Goal: Task Accomplishment & Management: Use online tool/utility

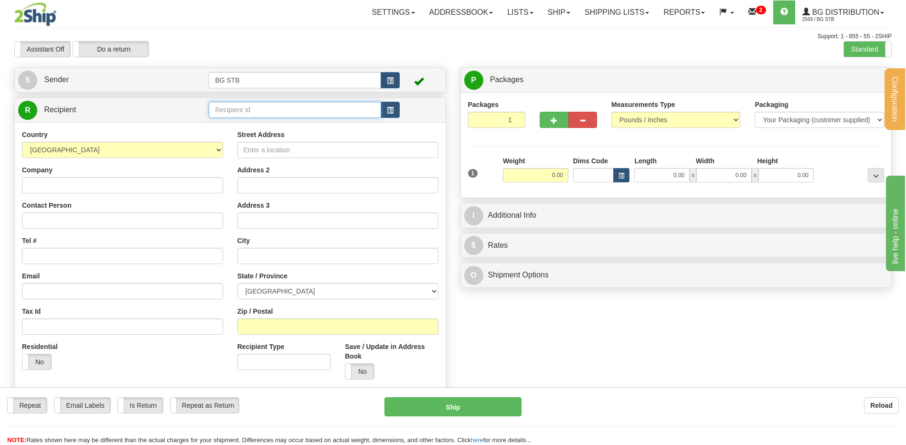
click at [262, 114] on input "text" at bounding box center [295, 110] width 172 height 16
type input "7145"
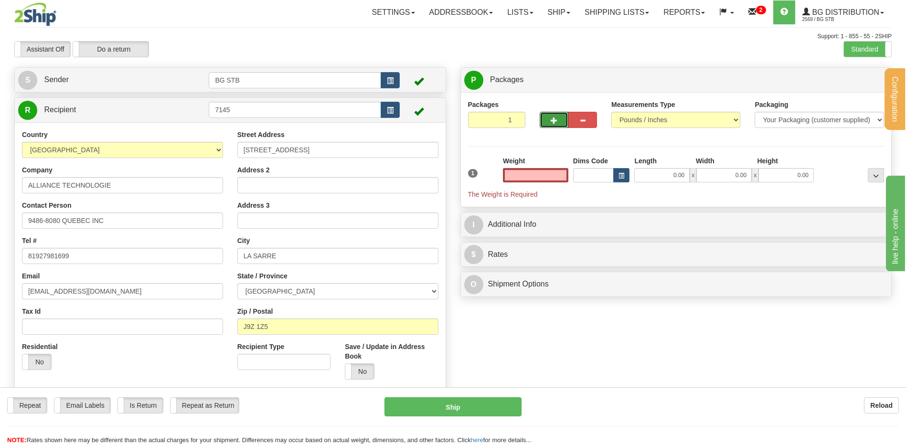
type input "0.00"
click at [545, 115] on button "button" at bounding box center [553, 120] width 29 height 16
type input "2"
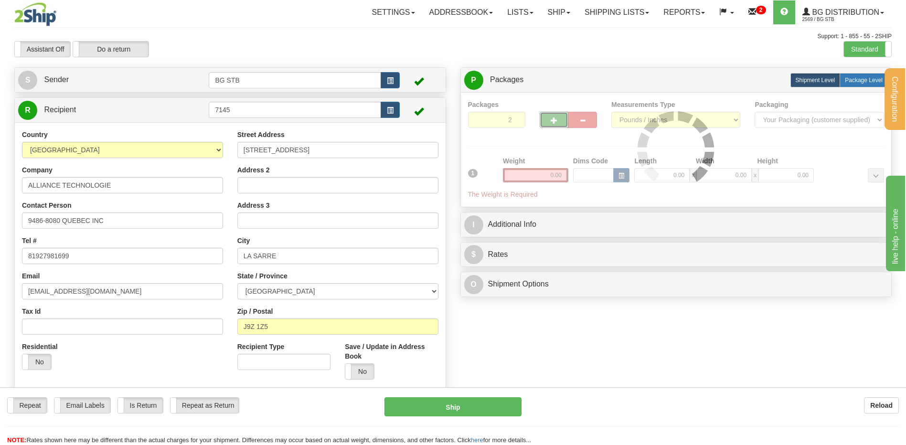
drag, startPoint x: 880, startPoint y: 75, endPoint x: 875, endPoint y: 78, distance: 6.6
click at [879, 75] on label "Package Level Pack.." at bounding box center [863, 80] width 48 height 14
radio input "true"
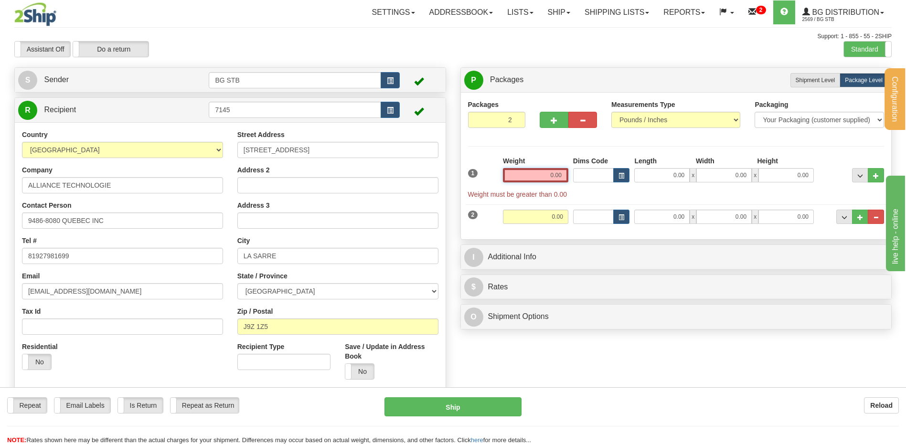
click at [563, 176] on input "0.00" at bounding box center [535, 175] width 65 height 14
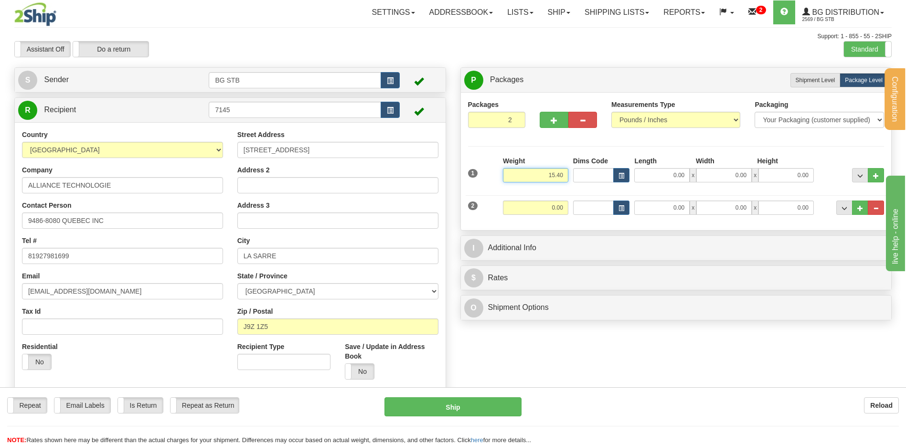
type input "15.40"
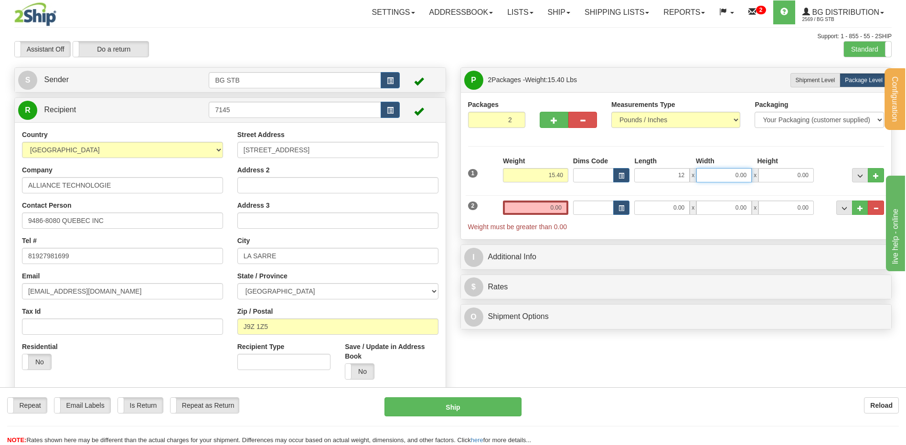
type input "12.00"
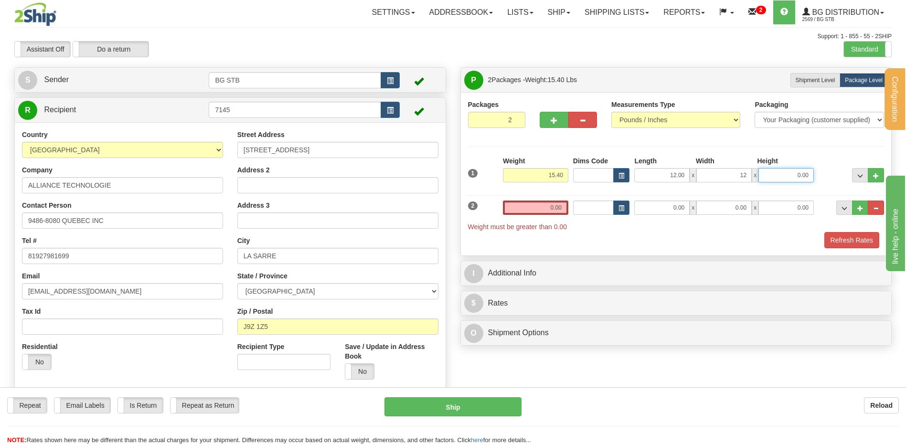
type input "12.00"
type input "7.00"
drag, startPoint x: 559, startPoint y: 211, endPoint x: 552, endPoint y: 211, distance: 6.7
click at [558, 211] on input "0.00" at bounding box center [535, 208] width 65 height 14
type input "25.05"
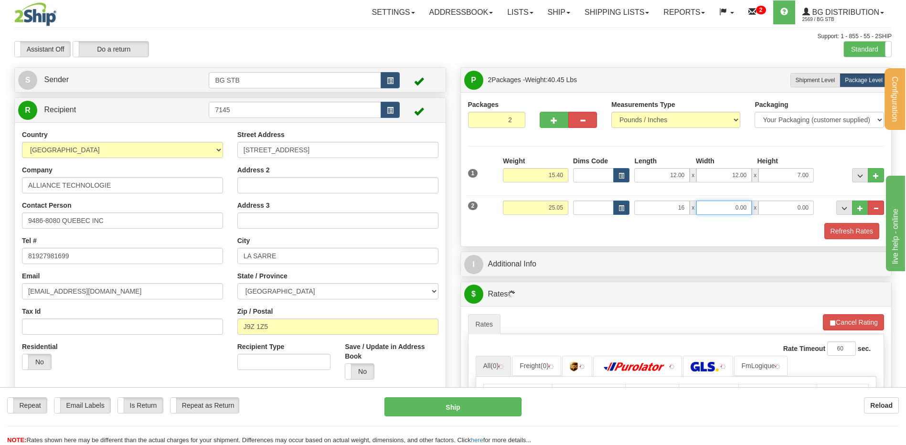
type input "16.00"
type input "12.00"
type input "11.00"
click at [549, 275] on div "I Additional Info" at bounding box center [676, 264] width 431 height 24
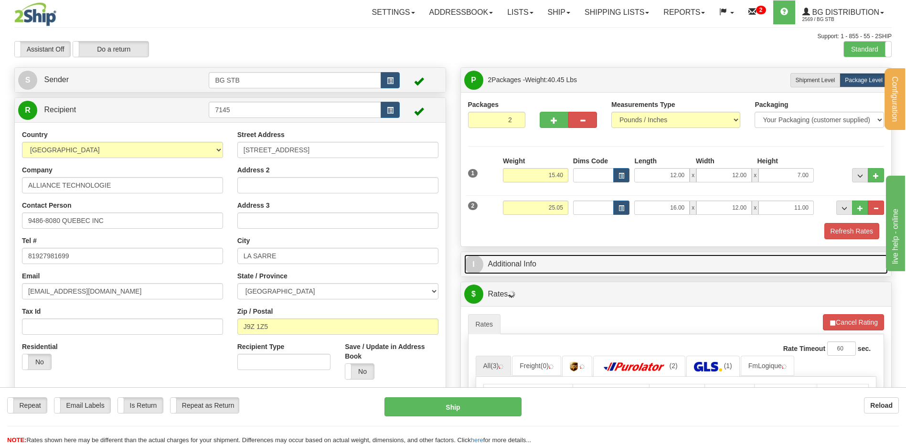
click at [572, 264] on link "I Additional Info" at bounding box center [676, 264] width 424 height 20
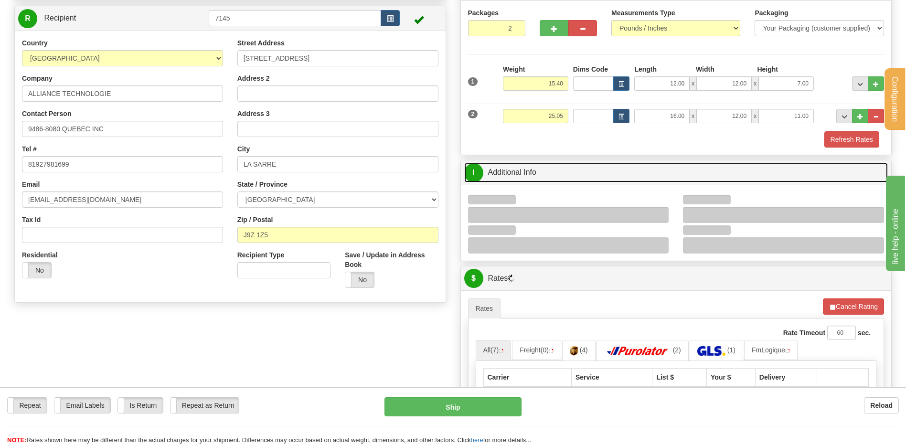
scroll to position [143, 0]
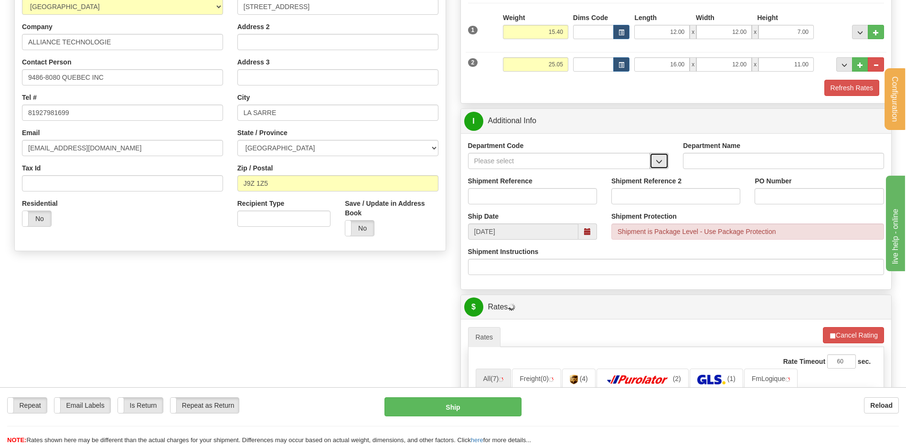
click at [660, 162] on span "button" at bounding box center [658, 162] width 7 height 6
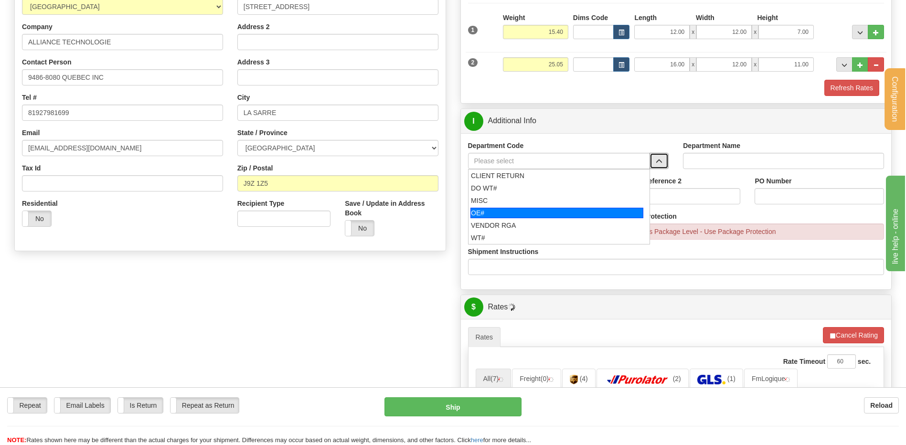
click at [539, 208] on div "OE#" at bounding box center [556, 213] width 173 height 11
type input "OE#"
type input "ORDERS"
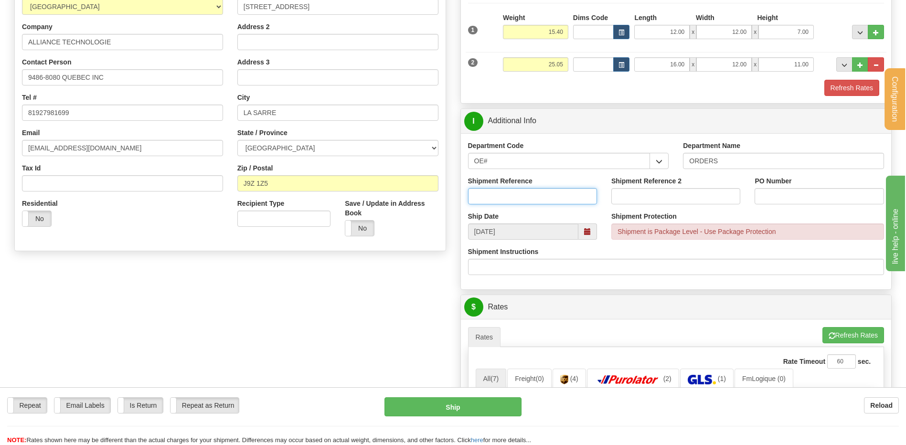
click at [536, 199] on input "Shipment Reference" at bounding box center [532, 196] width 129 height 16
type input "80005764-00 // 80006586-00"
type input "s"
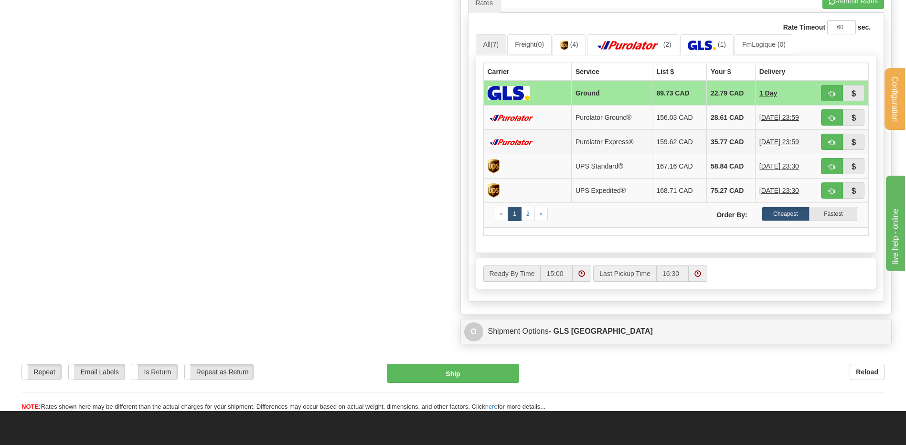
type input "STEVEMORIN // RESTOCK 24/09/25"
click at [829, 115] on span "button" at bounding box center [831, 118] width 7 height 6
type input "260"
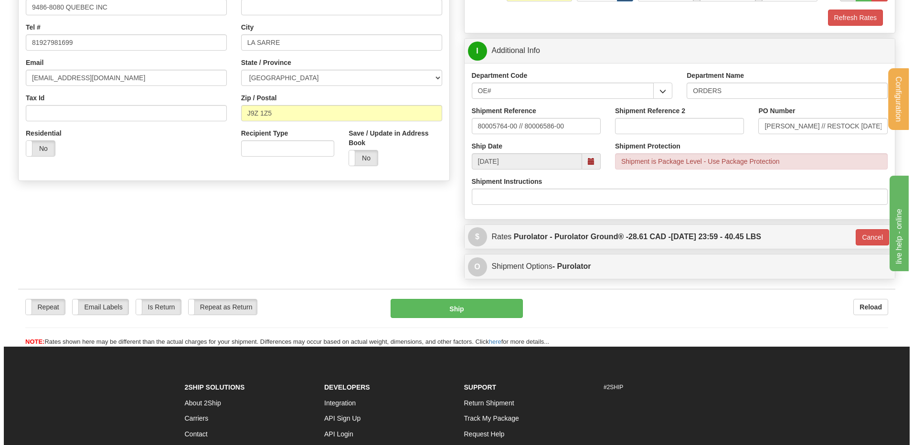
scroll to position [159, 0]
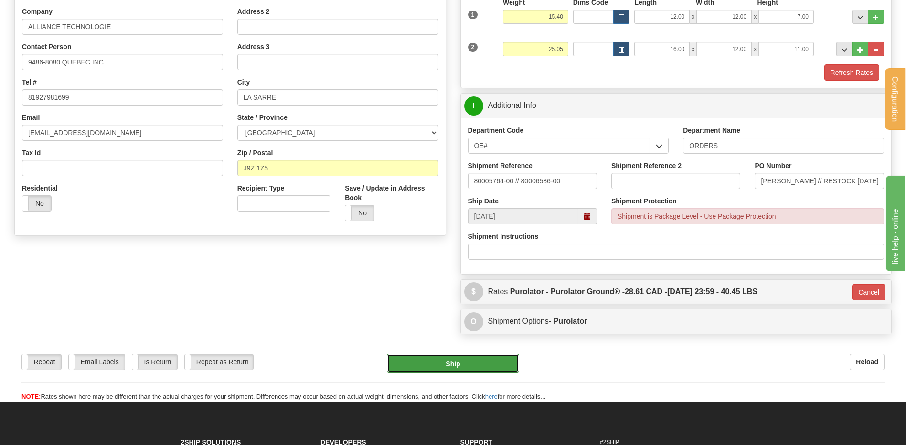
click at [431, 372] on button "Ship" at bounding box center [453, 363] width 132 height 19
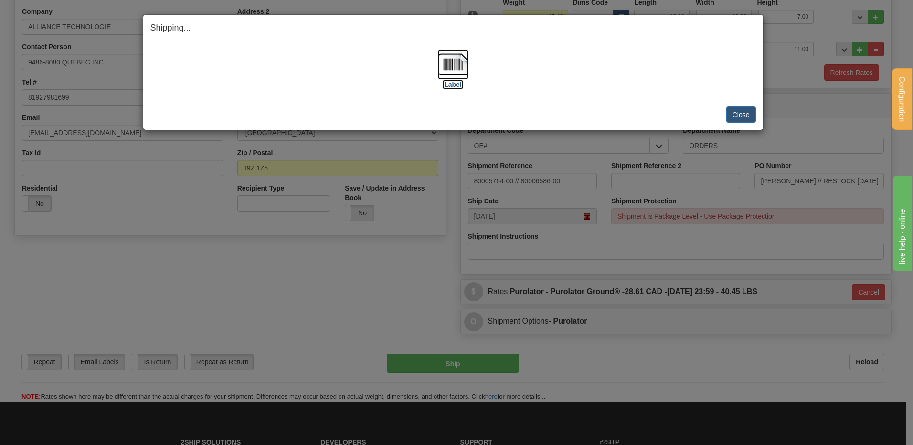
click at [456, 68] on img at bounding box center [453, 64] width 31 height 31
click at [742, 114] on button "Close" at bounding box center [741, 114] width 30 height 16
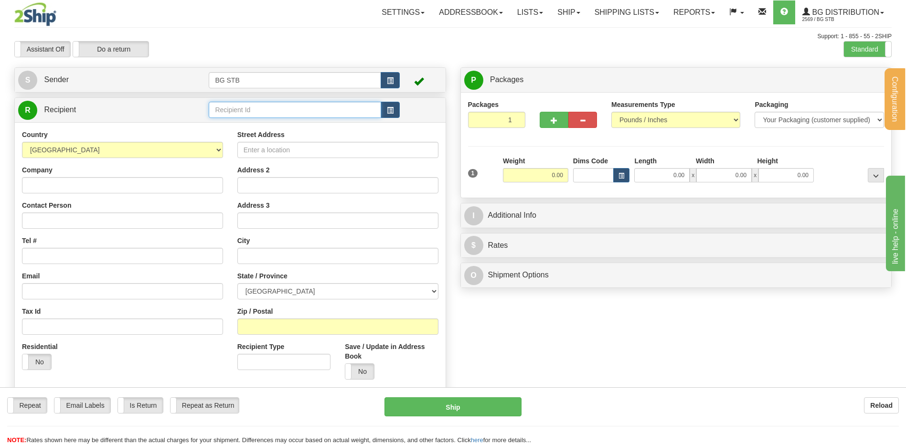
click at [237, 114] on input "text" at bounding box center [295, 110] width 172 height 16
type input "9593"
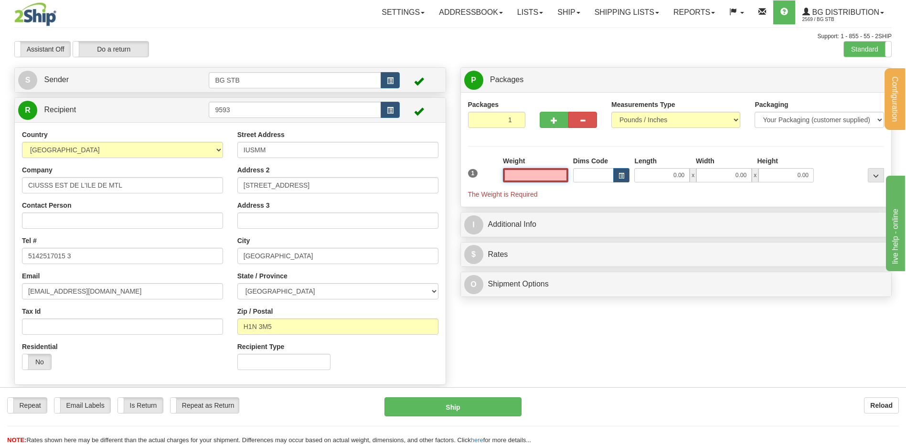
type input "."
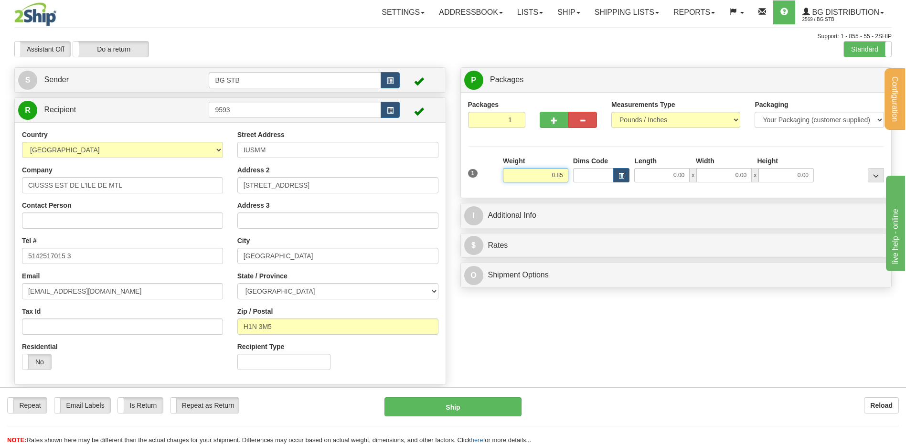
type input "0.85"
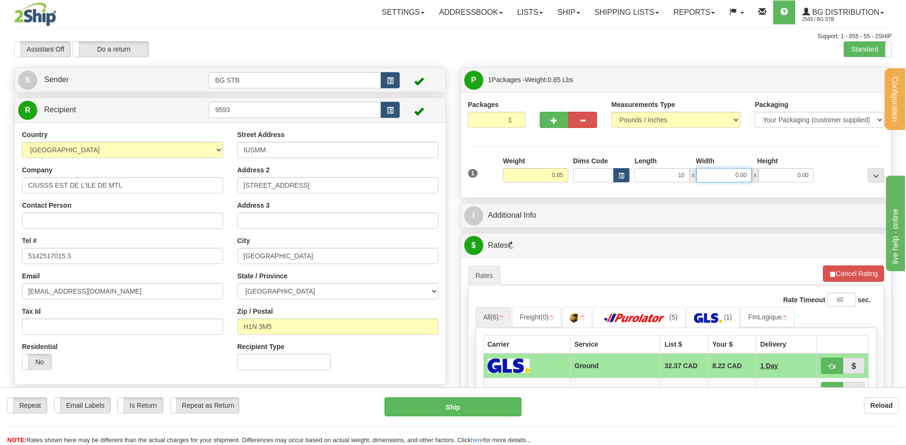
type input "10.00"
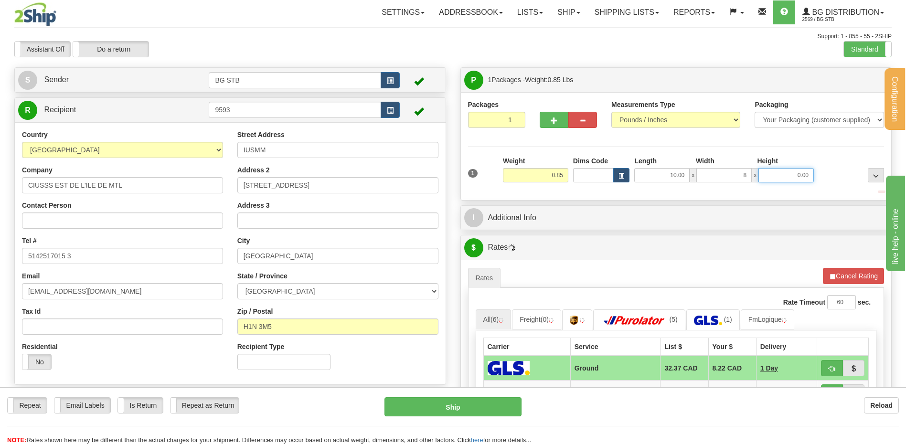
type input "8.00"
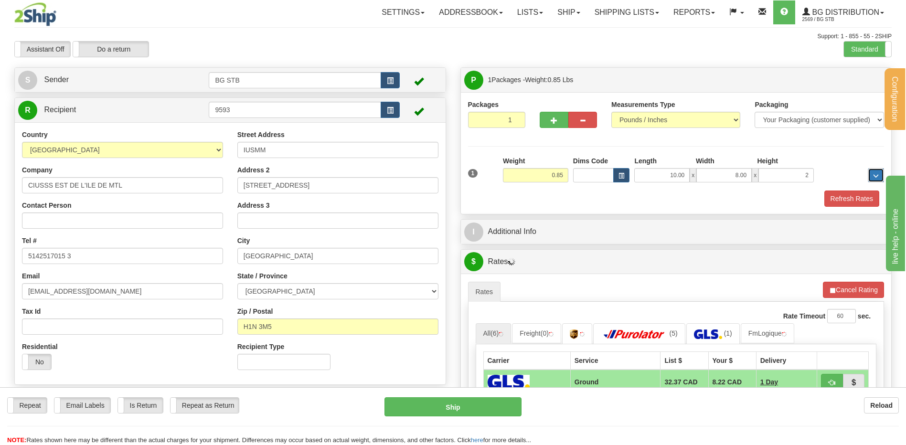
type input "2.00"
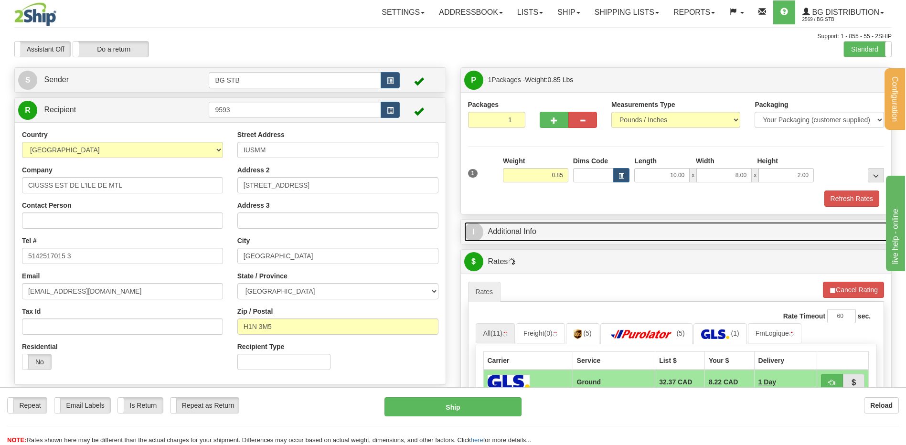
click at [519, 234] on link "I Additional Info" at bounding box center [676, 232] width 424 height 20
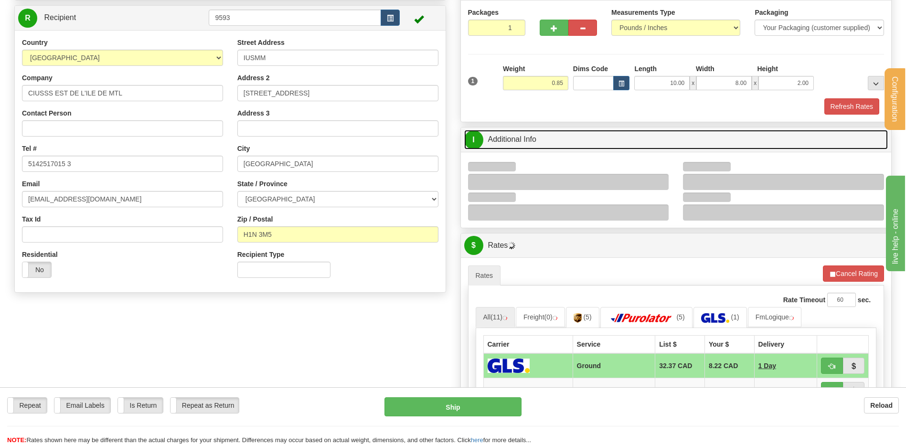
scroll to position [143, 0]
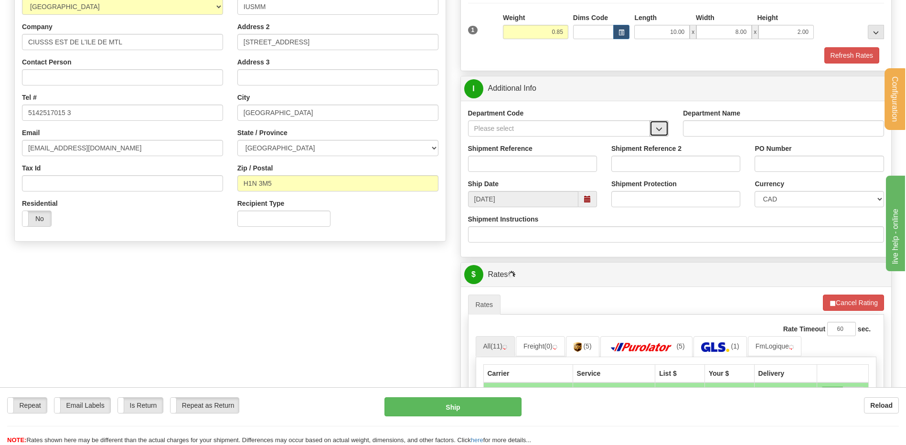
click at [666, 127] on button "button" at bounding box center [658, 128] width 19 height 16
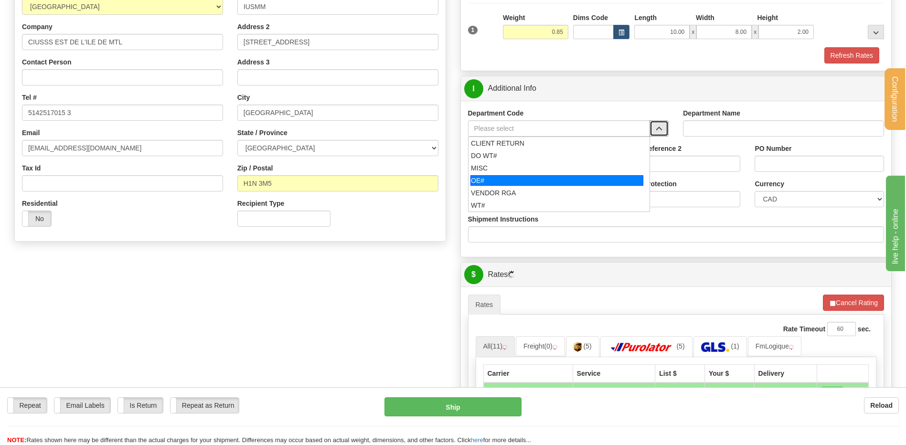
click at [510, 177] on div "OE#" at bounding box center [556, 180] width 173 height 11
type input "OE#"
type input "ORDERS"
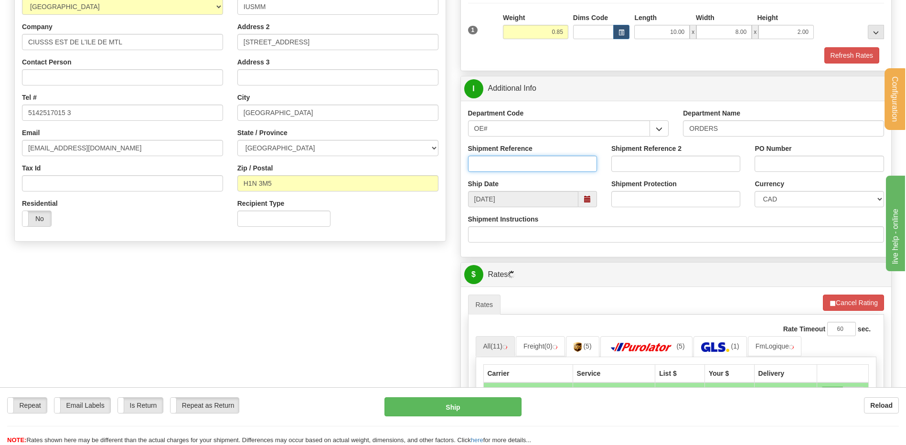
click at [508, 165] on input "Shipment Reference" at bounding box center [532, 164] width 129 height 16
type input "80006786-00"
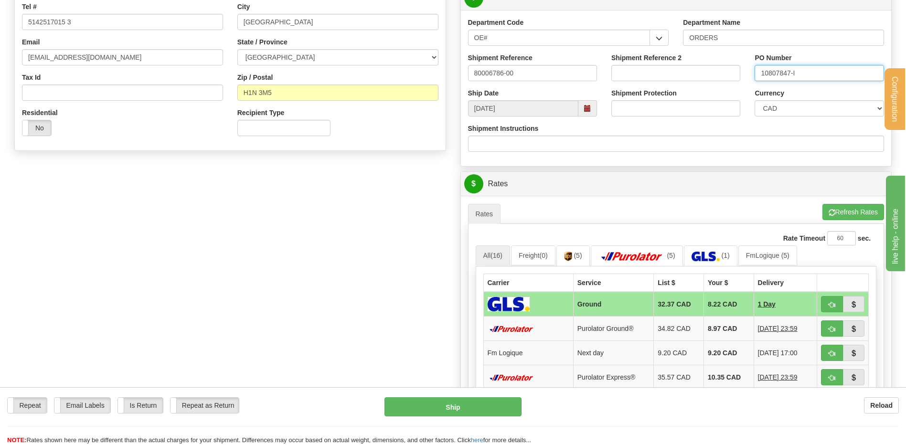
scroll to position [334, 0]
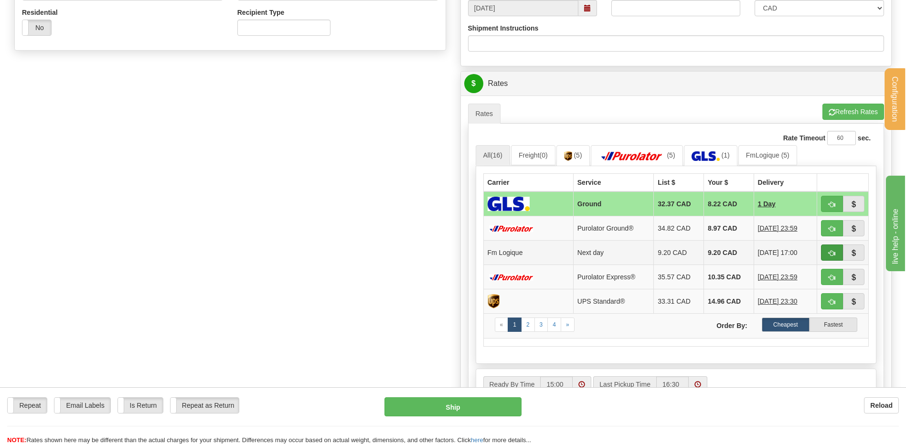
type input "10807847-I"
click at [830, 251] on span "button" at bounding box center [831, 253] width 7 height 6
type input "jour"
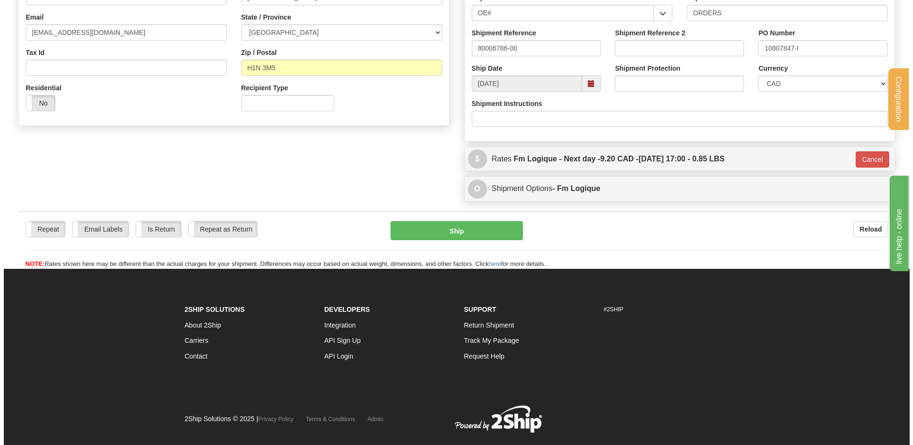
scroll to position [158, 0]
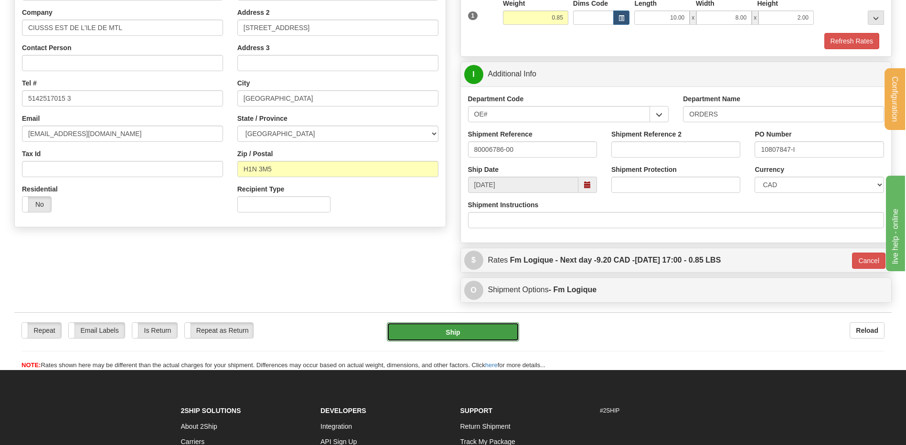
click at [444, 328] on button "Ship" at bounding box center [453, 331] width 132 height 19
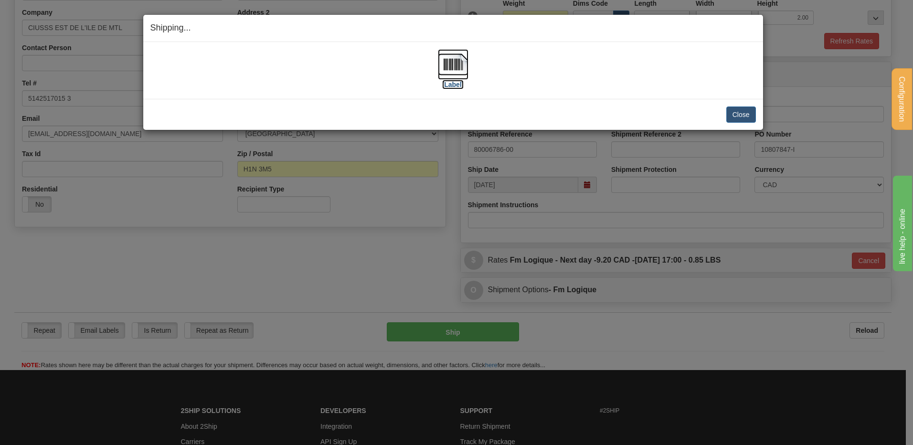
click at [460, 62] on img at bounding box center [453, 64] width 31 height 31
click at [747, 120] on button "Close" at bounding box center [741, 114] width 30 height 16
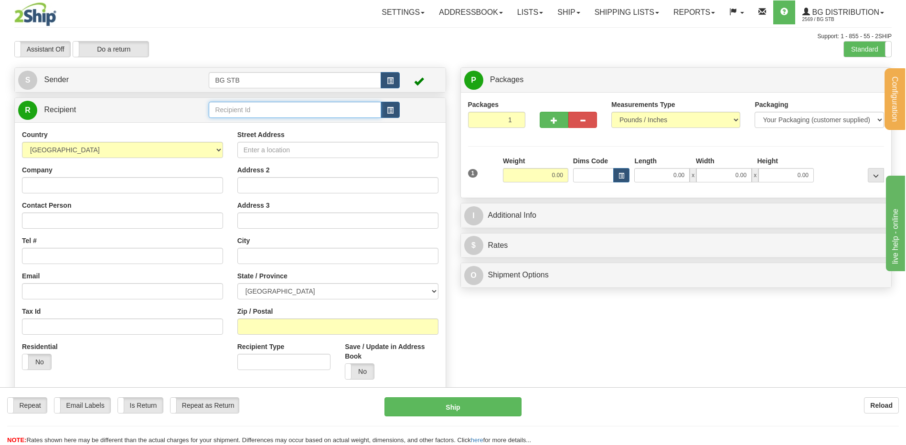
click at [264, 112] on input "text" at bounding box center [295, 110] width 172 height 16
type input "4178"
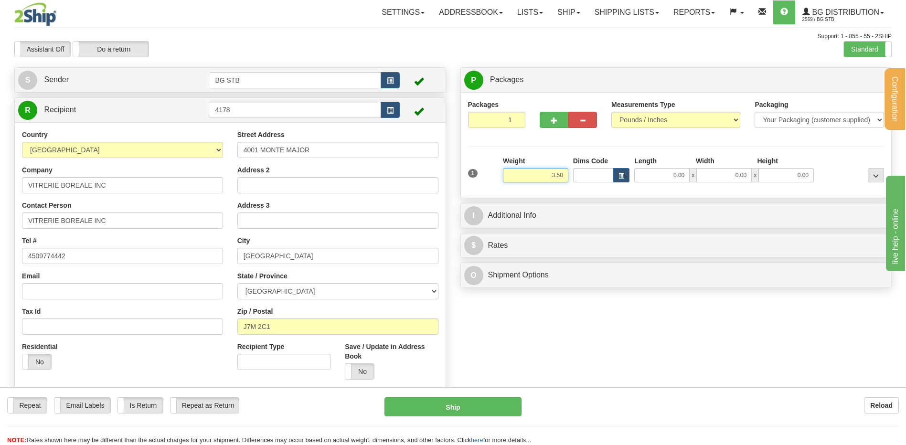
type input "3.50"
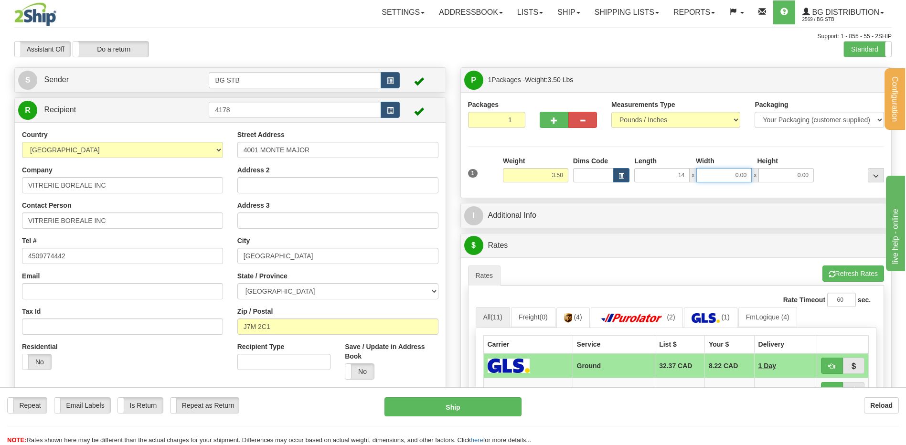
type input "14.00"
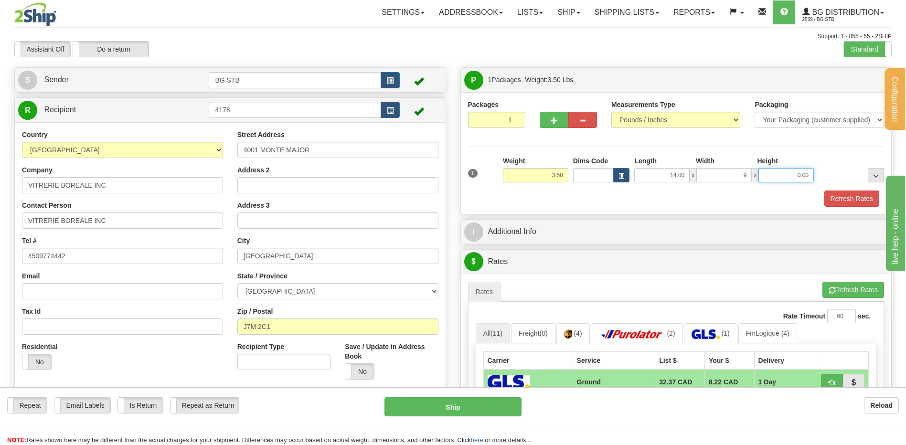
type input "9.00"
type input "10.00"
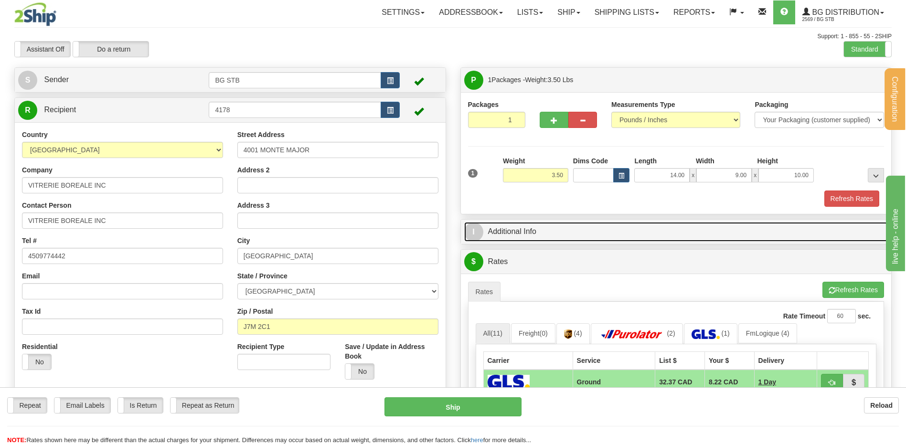
click at [552, 234] on link "I Additional Info" at bounding box center [676, 232] width 424 height 20
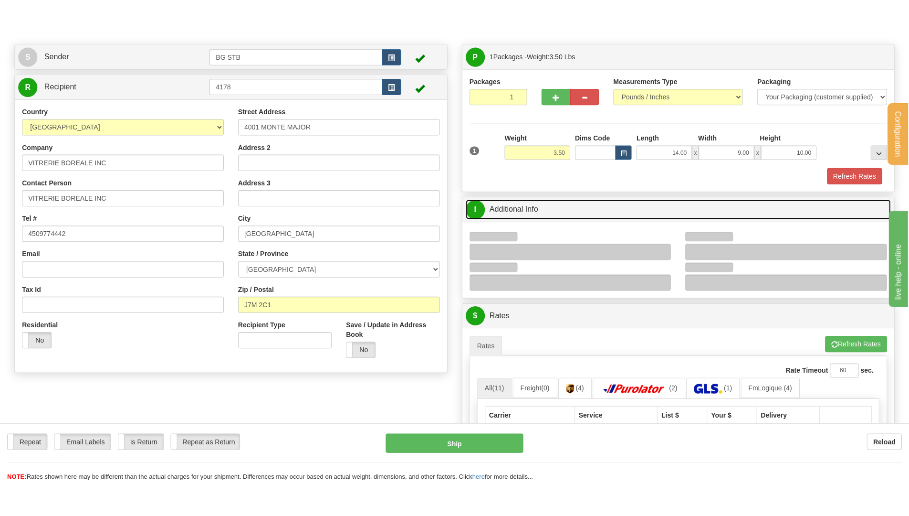
scroll to position [143, 0]
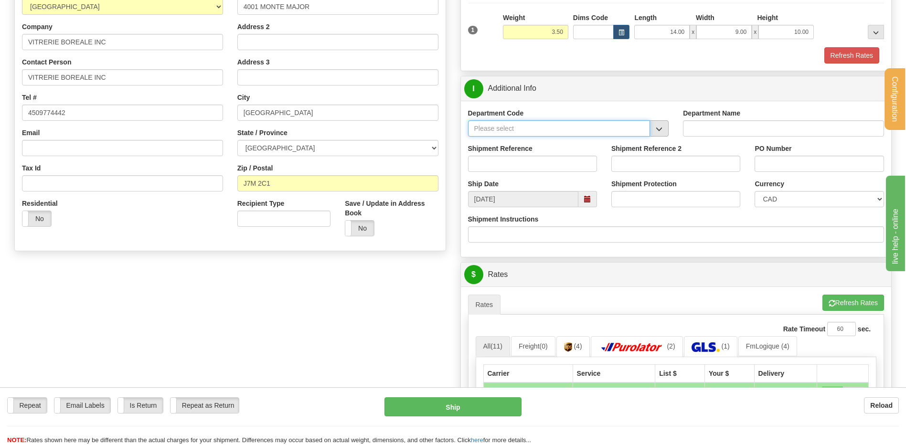
drag, startPoint x: 647, startPoint y: 128, endPoint x: 652, endPoint y: 127, distance: 5.0
click at [648, 128] on input "Department Code" at bounding box center [559, 128] width 182 height 16
click at [654, 127] on button "button" at bounding box center [658, 128] width 19 height 16
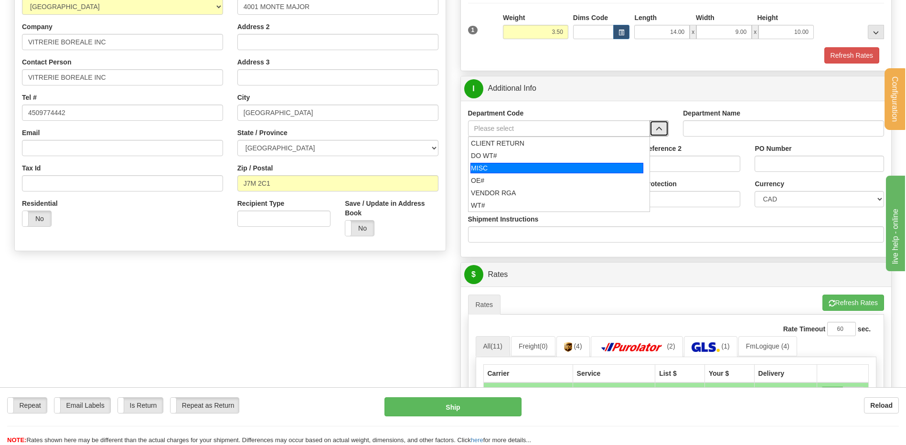
click at [524, 172] on div "MISC" at bounding box center [556, 168] width 173 height 11
type input "MISC"
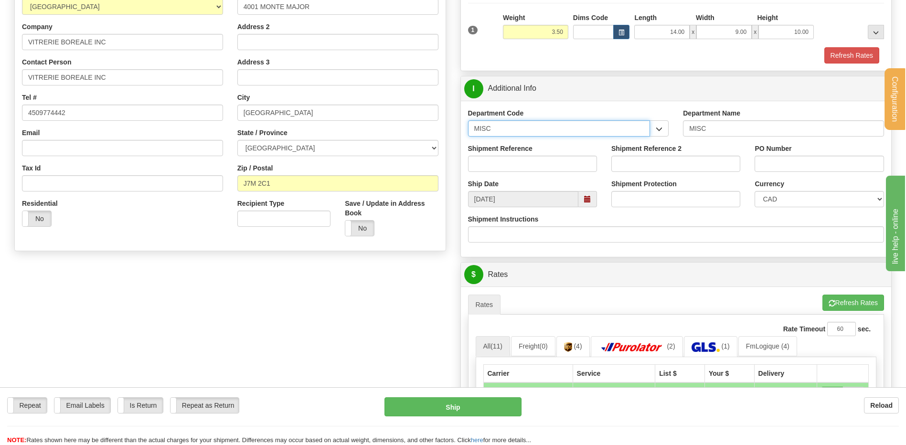
drag, startPoint x: 510, startPoint y: 129, endPoint x: 444, endPoint y: 126, distance: 66.4
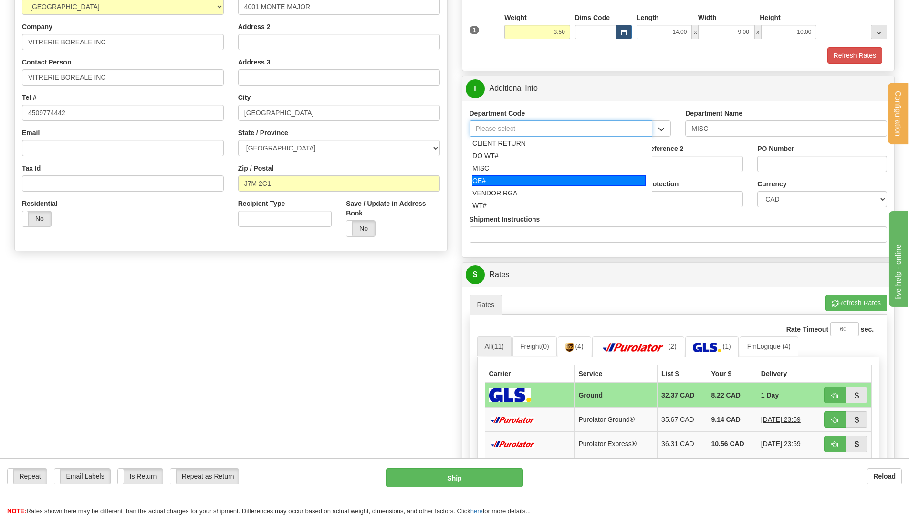
click at [496, 181] on div "OE#" at bounding box center [559, 180] width 174 height 11
type input "OE#"
type input "ORDERS"
type input "OE#"
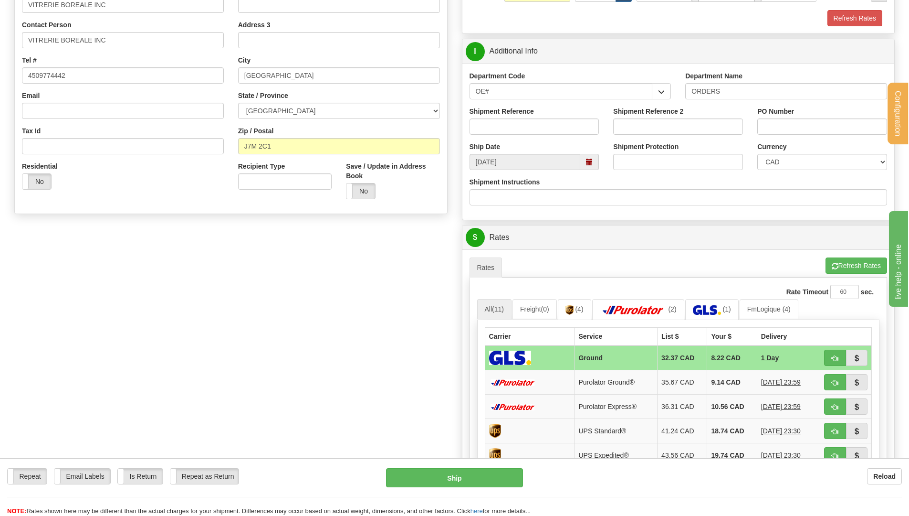
scroll to position [95, 0]
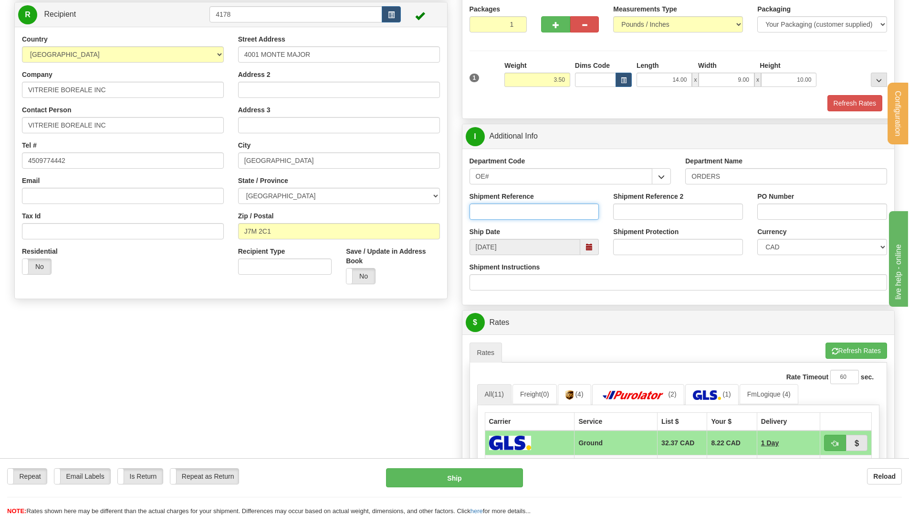
click at [540, 215] on input "Shipment Reference" at bounding box center [535, 211] width 130 height 16
type input "80004684-04"
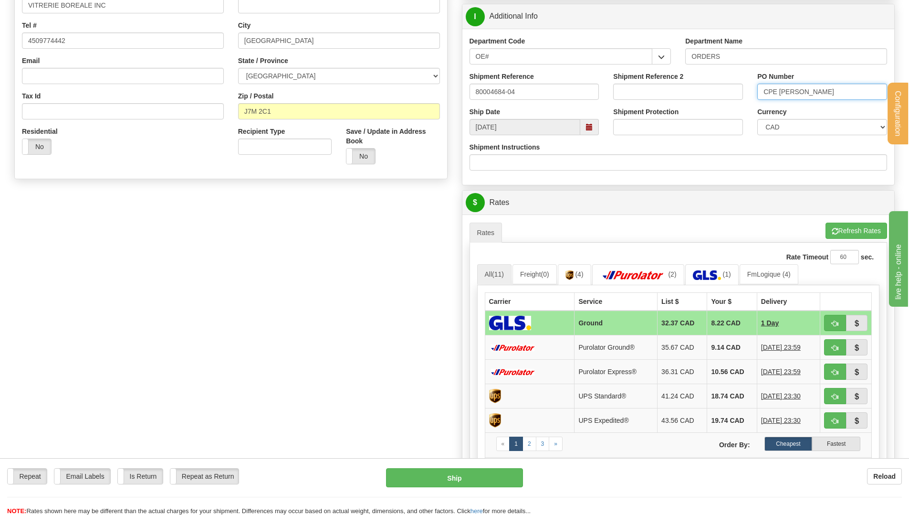
scroll to position [286, 0]
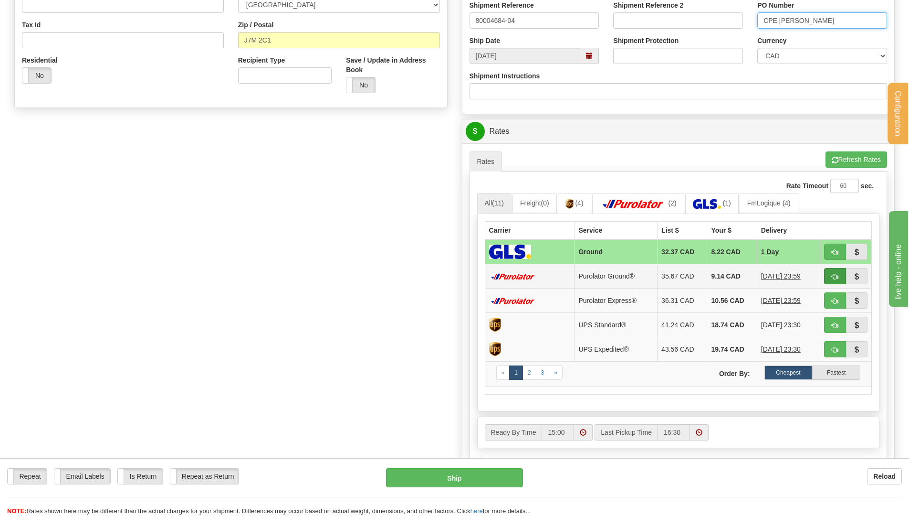
type input "CPE BRIN DE FOIN"
click at [830, 275] on button "button" at bounding box center [835, 276] width 22 height 16
type input "260"
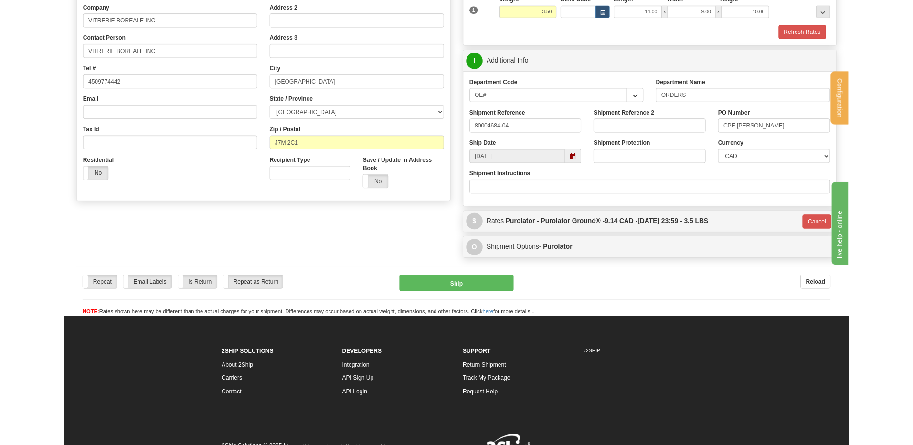
scroll to position [115, 0]
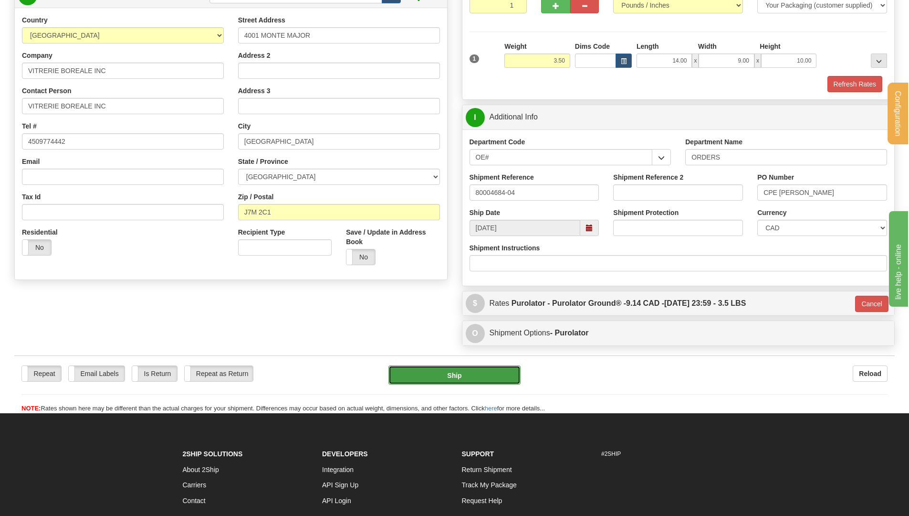
click at [444, 380] on button "Ship" at bounding box center [455, 374] width 132 height 19
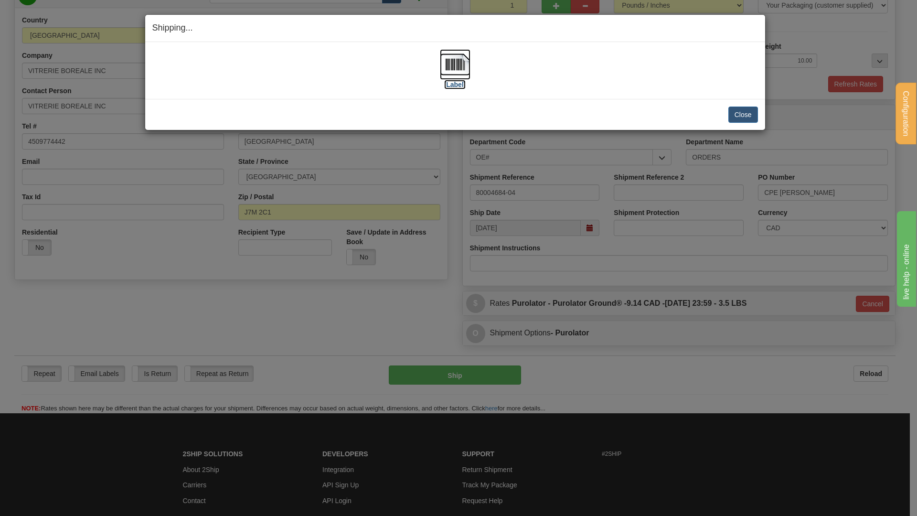
click at [464, 64] on img at bounding box center [455, 64] width 31 height 31
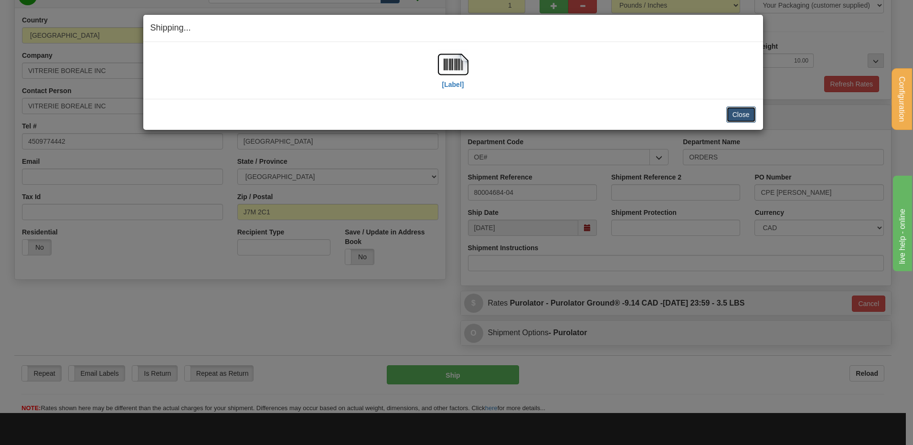
click at [744, 109] on button "Close" at bounding box center [741, 114] width 30 height 16
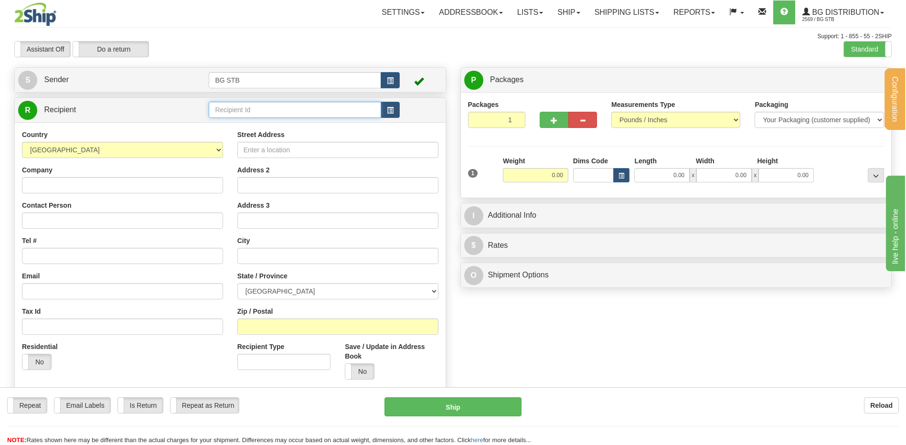
click at [255, 113] on input "text" at bounding box center [295, 110] width 172 height 16
type input "7110"
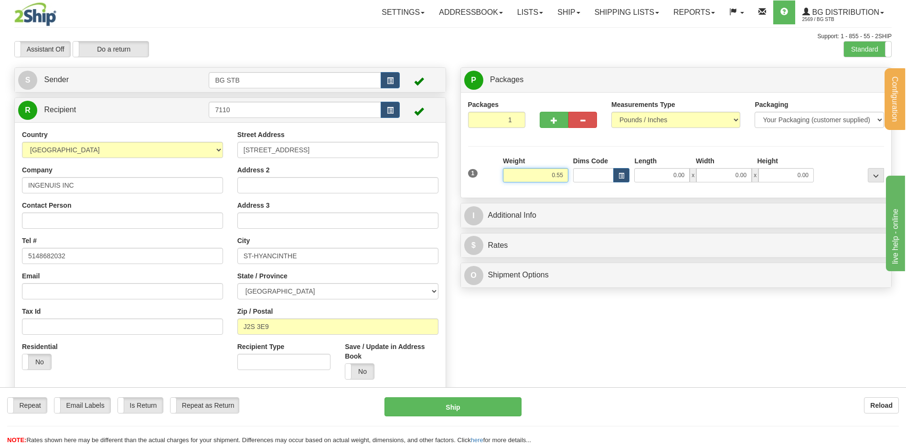
type input "0.55"
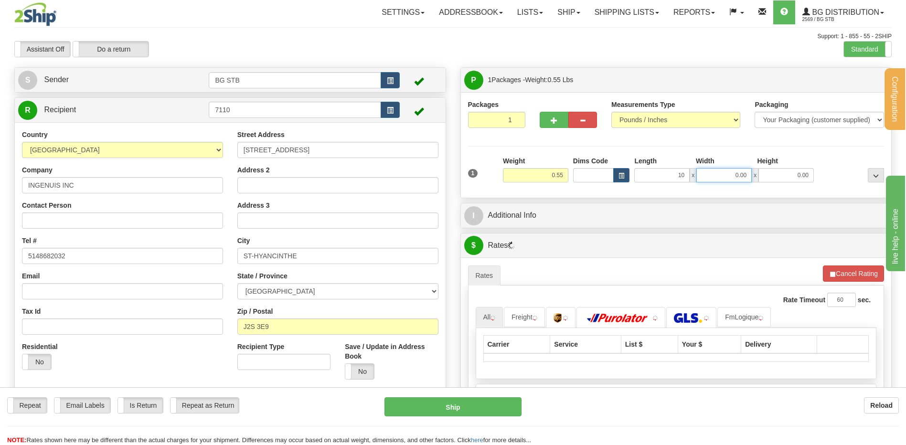
type input "10.00"
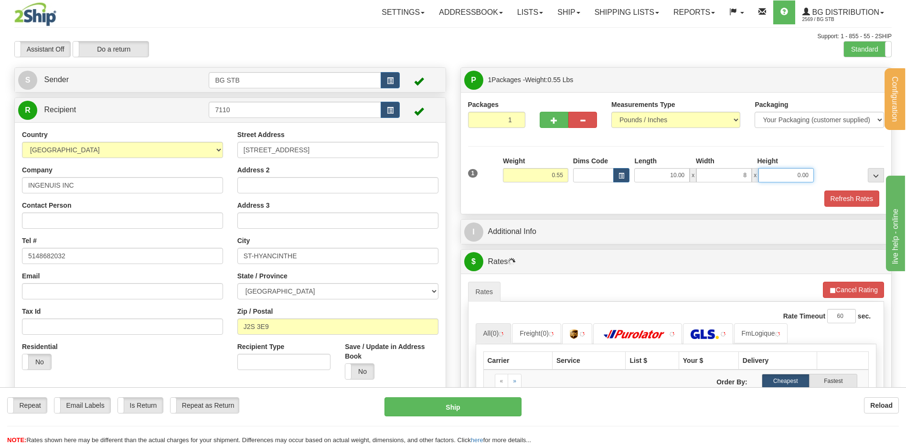
type input "8.00"
type input "2.00"
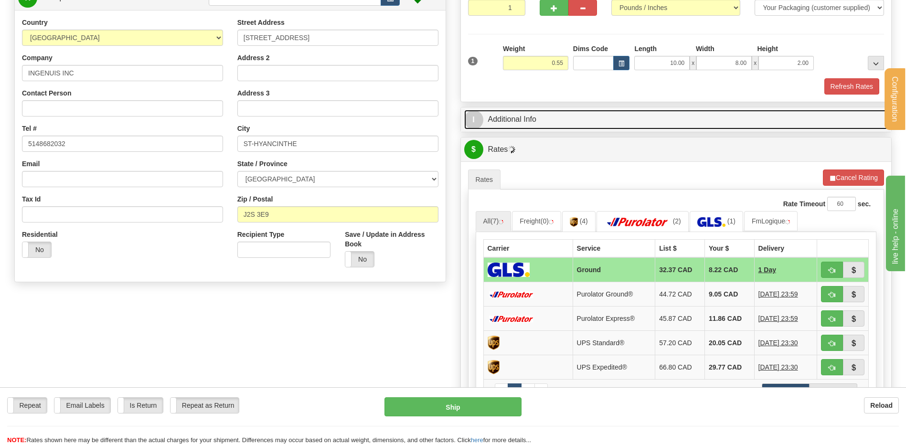
scroll to position [95, 0]
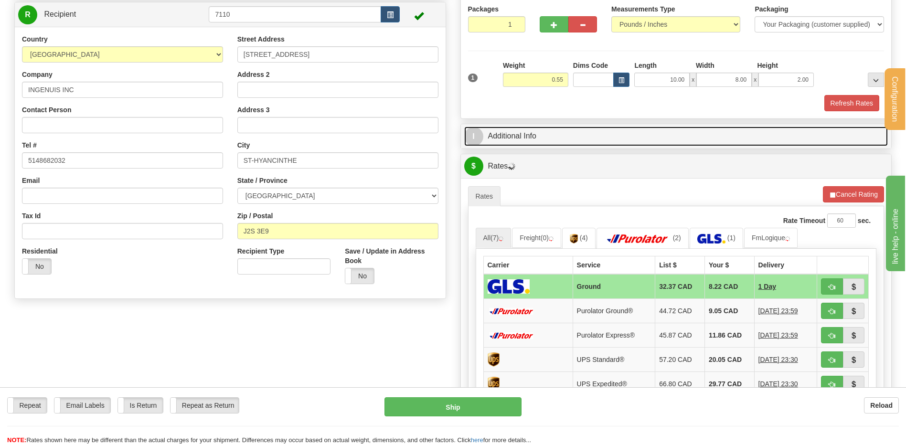
click at [595, 146] on link "I Additional Info" at bounding box center [676, 137] width 424 height 20
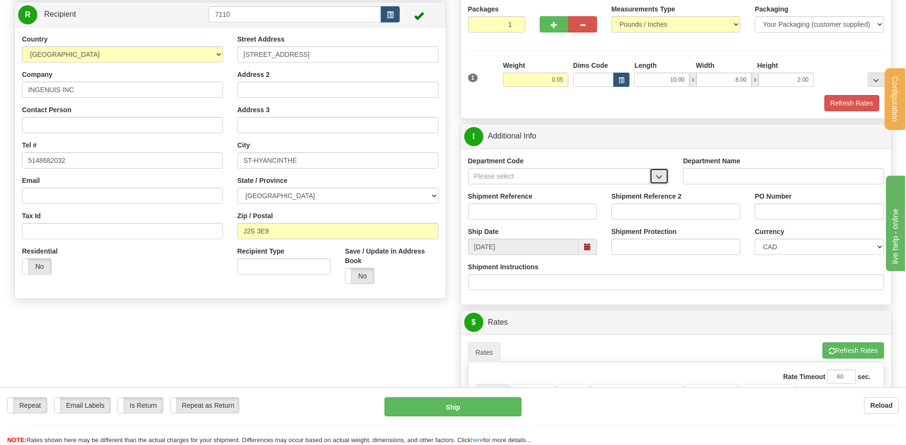
click at [661, 177] on span "button" at bounding box center [658, 177] width 7 height 6
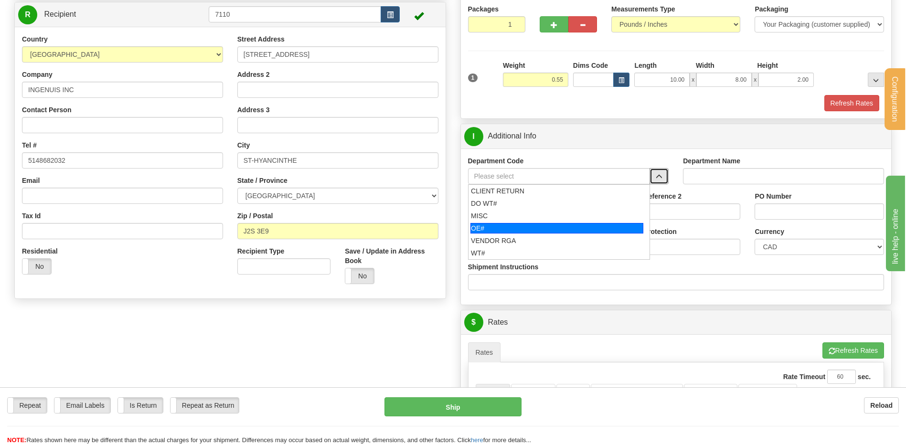
click at [486, 223] on div "OE#" at bounding box center [556, 228] width 173 height 11
type input "OE#"
type input "ORDERS"
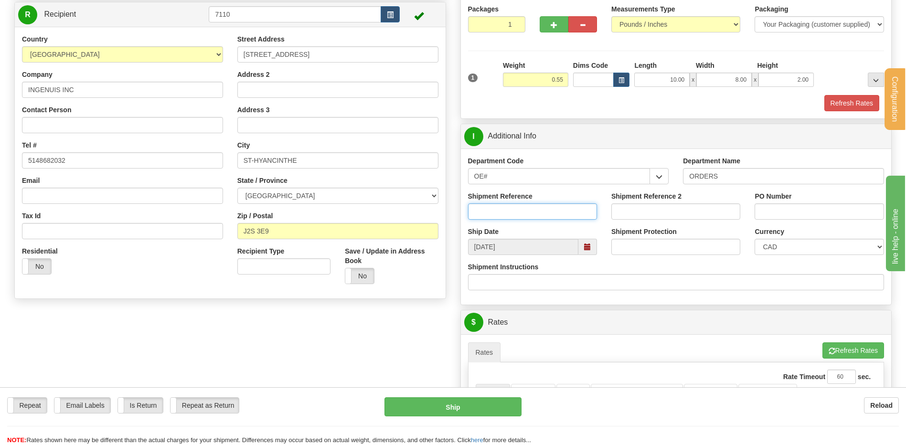
click at [492, 210] on input "Shipment Reference" at bounding box center [532, 211] width 129 height 16
type input "80006557-03"
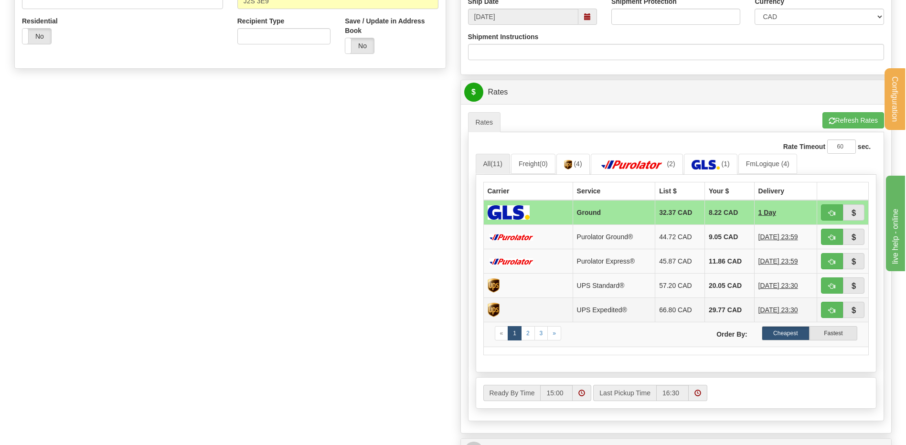
scroll to position [430, 0]
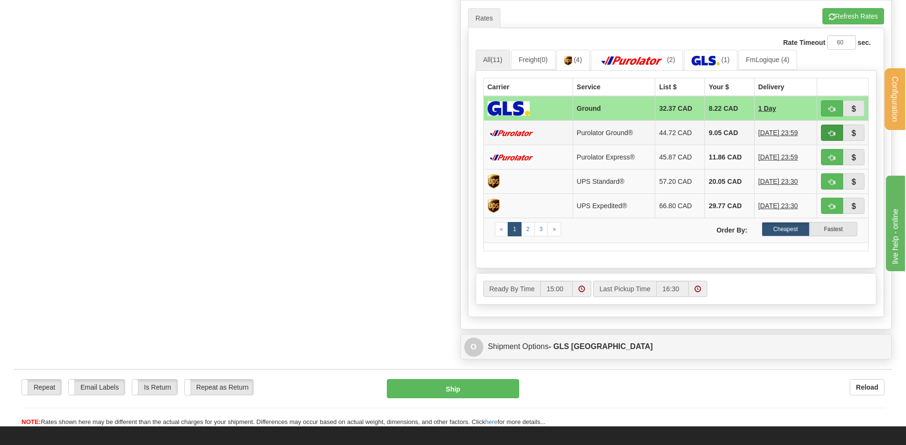
type input "3801"
click at [827, 134] on button "button" at bounding box center [832, 133] width 22 height 16
type input "260"
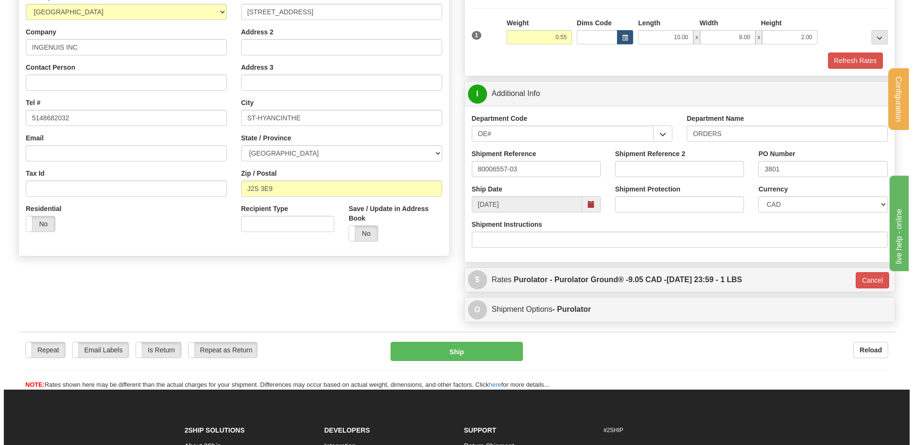
scroll to position [137, 0]
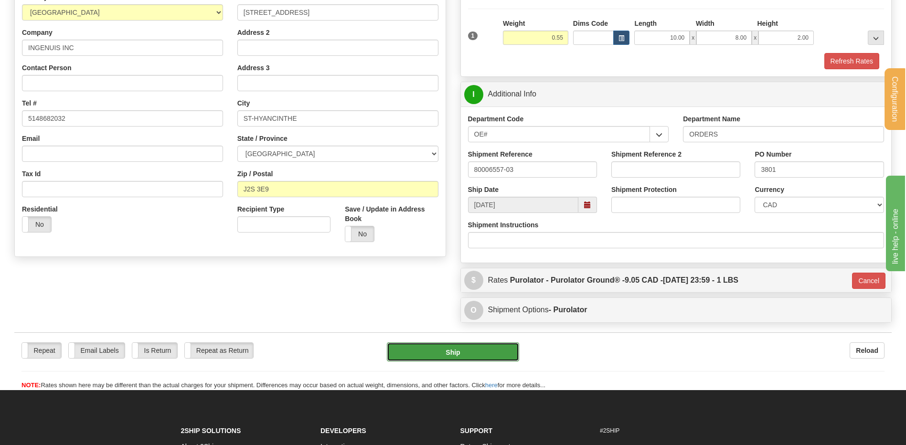
click at [431, 357] on button "Ship" at bounding box center [453, 351] width 132 height 19
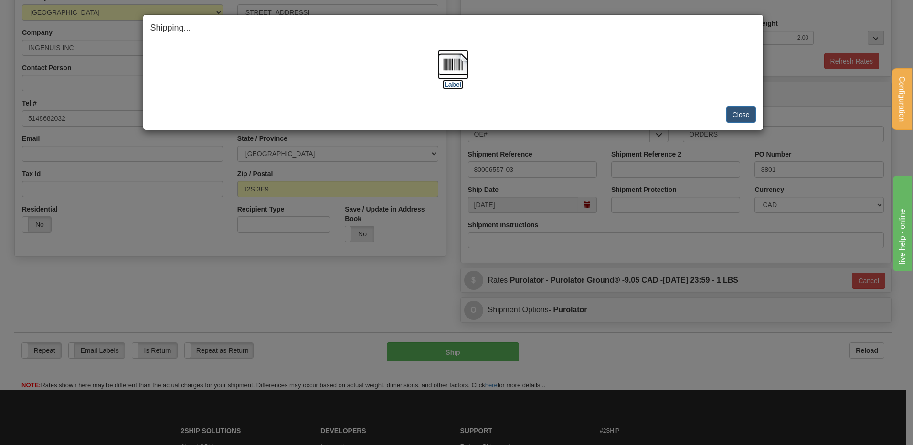
click at [445, 67] on img at bounding box center [453, 64] width 31 height 31
click at [759, 111] on div "Close Cancel Cancel Shipment and Quit Pickup Quit Pickup ONLY" at bounding box center [453, 114] width 620 height 31
click at [747, 114] on button "Close" at bounding box center [741, 114] width 30 height 16
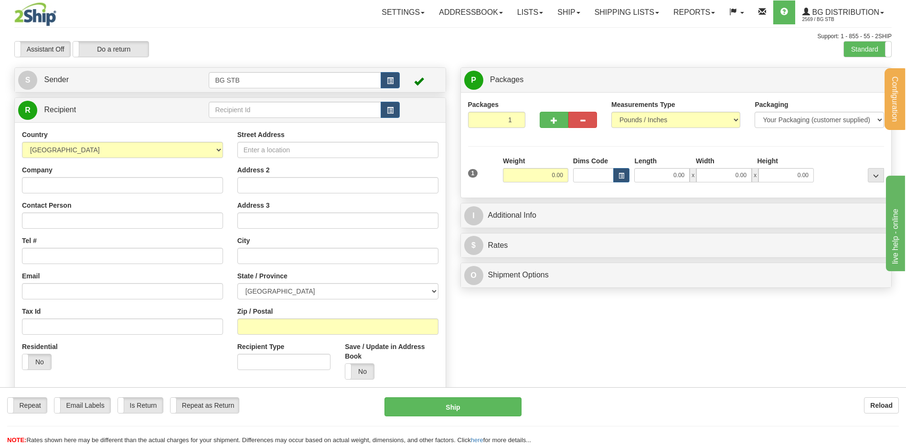
click at [254, 96] on div "Create a label for the return Create Pickup Without Label S Sender BG STB" at bounding box center [230, 233] width 446 height 332
click at [252, 104] on input "text" at bounding box center [295, 110] width 172 height 16
type input "5532"
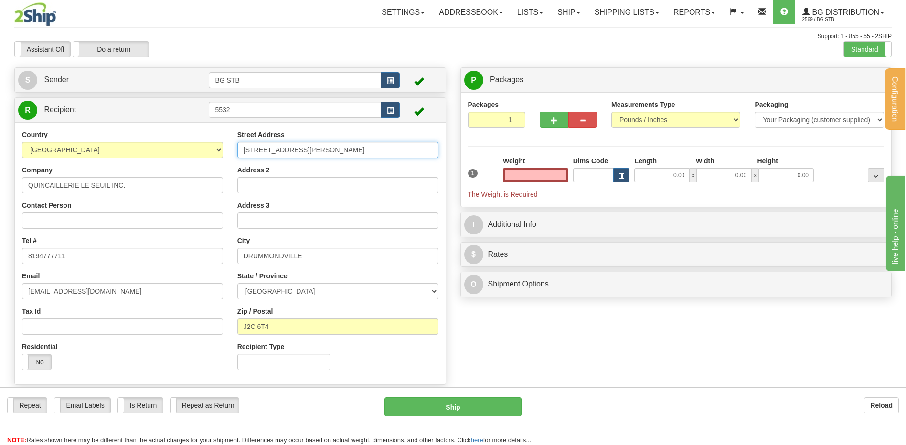
type input "0.00"
drag, startPoint x: 327, startPoint y: 154, endPoint x: 254, endPoint y: 153, distance: 72.6
click at [267, 152] on input "[STREET_ADDRESS][PERSON_NAME]" at bounding box center [337, 150] width 201 height 16
click at [326, 153] on input "[STREET_ADDRESS][PERSON_NAME]" at bounding box center [337, 150] width 201 height 16
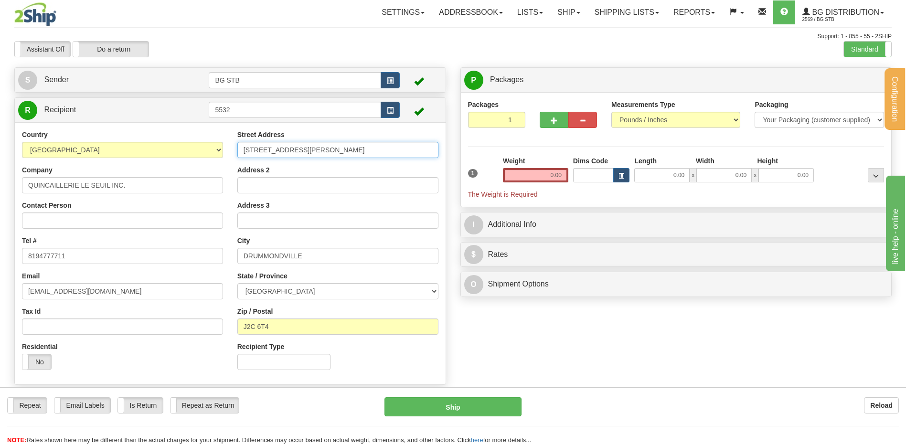
drag, startPoint x: 326, startPoint y: 153, endPoint x: 317, endPoint y: 151, distance: 9.2
click at [317, 152] on input "[STREET_ADDRESS][PERSON_NAME]" at bounding box center [337, 150] width 201 height 16
click at [317, 151] on input "[STREET_ADDRESS][PERSON_NAME]" at bounding box center [337, 150] width 201 height 16
type input "[STREET_ADDRESS]"
click at [318, 151] on input "[STREET_ADDRESS]" at bounding box center [337, 150] width 201 height 16
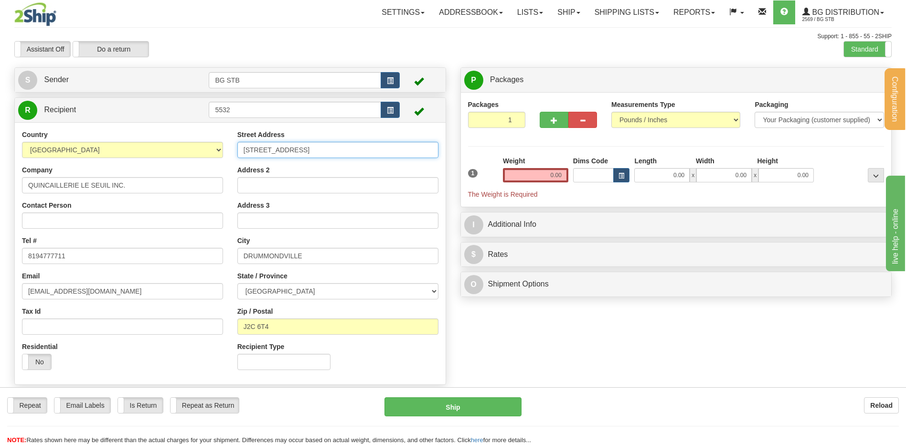
click at [318, 151] on input "[STREET_ADDRESS]" at bounding box center [337, 150] width 201 height 16
type input "[STREET_ADDRESS]"
type input "SAINT-CYRILLE-DE-WENDOVER"
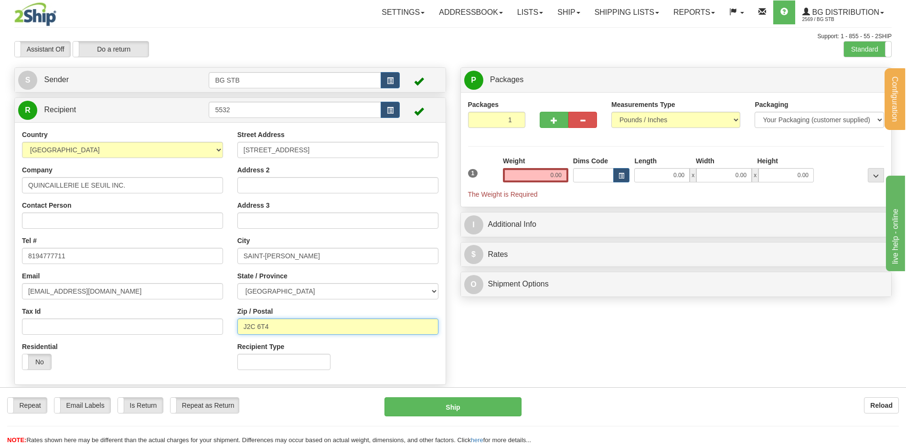
drag, startPoint x: 287, startPoint y: 320, endPoint x: 246, endPoint y: 327, distance: 42.1
click at [246, 327] on input "J2C 6T4" at bounding box center [337, 326] width 201 height 16
type input "J1Z 1B8"
click at [532, 171] on input "0.00" at bounding box center [535, 175] width 65 height 14
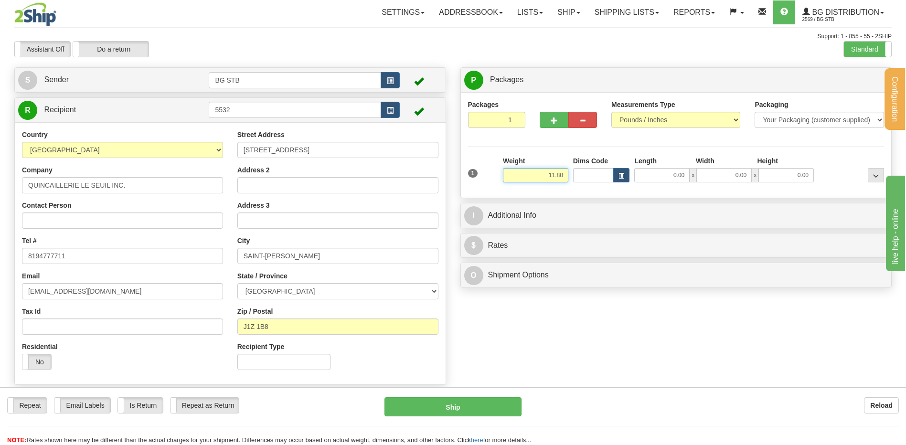
type input "11.80"
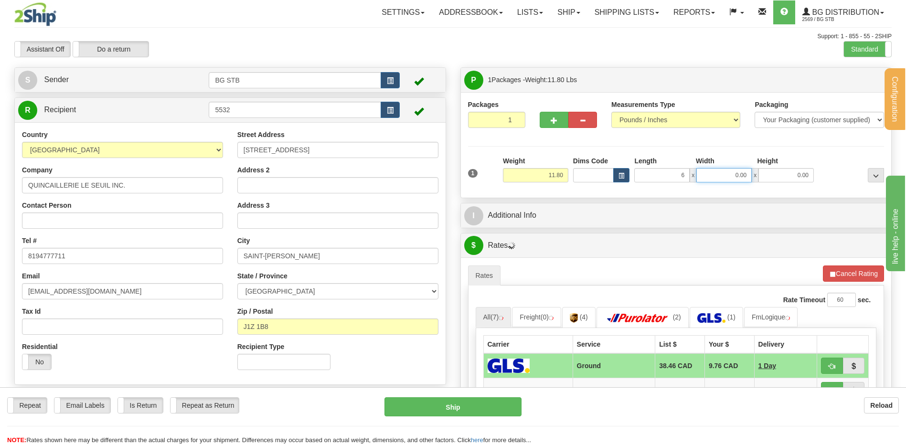
type input "6.00"
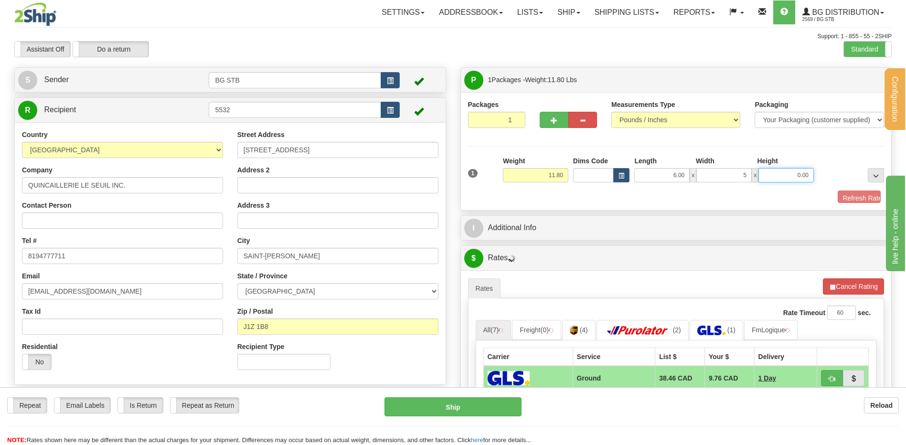
type input "5.00"
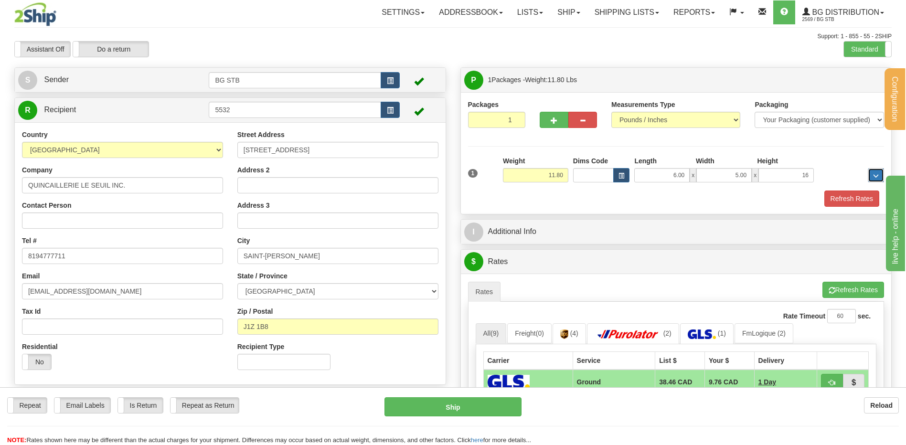
type input "16.00"
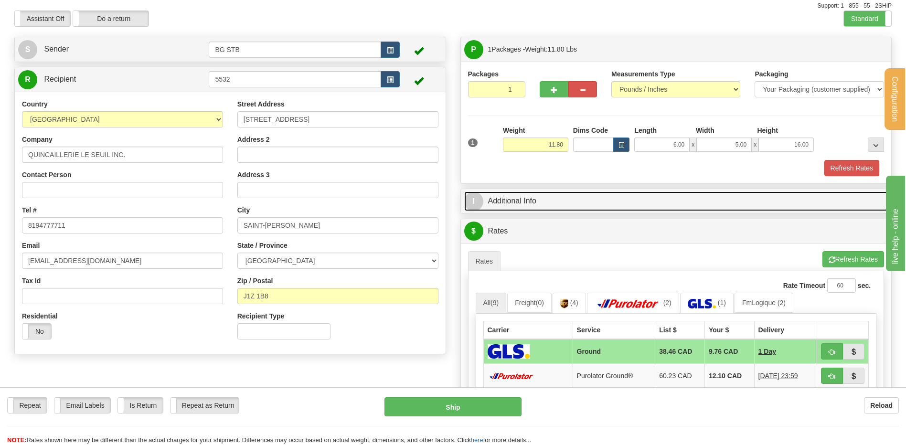
scroll to position [143, 0]
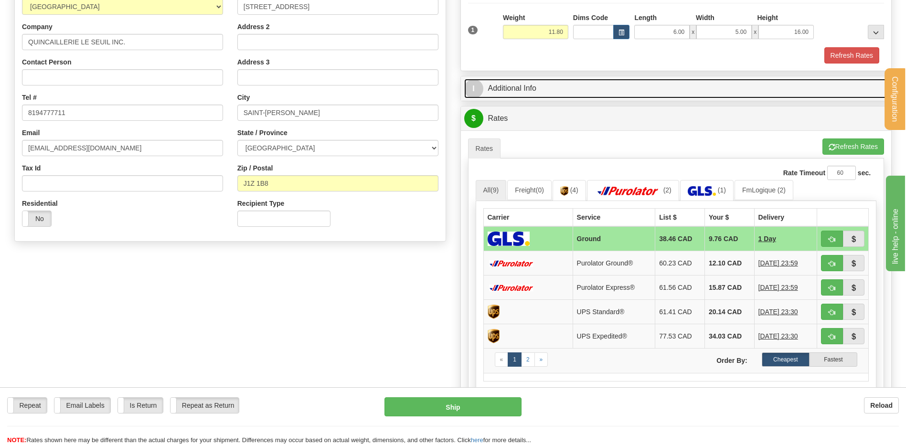
click at [555, 83] on link "I Additional Info" at bounding box center [676, 89] width 424 height 20
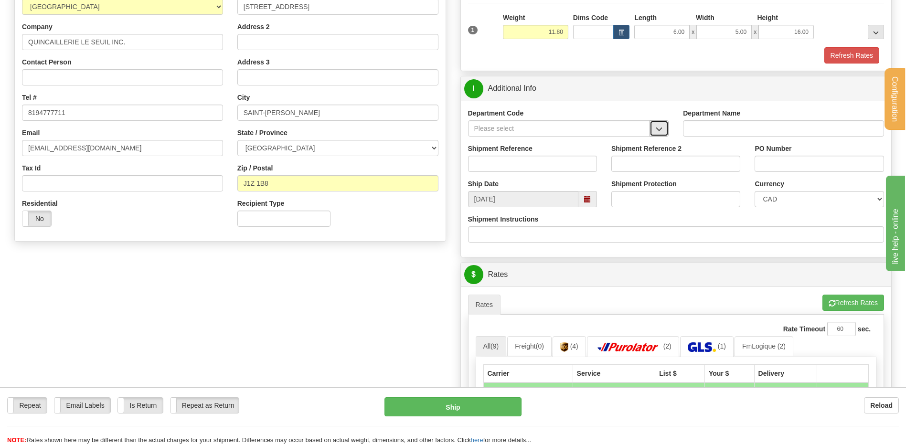
drag, startPoint x: 659, startPoint y: 131, endPoint x: 651, endPoint y: 134, distance: 8.2
click at [659, 131] on span "button" at bounding box center [658, 129] width 7 height 6
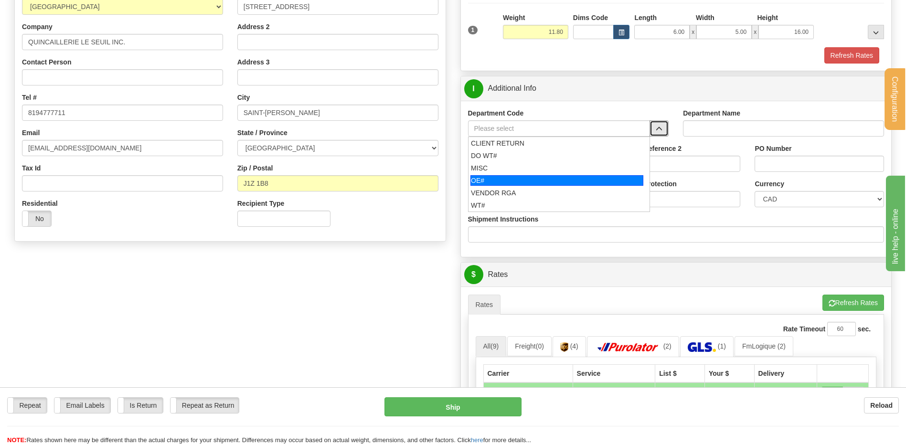
click at [514, 183] on div "OE#" at bounding box center [556, 180] width 173 height 11
type input "OE#"
type input "ORDERS"
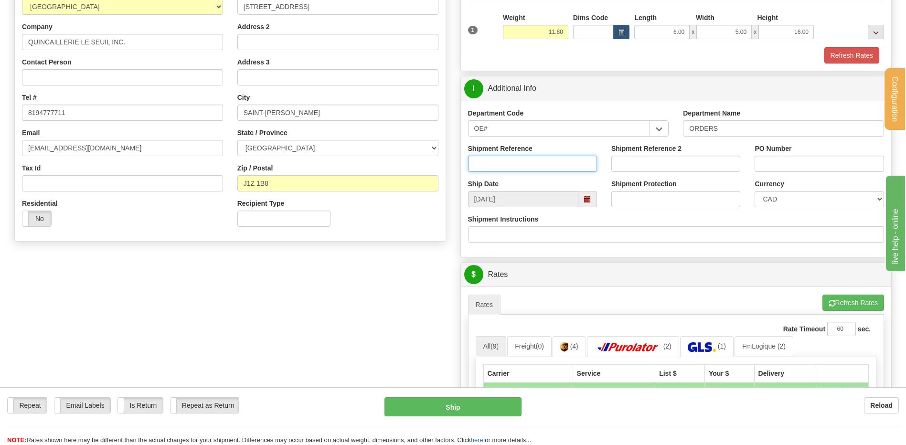
click at [513, 171] on input "Shipment Reference" at bounding box center [532, 164] width 129 height 16
type input "80004555-00"
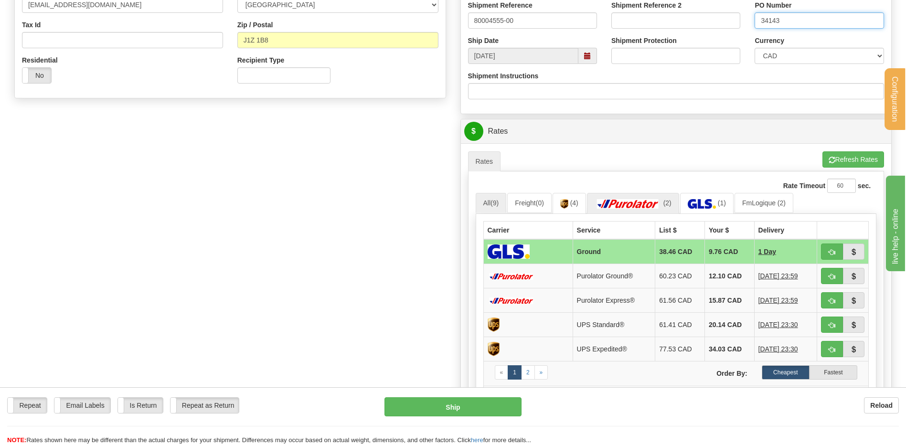
scroll to position [382, 0]
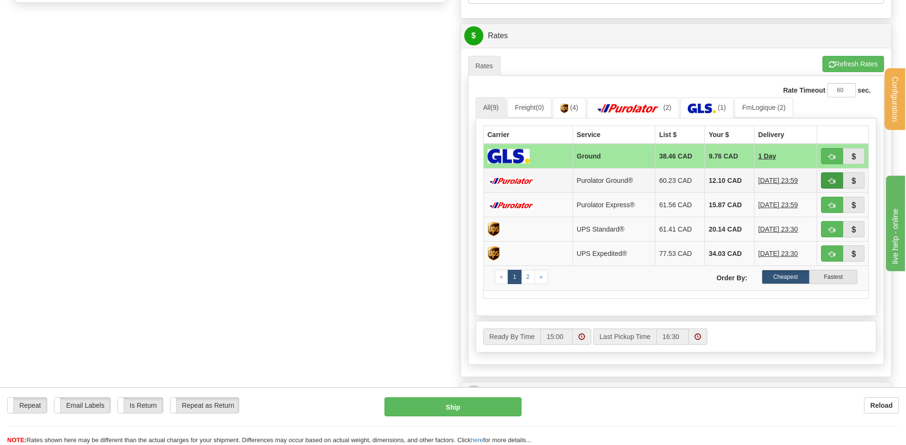
type input "34143"
click at [828, 180] on button "button" at bounding box center [832, 180] width 22 height 16
type input "260"
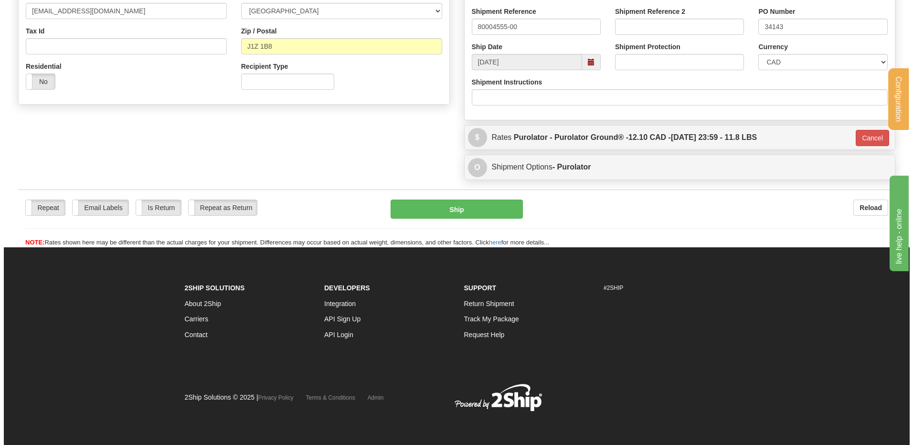
scroll to position [281, 0]
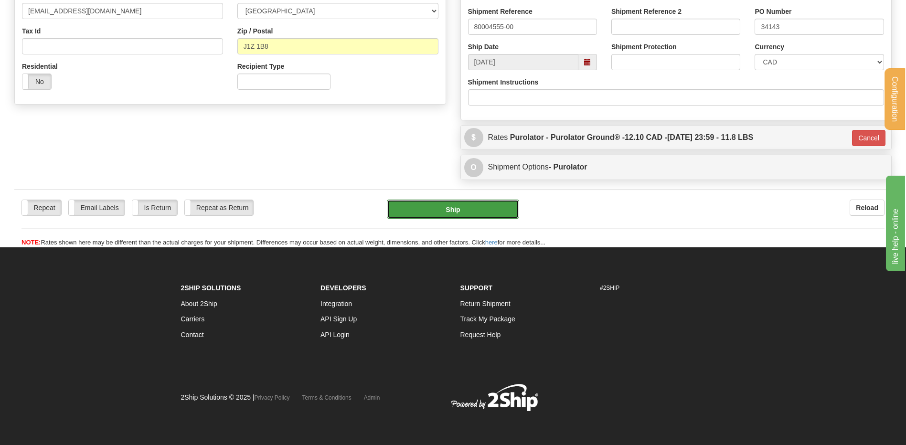
click at [399, 205] on button "Ship" at bounding box center [453, 209] width 132 height 19
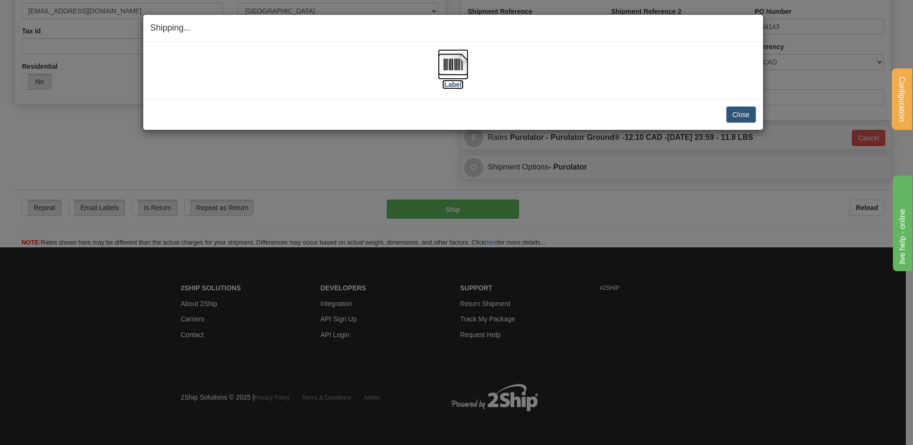
click at [456, 66] on img at bounding box center [453, 64] width 31 height 31
click at [732, 114] on button "Close" at bounding box center [741, 114] width 30 height 16
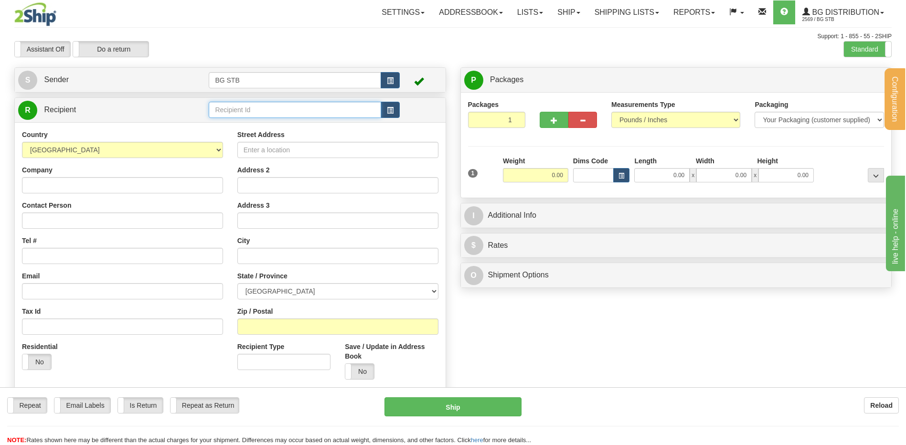
click at [267, 106] on input "text" at bounding box center [295, 110] width 172 height 16
type input "9000"
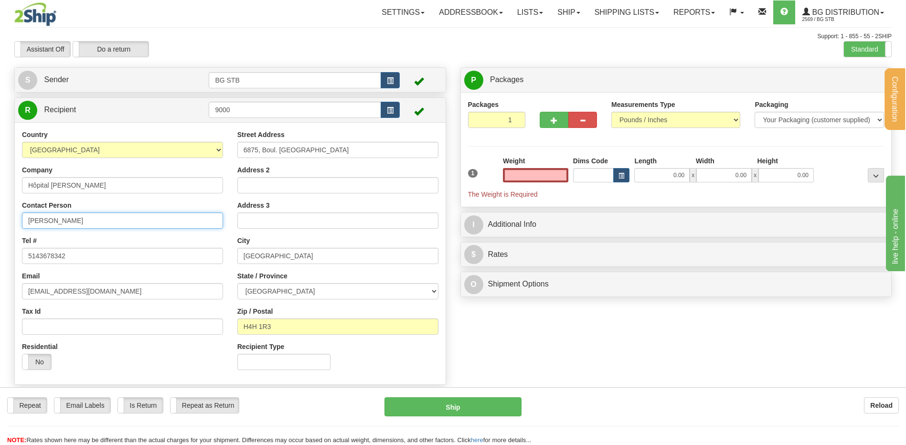
type input "0.00"
click at [28, 213] on input "[PERSON_NAME]" at bounding box center [122, 220] width 201 height 16
type input "att: Patrice Malette"
click at [552, 169] on input "0.00" at bounding box center [535, 175] width 65 height 14
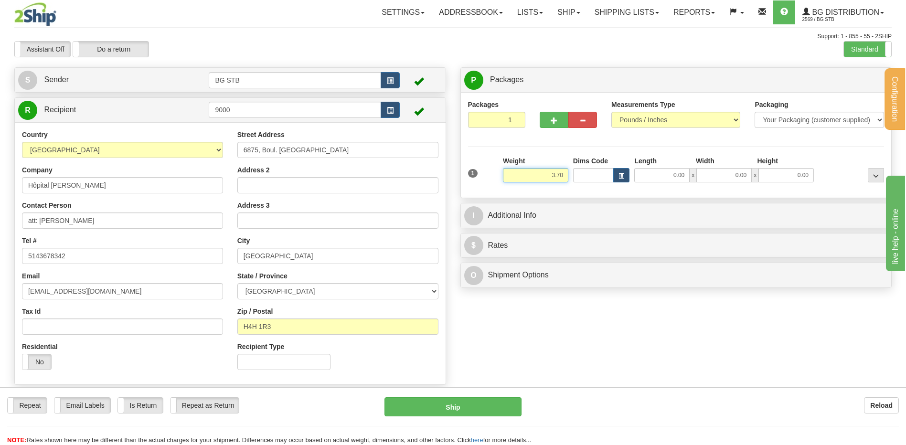
type input "3.70"
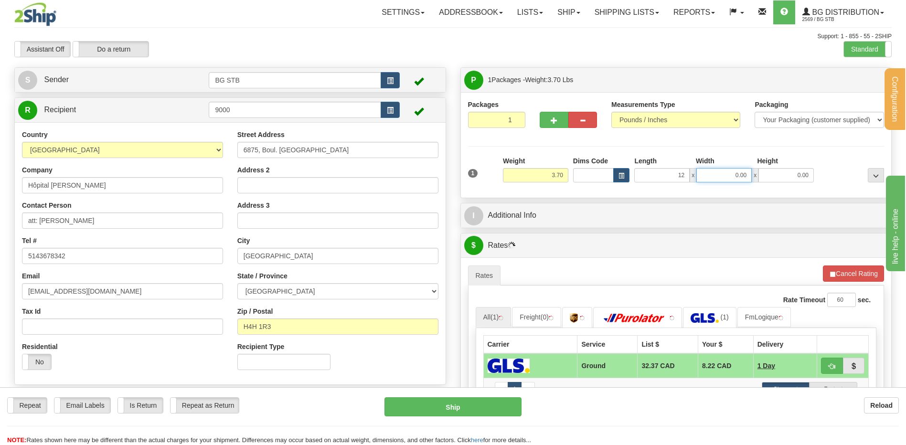
type input "12.00"
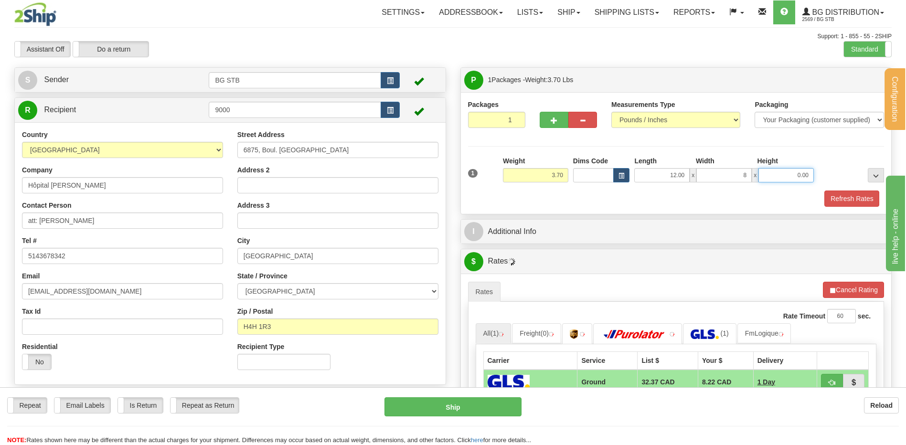
type input "8.00"
type input "6.00"
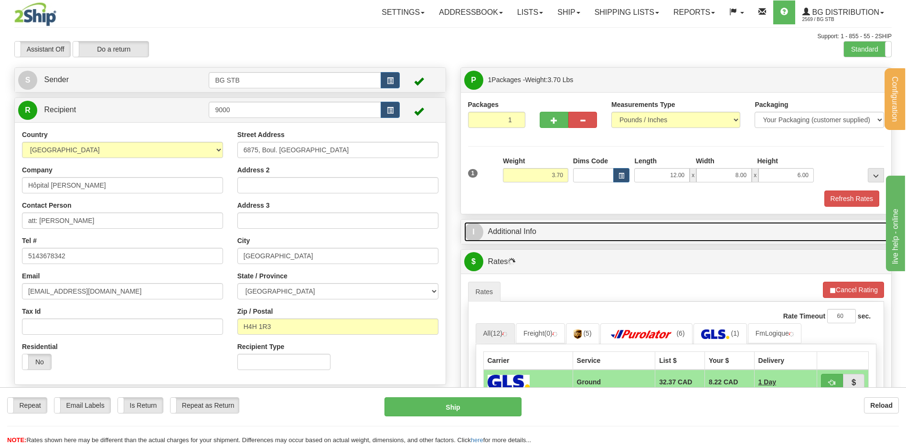
click at [575, 227] on link "I Additional Info" at bounding box center [676, 232] width 424 height 20
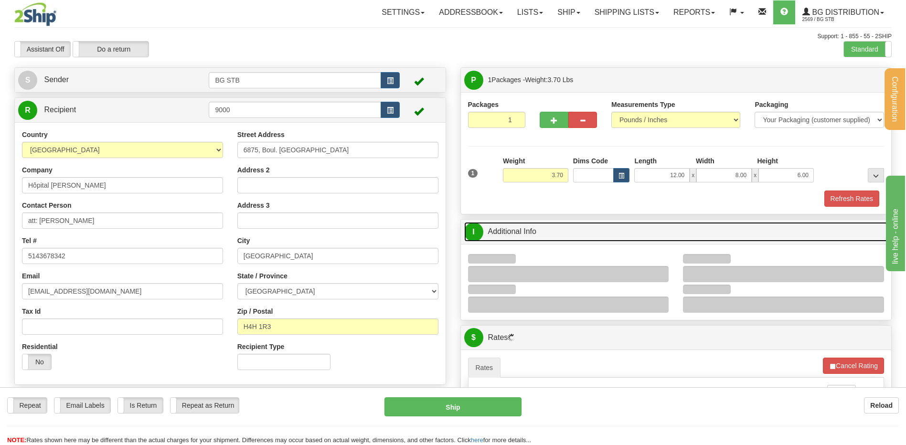
scroll to position [95, 0]
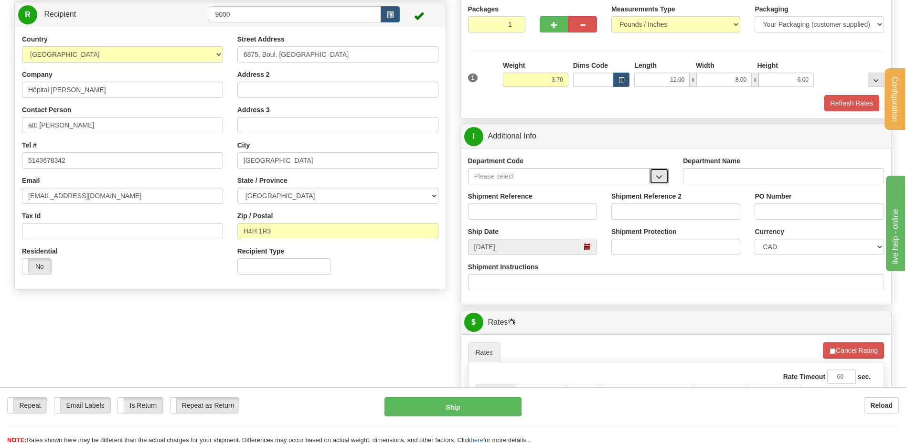
click at [655, 173] on button "button" at bounding box center [658, 176] width 19 height 16
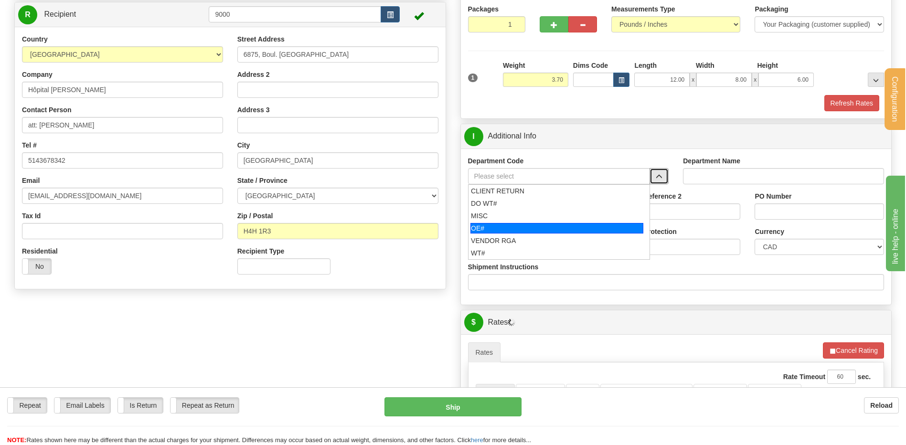
click at [484, 233] on div "OE#" at bounding box center [556, 228] width 173 height 11
type input "OE#"
type input "ORDERS"
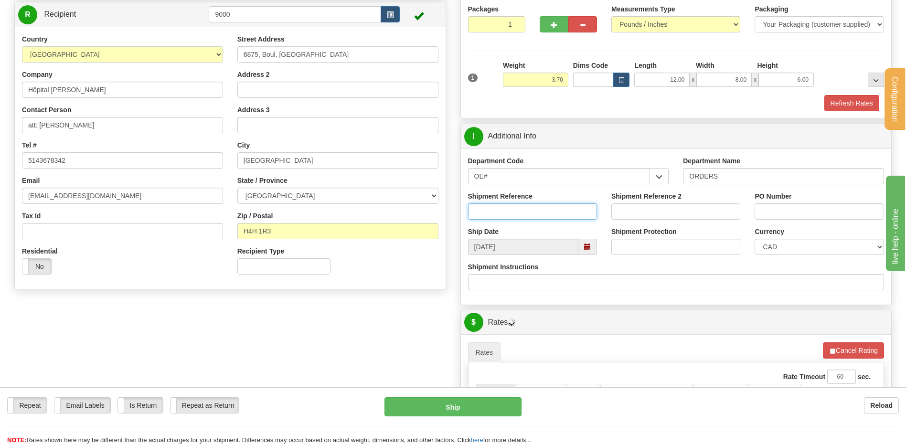
click at [498, 205] on input "Shipment Reference" at bounding box center [532, 211] width 129 height 16
type input "80006455-00 // 80006645-00"
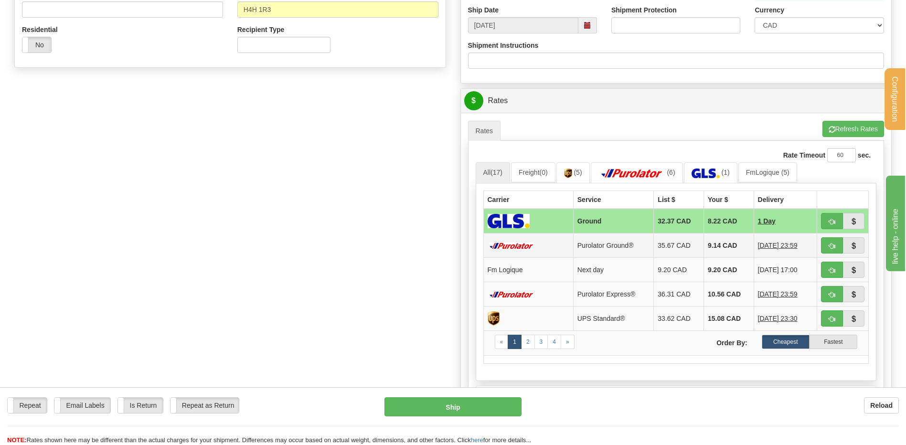
scroll to position [382, 0]
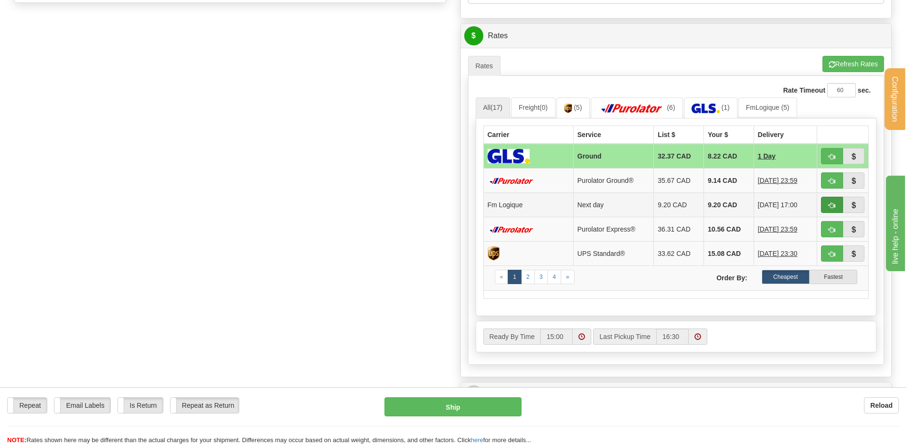
type input "4439676 // 4440510"
drag, startPoint x: 825, startPoint y: 203, endPoint x: 752, endPoint y: 204, distance: 73.5
click at [826, 204] on button "button" at bounding box center [832, 205] width 22 height 16
type input "jour"
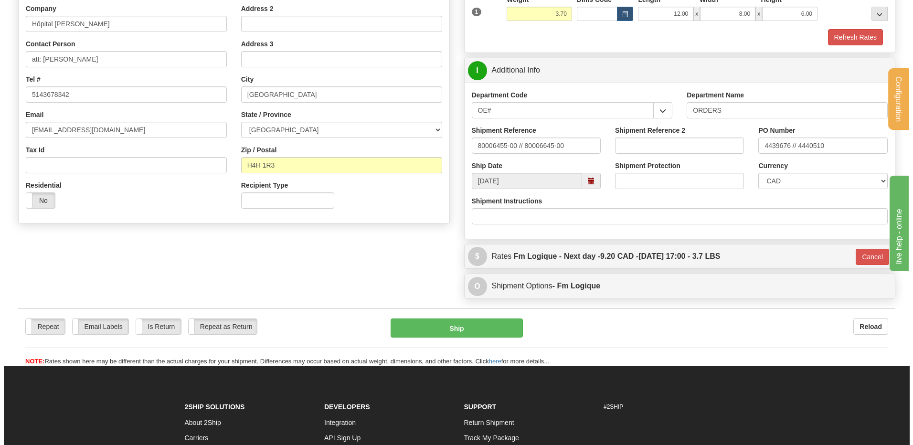
scroll to position [125, 0]
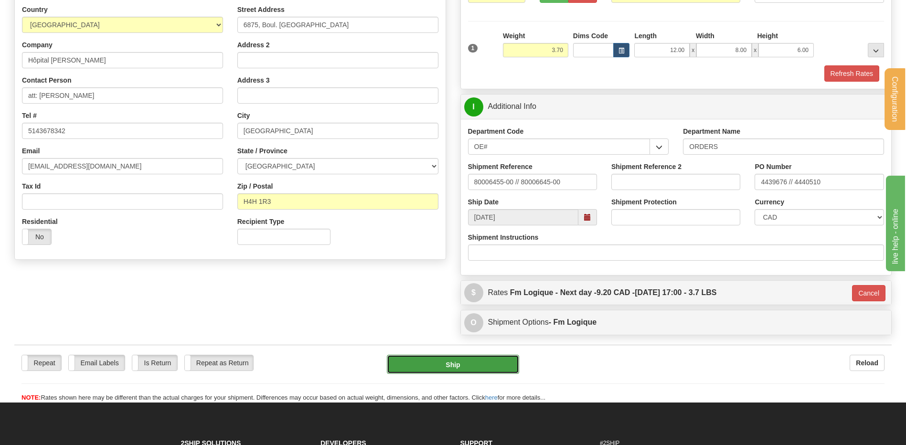
click at [437, 363] on button "Ship" at bounding box center [453, 364] width 132 height 19
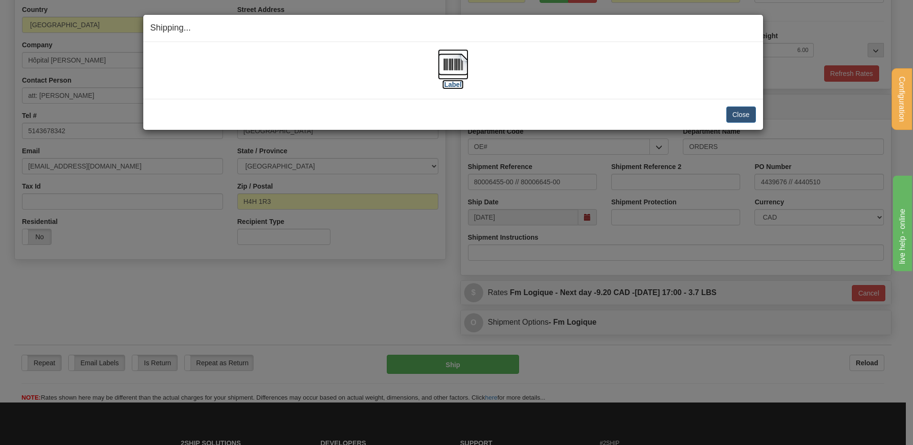
click at [454, 55] on img at bounding box center [453, 64] width 31 height 31
click at [746, 113] on button "Close" at bounding box center [741, 114] width 30 height 16
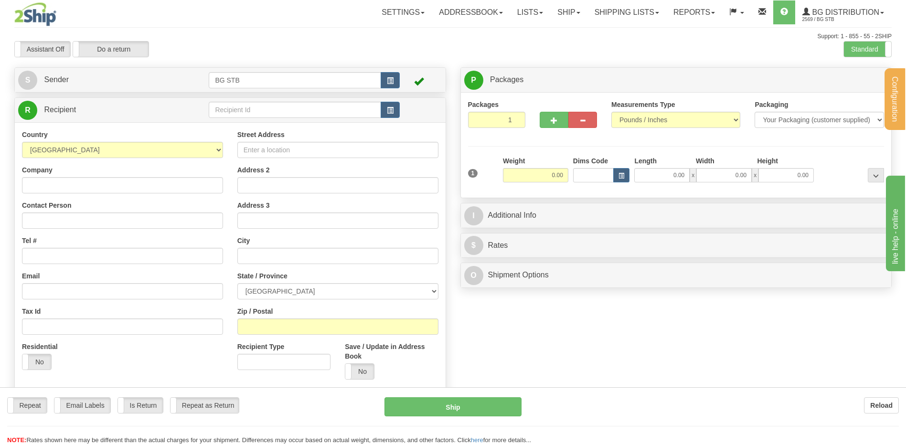
click at [226, 110] on div "Configuration My Configuration Panel Close Configure My Carriers" at bounding box center [453, 224] width 906 height 448
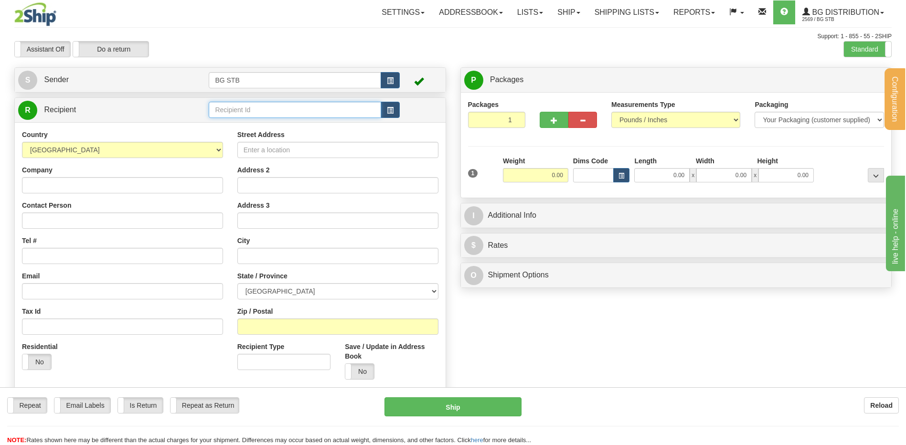
click at [226, 110] on input "text" at bounding box center [295, 110] width 172 height 16
type input "4068"
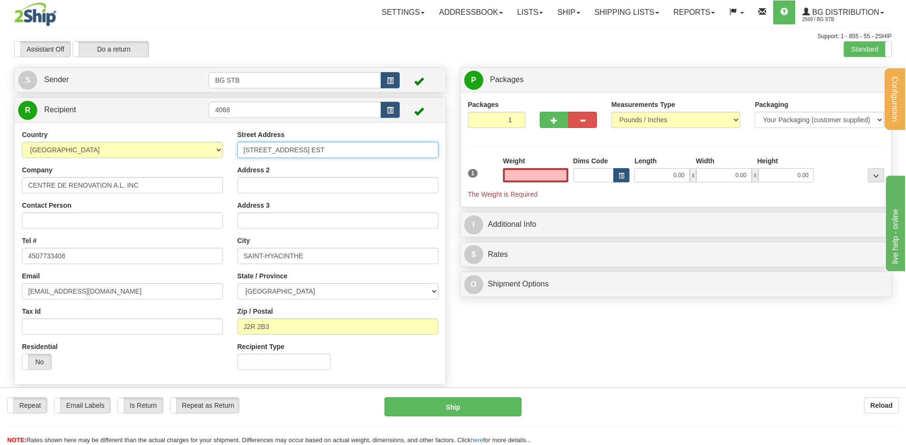
type input "0.00"
click at [256, 148] on input "[STREET_ADDRESS] EST" at bounding box center [337, 150] width 201 height 16
type input "[STREET_ADDRESS] EST"
click at [305, 169] on div "Address 2" at bounding box center [337, 179] width 201 height 28
click at [560, 171] on input "0.00" at bounding box center [535, 175] width 65 height 14
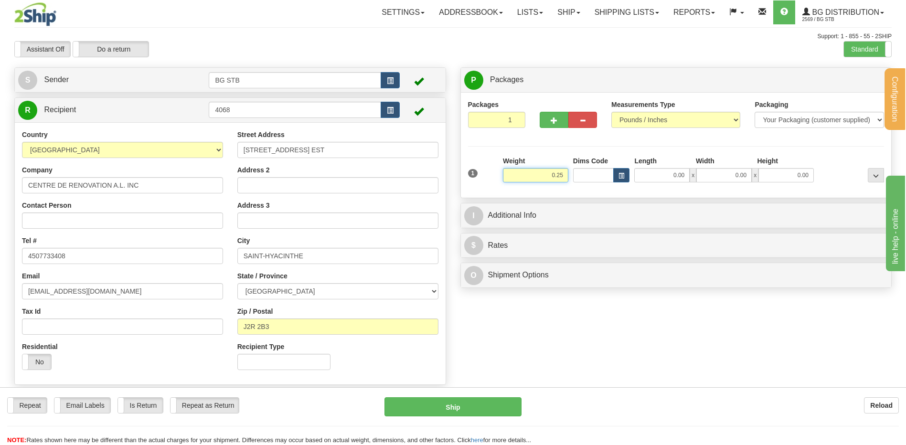
type input "0.25"
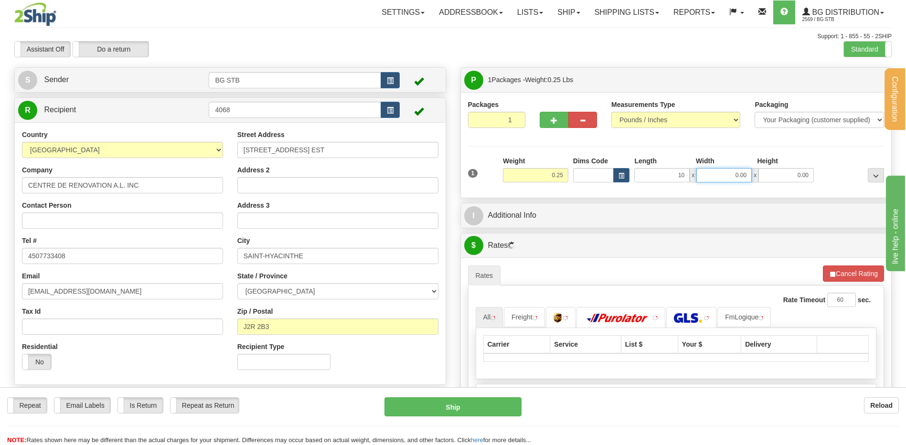
type input "10.00"
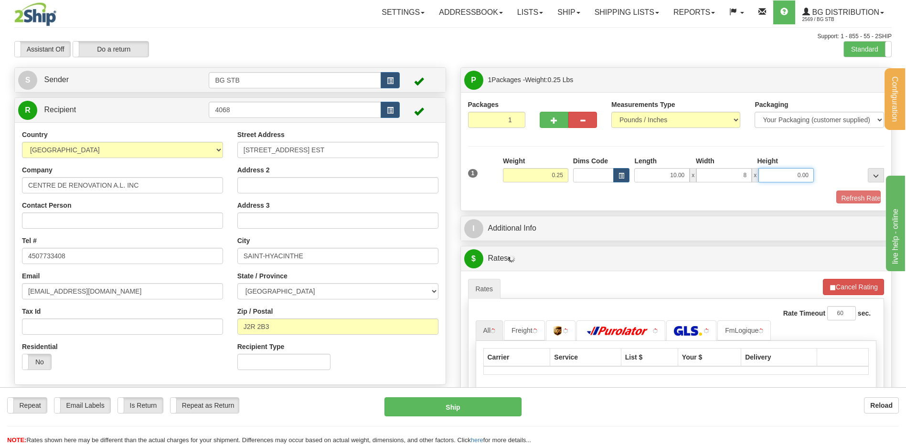
type input "8.00"
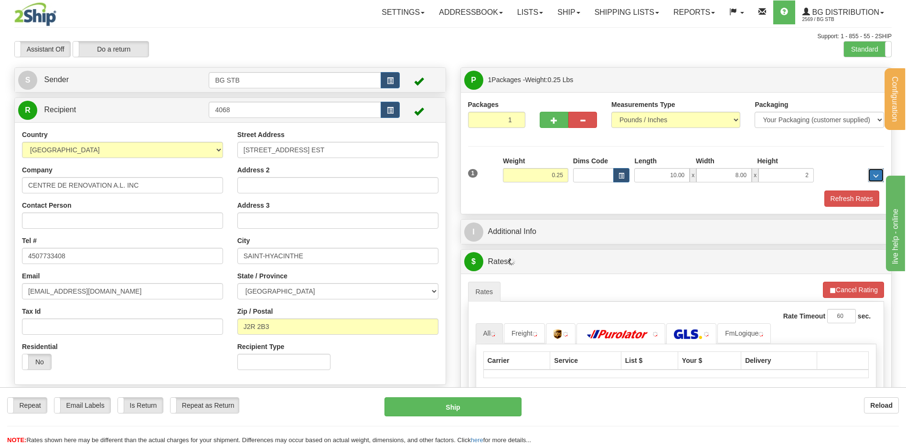
type input "2.00"
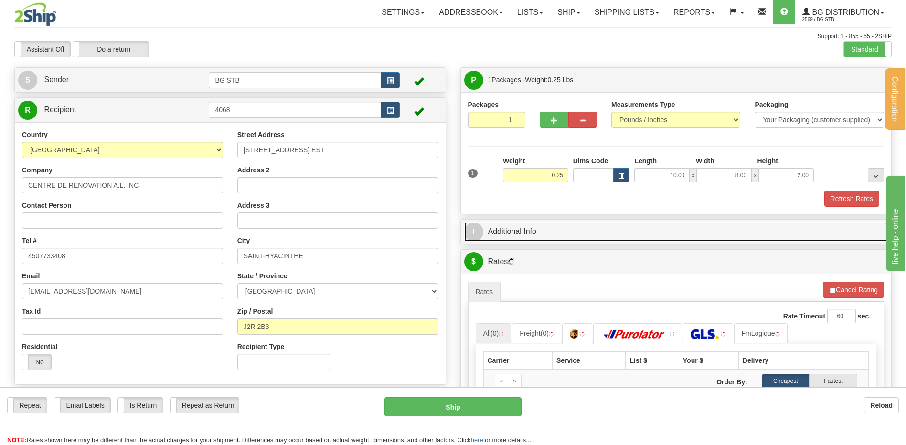
click at [549, 229] on link "I Additional Info" at bounding box center [676, 232] width 424 height 20
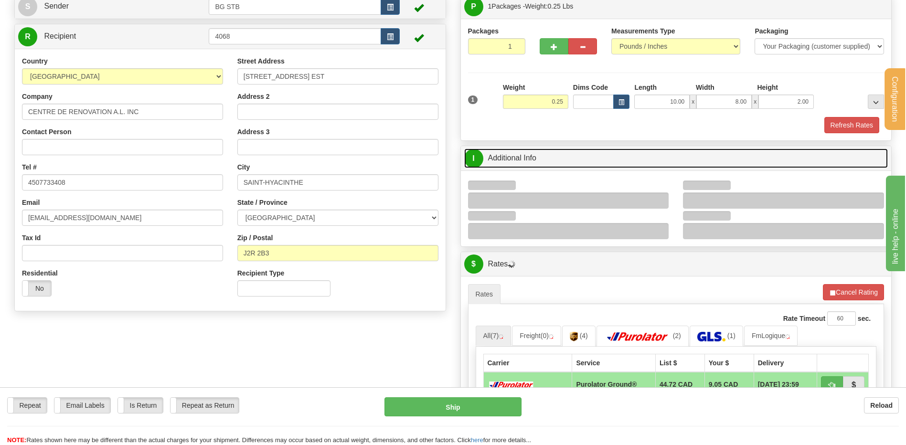
scroll to position [143, 0]
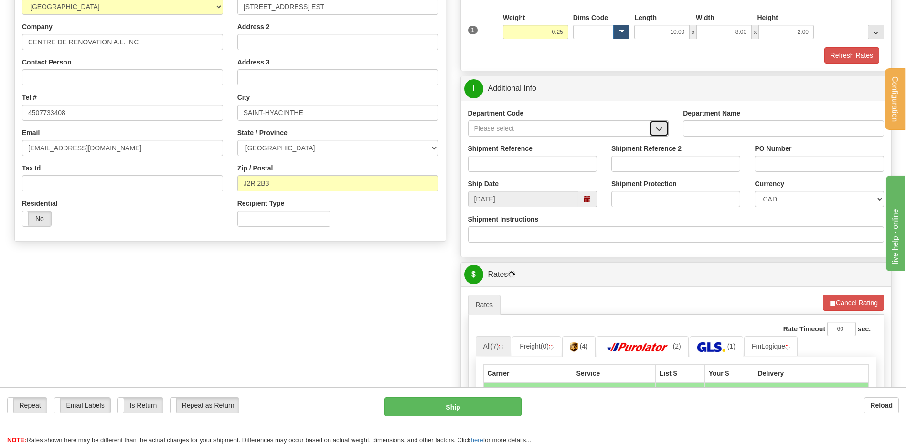
click at [658, 127] on span "button" at bounding box center [658, 129] width 7 height 6
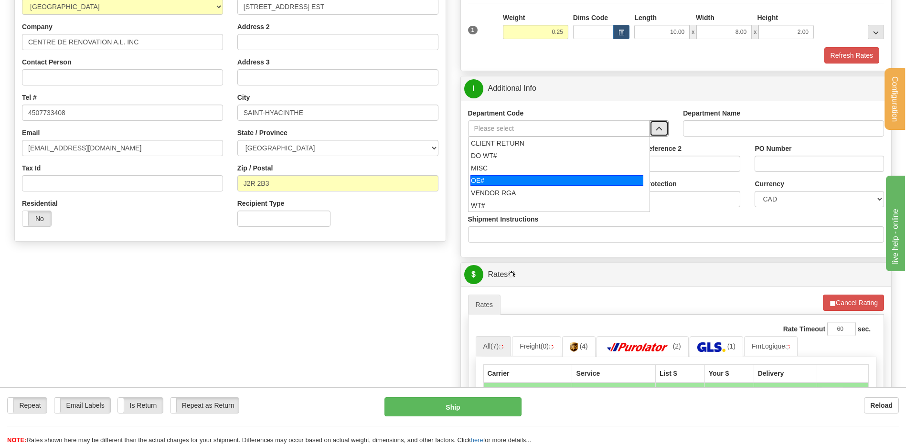
drag, startPoint x: 514, startPoint y: 181, endPoint x: 510, endPoint y: 167, distance: 14.4
click at [513, 180] on div "OE#" at bounding box center [556, 180] width 173 height 11
type input "OE#"
type input "ORDERS"
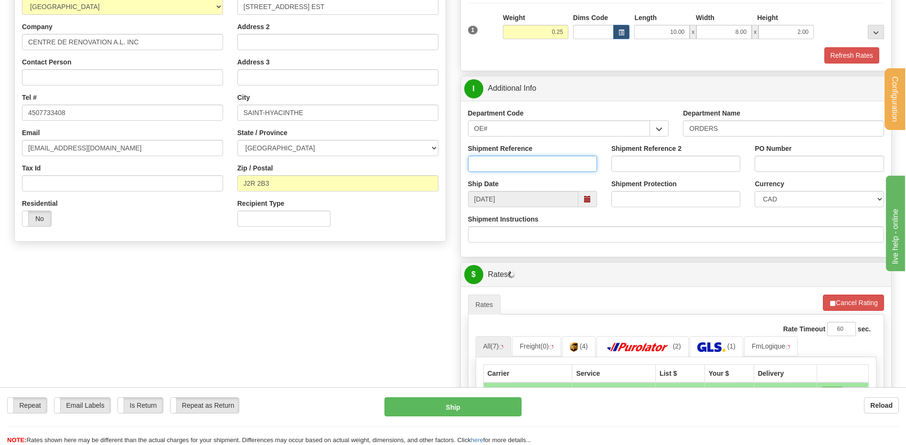
click at [510, 167] on input "Shipment Reference" at bounding box center [532, 164] width 129 height 16
type input "80006652-01"
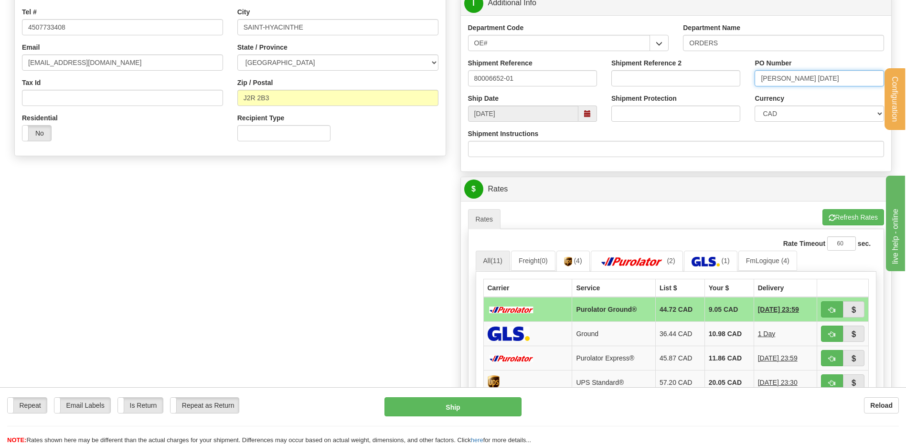
scroll to position [430, 0]
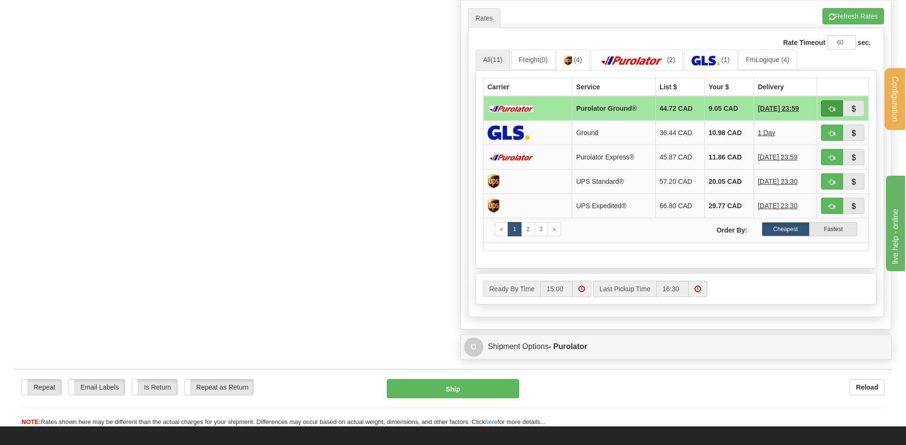
type input "[PERSON_NAME] [DATE]"
click at [835, 110] on span "button" at bounding box center [831, 109] width 7 height 6
type input "260"
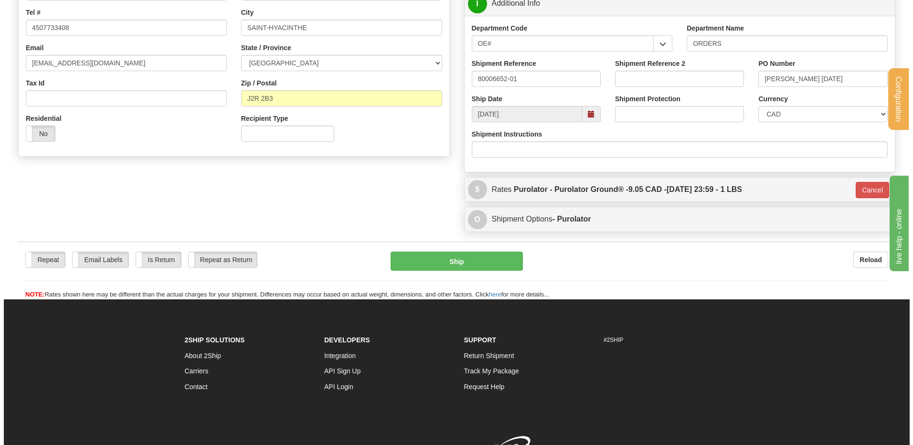
scroll to position [191, 0]
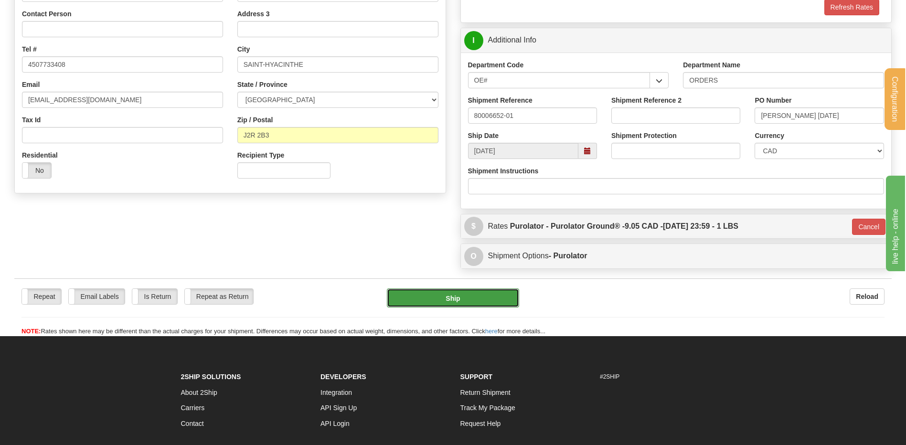
click at [448, 290] on button "Ship" at bounding box center [453, 297] width 132 height 19
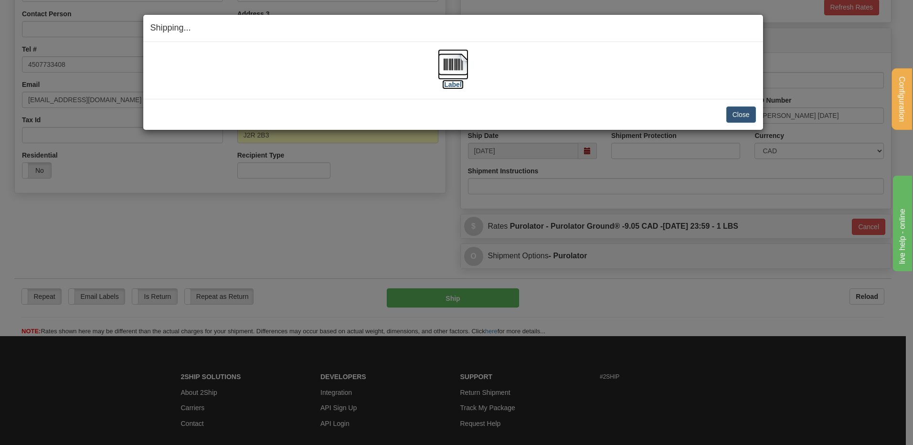
click at [453, 64] on img at bounding box center [453, 64] width 31 height 31
click at [757, 114] on div "Close Cancel Cancel Shipment and Quit Pickup Quit Pickup ONLY" at bounding box center [453, 114] width 620 height 31
click at [751, 115] on button "Close" at bounding box center [741, 114] width 30 height 16
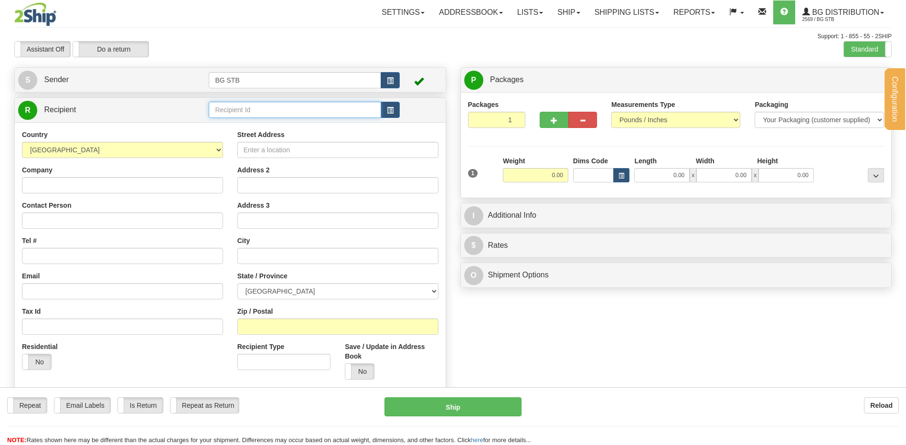
click at [229, 109] on input "text" at bounding box center [295, 110] width 172 height 16
type input "4145"
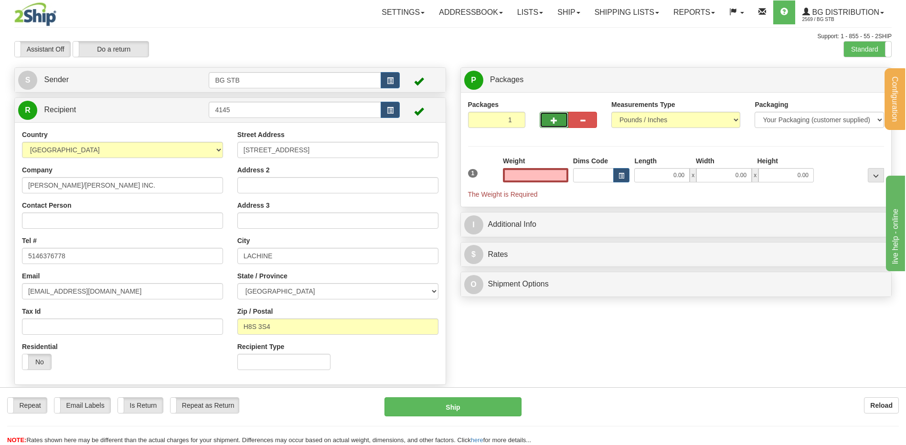
type input "0.00"
click at [560, 118] on button "button" at bounding box center [553, 120] width 29 height 16
type input "2"
click at [848, 75] on label "Package Level Pack.." at bounding box center [863, 80] width 48 height 14
radio input "true"
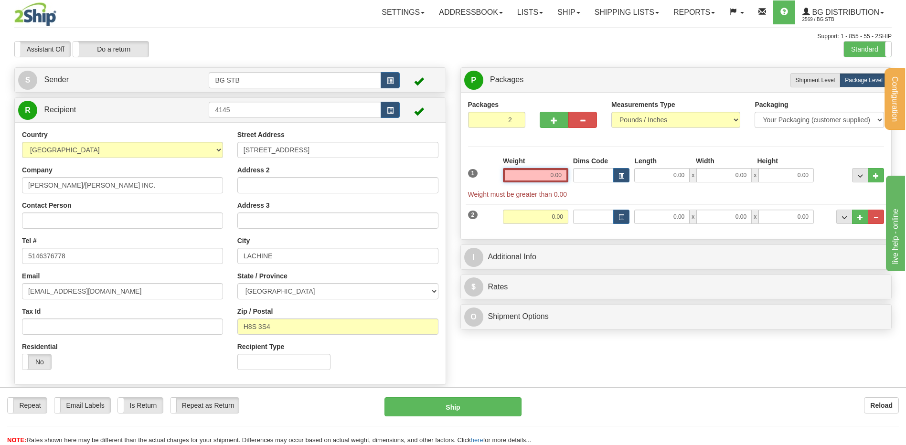
click at [529, 177] on input "0.00" at bounding box center [535, 175] width 65 height 14
type input "13.05"
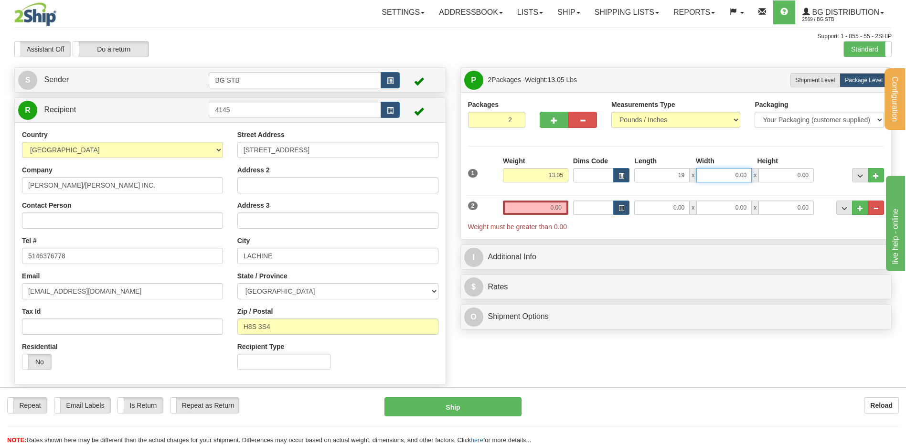
type input "19.00"
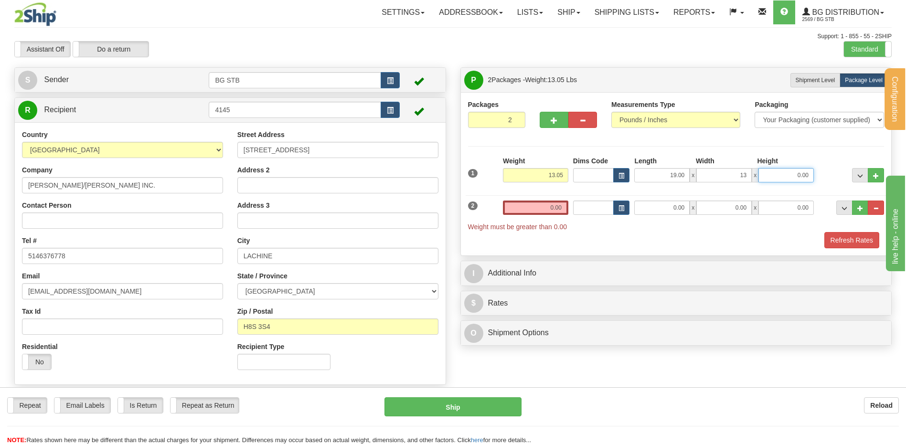
type input "13.00"
type input "8.00"
click at [528, 214] on div "Weight 0.00" at bounding box center [535, 211] width 70 height 21
click at [526, 210] on input "0.00" at bounding box center [535, 208] width 65 height 14
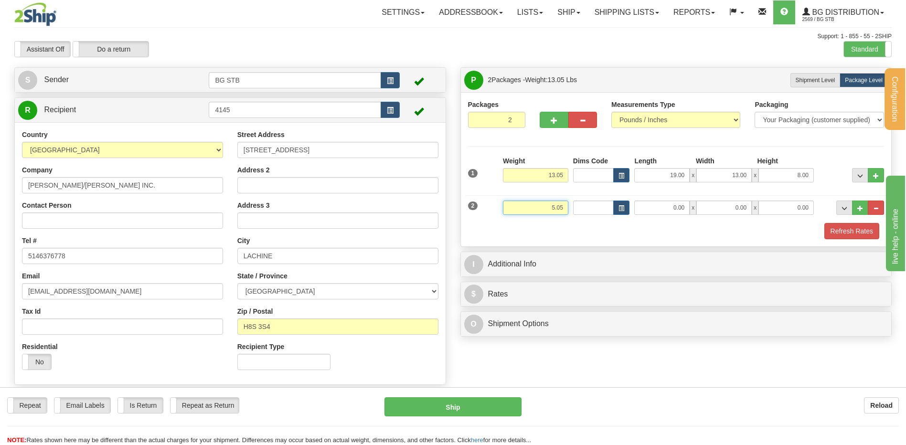
type input "5.05"
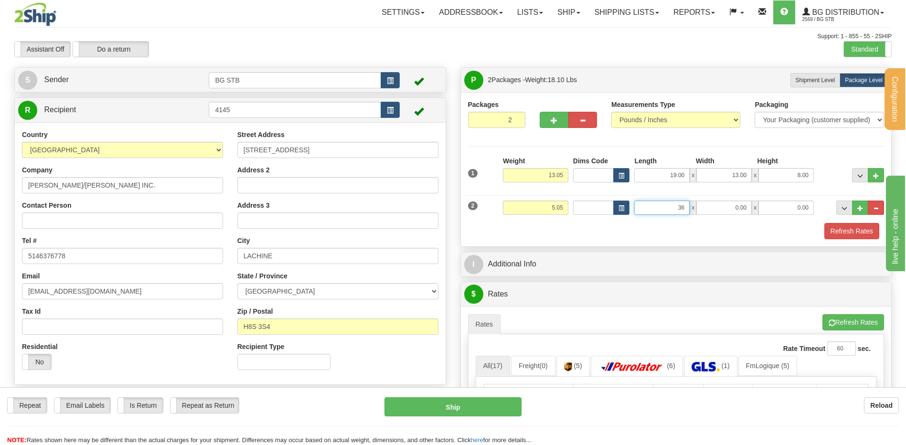
type input "36.00"
type input "5.00"
type input "3.00"
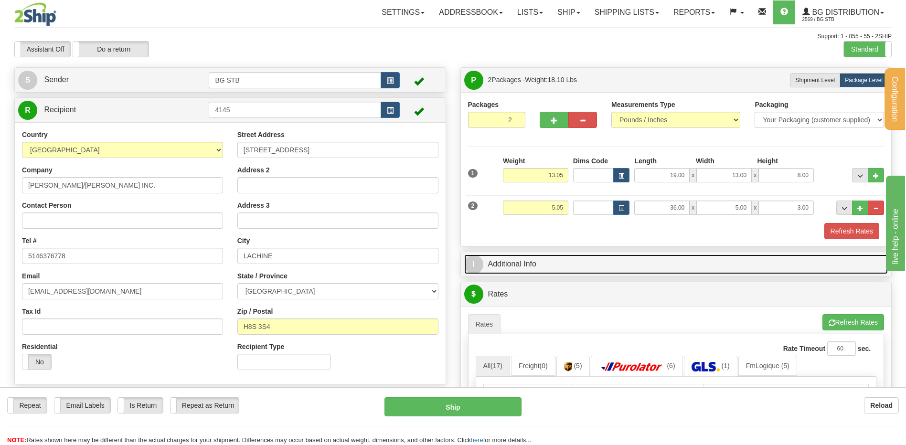
click at [503, 262] on link "I Additional Info" at bounding box center [676, 264] width 424 height 20
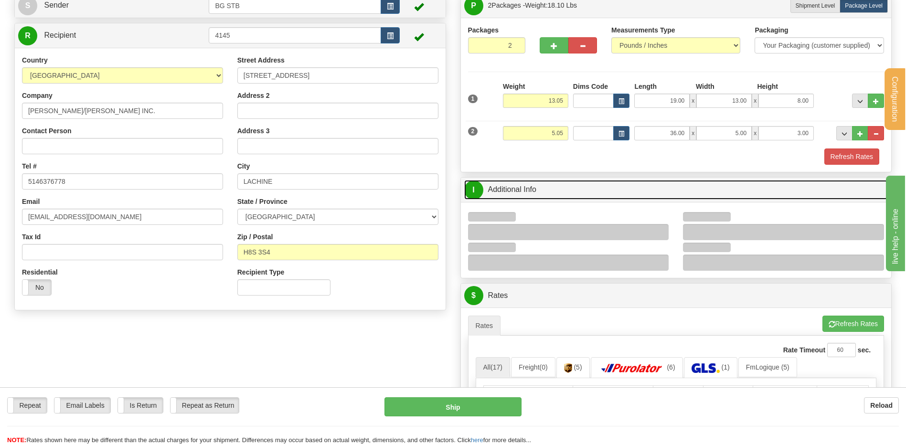
scroll to position [143, 0]
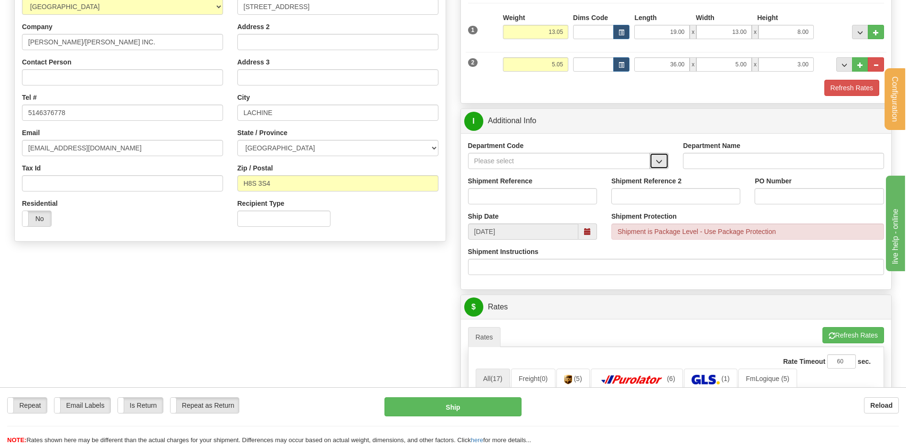
click at [657, 160] on span "button" at bounding box center [658, 162] width 7 height 6
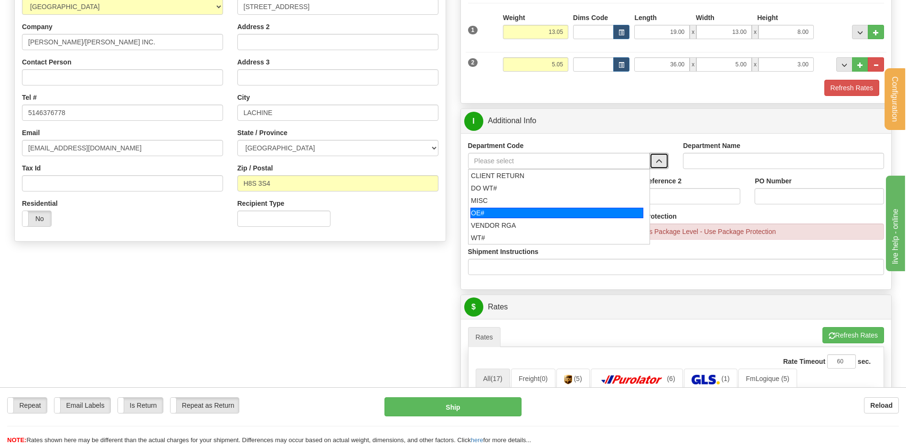
click at [521, 211] on div "OE#" at bounding box center [556, 213] width 173 height 11
type input "OE#"
type input "ORDERS"
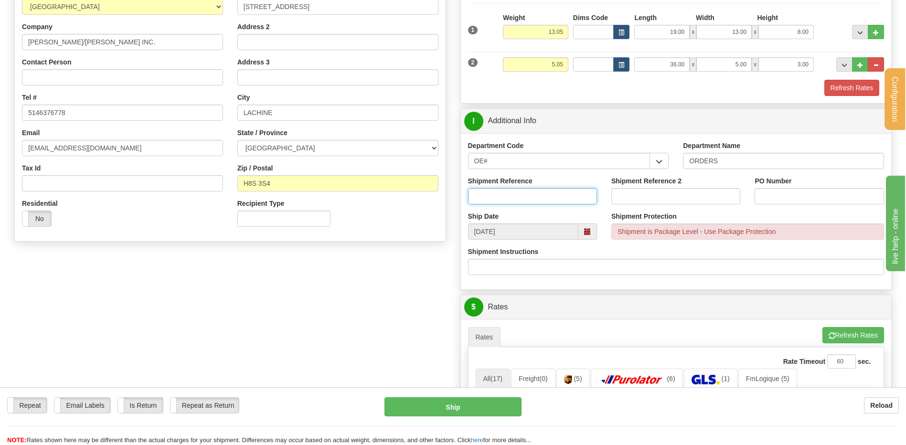
click at [518, 196] on input "Shipment Reference" at bounding box center [532, 196] width 129 height 16
type input "80006499-00 // 80006009-03 // -04"
click at [775, 194] on input "PO Number" at bounding box center [818, 196] width 129 height 16
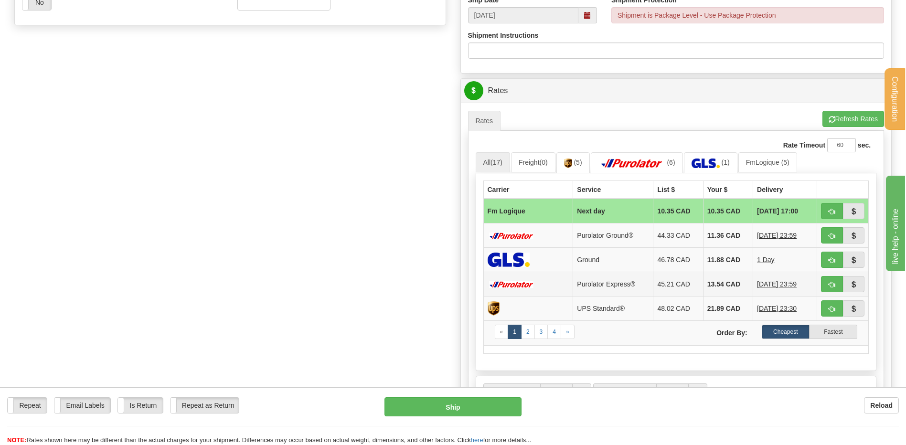
scroll to position [430, 0]
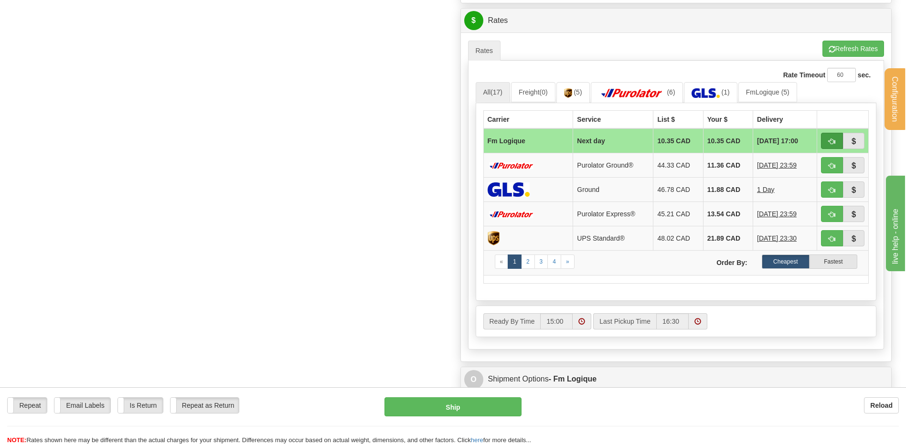
type input "61205 // 61161"
click at [831, 140] on span "button" at bounding box center [831, 141] width 7 height 6
type input "jour"
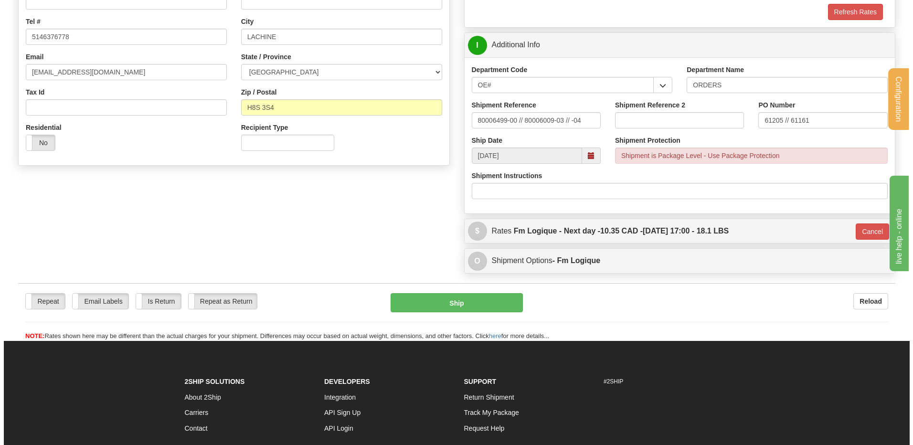
scroll to position [201, 0]
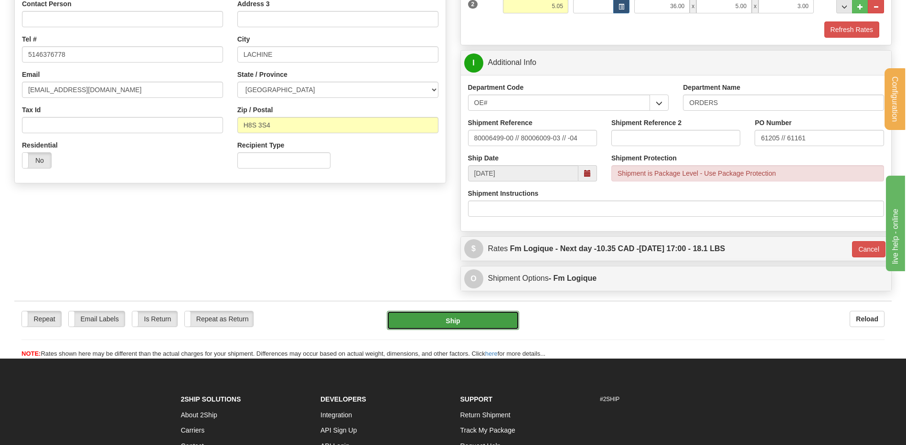
click at [459, 311] on button "Ship" at bounding box center [453, 320] width 132 height 19
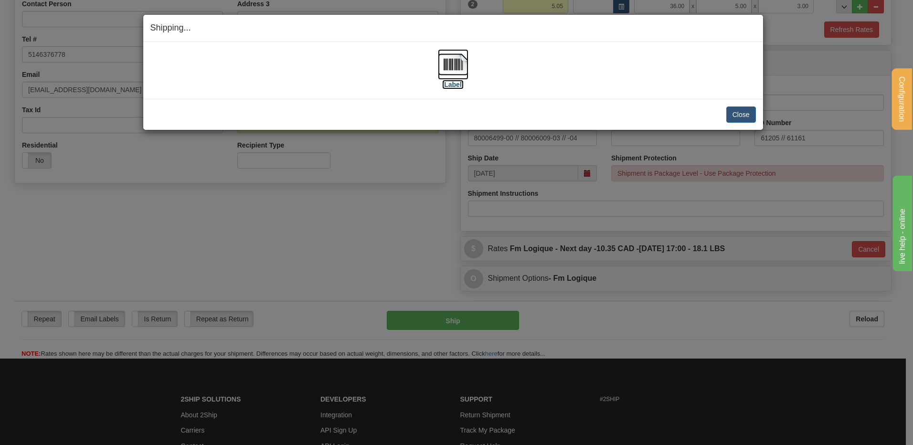
click at [447, 62] on img at bounding box center [453, 64] width 31 height 31
click at [732, 116] on button "Close" at bounding box center [741, 114] width 30 height 16
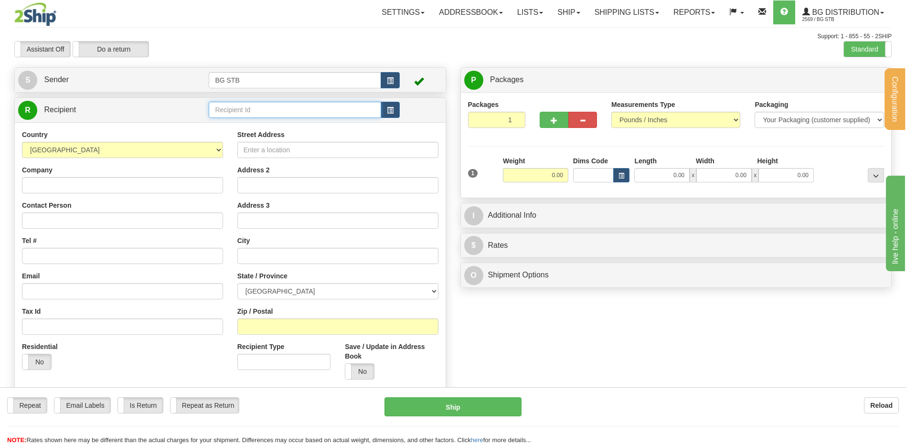
click at [268, 112] on input "text" at bounding box center [295, 110] width 172 height 16
type input "1009"
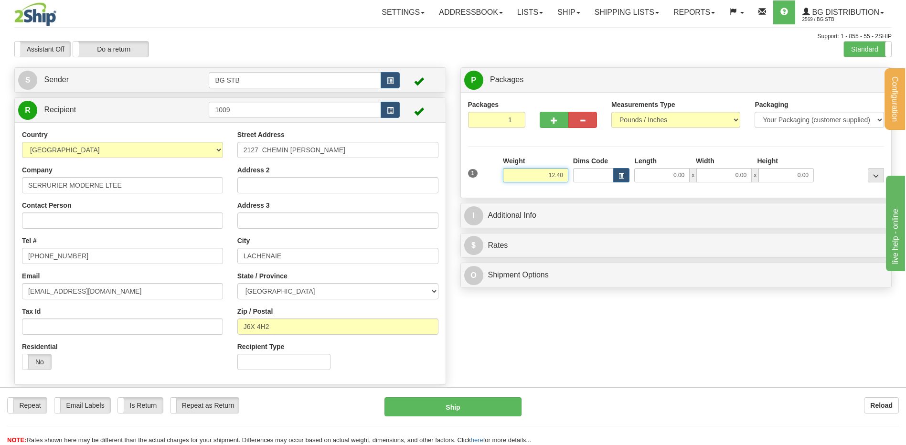
type input "12.40"
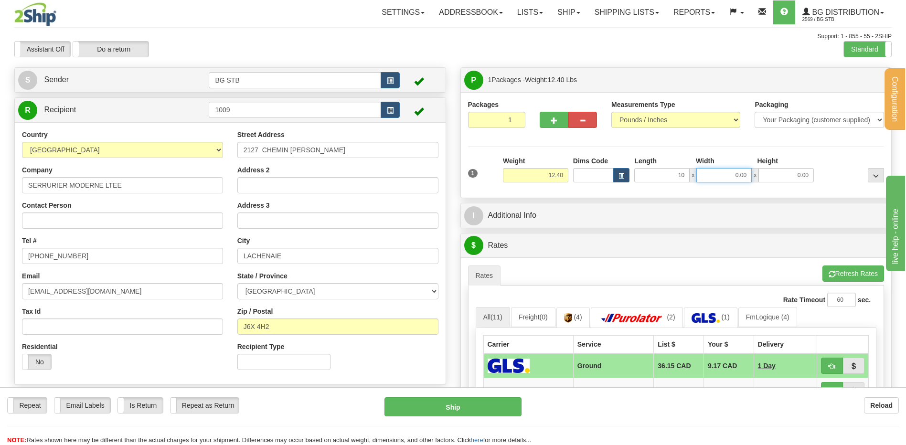
type input "10.00"
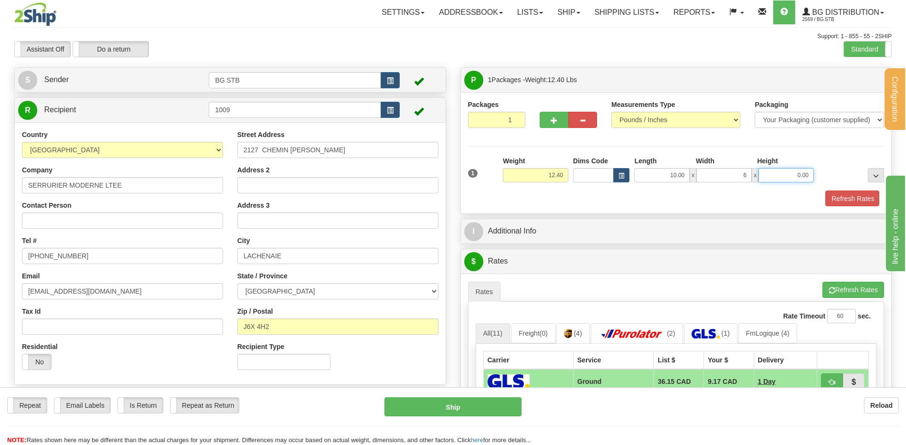
type input "6.00"
type input "10.00"
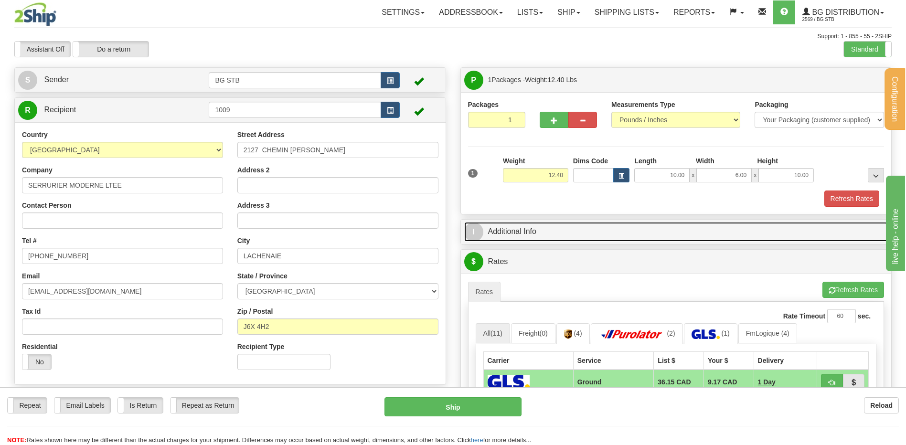
click at [555, 241] on link "I Additional Info" at bounding box center [676, 232] width 424 height 20
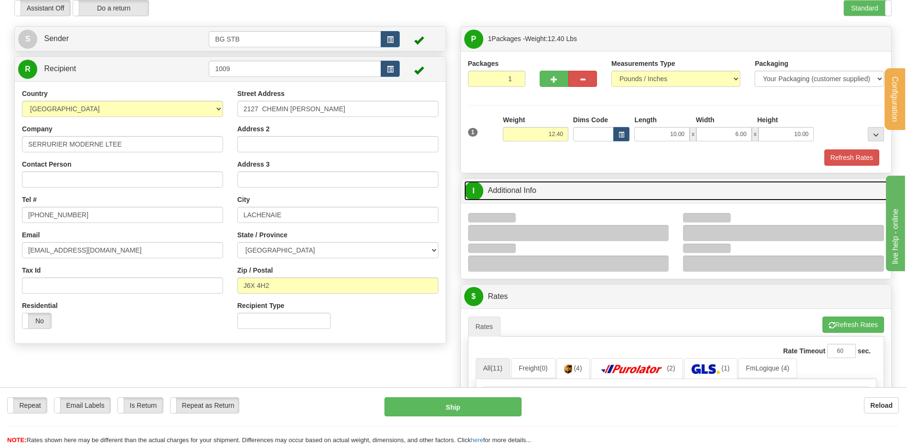
scroll to position [143, 0]
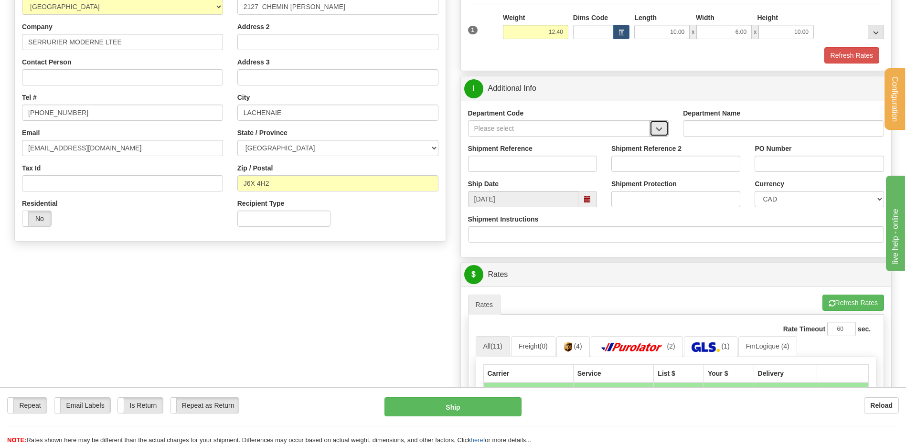
click at [654, 131] on button "button" at bounding box center [658, 128] width 19 height 16
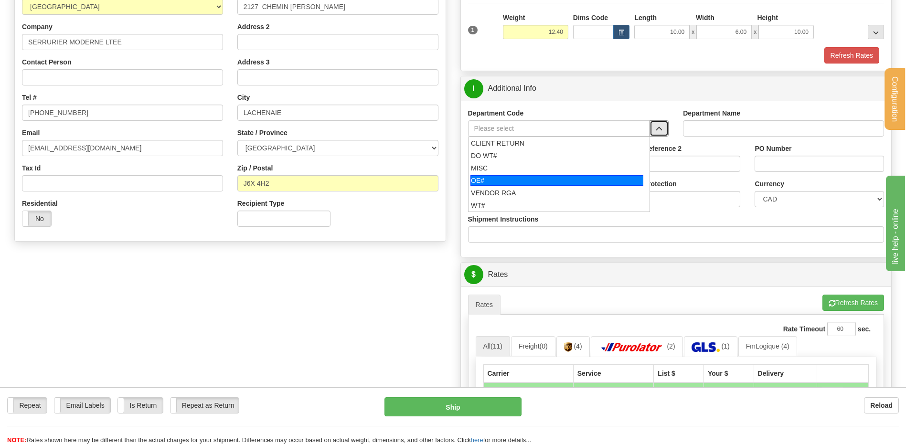
click at [508, 175] on div "OE#" at bounding box center [556, 180] width 173 height 11
type input "OE#"
type input "ORDERS"
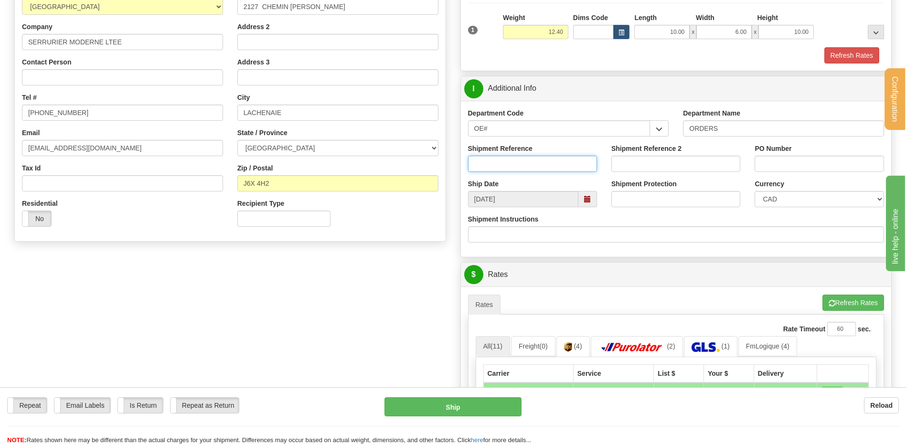
click at [511, 162] on input "Shipment Reference" at bounding box center [532, 164] width 129 height 16
type input "80006792-00"
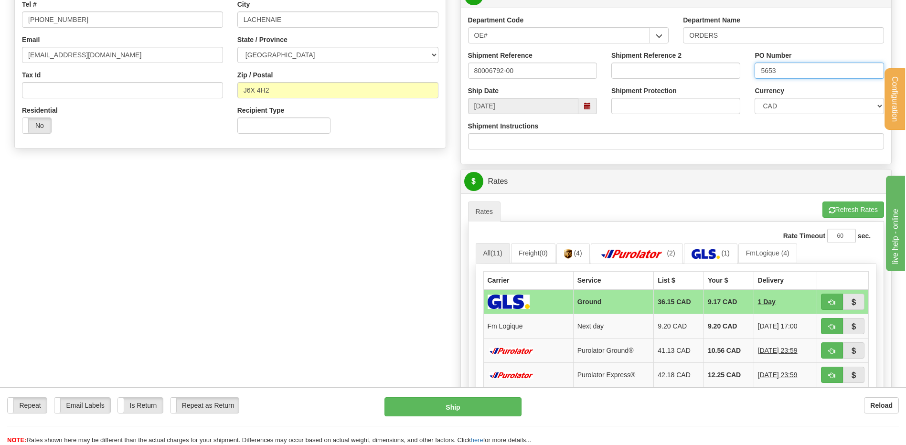
scroll to position [334, 0]
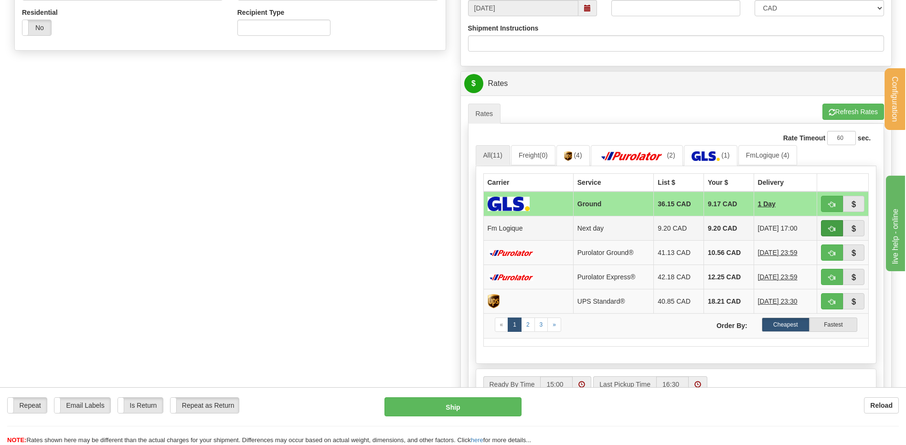
type input "5653"
click at [838, 224] on button "button" at bounding box center [832, 228] width 22 height 16
type input "jour"
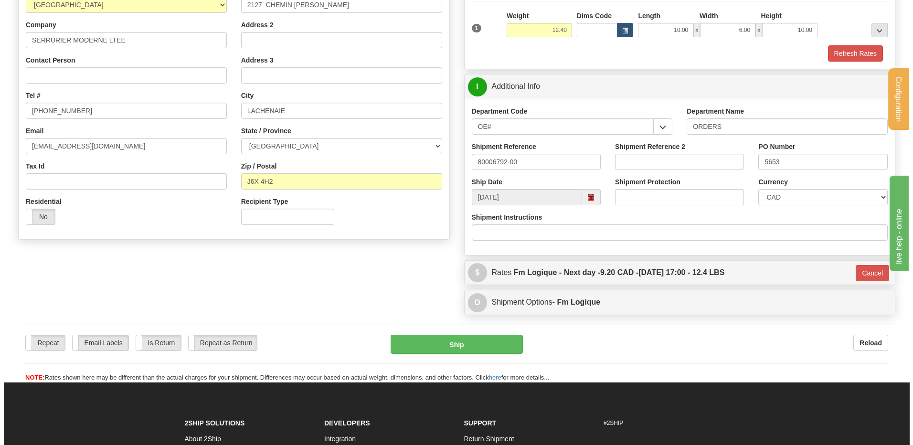
scroll to position [145, 0]
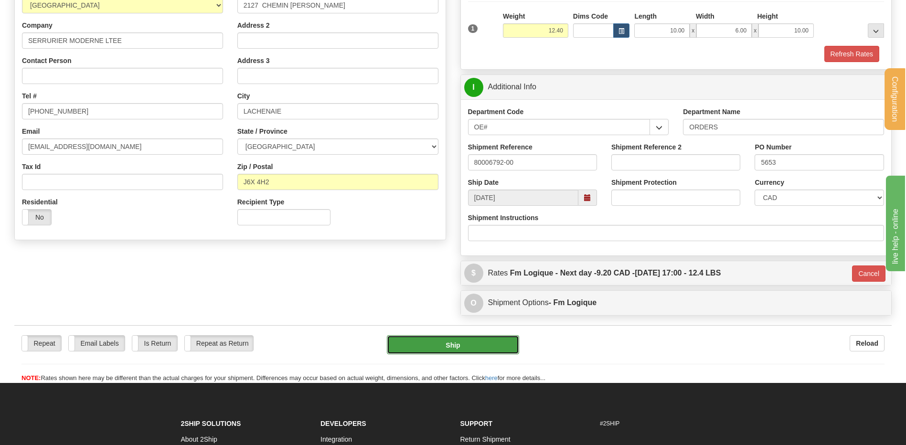
click at [409, 347] on button "Ship" at bounding box center [453, 344] width 132 height 19
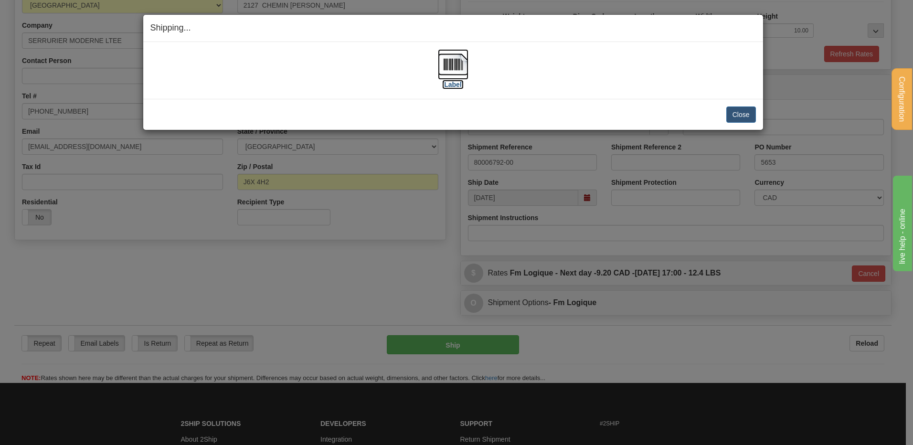
click at [451, 75] on img at bounding box center [453, 64] width 31 height 31
click at [750, 111] on button "Close" at bounding box center [741, 114] width 30 height 16
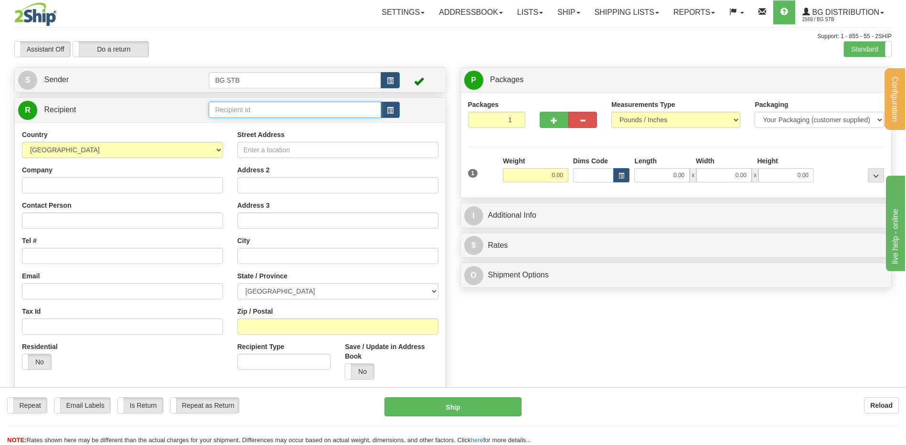
click at [222, 112] on input "text" at bounding box center [295, 110] width 172 height 16
type input "9011"
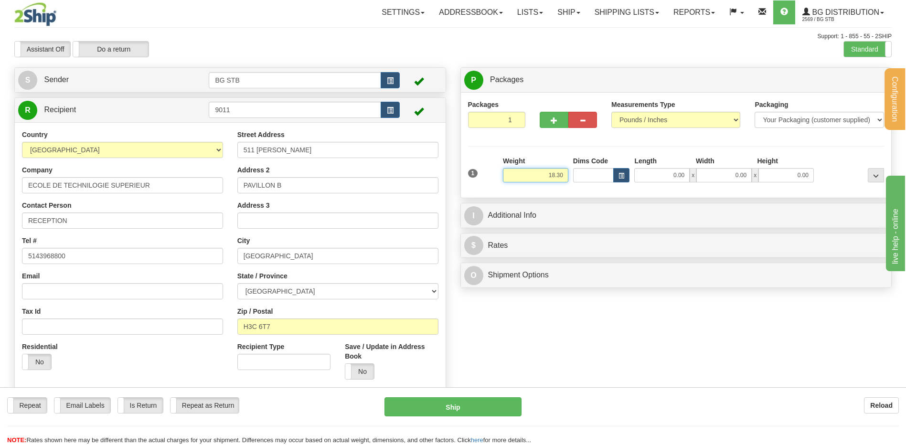
type input "18.30"
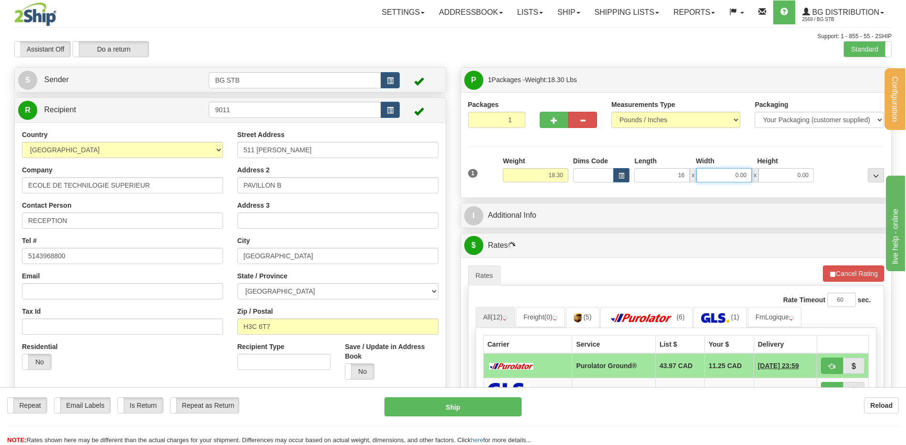
type input "16.00"
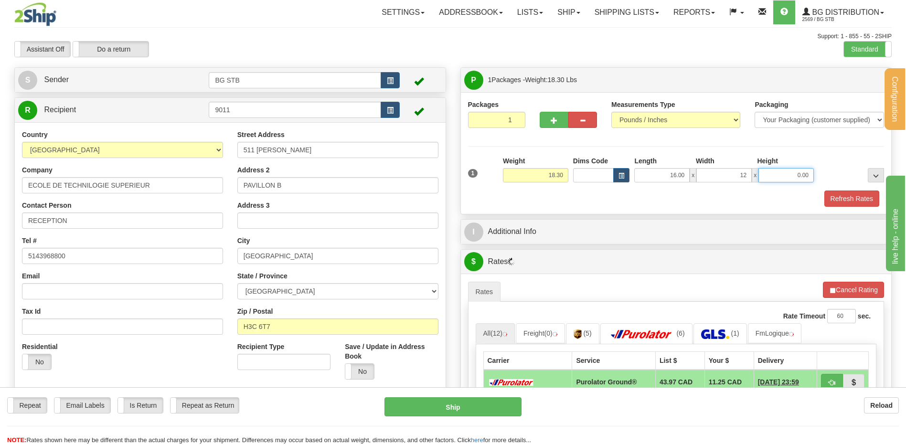
type input "12.00"
type input "11.00"
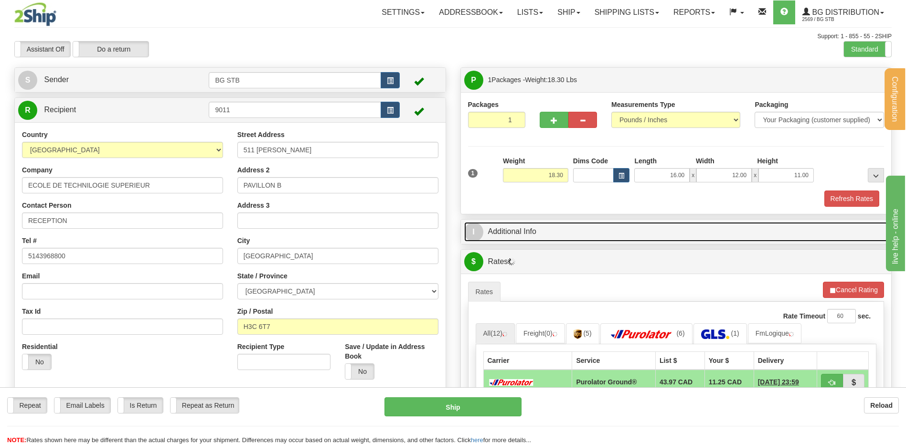
click at [540, 235] on link "I Additional Info" at bounding box center [676, 232] width 424 height 20
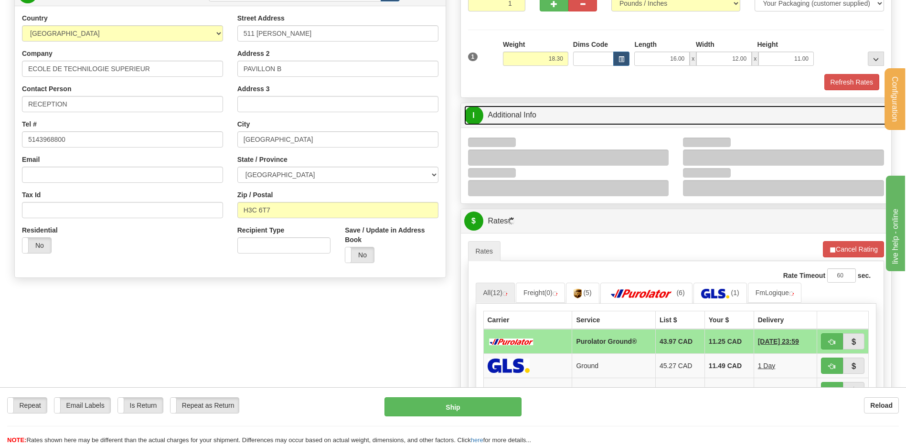
scroll to position [143, 0]
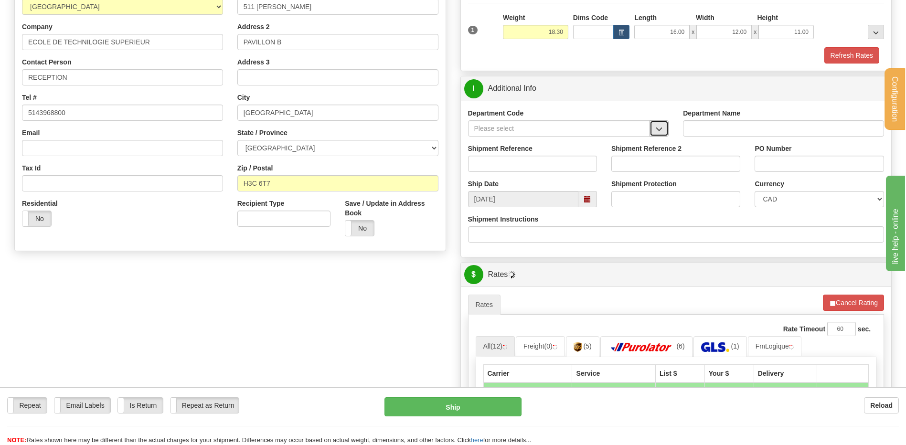
click at [664, 131] on button "button" at bounding box center [658, 128] width 19 height 16
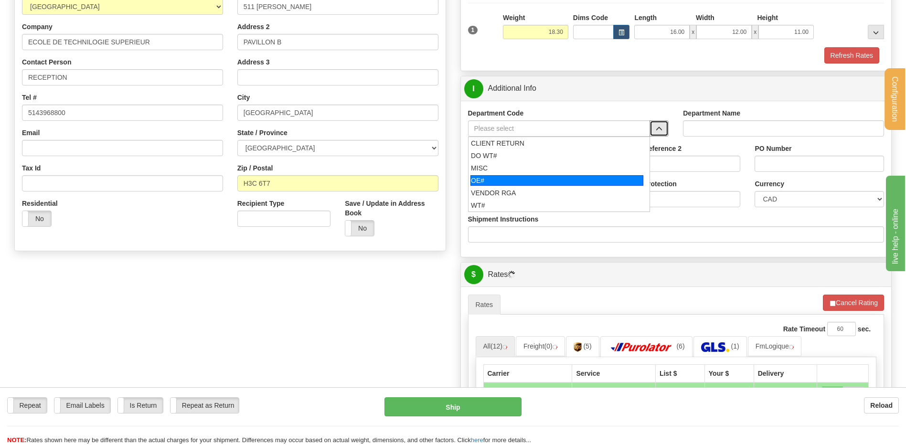
click at [524, 185] on div "OE#" at bounding box center [556, 180] width 173 height 11
type input "OE#"
type input "ORDERS"
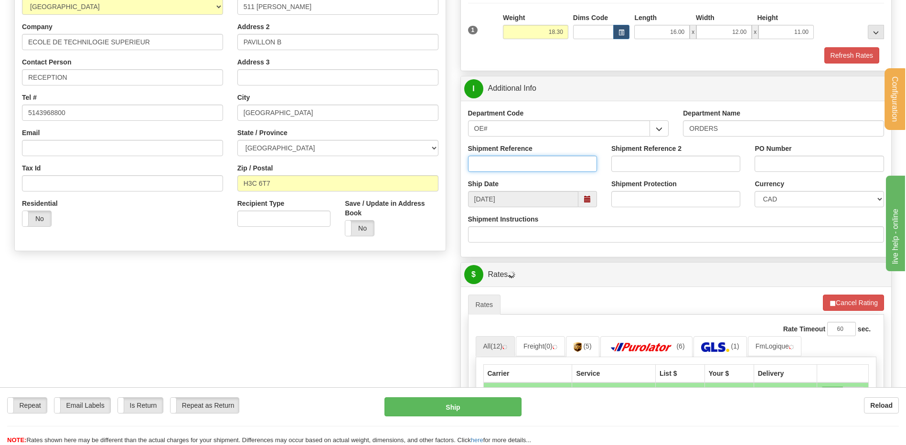
click at [519, 161] on input "Shipment Reference" at bounding box center [532, 164] width 129 height 16
click at [542, 160] on input "80005880-00" at bounding box center [532, 164] width 129 height 16
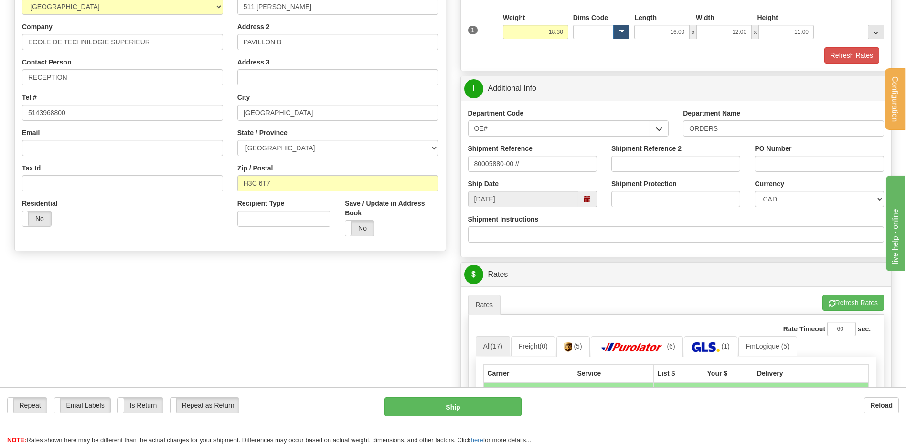
click at [581, 154] on div "Shipment Reference 80005880-00 //" at bounding box center [532, 158] width 129 height 28
click at [576, 163] on input "80005880-00 //" at bounding box center [532, 164] width 129 height 16
type input "80005880-00 // 80004371-00"
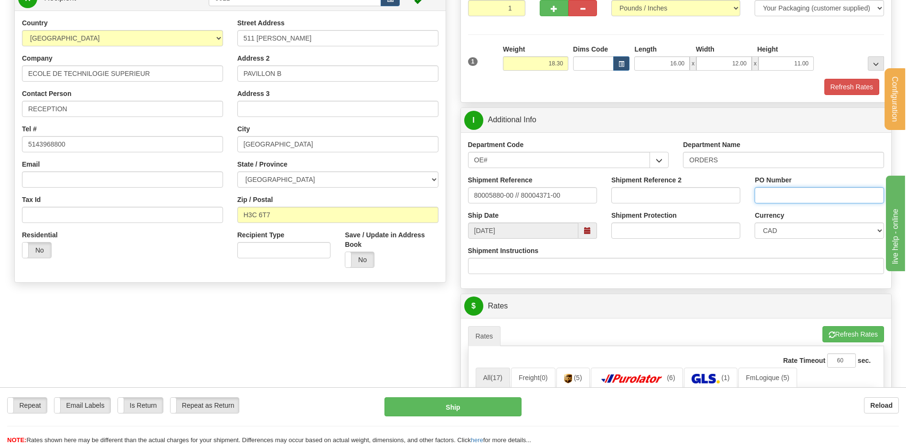
scroll to position [95, 0]
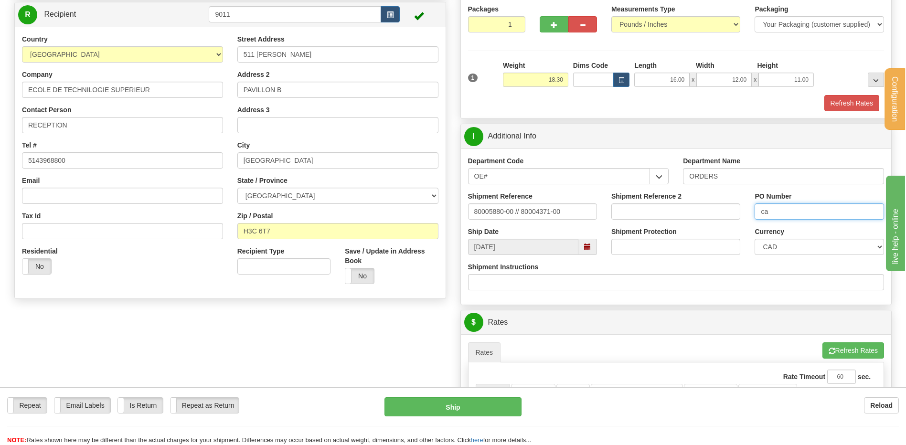
type input "c"
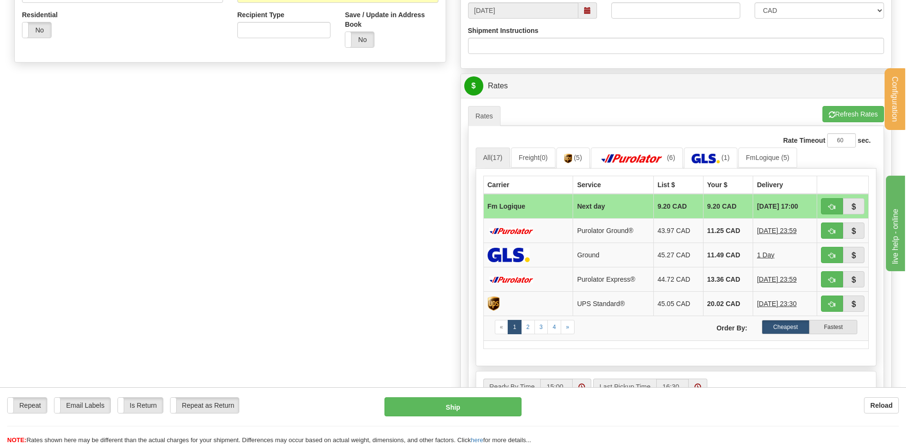
scroll to position [334, 0]
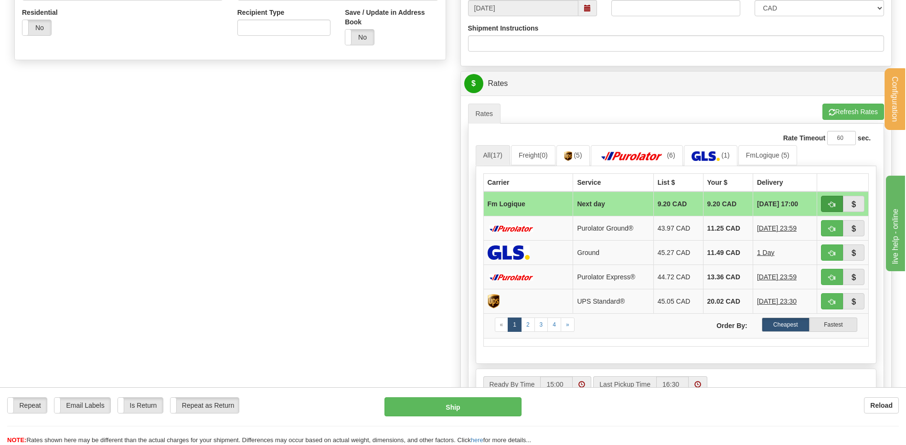
type input "CA-0145978 // 100147-HUAN"
click at [826, 206] on button "button" at bounding box center [832, 204] width 22 height 16
type input "jour"
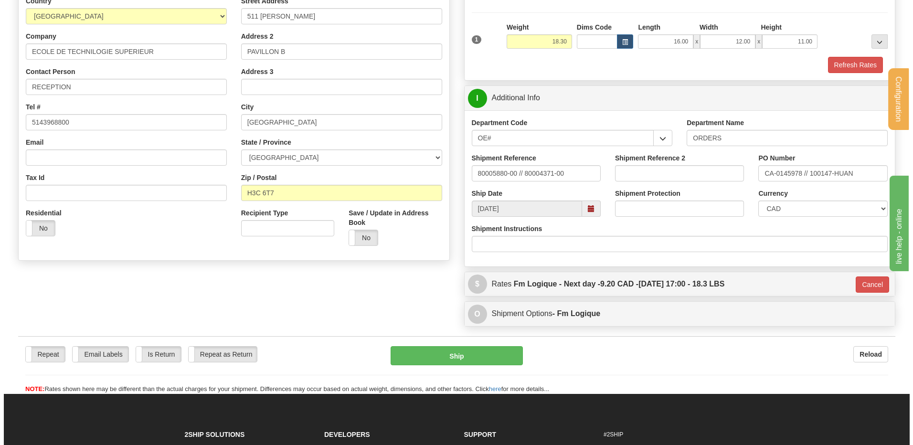
scroll to position [90, 0]
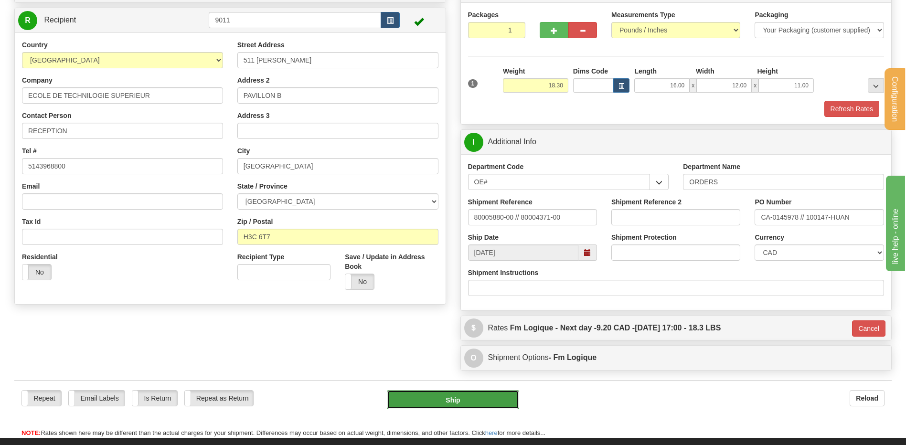
click at [448, 399] on button "Ship" at bounding box center [453, 399] width 132 height 19
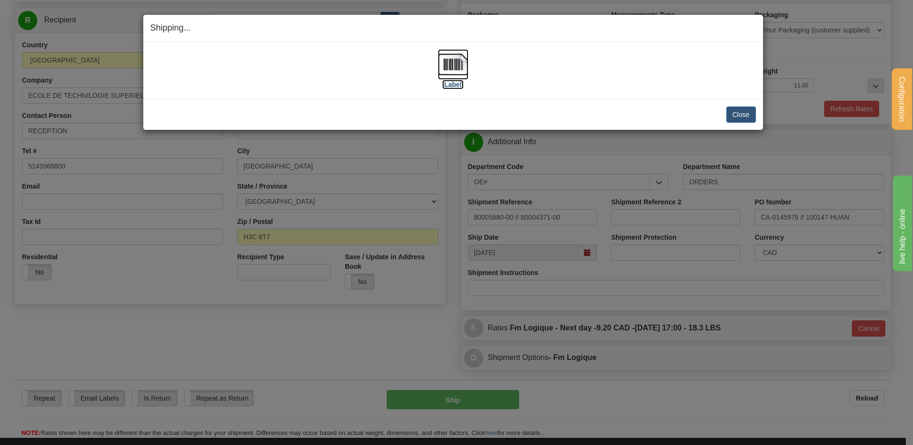
click at [460, 63] on img at bounding box center [453, 64] width 31 height 31
click at [746, 110] on button "Close" at bounding box center [741, 114] width 30 height 16
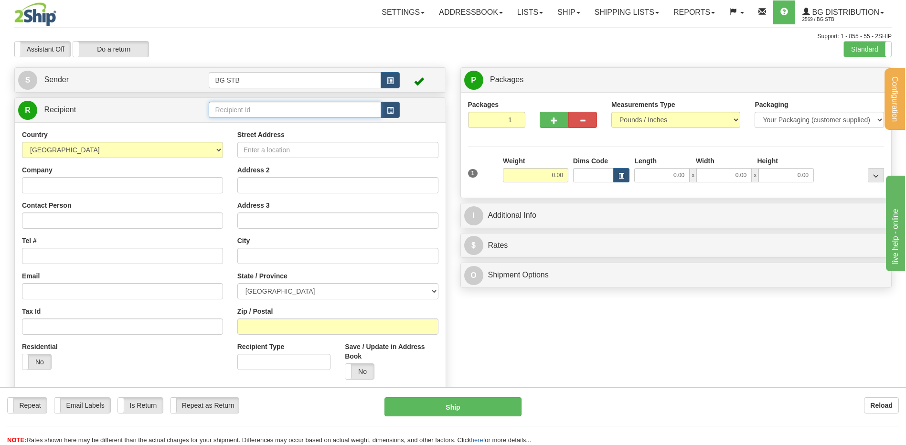
click at [231, 110] on input "text" at bounding box center [295, 110] width 172 height 16
type input "1035"
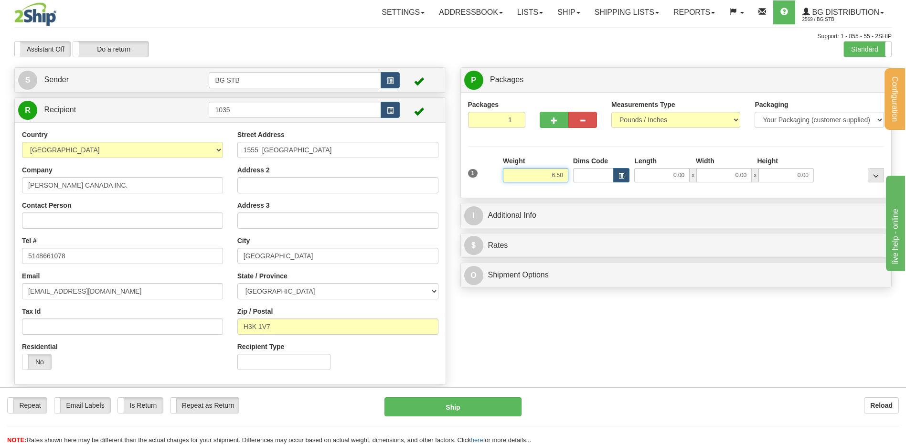
type input "6.50"
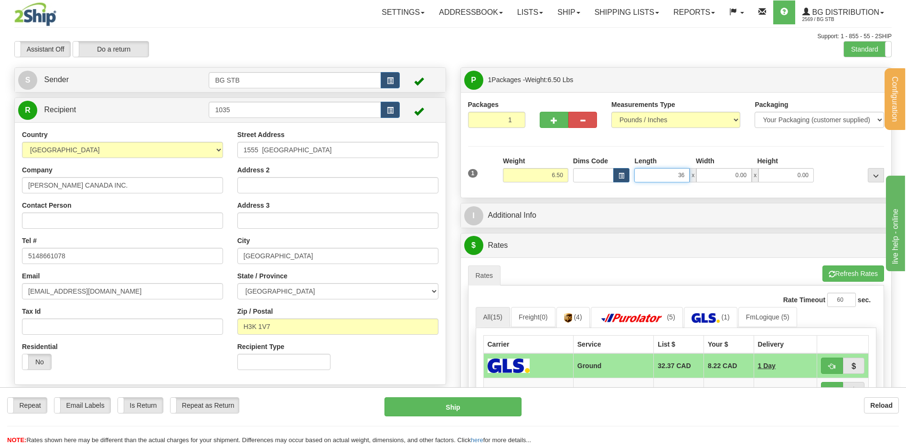
type input "36.00"
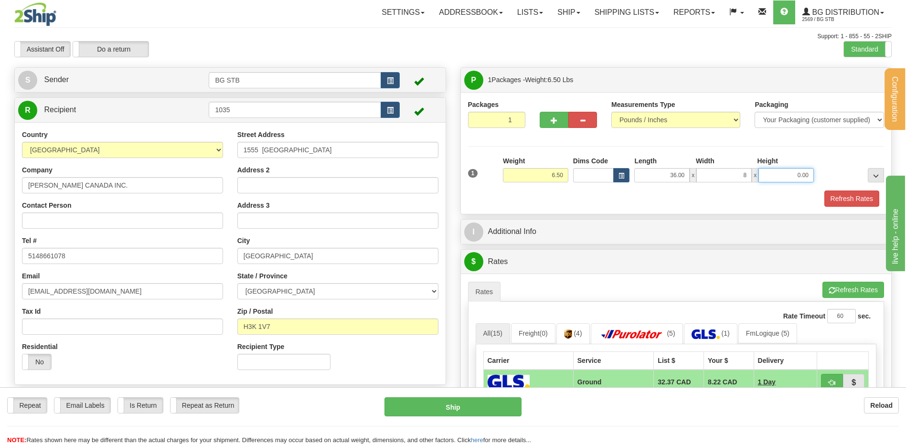
type input "8.00"
type input "2.00"
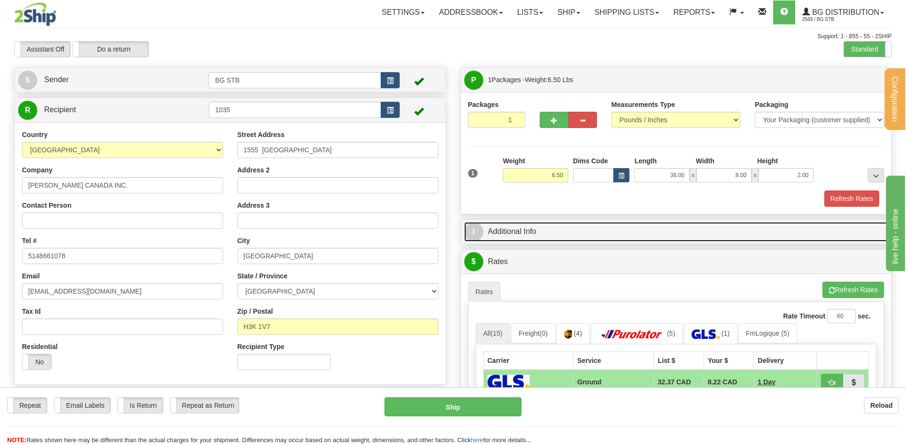
click at [563, 226] on link "I Additional Info" at bounding box center [676, 232] width 424 height 20
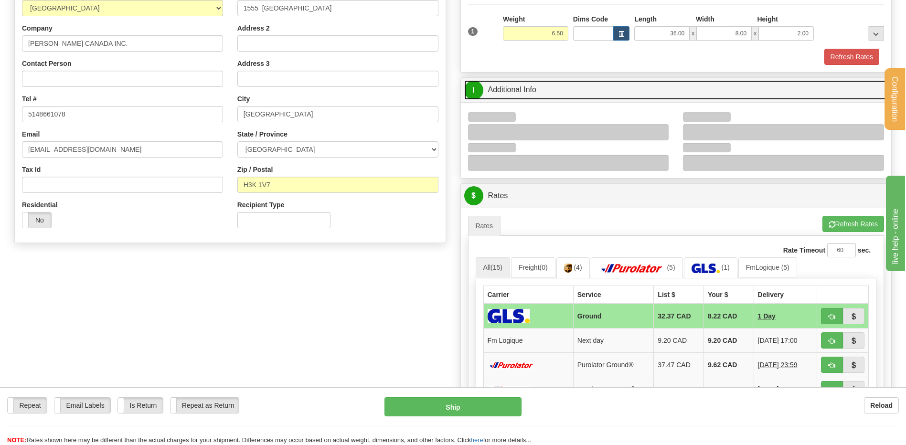
scroll to position [143, 0]
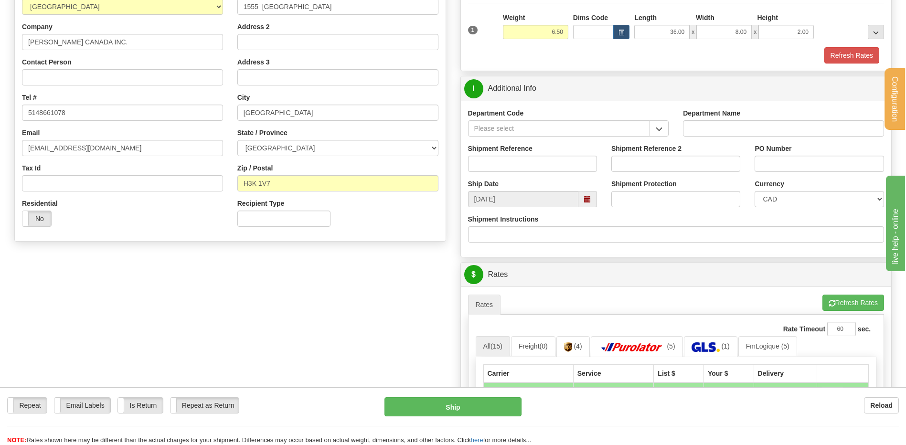
click at [654, 128] on button "button" at bounding box center [658, 128] width 19 height 16
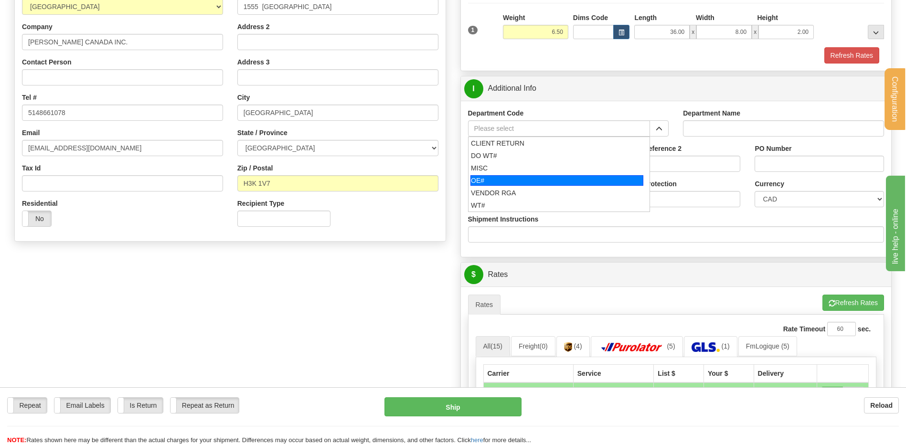
click at [487, 182] on div "OE#" at bounding box center [556, 180] width 173 height 11
type input "OE#"
type input "ORDERS"
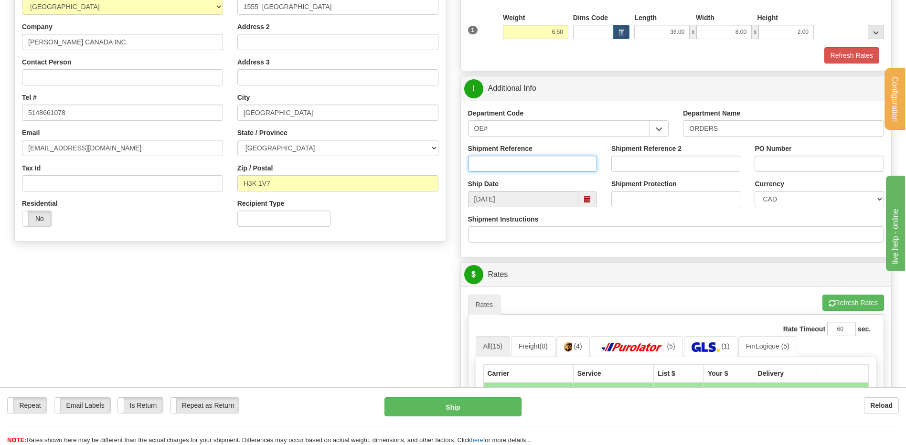
click at [498, 165] on input "Shipment Reference" at bounding box center [532, 164] width 129 height 16
type input "80006098-00"
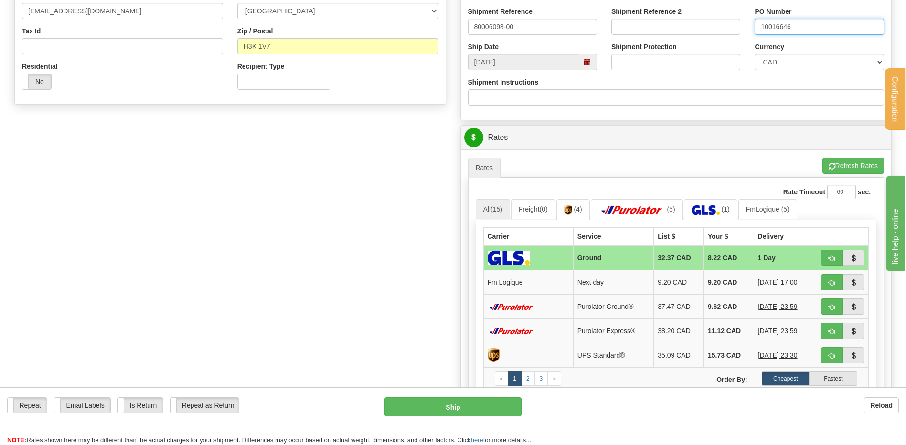
scroll to position [430, 0]
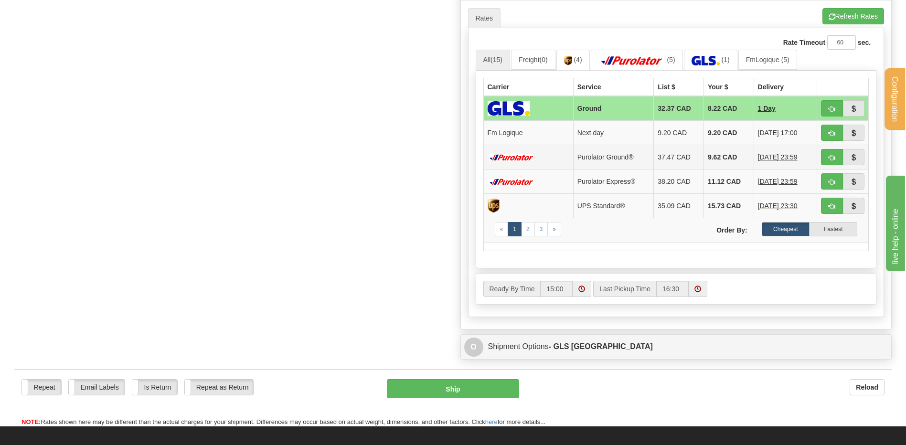
type input "10016646"
click at [824, 133] on button "button" at bounding box center [832, 133] width 22 height 16
type input "jour"
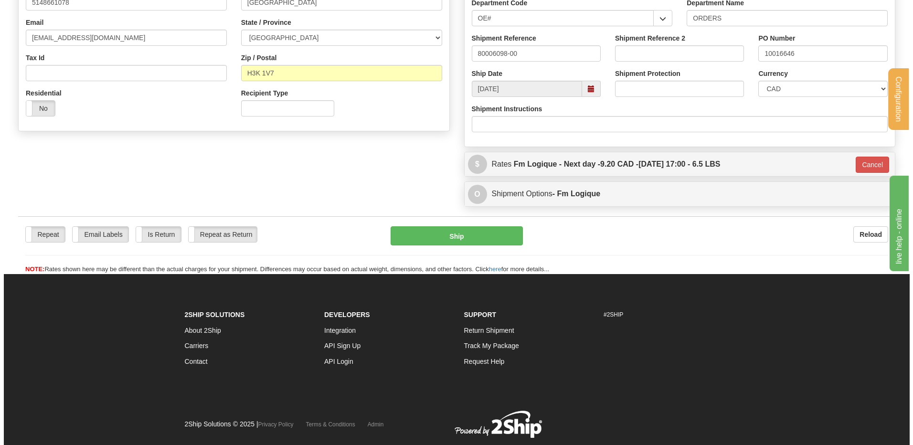
scroll to position [243, 0]
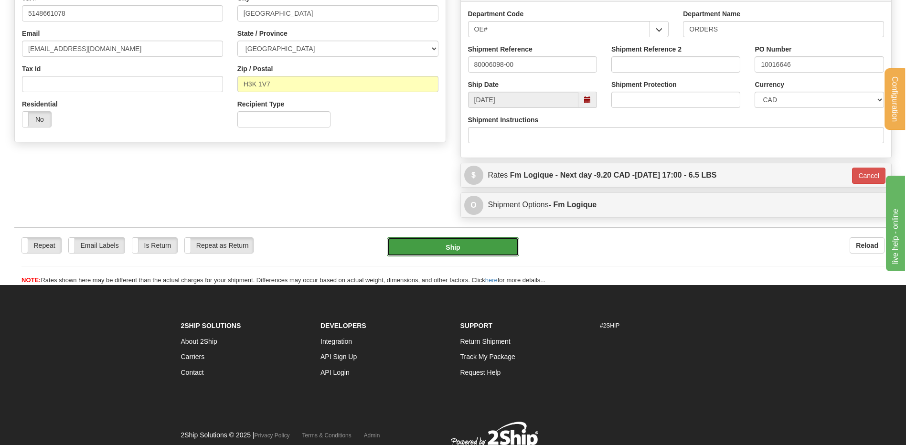
click at [470, 238] on button "Ship" at bounding box center [453, 246] width 132 height 19
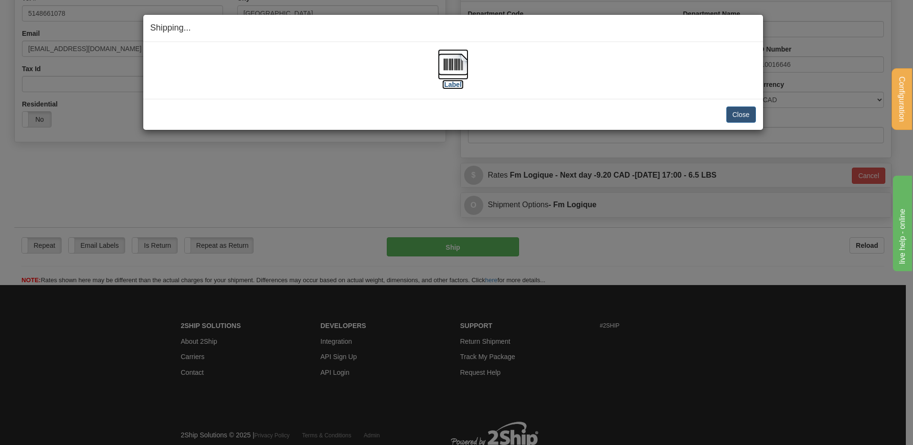
click at [455, 63] on img at bounding box center [453, 64] width 31 height 31
click at [734, 113] on button "Close" at bounding box center [741, 114] width 30 height 16
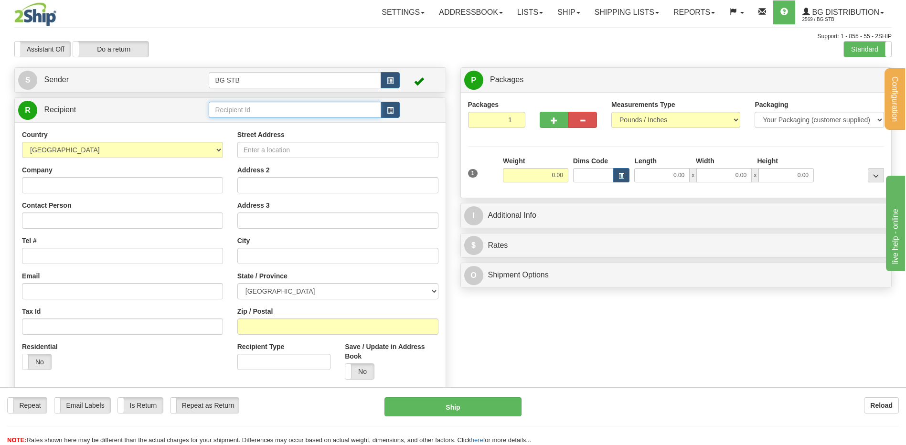
click at [222, 111] on input "text" at bounding box center [295, 110] width 172 height 16
type input "1055"
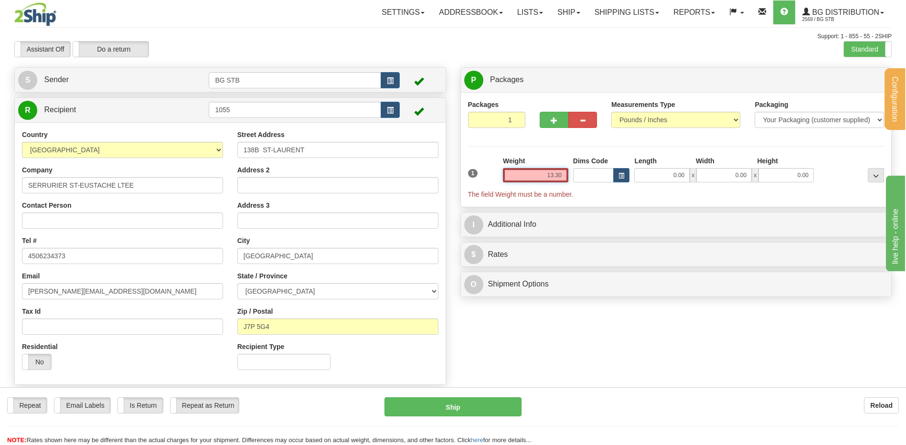
type input "13.30"
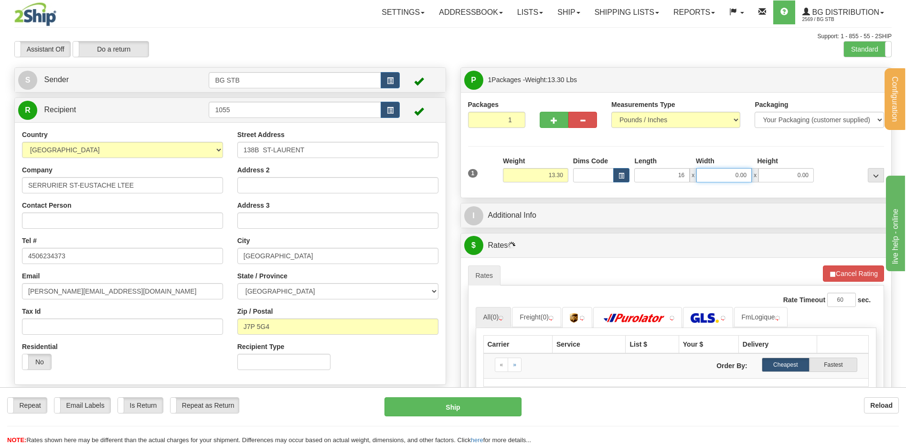
type input "16.00"
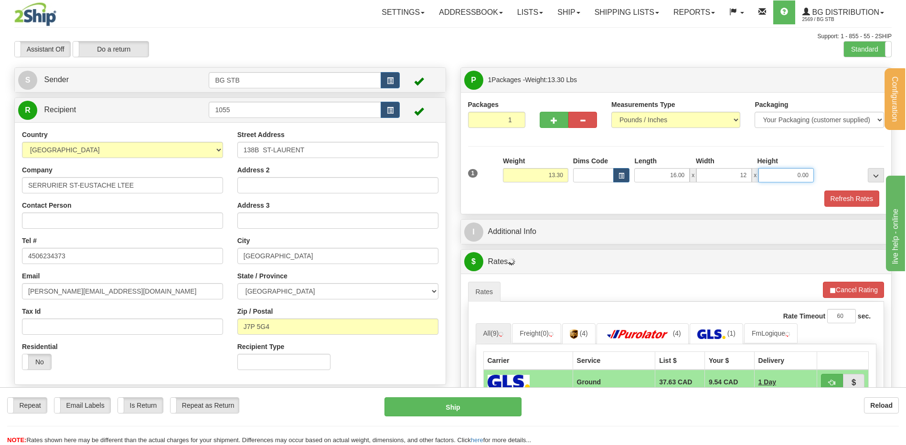
type input "12.00"
type input "11.00"
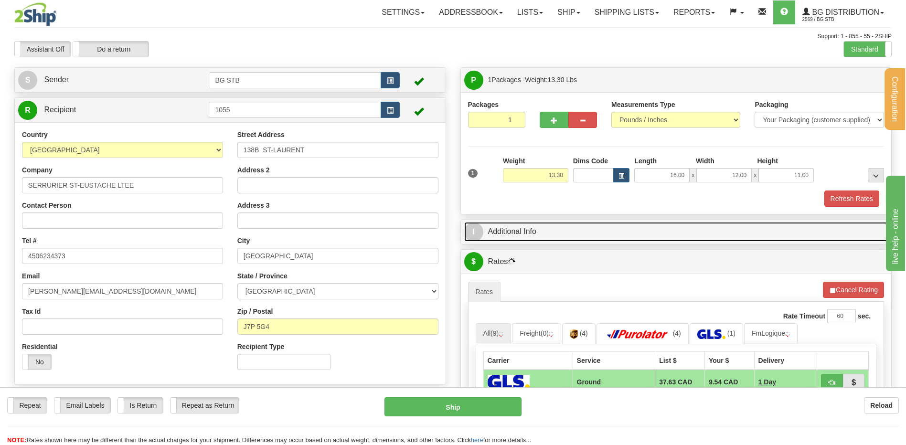
click at [494, 232] on link "I Additional Info" at bounding box center [676, 232] width 424 height 20
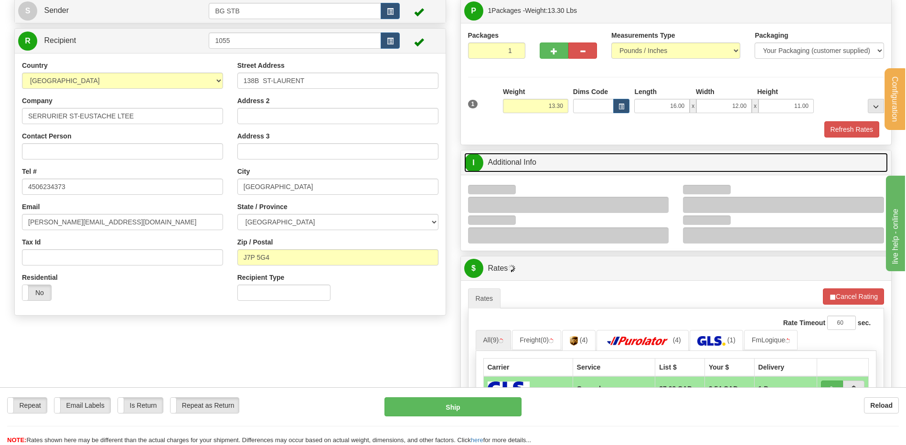
scroll to position [143, 0]
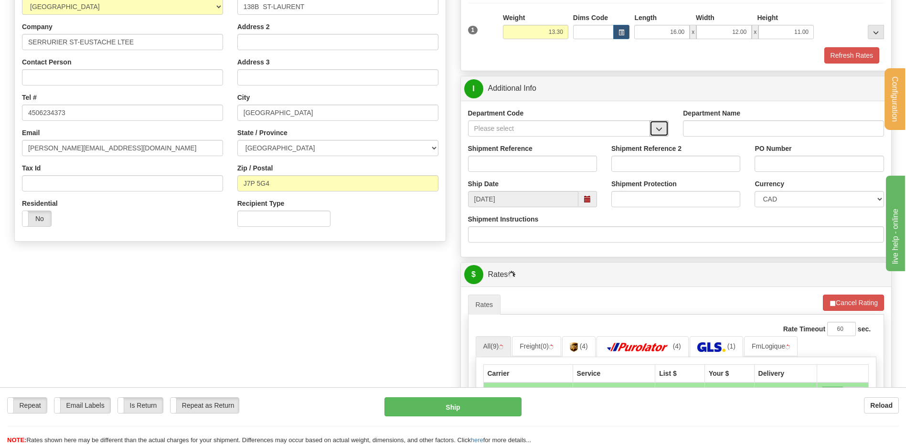
click at [660, 126] on span "button" at bounding box center [658, 129] width 7 height 6
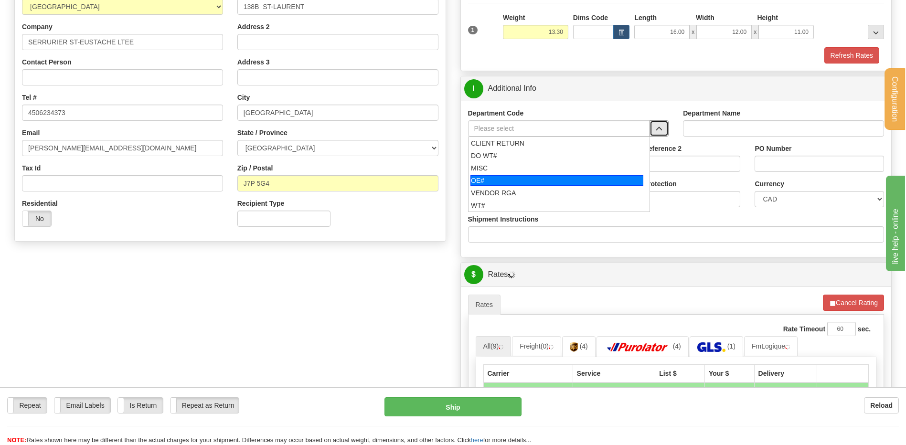
click at [520, 175] on div "OE#" at bounding box center [556, 180] width 173 height 11
type input "OE#"
type input "ORDERS"
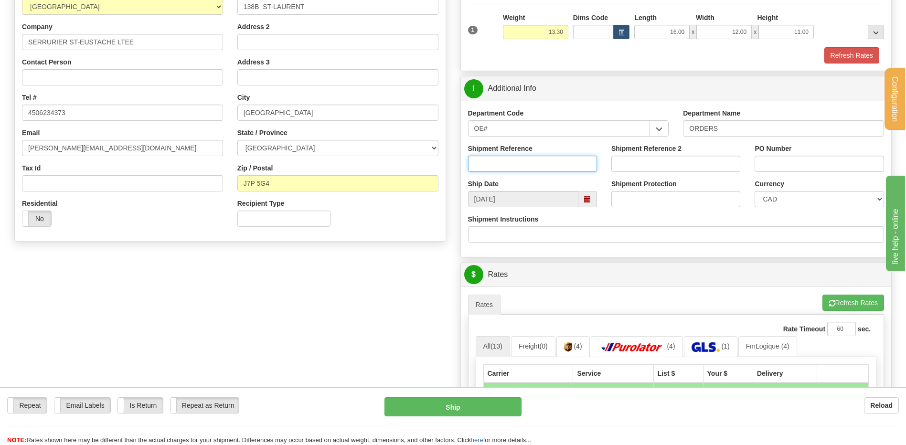
click at [518, 166] on input "Shipment Reference" at bounding box center [532, 164] width 129 height 16
type input "80006595-01"
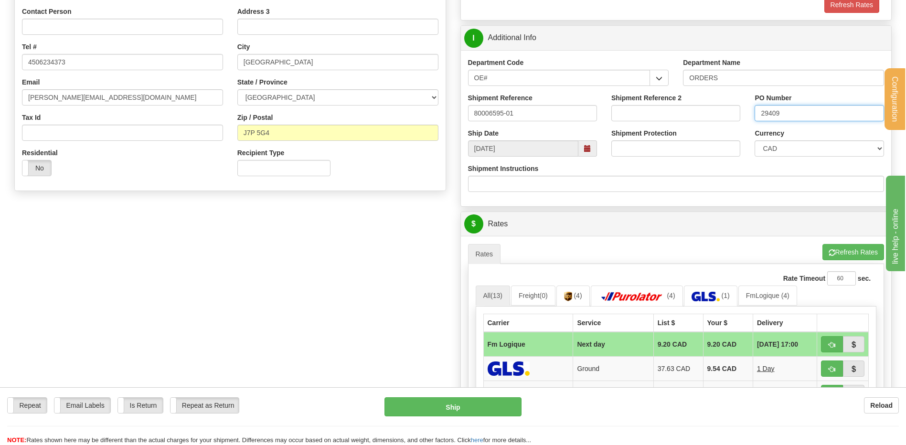
scroll to position [334, 0]
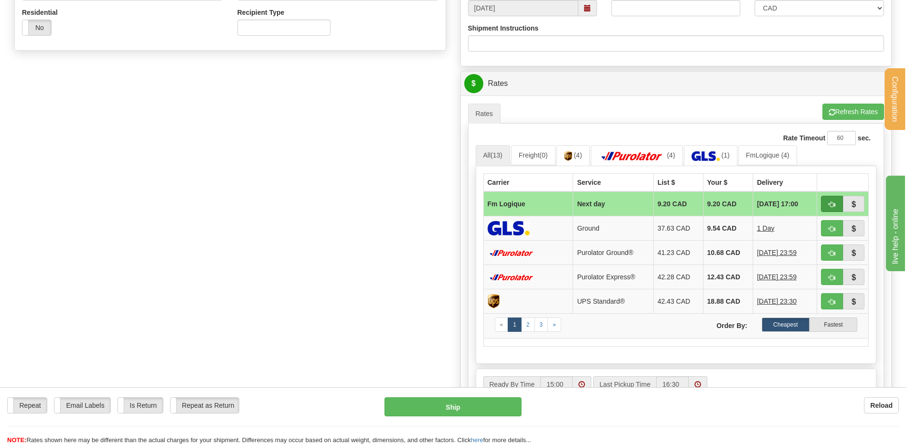
type input "29409"
click at [831, 206] on span "button" at bounding box center [831, 204] width 7 height 6
type input "jour"
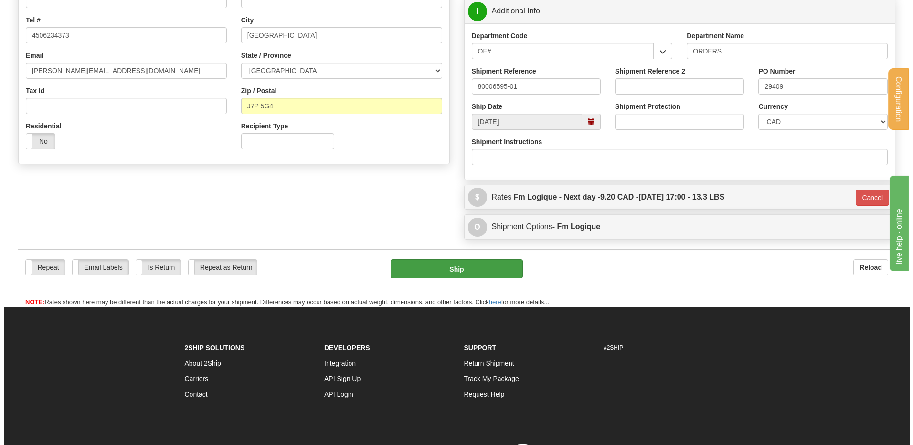
scroll to position [210, 0]
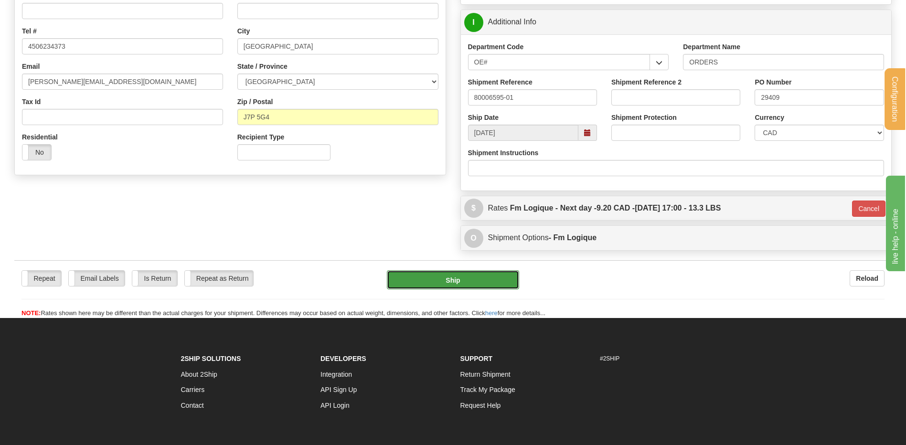
click at [447, 271] on button "Ship" at bounding box center [453, 279] width 132 height 19
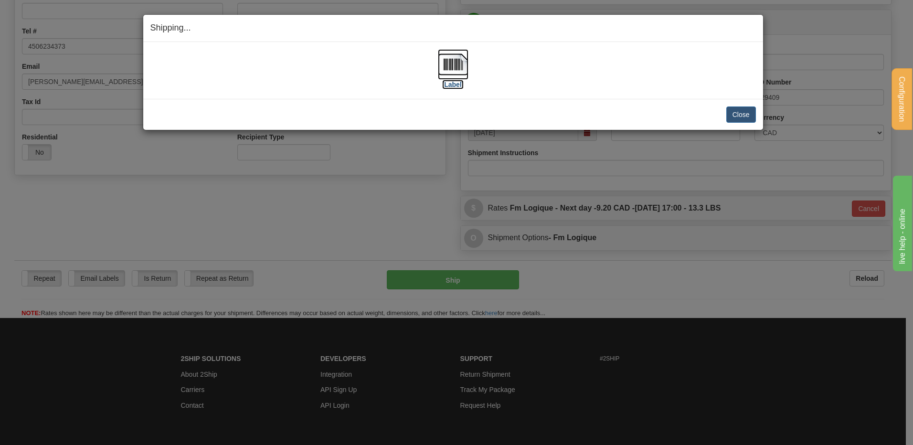
click at [449, 59] on img at bounding box center [453, 64] width 31 height 31
click at [742, 113] on button "Close" at bounding box center [741, 114] width 30 height 16
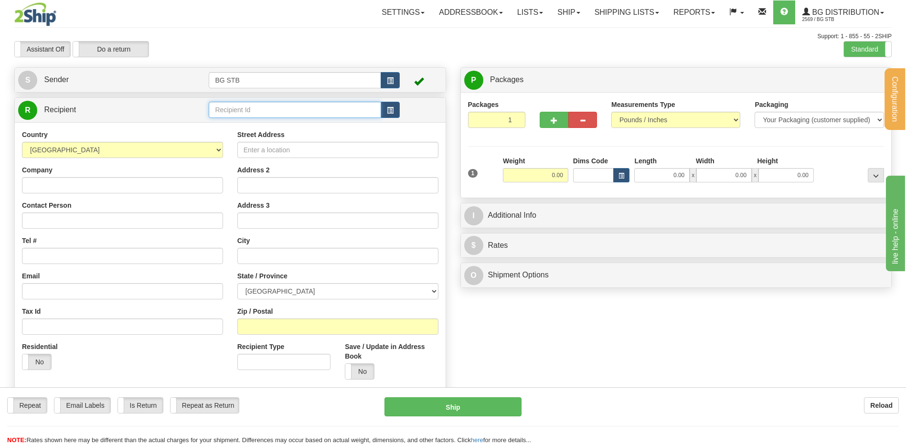
click at [228, 110] on input "text" at bounding box center [295, 110] width 172 height 16
type input "1243"
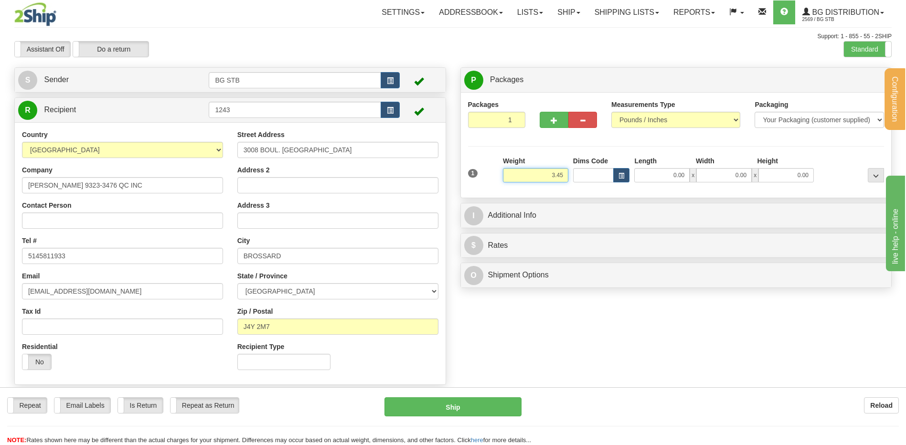
type input "3.45"
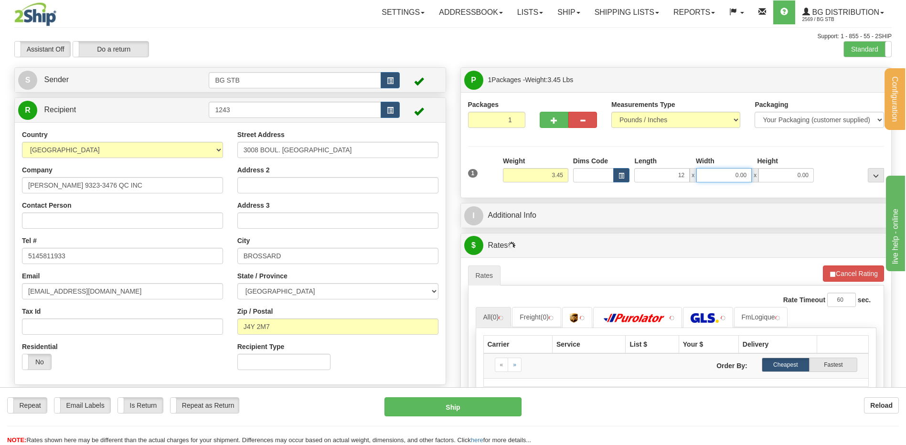
type input "12.00"
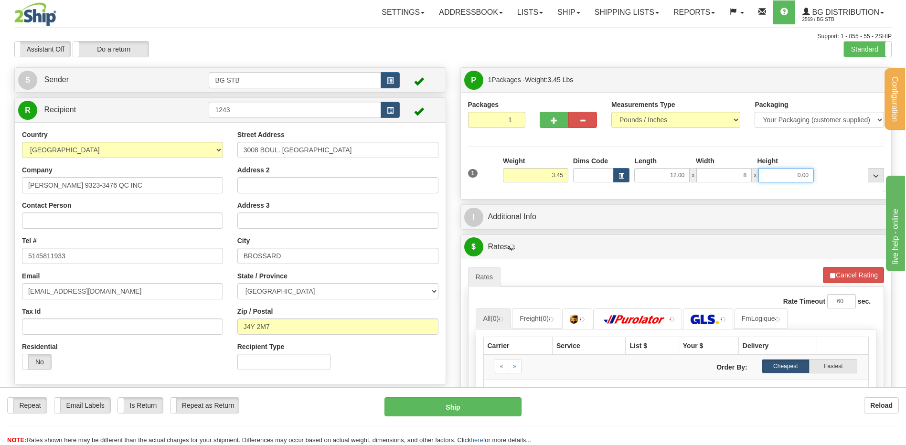
type input "8.00"
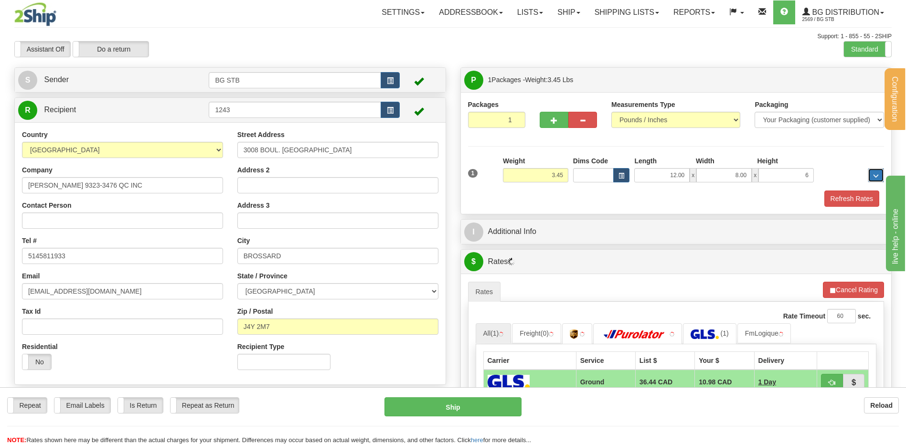
type input "6.00"
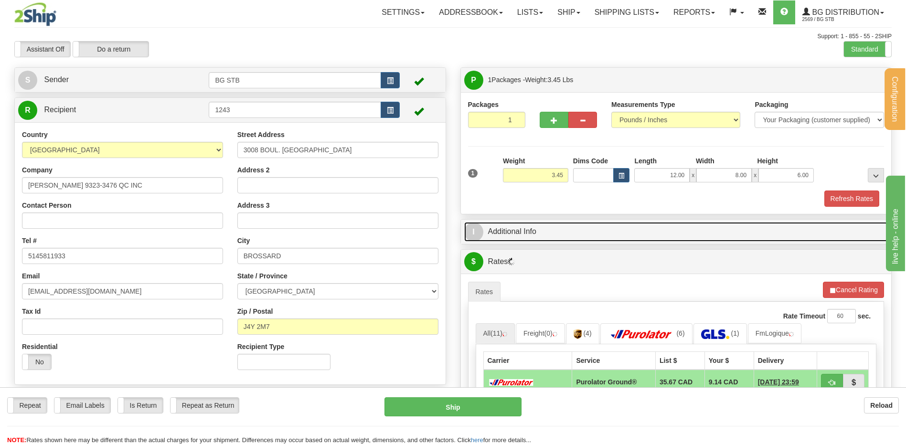
click at [500, 237] on link "I Additional Info" at bounding box center [676, 232] width 424 height 20
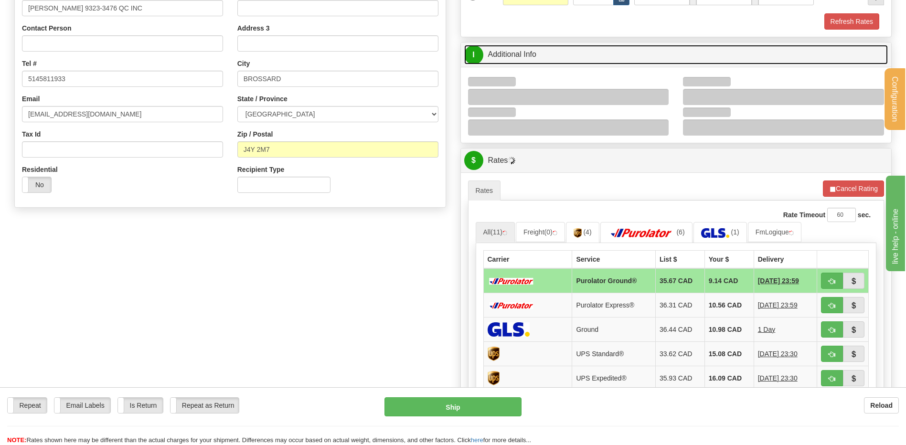
scroll to position [191, 0]
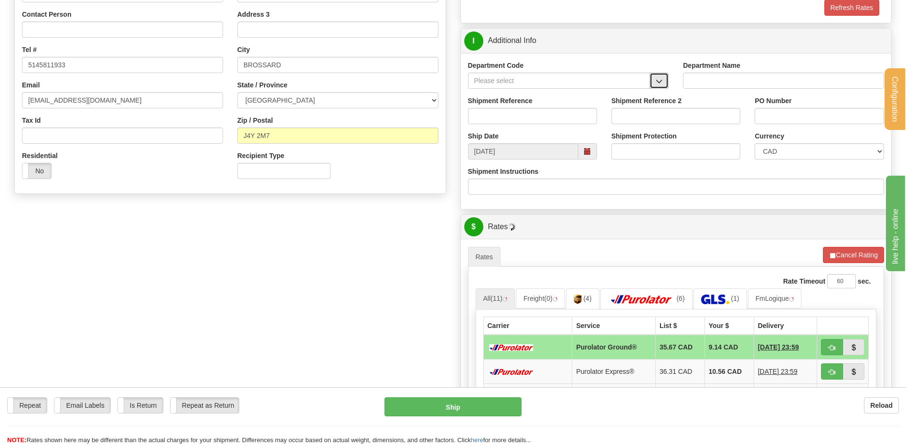
drag, startPoint x: 657, startPoint y: 82, endPoint x: 649, endPoint y: 85, distance: 8.2
click at [656, 82] on span "button" at bounding box center [658, 81] width 7 height 6
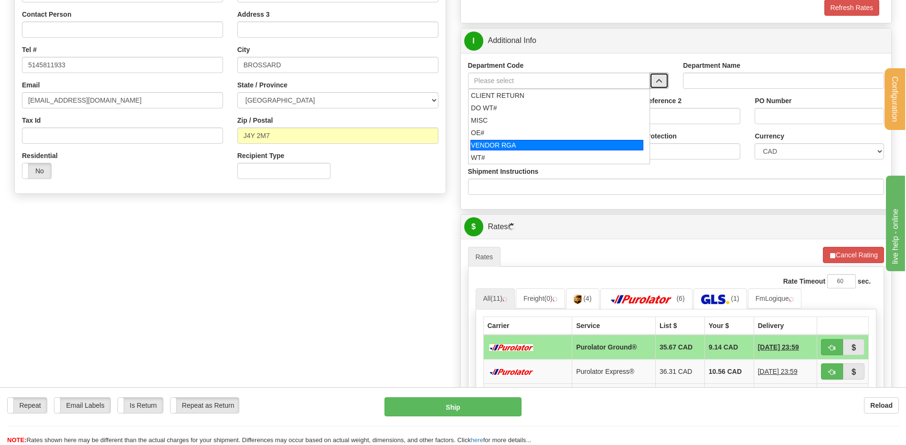
drag, startPoint x: 497, startPoint y: 140, endPoint x: 497, endPoint y: 128, distance: 12.4
click at [497, 136] on ul "CLIENT RETURN DO WT# MISC OE# VENDOR RGA WT#" at bounding box center [559, 126] width 182 height 75
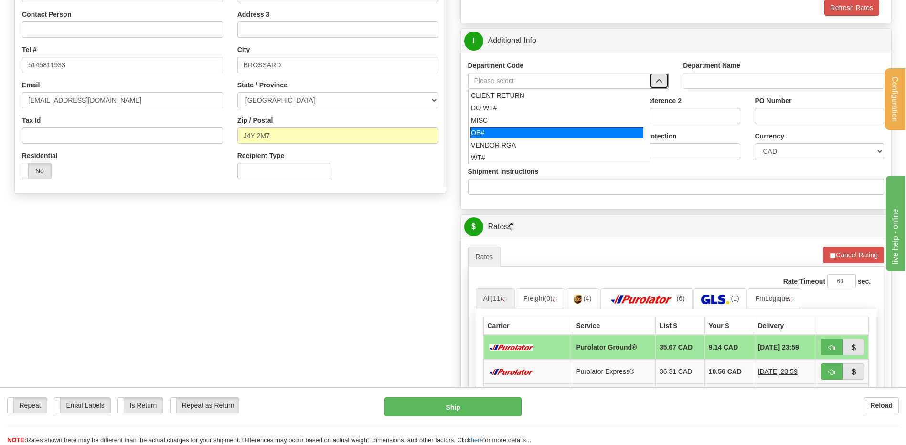
click at [497, 127] on li "OE#" at bounding box center [558, 133] width 181 height 12
type input "OE#"
type input "ORDERS"
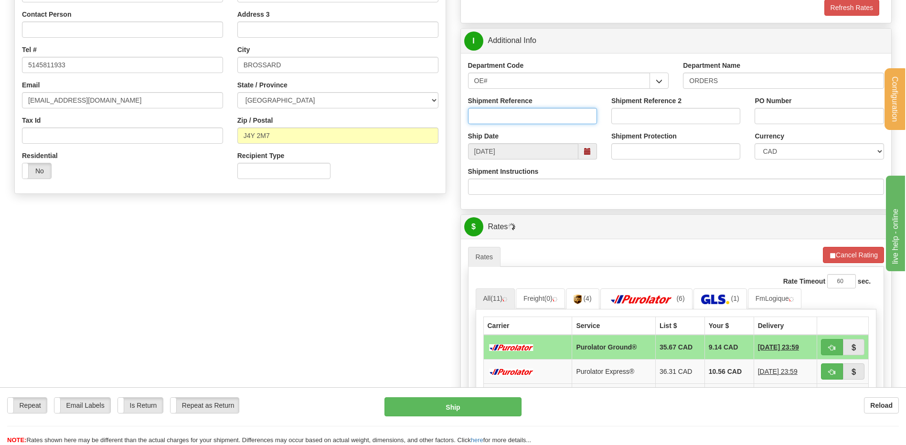
click at [497, 110] on input "Shipment Reference" at bounding box center [532, 116] width 129 height 16
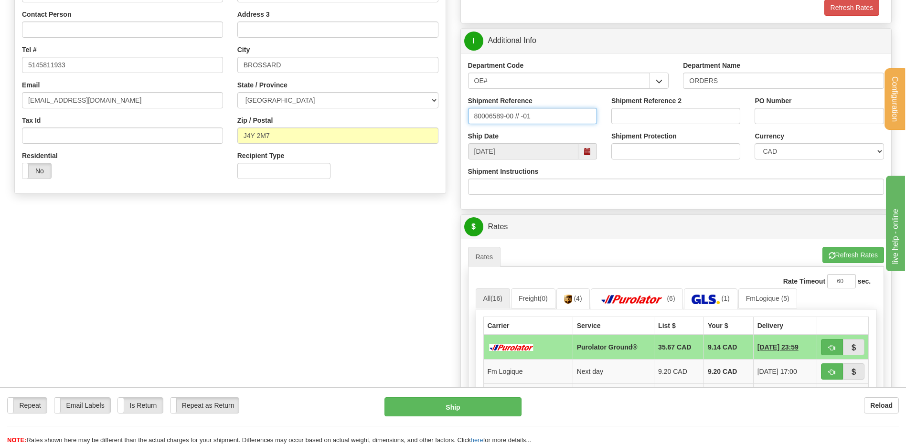
type input "80006589-00 // -01"
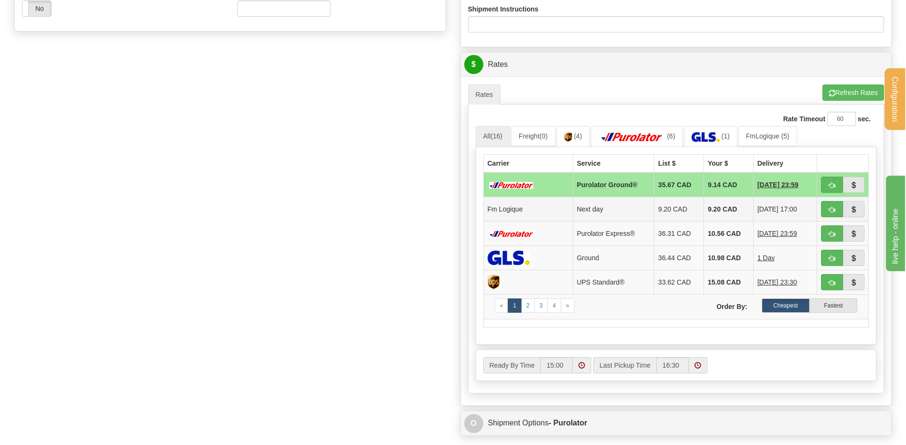
scroll to position [477, 0]
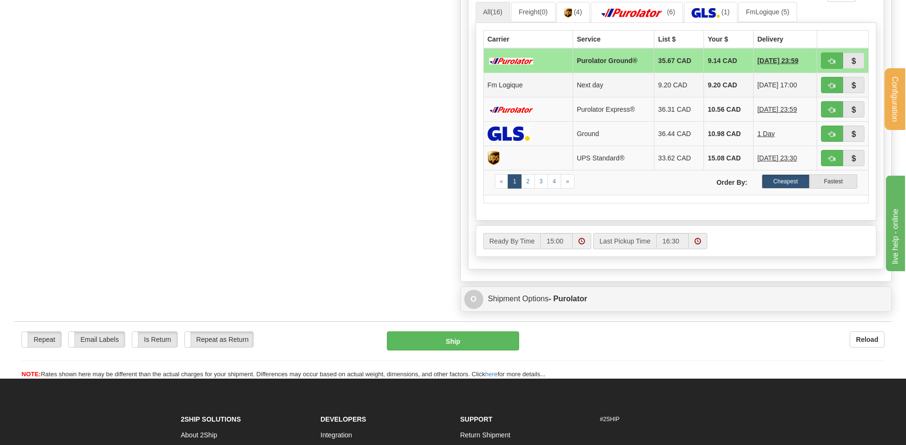
type input "344"
click at [831, 83] on span "button" at bounding box center [831, 86] width 7 height 6
type input "jour"
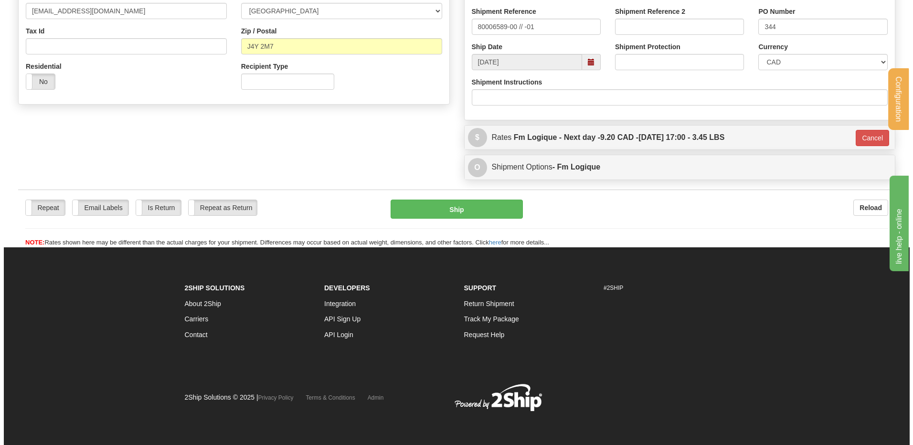
scroll to position [199, 0]
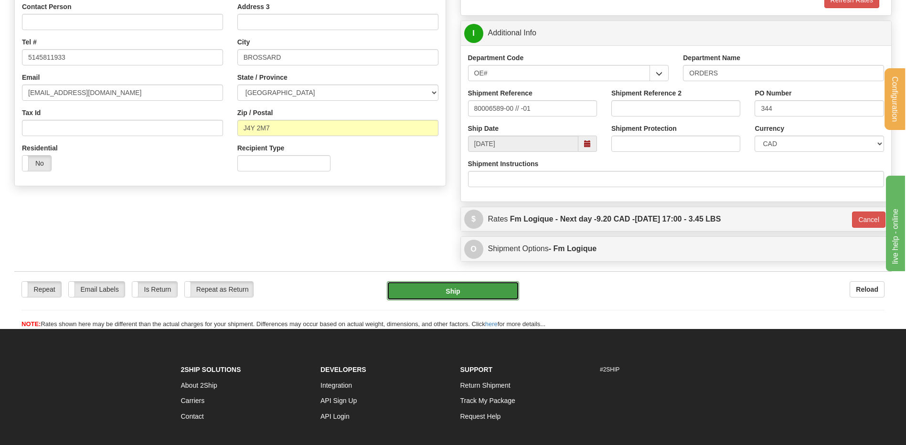
click at [473, 289] on button "Ship" at bounding box center [453, 290] width 132 height 19
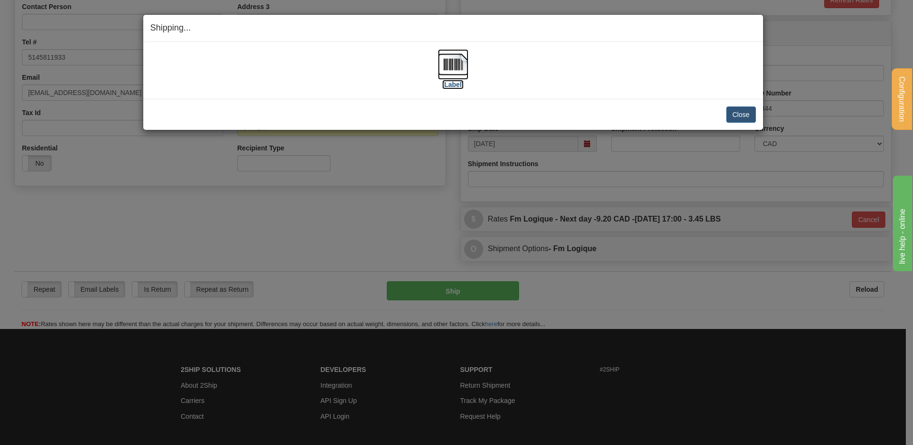
click at [444, 61] on img at bounding box center [453, 64] width 31 height 31
click at [739, 116] on button "Close" at bounding box center [741, 114] width 30 height 16
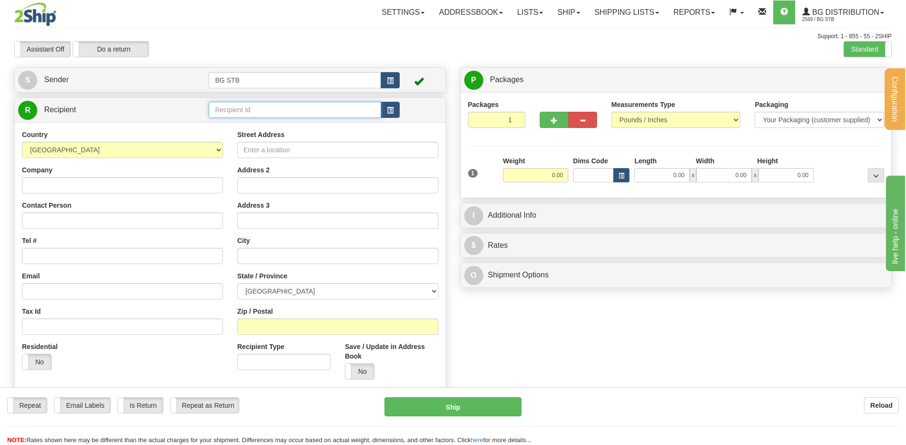
click at [303, 117] on input "text" at bounding box center [295, 110] width 172 height 16
type input "4048"
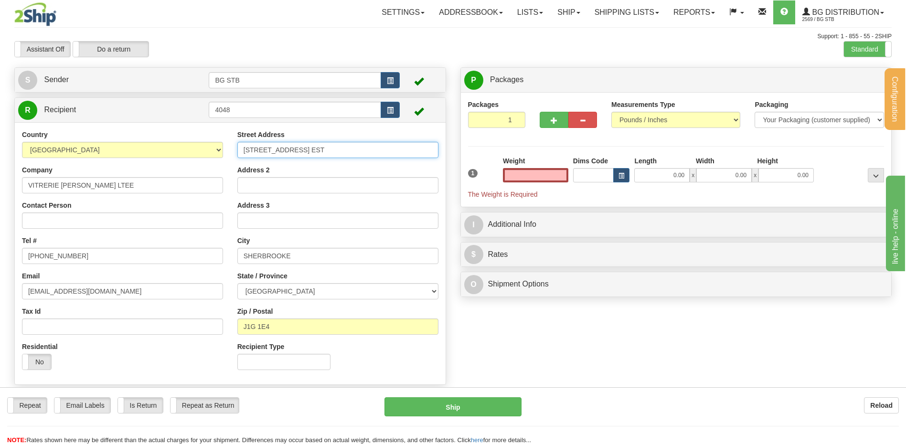
type input "0.00"
drag, startPoint x: 333, startPoint y: 148, endPoint x: 225, endPoint y: 150, distance: 107.9
click at [227, 149] on div "Country [GEOGRAPHIC_DATA] [GEOGRAPHIC_DATA] [GEOGRAPHIC_DATA] [GEOGRAPHIC_DATA]…" at bounding box center [230, 253] width 431 height 247
type input "[STREET_ADDRESS]"
drag, startPoint x: 274, startPoint y: 258, endPoint x: 232, endPoint y: 258, distance: 41.5
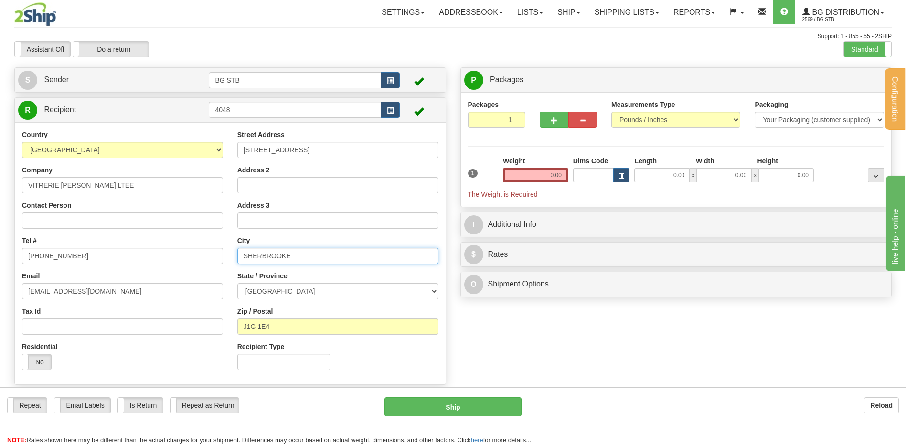
click at [232, 258] on div "Street Address [STREET_ADDRESS] Address 2 Address 3 City [GEOGRAPHIC_DATA] Stat…" at bounding box center [337, 253] width 215 height 247
type input "BEAUCEVILLE"
drag, startPoint x: 279, startPoint y: 331, endPoint x: 243, endPoint y: 329, distance: 35.4
click at [243, 329] on input "J1G 1E4" at bounding box center [337, 326] width 201 height 16
type input "G5X 2S8"
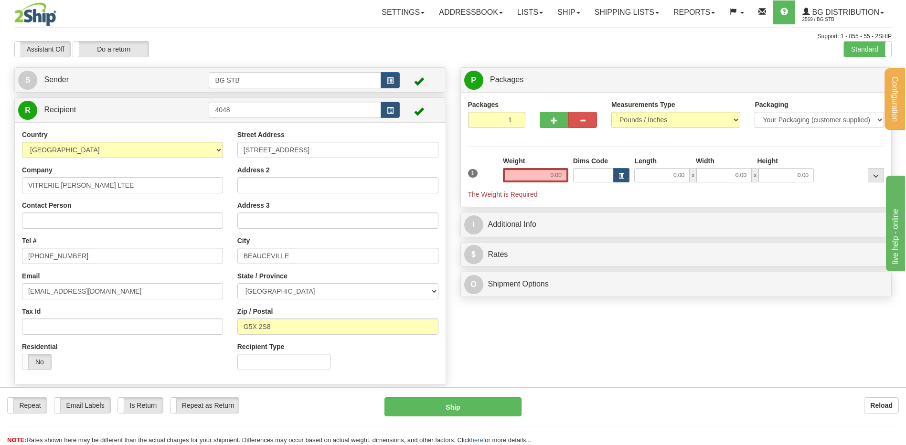
click at [554, 160] on div "Weight 0.00" at bounding box center [535, 169] width 65 height 26
click at [553, 169] on input "0.00" at bounding box center [535, 175] width 65 height 14
type input "0.00"
click at [557, 122] on span "button" at bounding box center [553, 120] width 7 height 6
type input "2"
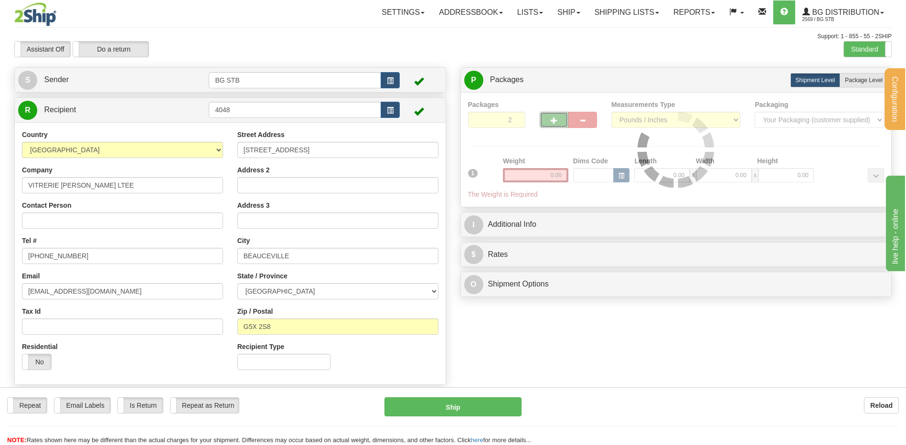
drag, startPoint x: 863, startPoint y: 75, endPoint x: 722, endPoint y: 127, distance: 150.6
click at [863, 75] on label "Package Level Pack.." at bounding box center [863, 80] width 48 height 14
radio input "true"
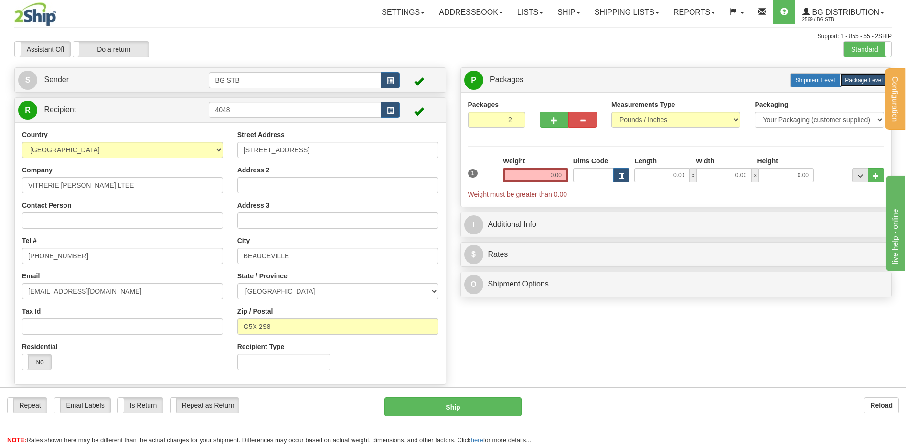
click at [813, 83] on span "Shipment Level" at bounding box center [815, 80] width 40 height 7
radio input "true"
click at [859, 78] on span "Package Level" at bounding box center [864, 80] width 38 height 7
radio input "true"
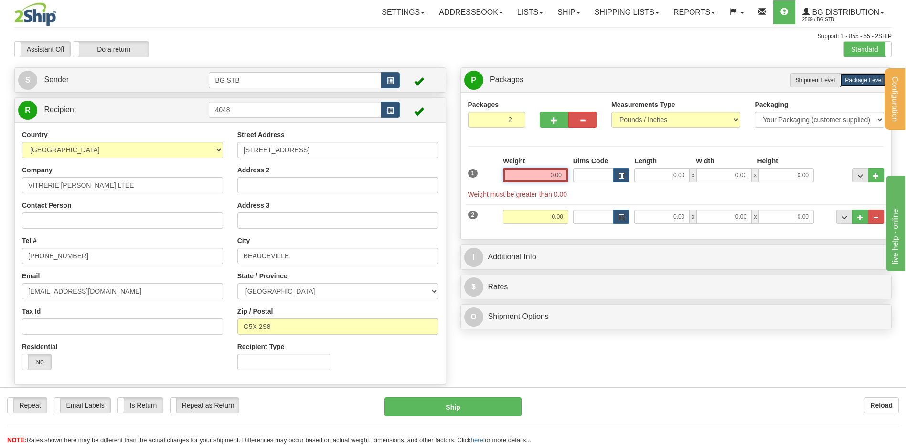
click at [538, 178] on input "0.00" at bounding box center [535, 175] width 65 height 14
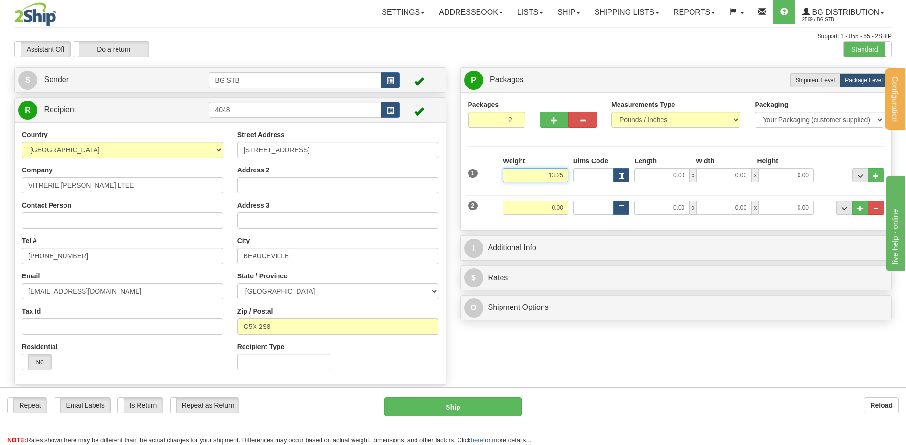
type input "13.25"
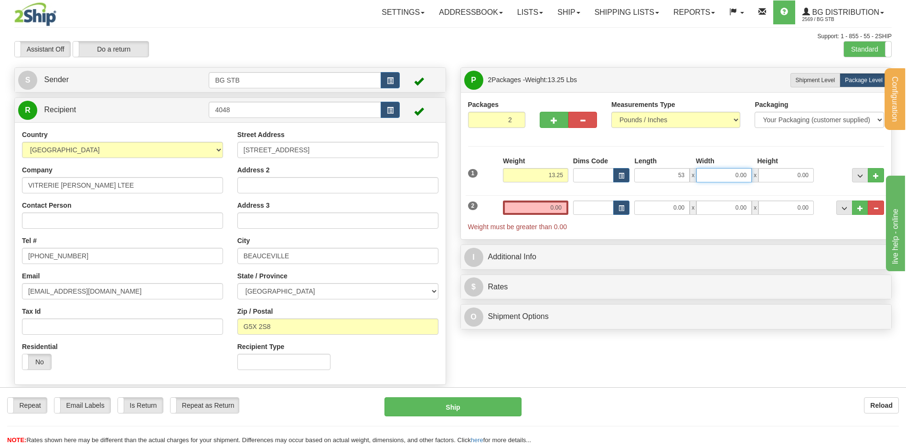
type input "53.00"
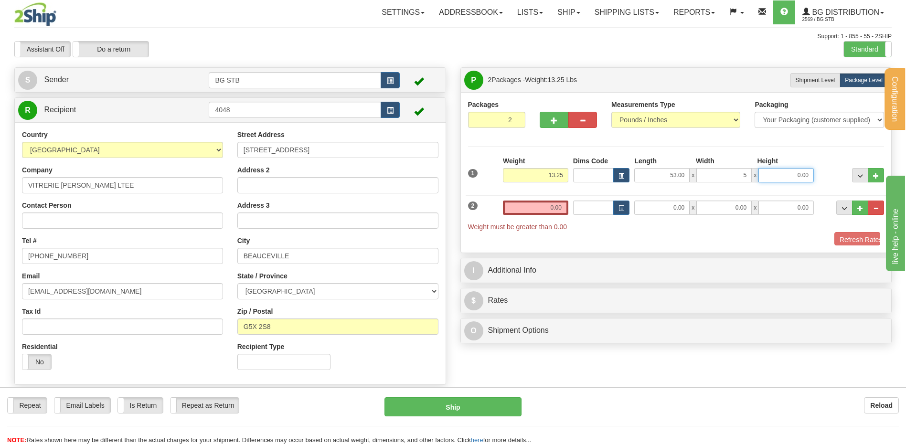
type input "5.00"
click at [547, 208] on input "0.00" at bounding box center [535, 208] width 65 height 14
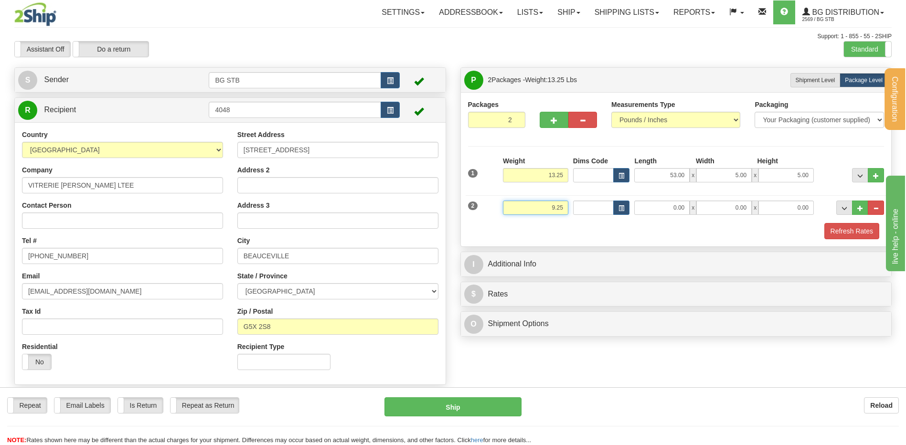
type input "9.25"
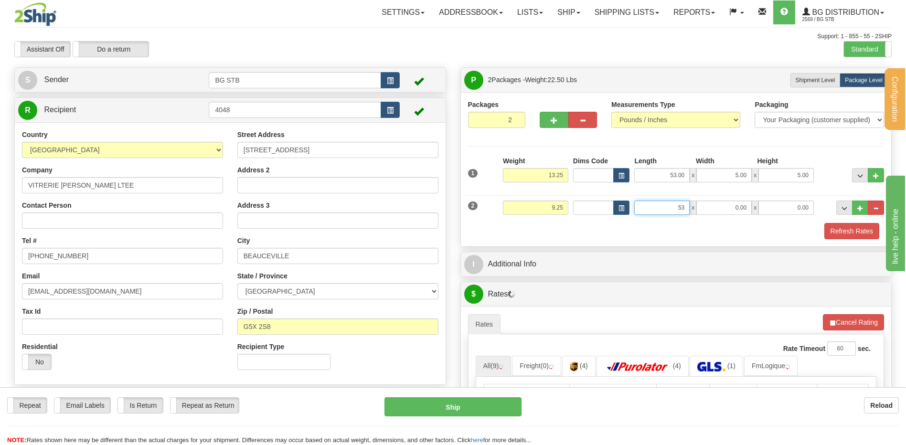
type input "53.00"
type input "5.00"
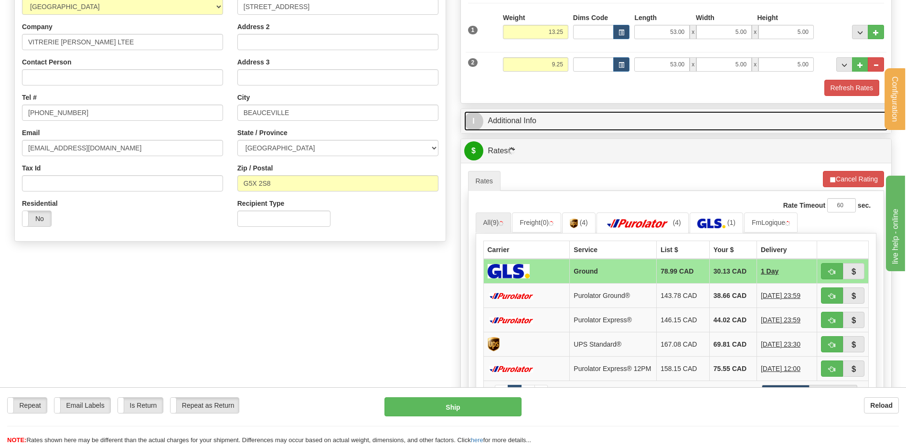
click at [521, 123] on link "I Additional Info" at bounding box center [676, 121] width 424 height 20
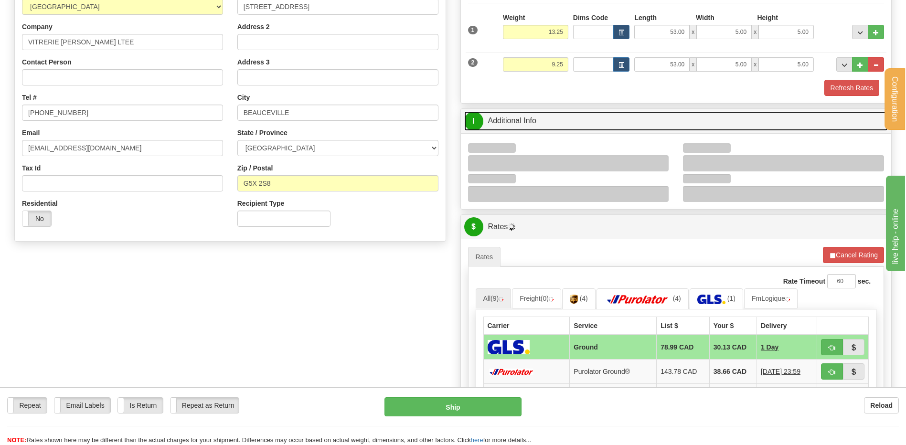
scroll to position [239, 0]
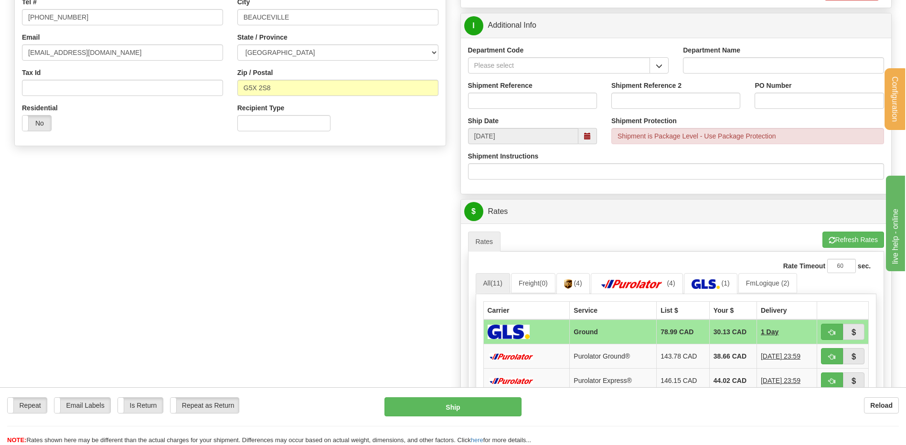
click at [655, 56] on div "Department Code" at bounding box center [568, 59] width 201 height 28
click at [652, 71] on button "button" at bounding box center [658, 65] width 19 height 16
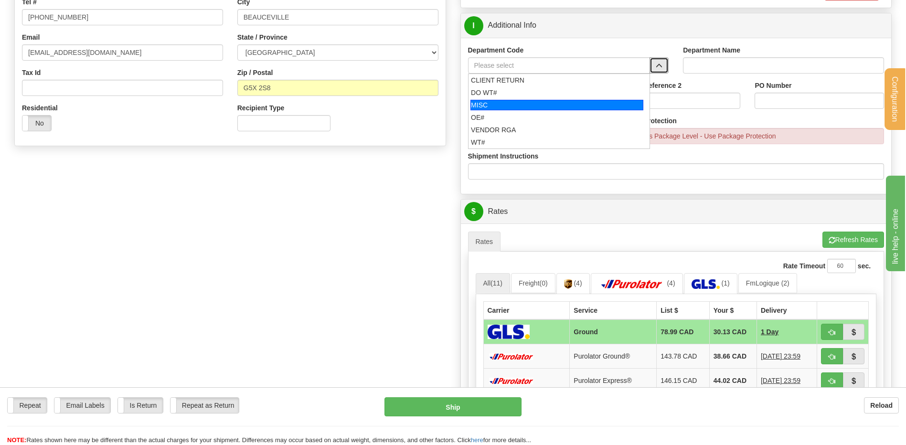
click at [497, 113] on div "OE#" at bounding box center [557, 118] width 172 height 10
type input "OE#"
type input "ORDERS"
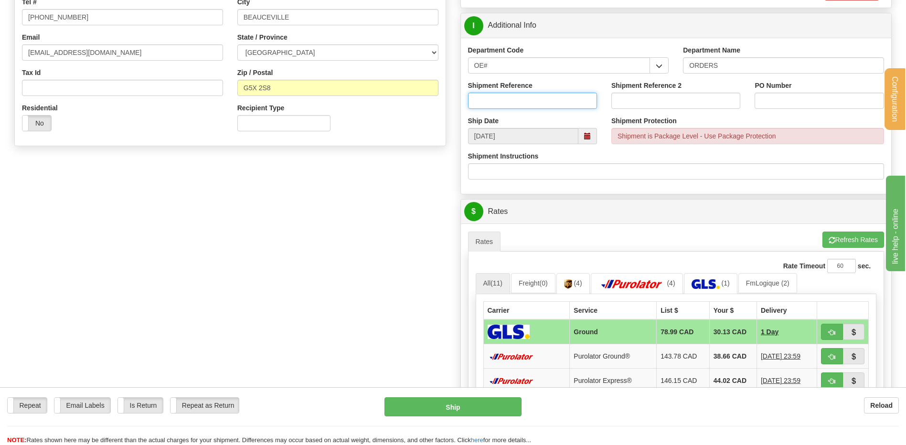
click at [497, 99] on input "Shipment Reference" at bounding box center [532, 101] width 129 height 16
type input "80006446-00"
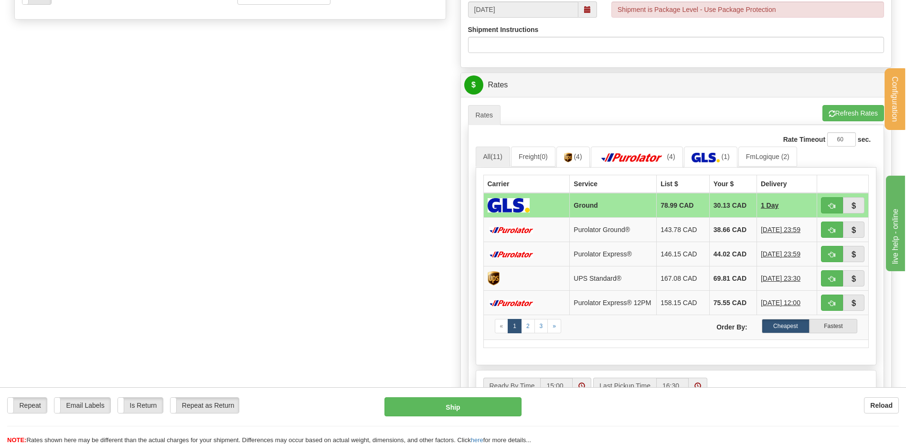
scroll to position [382, 0]
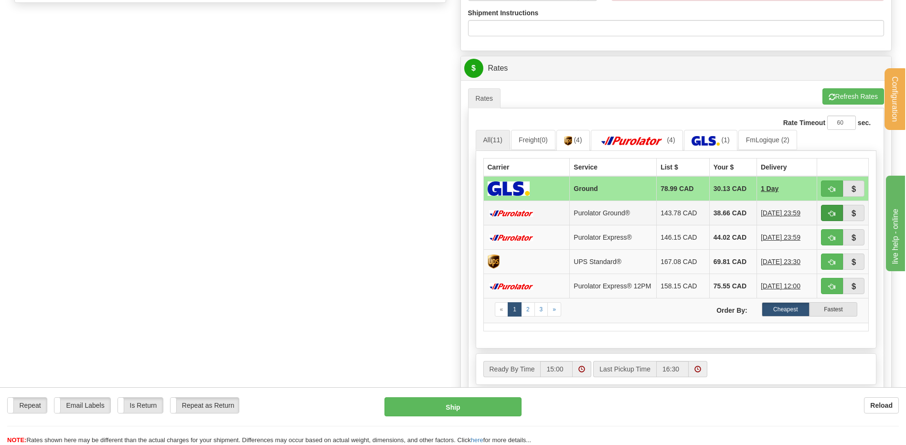
type input "3648-JO"
click at [830, 212] on span "button" at bounding box center [831, 214] width 7 height 6
type input "260"
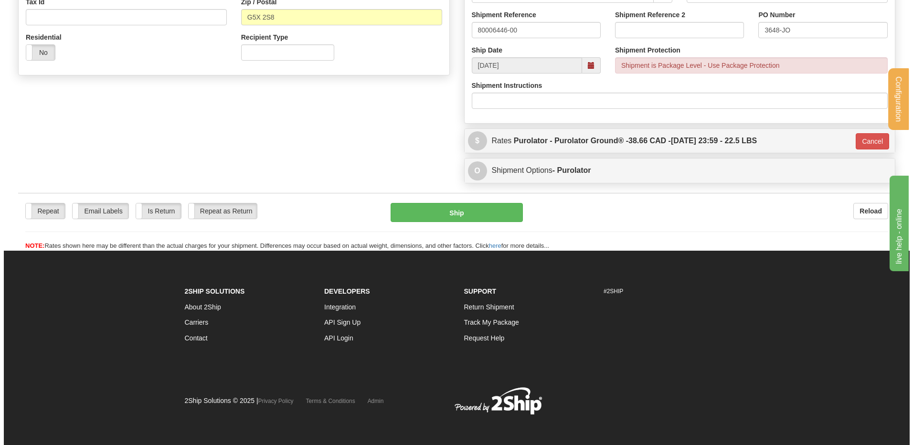
scroll to position [313, 0]
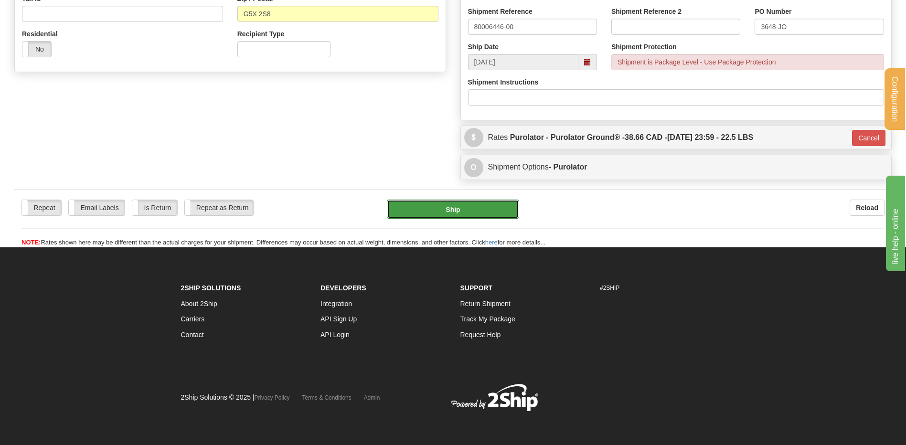
click at [476, 208] on button "Ship" at bounding box center [453, 209] width 132 height 19
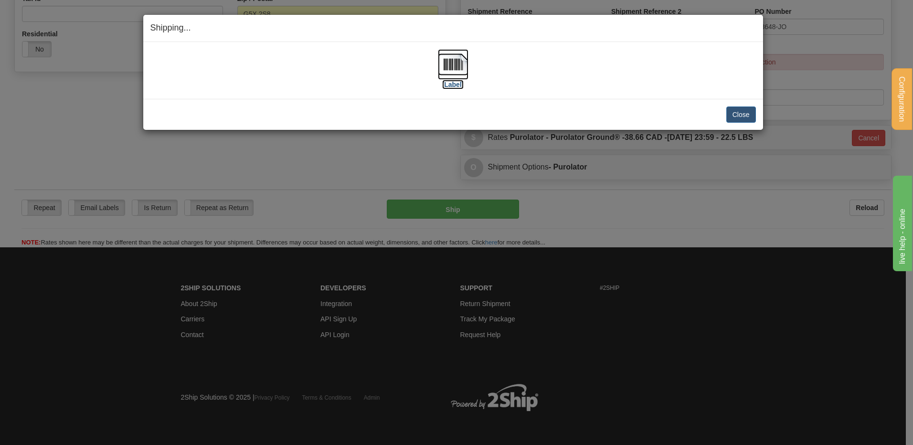
click at [455, 69] on img at bounding box center [453, 64] width 31 height 31
click at [740, 112] on button "Close" at bounding box center [741, 114] width 30 height 16
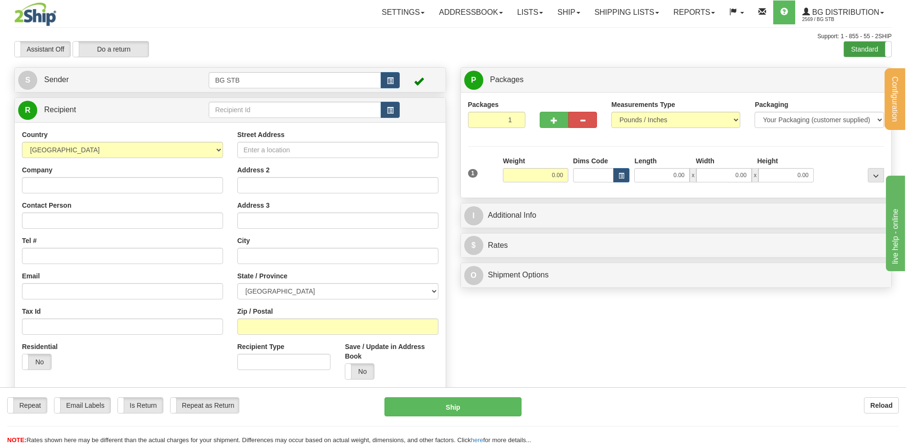
click at [850, 47] on label "Standard" at bounding box center [867, 49] width 47 height 15
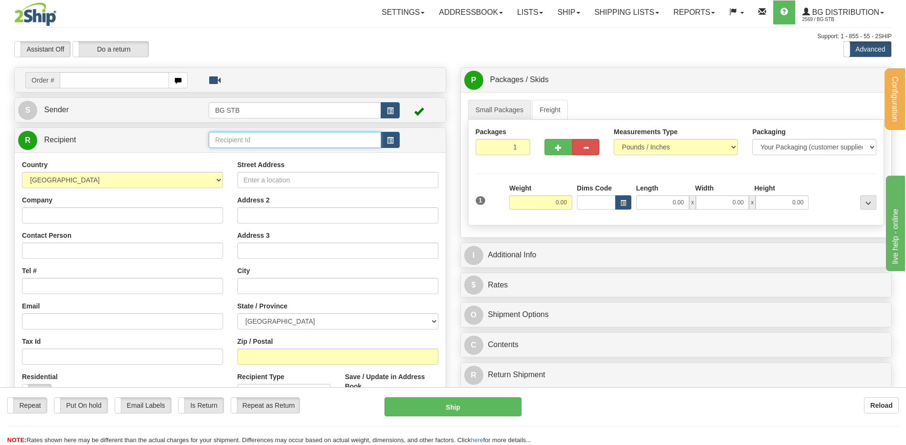
click at [223, 140] on input "text" at bounding box center [295, 140] width 172 height 16
type input "9547"
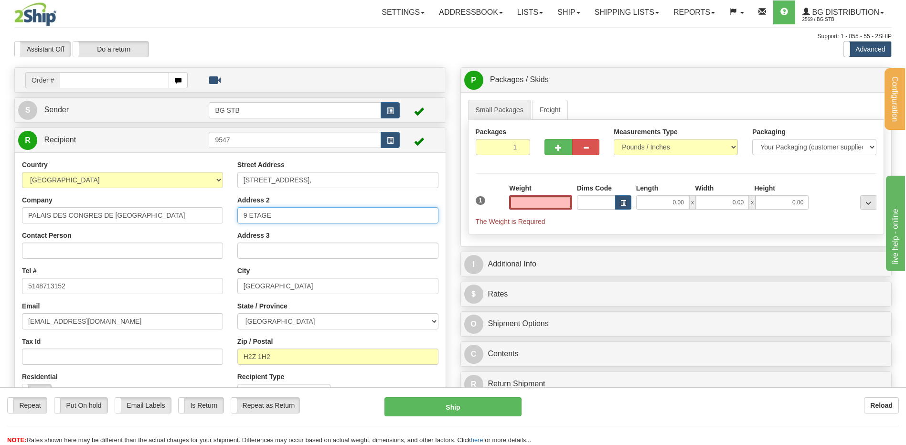
type input "0.00"
drag, startPoint x: 298, startPoint y: 215, endPoint x: 226, endPoint y: 215, distance: 72.6
click at [226, 215] on div "Country [GEOGRAPHIC_DATA] [GEOGRAPHIC_DATA] [GEOGRAPHIC_DATA] [GEOGRAPHIC_DATA]…" at bounding box center [230, 283] width 431 height 247
click at [550, 201] on input "0.00" at bounding box center [540, 202] width 63 height 14
type input "5.00"
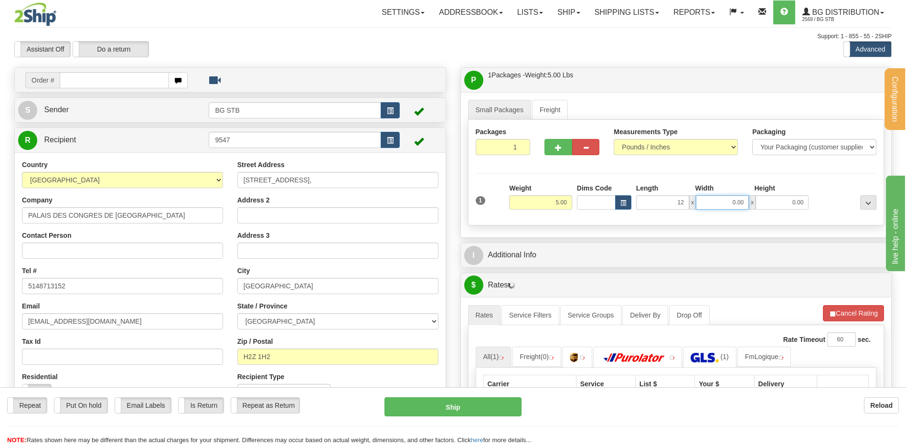
type input "12.00"
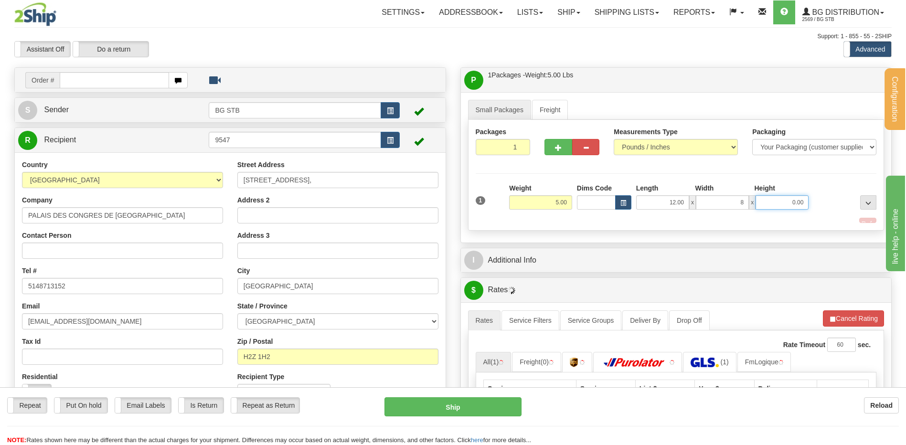
type input "8.00"
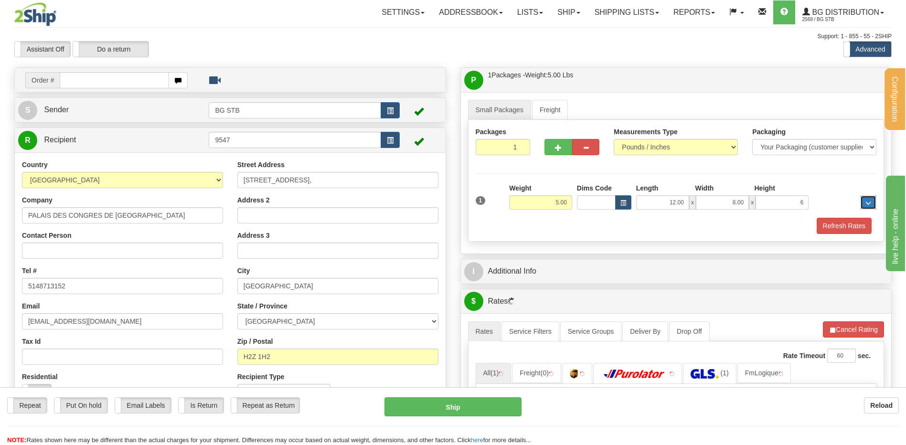
type input "6.00"
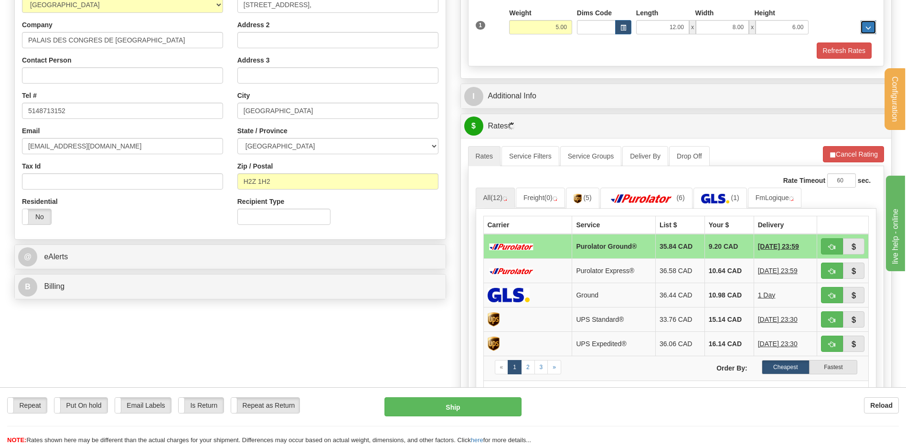
scroll to position [191, 0]
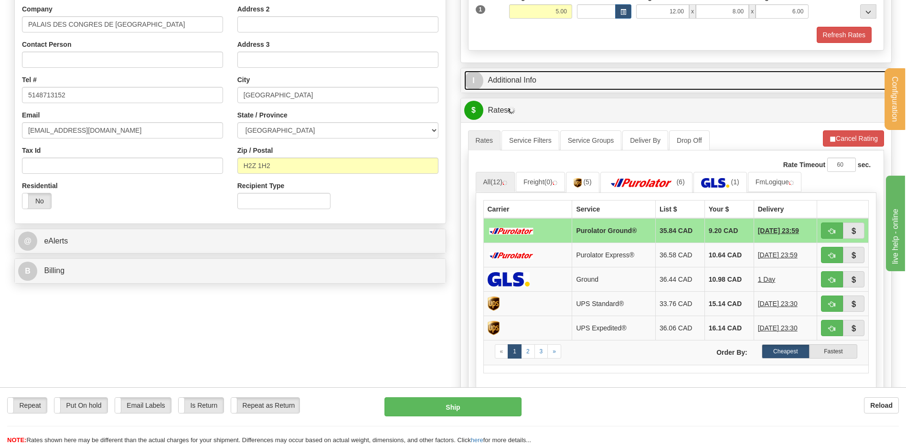
click at [527, 72] on link "I Additional Info" at bounding box center [676, 81] width 424 height 20
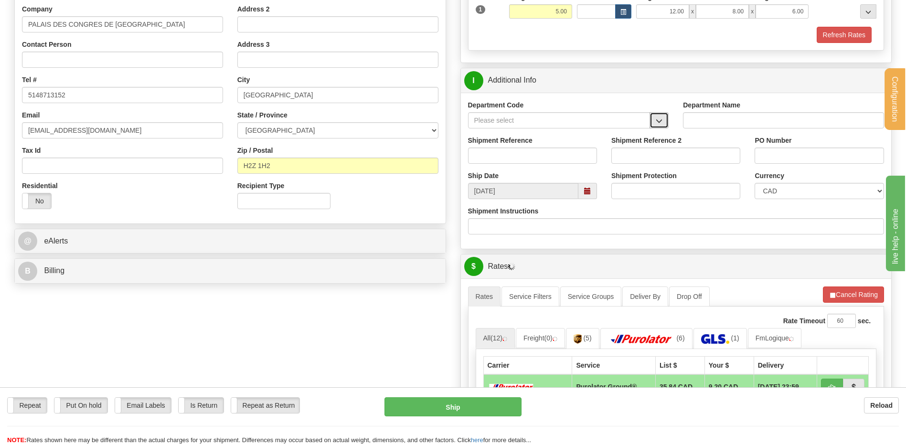
click at [661, 118] on span "button" at bounding box center [658, 121] width 7 height 6
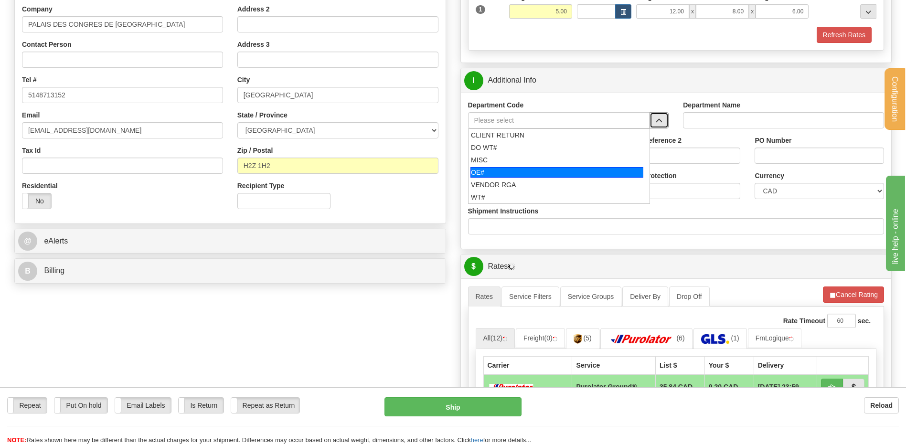
click at [529, 166] on li "OE#" at bounding box center [558, 172] width 181 height 12
type input "OE#"
type input "ORDERS"
click at [524, 156] on input "Shipment Reference" at bounding box center [532, 156] width 129 height 16
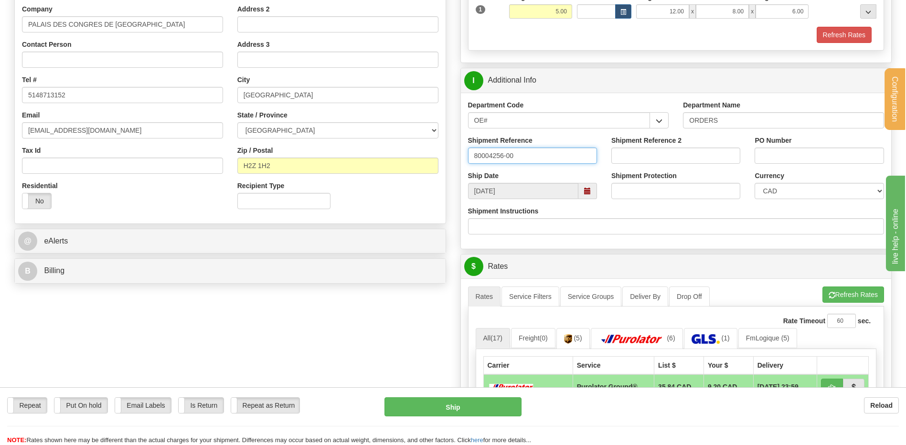
type input "80004256-00"
type input "b"
type input "BC000748"
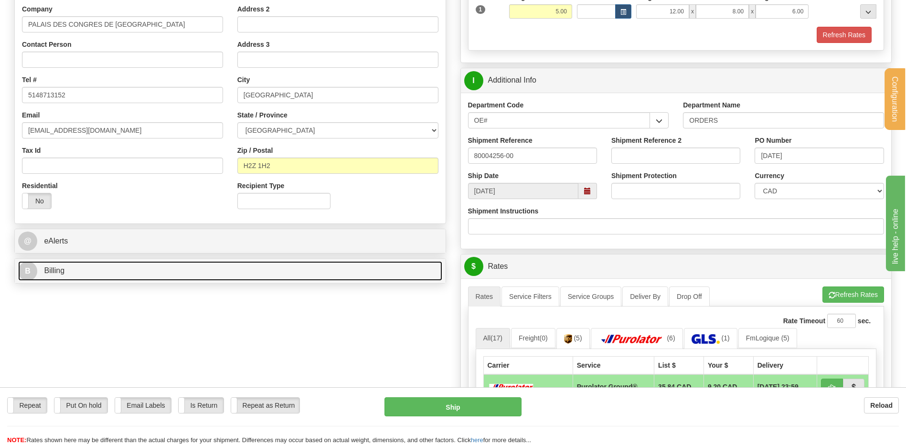
click at [315, 275] on link "B Billing" at bounding box center [230, 271] width 424 height 20
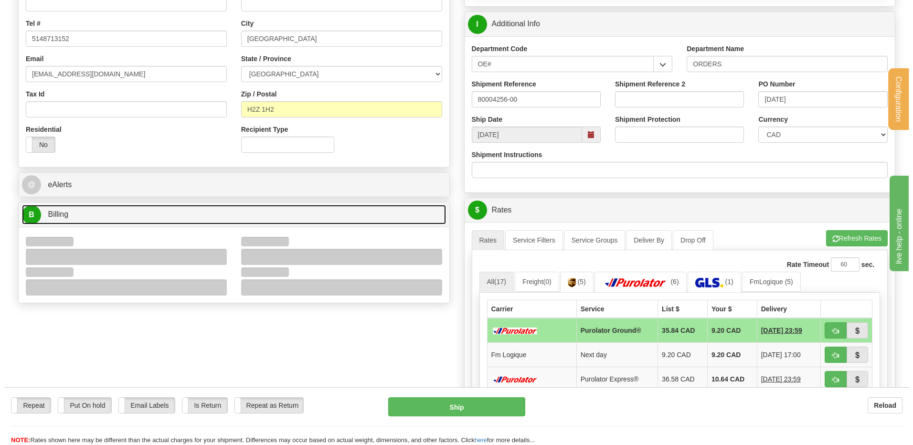
scroll to position [334, 0]
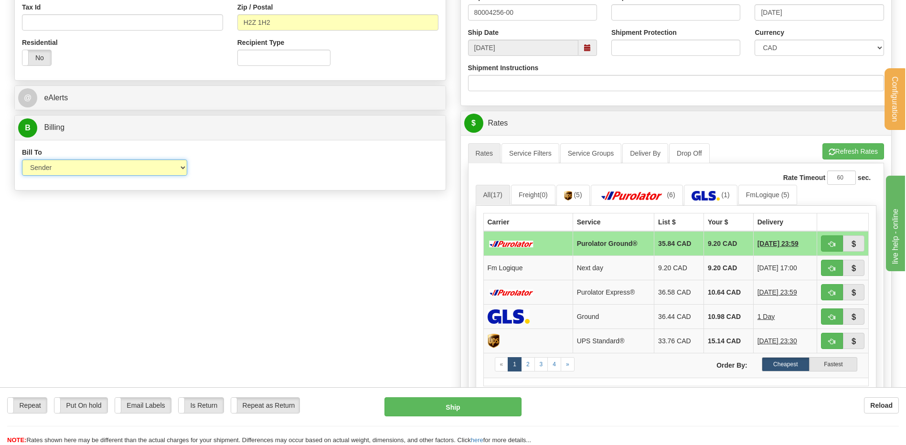
click at [139, 159] on select "Sender Recipient Third Party Collect" at bounding box center [104, 167] width 165 height 16
select select "2"
click at [22, 159] on select "Sender Recipient Third Party Collect" at bounding box center [104, 167] width 165 height 16
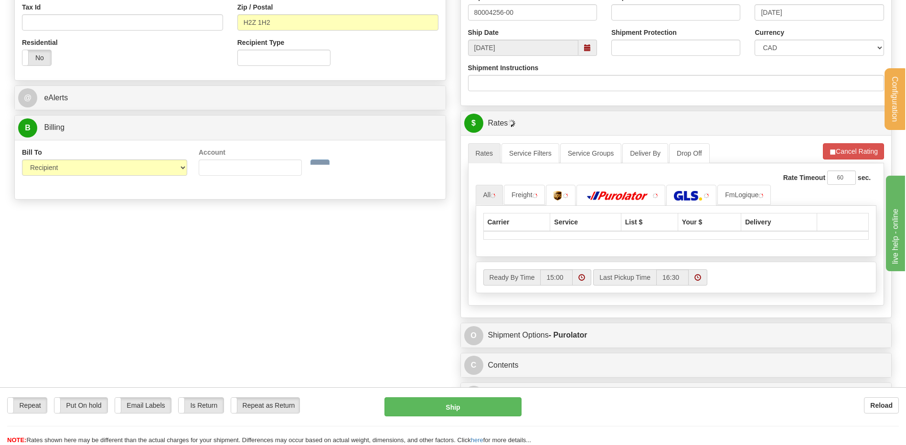
click at [250, 179] on div "Account 3rd Party Account List Please select" at bounding box center [250, 170] width 112 height 44
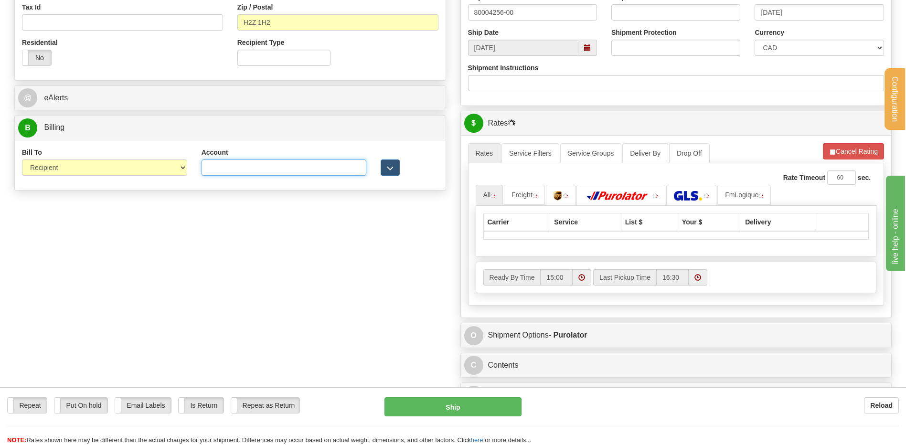
click at [254, 173] on input "Account" at bounding box center [283, 167] width 165 height 16
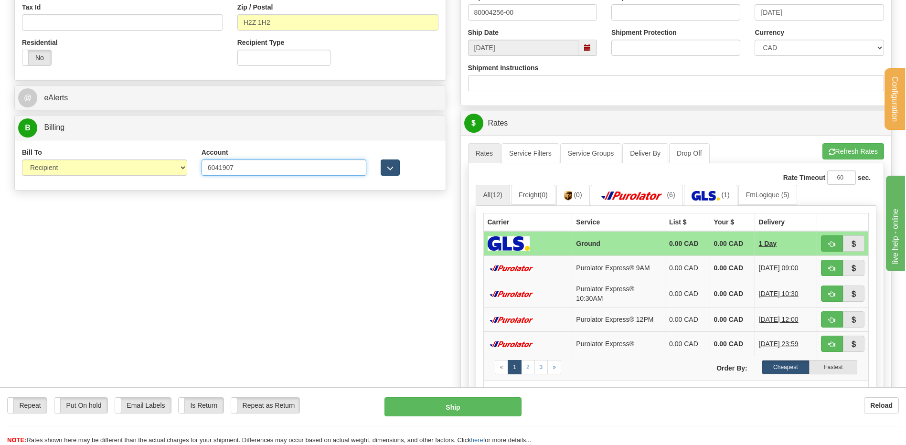
type input "6041907"
click at [392, 166] on span "button" at bounding box center [390, 168] width 7 height 6
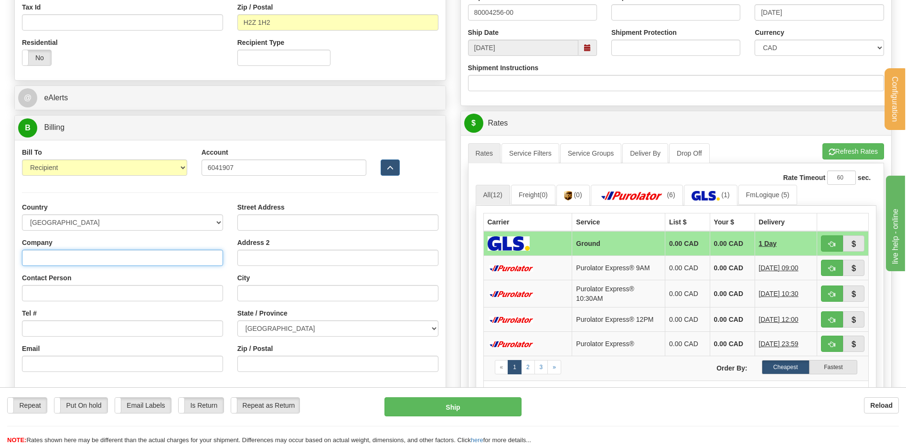
click at [81, 254] on input "Company" at bounding box center [122, 258] width 201 height 16
type input "PALAIS DES CONGRES DE MONTREAL"
type input "comptesfournisseurs@congresmtl.com"
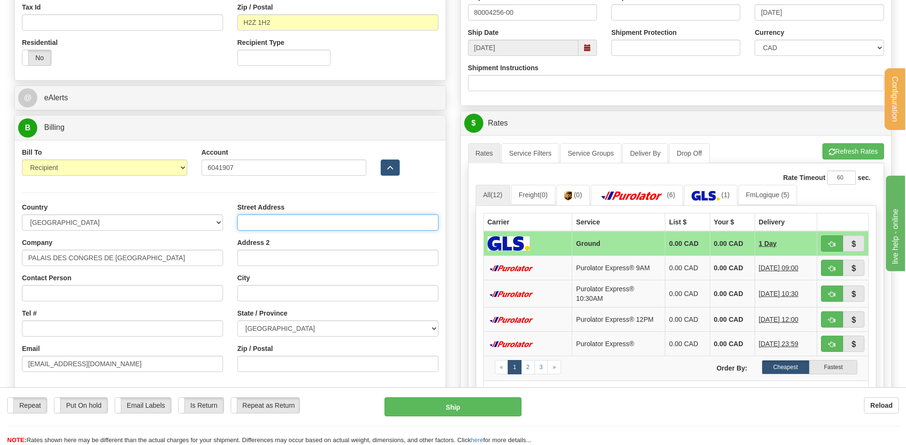
type input "163 RUE SAINT-ANTOINE OUEST,"
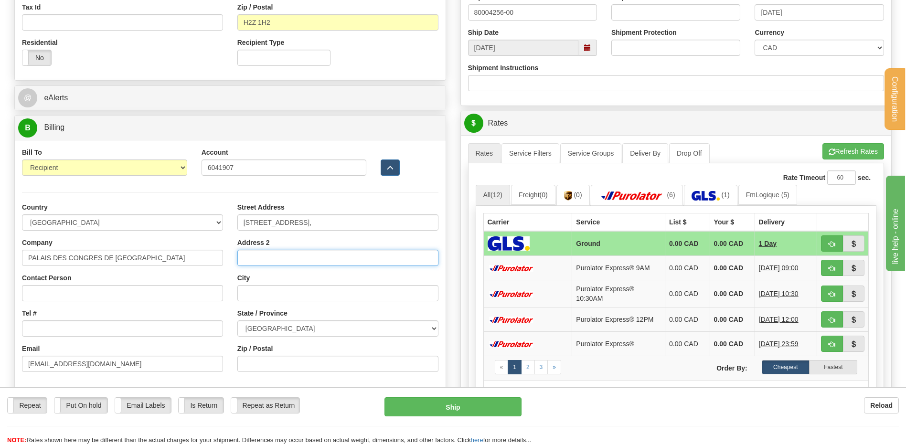
type input "MAGASIN CENTRAL REZ-DE-CHAUSSE"
type input "MONTREAL"
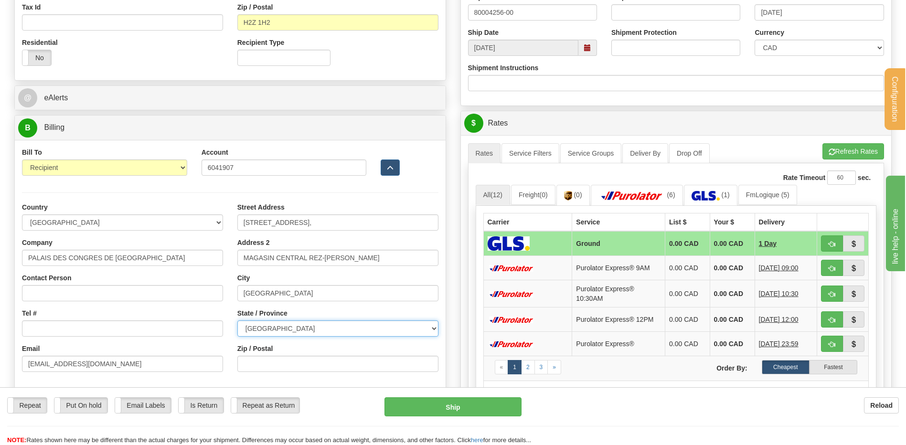
select select "QC"
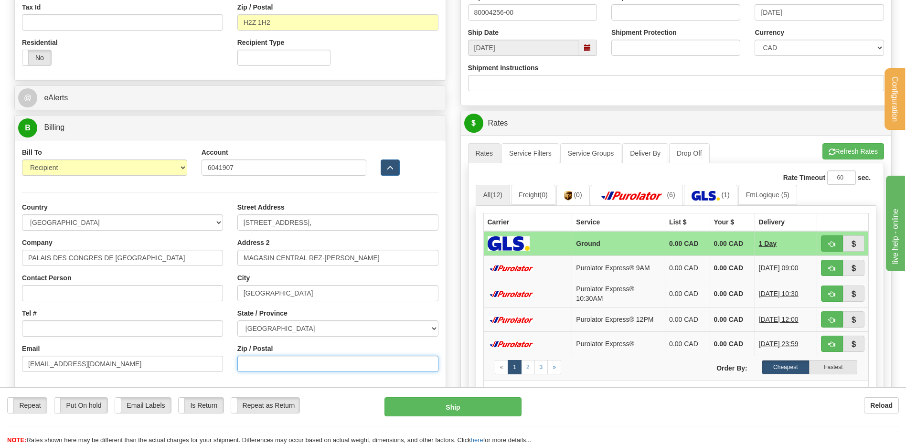
type input "H2Z 1H2"
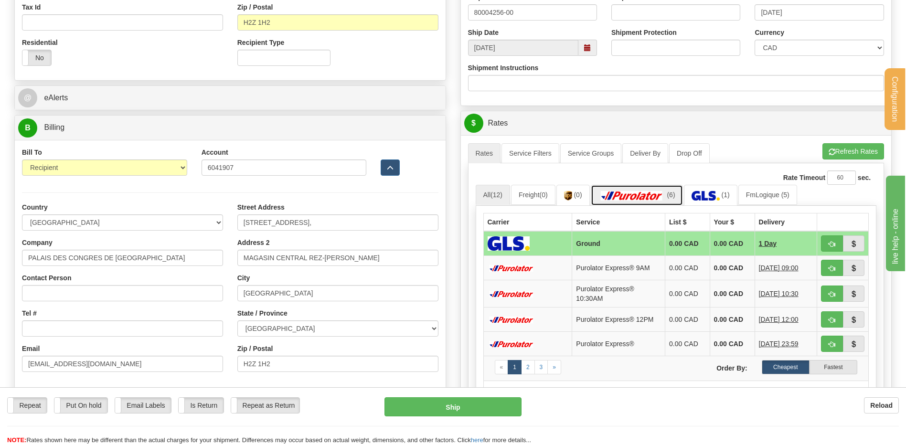
click at [655, 199] on img at bounding box center [631, 196] width 67 height 10
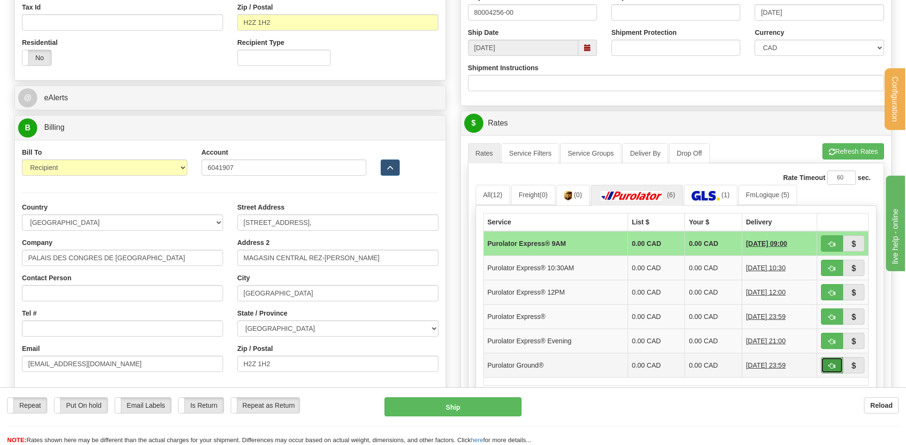
click at [825, 366] on button "button" at bounding box center [832, 365] width 22 height 16
type input "260"
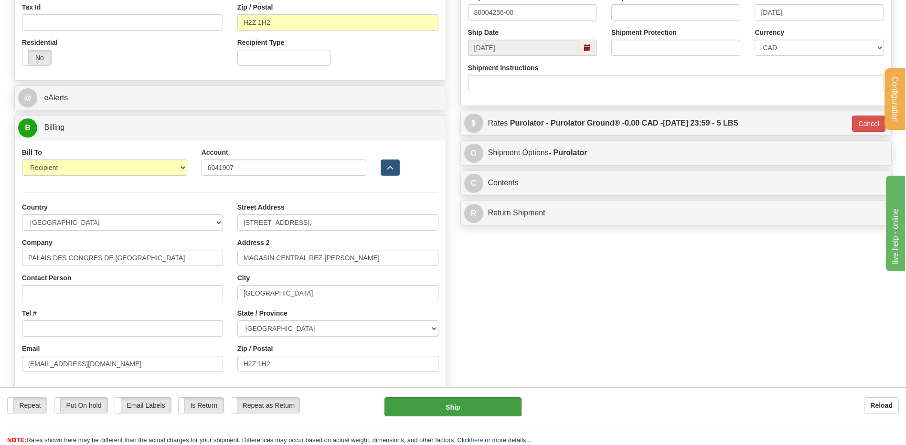
drag, startPoint x: 496, startPoint y: 395, endPoint x: 491, endPoint y: 412, distance: 17.4
click at [496, 396] on div "Repeat Repeat Put On hold Put On hold Print Order Slip Print Order Slip Email L…" at bounding box center [453, 416] width 906 height 58
click at [490, 412] on button "Ship" at bounding box center [452, 406] width 137 height 19
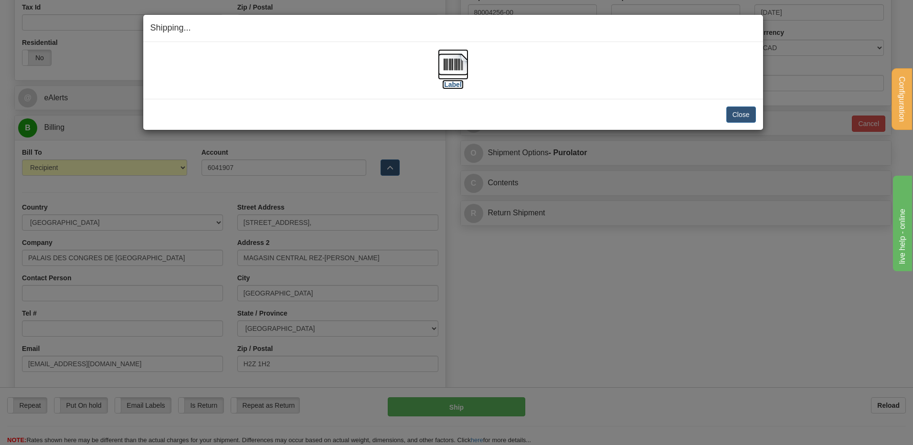
click at [454, 63] on img at bounding box center [453, 64] width 31 height 31
drag, startPoint x: 740, startPoint y: 105, endPoint x: 740, endPoint y: 112, distance: 7.2
click at [741, 107] on div "Close Cancel Cancel Shipment and Quit Pickup Quit Pickup ONLY" at bounding box center [453, 114] width 620 height 31
click at [740, 113] on button "Close" at bounding box center [741, 114] width 30 height 16
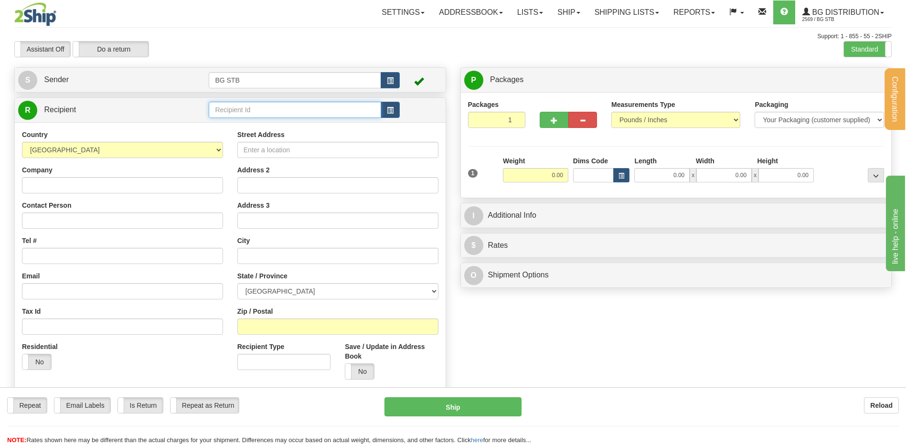
click at [261, 110] on input "text" at bounding box center [295, 110] width 172 height 16
type input "9533"
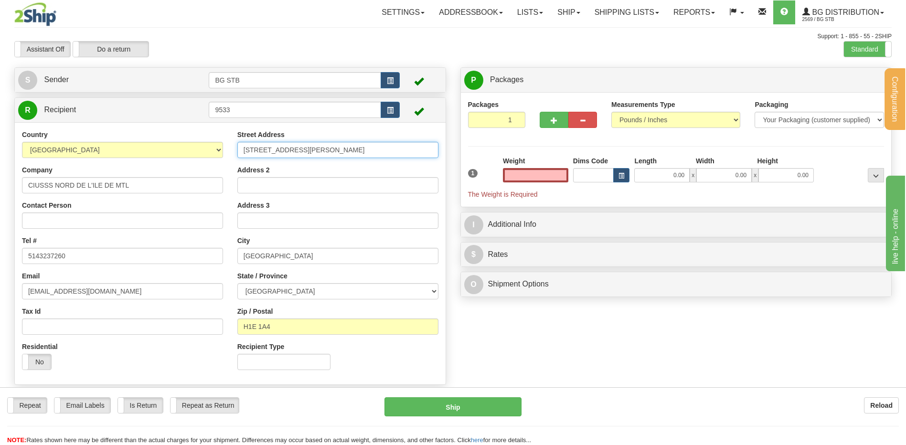
type input "0.00"
drag, startPoint x: 348, startPoint y: 145, endPoint x: 144, endPoint y: 150, distance: 203.4
click at [150, 149] on div "Country [GEOGRAPHIC_DATA] [GEOGRAPHIC_DATA] [GEOGRAPHIC_DATA] [GEOGRAPHIC_DATA]…" at bounding box center [230, 253] width 431 height 247
type input "1385 RUE JEAN TALON EST"
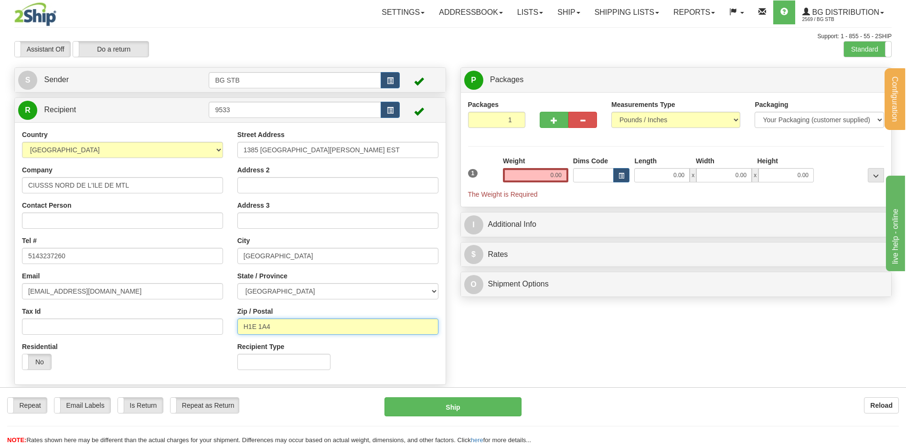
drag, startPoint x: 286, startPoint y: 329, endPoint x: 249, endPoint y: 328, distance: 37.3
click at [249, 328] on input "H1E 1A4" at bounding box center [337, 326] width 201 height 16
type input "H2E 1S6"
click at [525, 174] on input "0.00" at bounding box center [535, 175] width 65 height 14
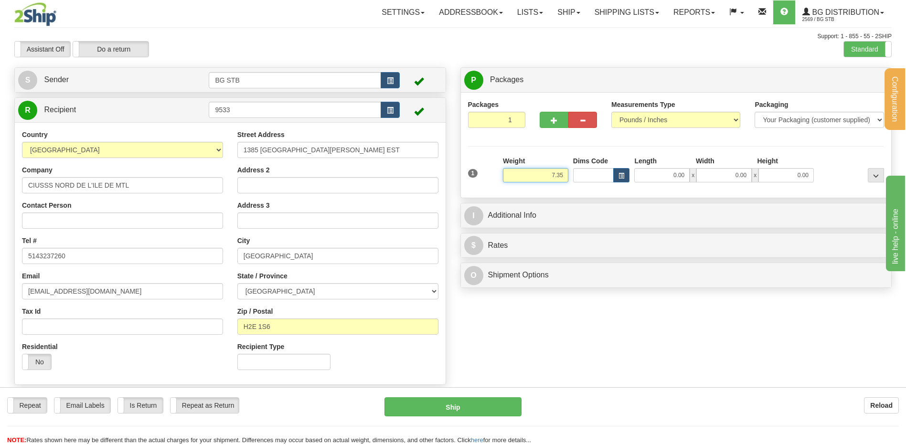
type input "7.35"
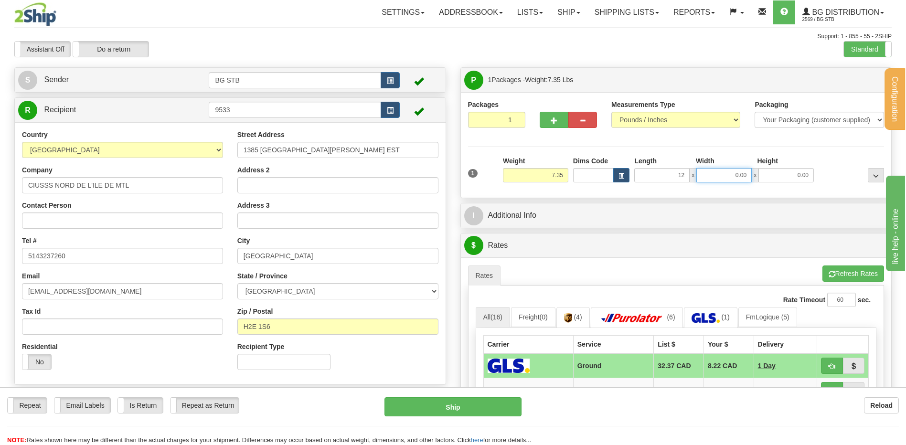
type input "12.00"
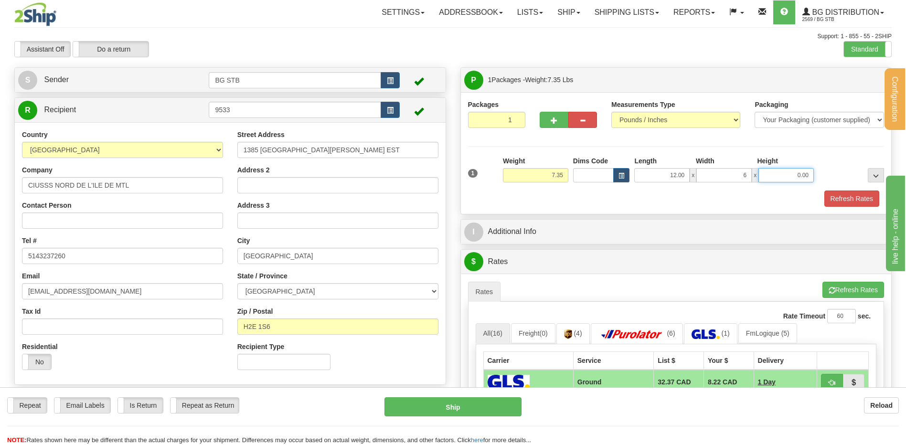
type input "6.00"
type input "7.00"
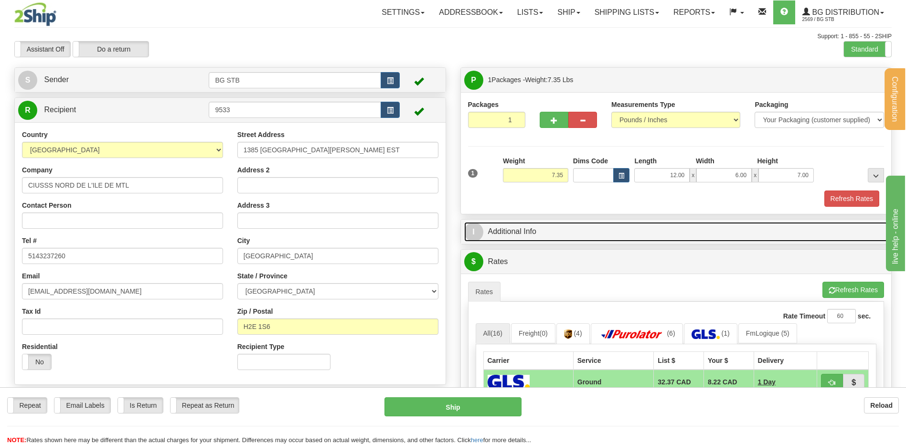
click at [515, 235] on link "I Additional Info" at bounding box center [676, 232] width 424 height 20
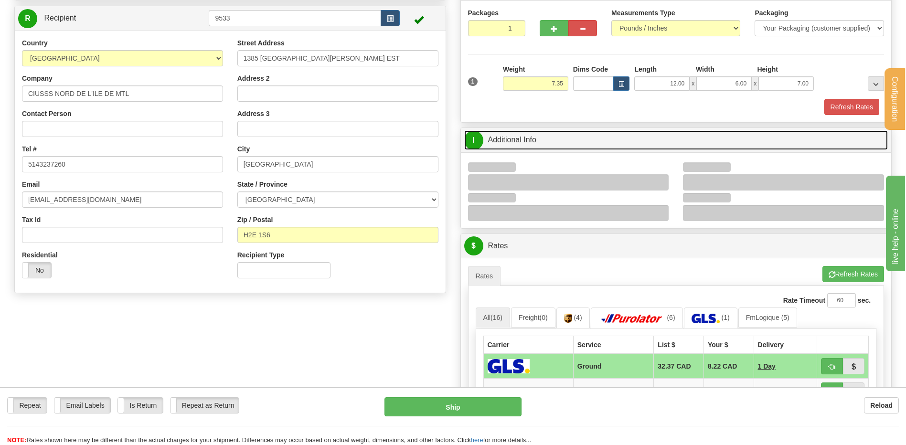
scroll to position [143, 0]
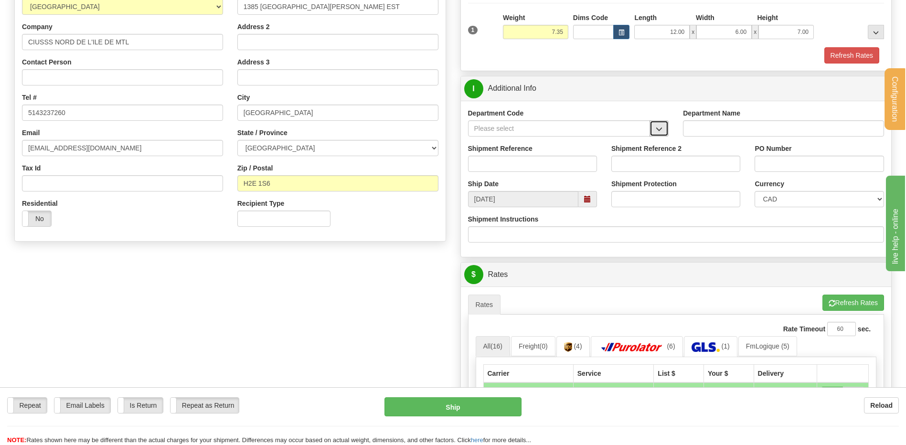
click at [662, 127] on span "button" at bounding box center [658, 129] width 7 height 6
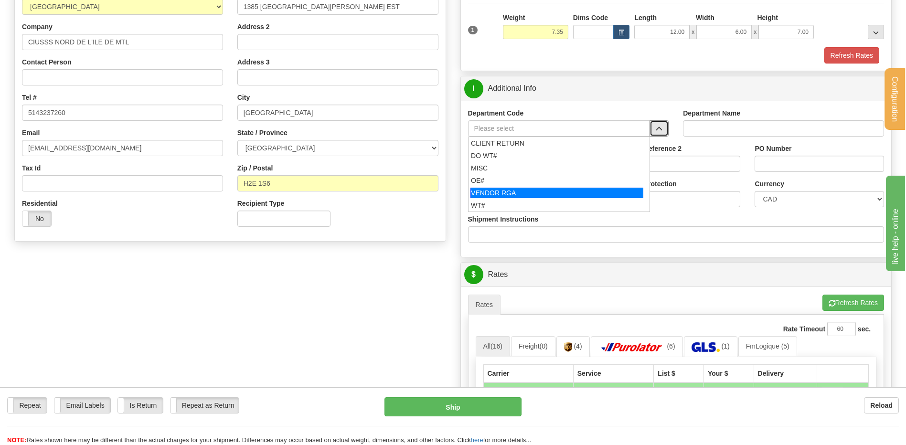
click at [505, 188] on div "VENDOR RGA" at bounding box center [556, 193] width 173 height 11
type input "VENDOR RGA"
type input "VENDOR RETURNS"
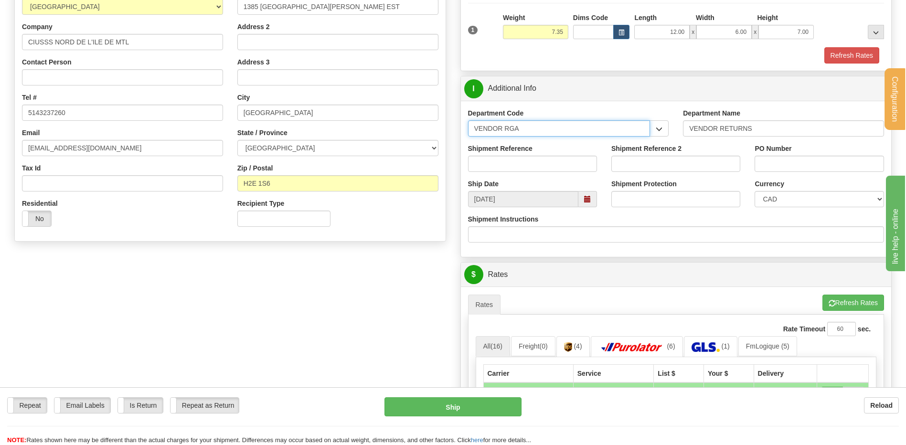
drag, startPoint x: 507, startPoint y: 126, endPoint x: 429, endPoint y: 127, distance: 78.8
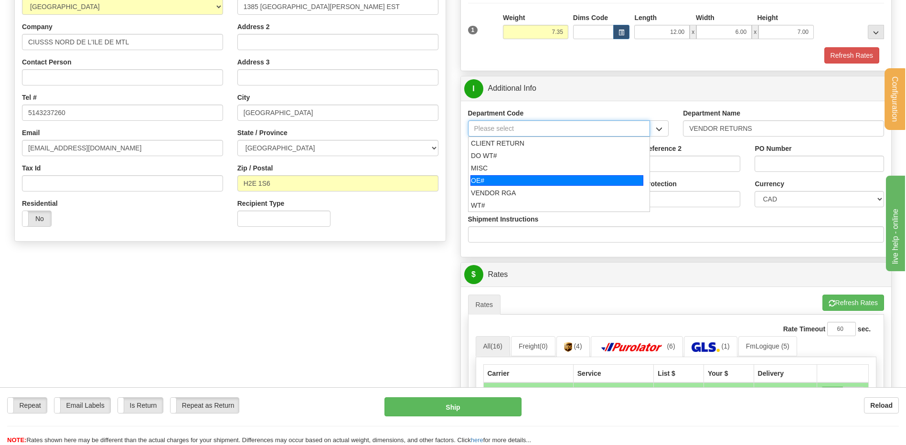
click at [501, 181] on div "OE#" at bounding box center [556, 180] width 173 height 11
type input "OE#"
type input "ORDERS"
type input "OE#"
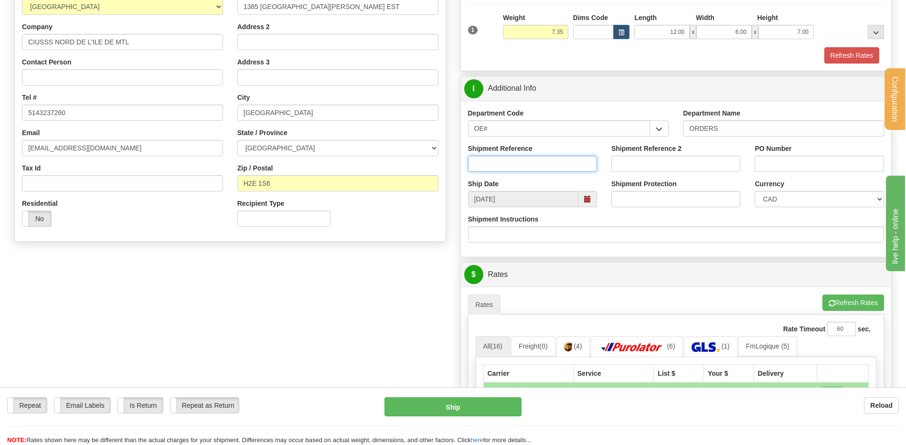
click at [499, 170] on input "Shipment Reference" at bounding box center [532, 164] width 129 height 16
type input "80006045-00"
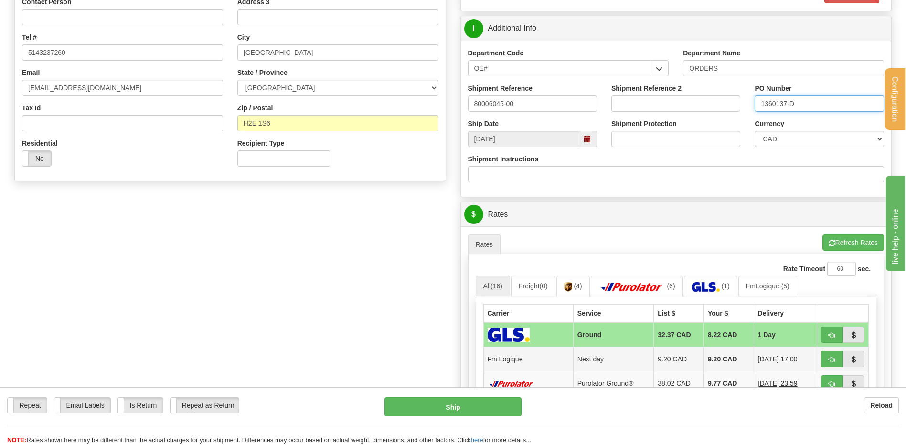
scroll to position [334, 0]
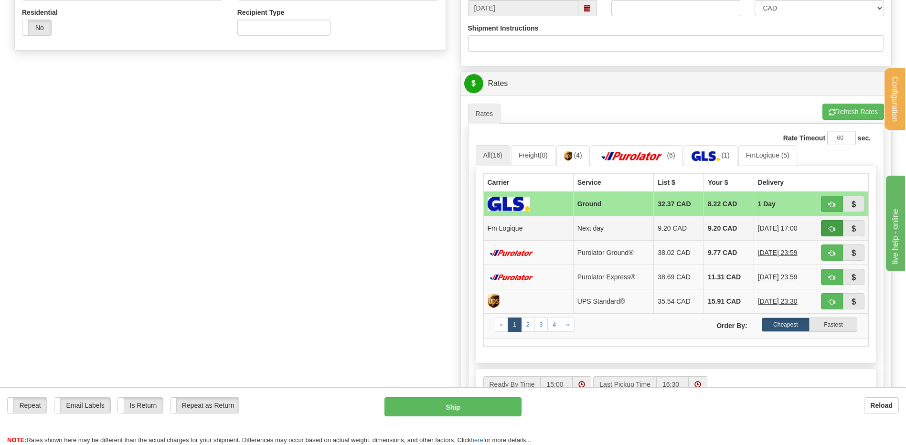
type input "1360137-D"
click at [838, 228] on button "button" at bounding box center [832, 228] width 22 height 16
type input "jour"
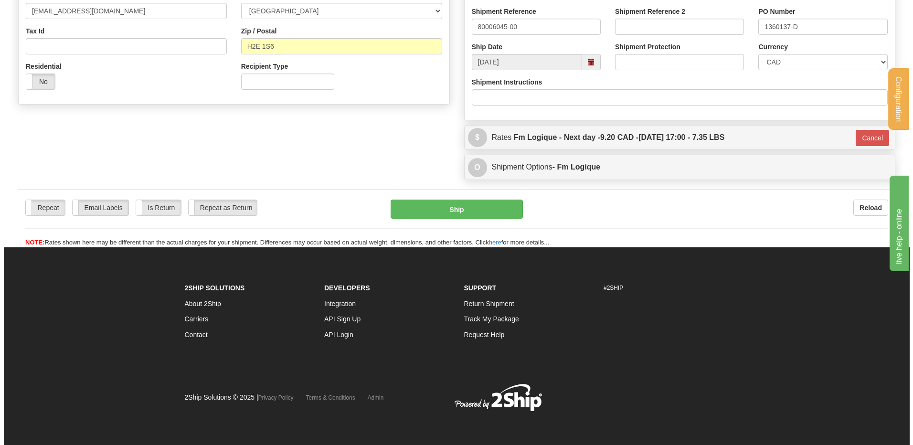
scroll to position [281, 0]
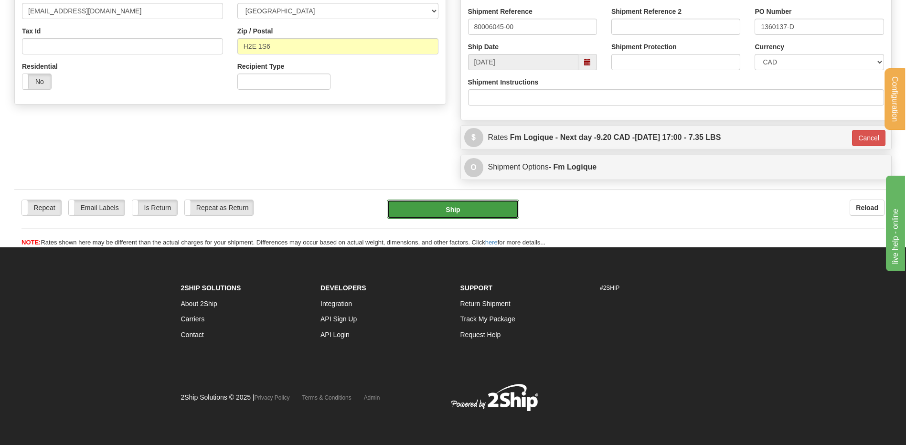
click at [436, 209] on button "Ship" at bounding box center [453, 209] width 132 height 19
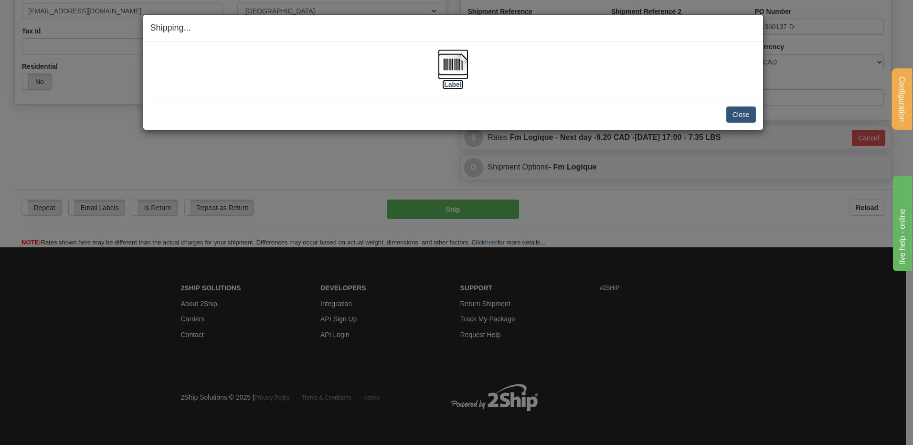
click at [453, 60] on img at bounding box center [453, 64] width 31 height 31
click at [734, 116] on button "Close" at bounding box center [741, 114] width 30 height 16
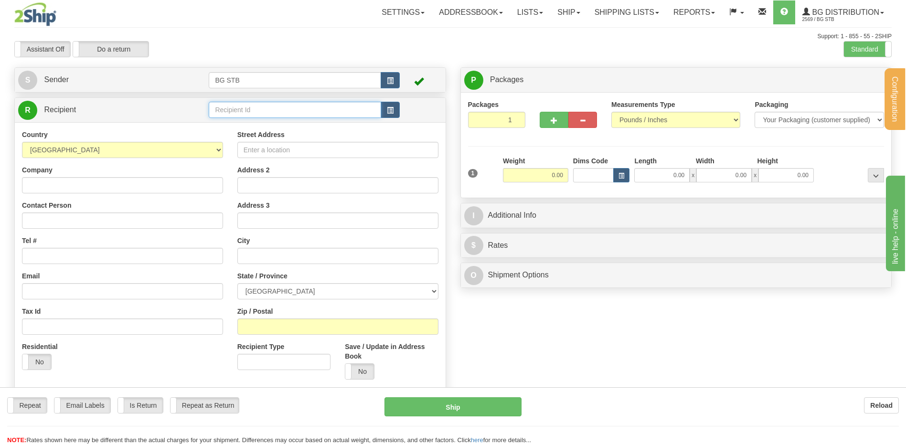
click at [233, 108] on input "text" at bounding box center [295, 110] width 172 height 16
type input "9533"
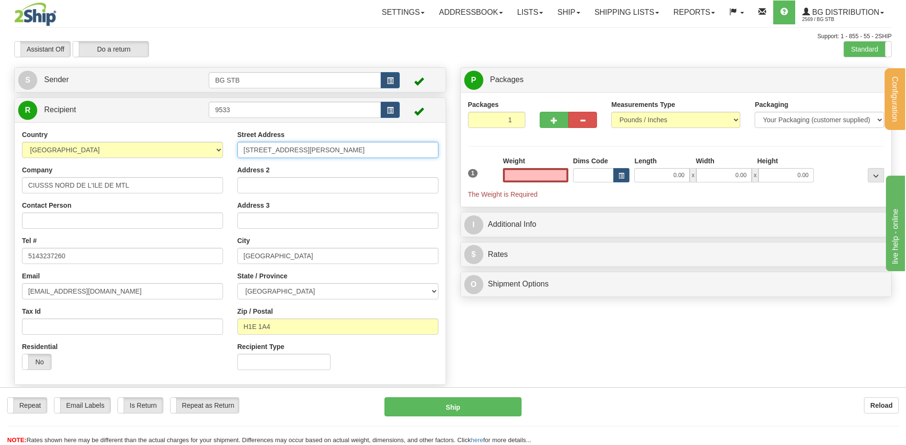
type input "0.00"
drag, startPoint x: 317, startPoint y: 146, endPoint x: 238, endPoint y: 146, distance: 79.3
click at [238, 146] on input "[STREET_ADDRESS][PERSON_NAME]" at bounding box center [337, 150] width 201 height 16
type input "5400 BOUL. [PERSON_NAME] OUEST"
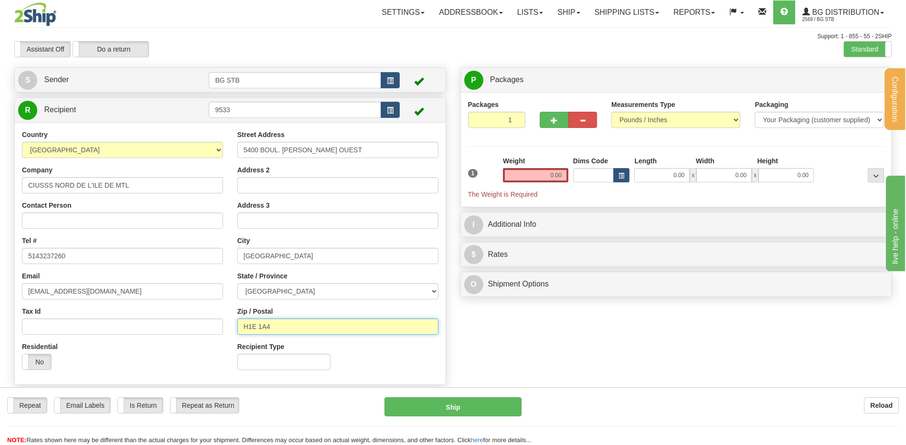
drag, startPoint x: 291, startPoint y: 321, endPoint x: 249, endPoint y: 325, distance: 41.7
click at [249, 323] on input "H1E 1A4" at bounding box center [337, 326] width 201 height 16
type input "H4J 1C5"
click at [517, 175] on input "0.00" at bounding box center [535, 175] width 65 height 14
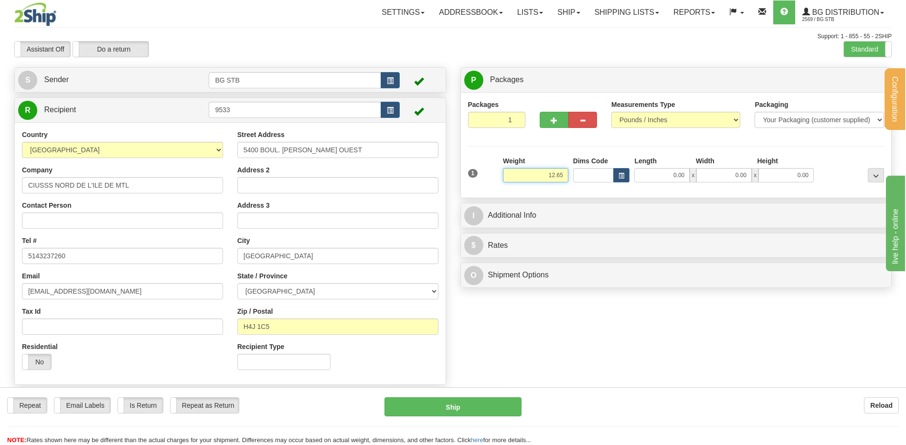
type input "12.65"
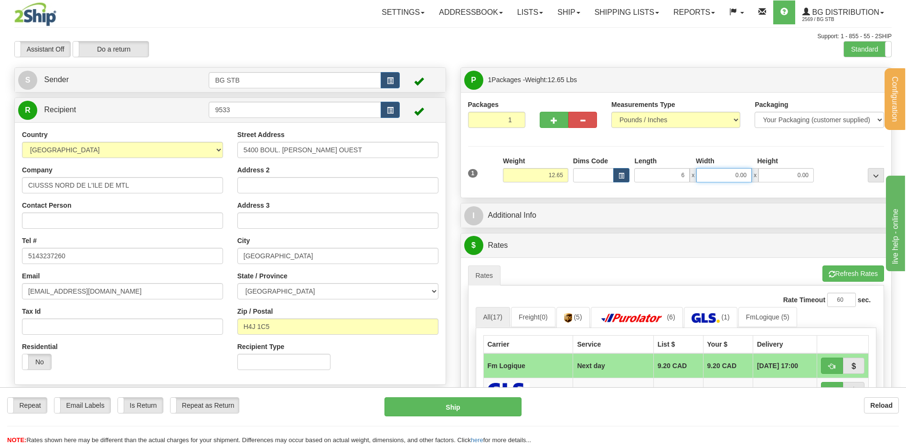
type input "6.00"
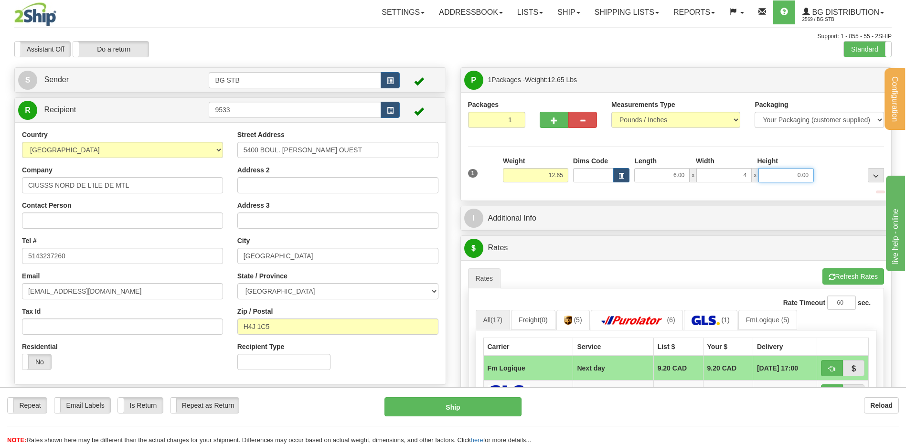
type input "4.00"
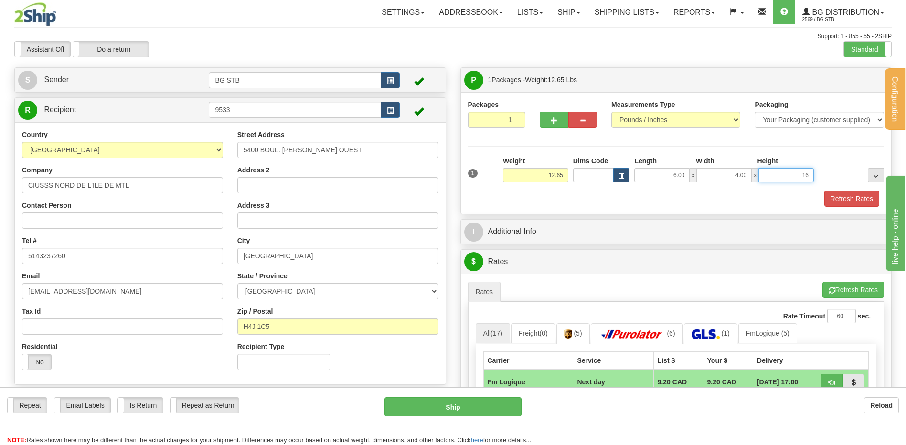
type input "16.00"
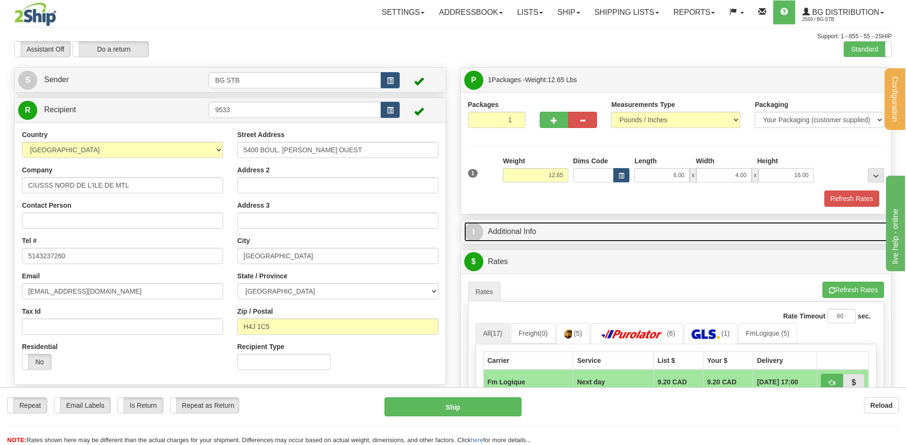
click at [566, 231] on link "I Additional Info" at bounding box center [676, 232] width 424 height 20
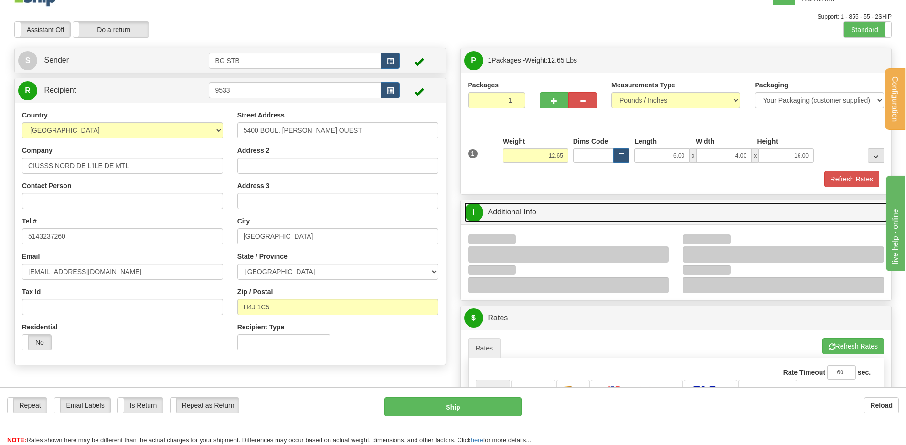
scroll to position [143, 0]
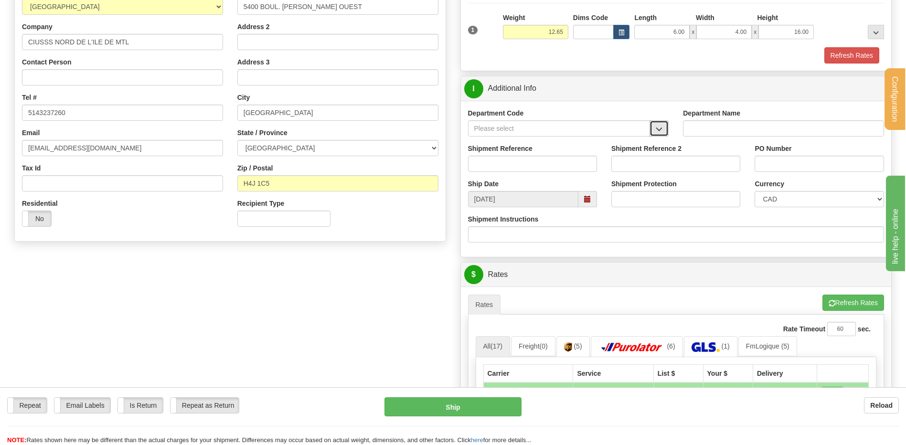
click at [650, 129] on button "button" at bounding box center [658, 128] width 19 height 16
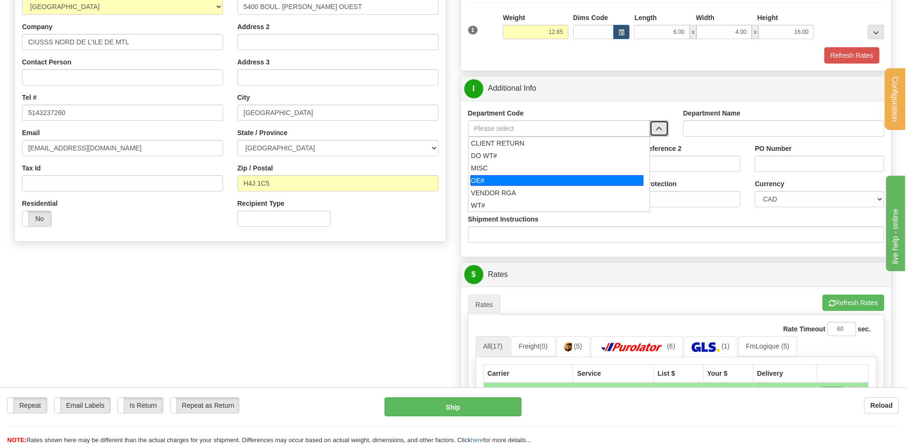
drag, startPoint x: 557, startPoint y: 179, endPoint x: 549, endPoint y: 162, distance: 18.4
click at [557, 179] on div "OE#" at bounding box center [556, 180] width 173 height 11
type input "OE#"
type input "ORDERS"
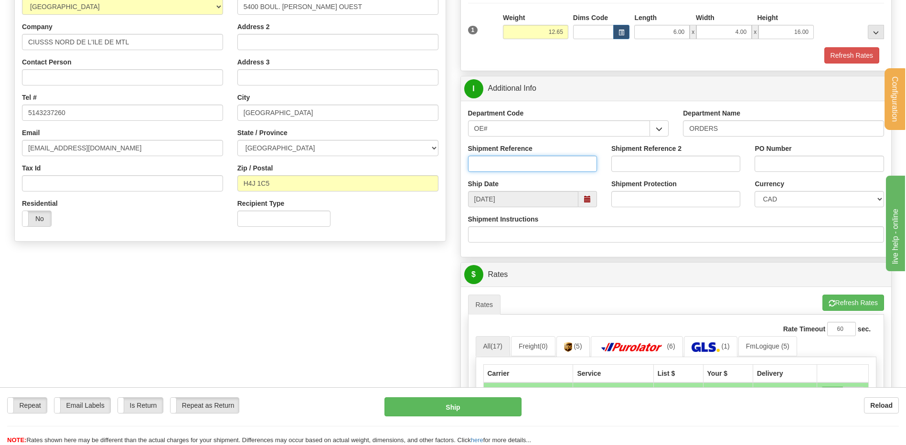
click at [549, 162] on input "Shipment Reference" at bounding box center [532, 164] width 129 height 16
type input "80006730-00"
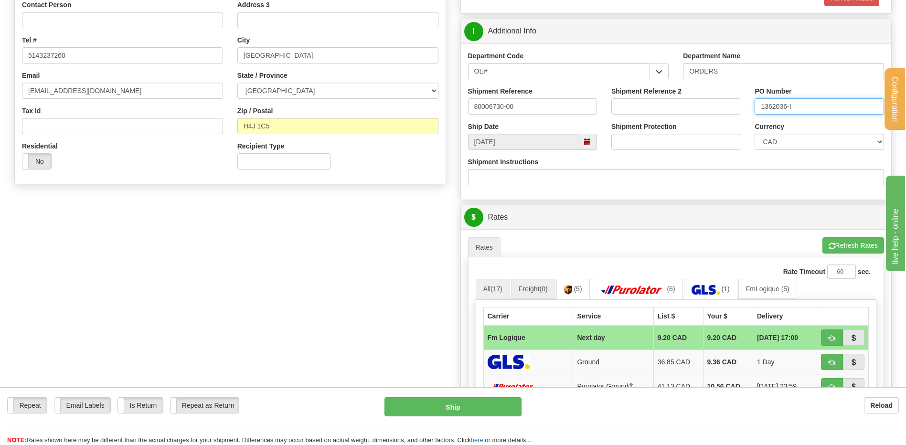
scroll to position [286, 0]
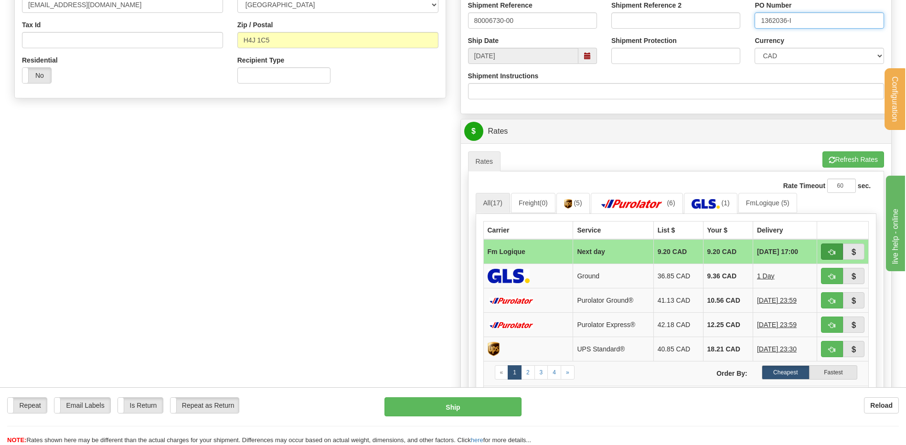
type input "1362036-I"
click at [826, 248] on button "button" at bounding box center [832, 251] width 22 height 16
type input "jour"
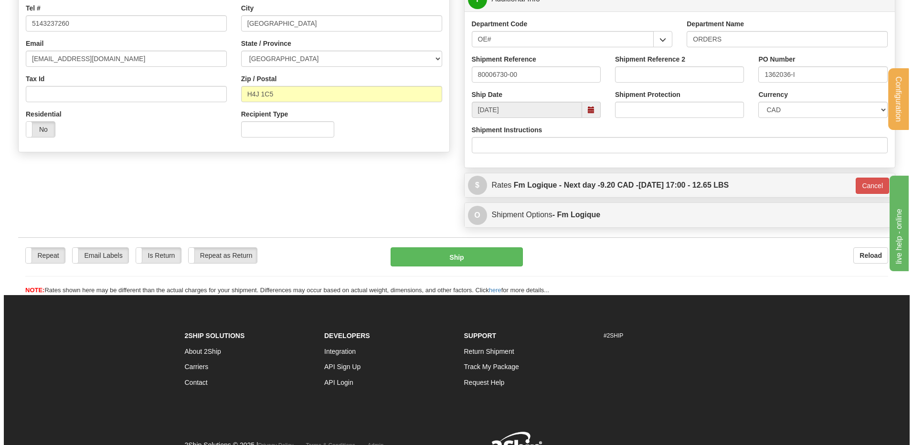
scroll to position [191, 0]
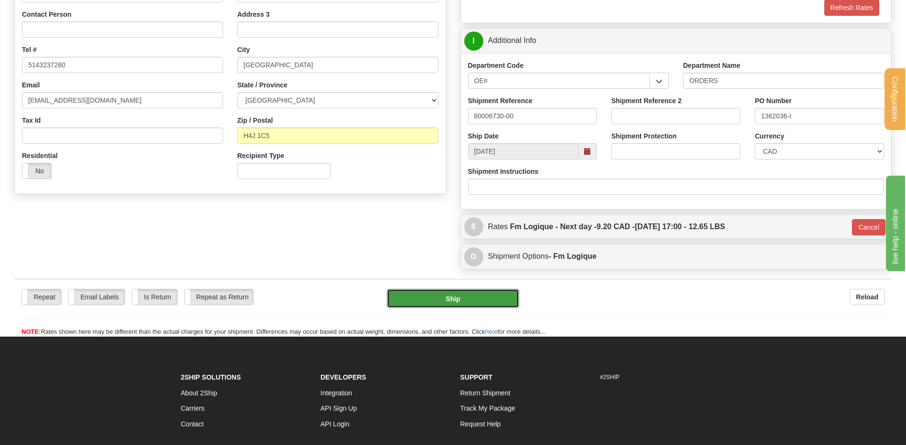
click at [466, 297] on button "Ship" at bounding box center [453, 298] width 132 height 19
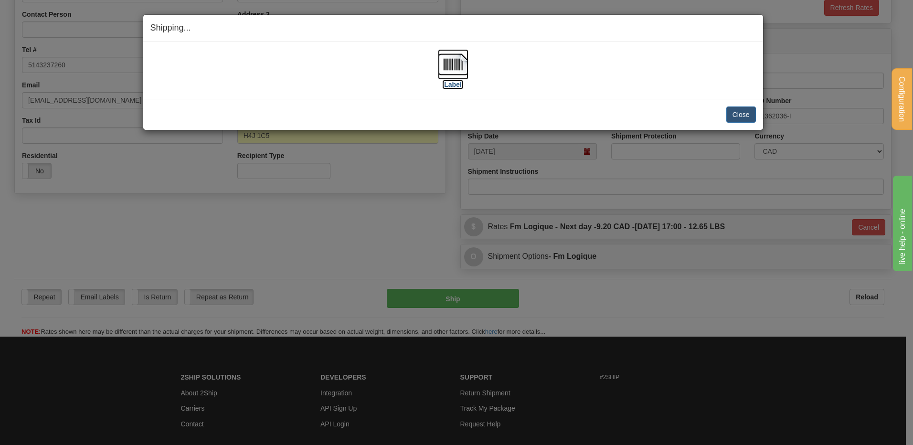
click at [440, 67] on img at bounding box center [453, 64] width 31 height 31
click at [741, 110] on button "Close" at bounding box center [741, 114] width 30 height 16
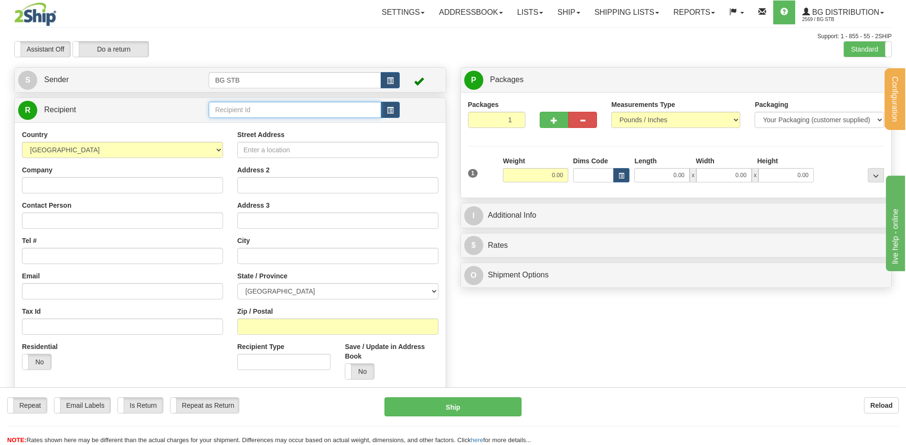
click at [252, 106] on input "text" at bounding box center [295, 110] width 172 height 16
type input "9005"
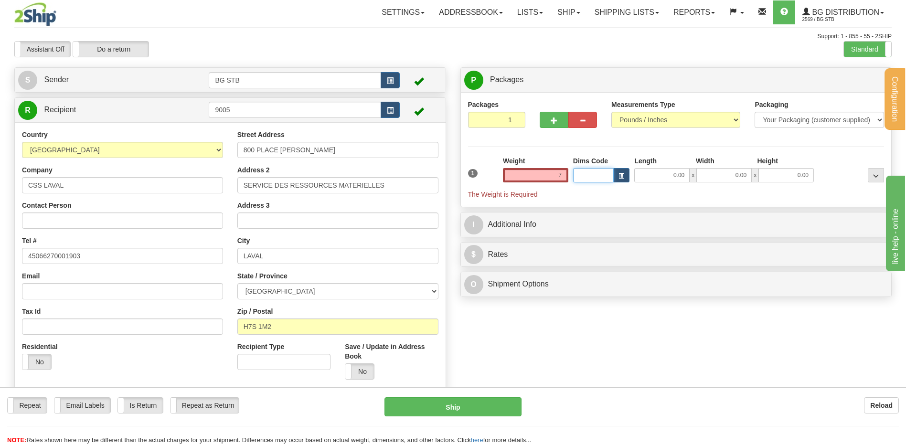
type input "7.00"
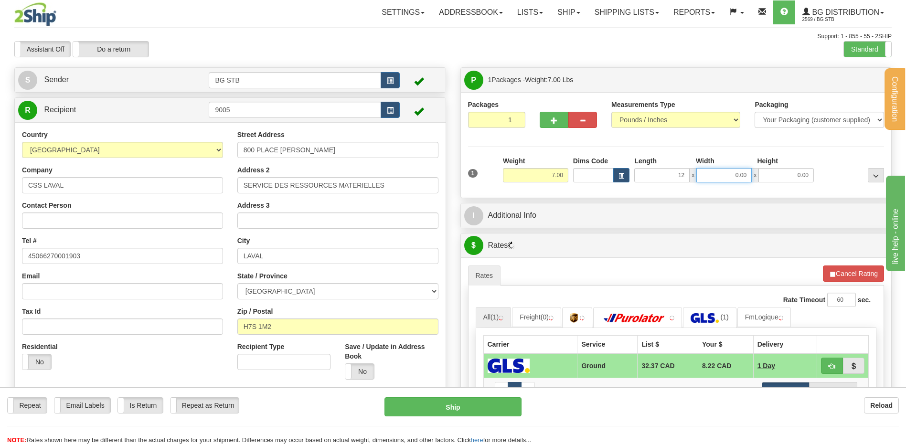
type input "12.00"
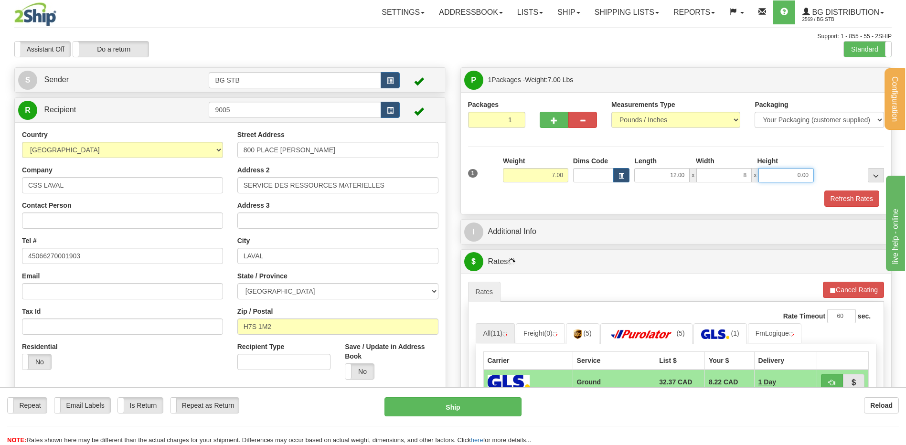
type input "8.00"
type input "6.00"
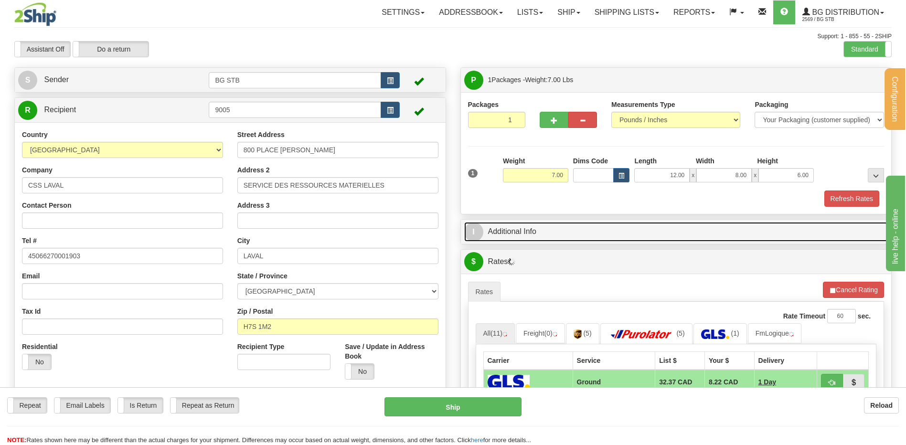
click at [503, 236] on link "I Additional Info" at bounding box center [676, 232] width 424 height 20
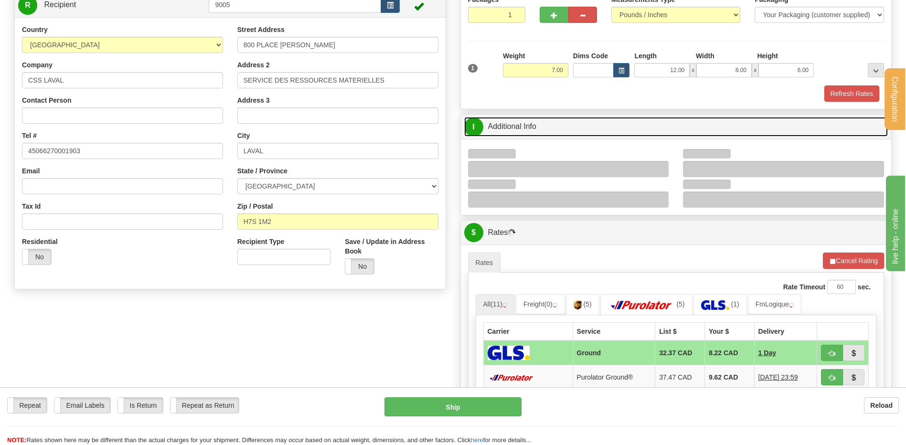
scroll to position [191, 0]
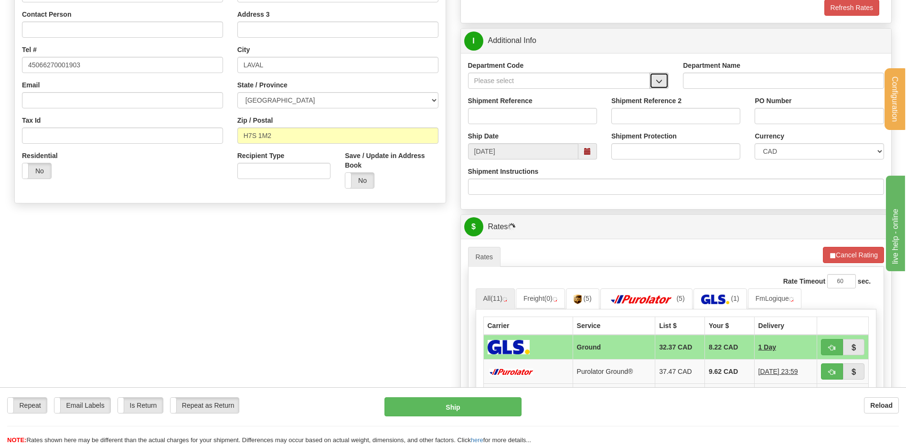
click at [657, 75] on button "button" at bounding box center [658, 81] width 19 height 16
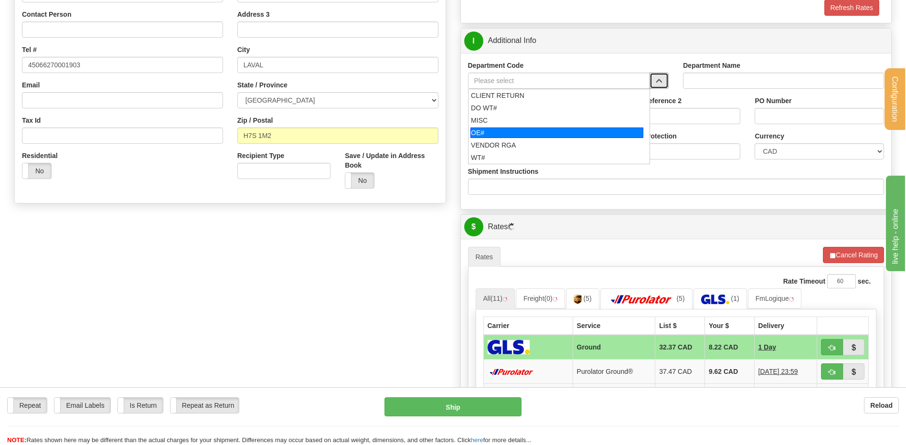
click at [497, 134] on div "OE#" at bounding box center [556, 132] width 173 height 11
type input "OE#"
type input "ORDERS"
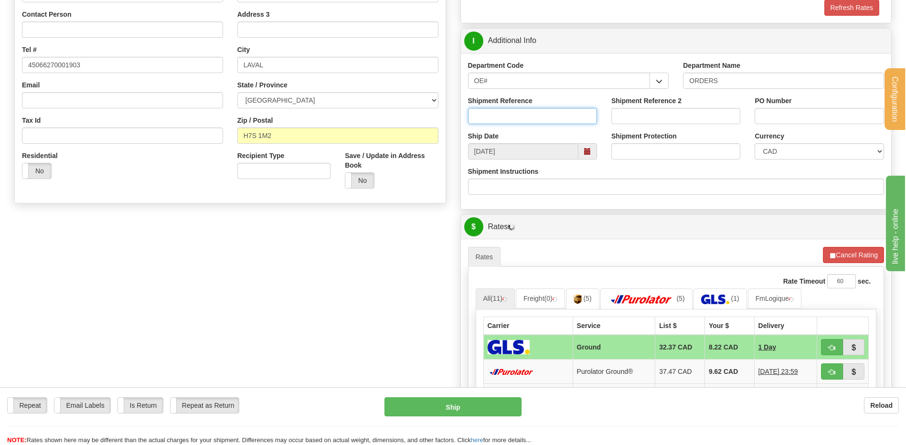
click at [501, 115] on input "Shipment Reference" at bounding box center [532, 116] width 129 height 16
type input "80006750-00"
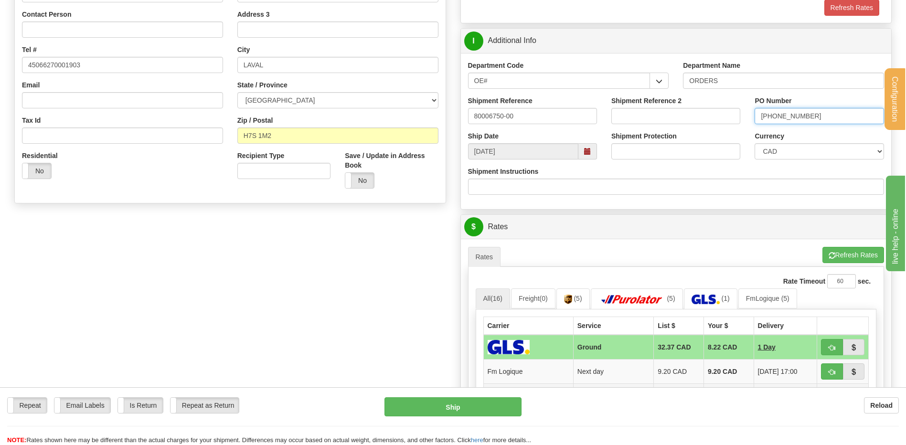
scroll to position [430, 0]
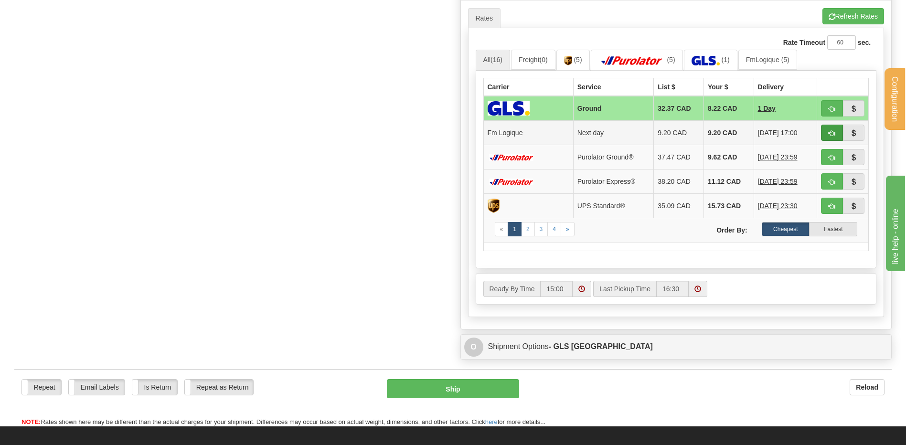
type input "999-514750-00"
click at [826, 133] on button "button" at bounding box center [832, 133] width 22 height 16
type input "jour"
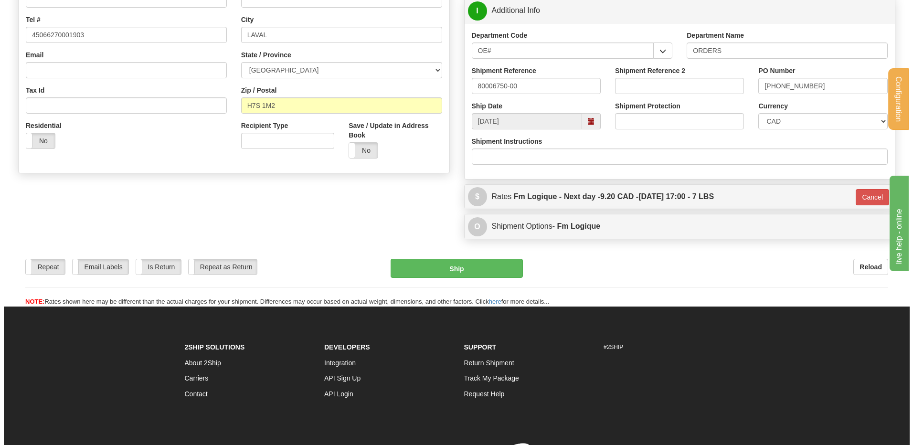
scroll to position [181, 0]
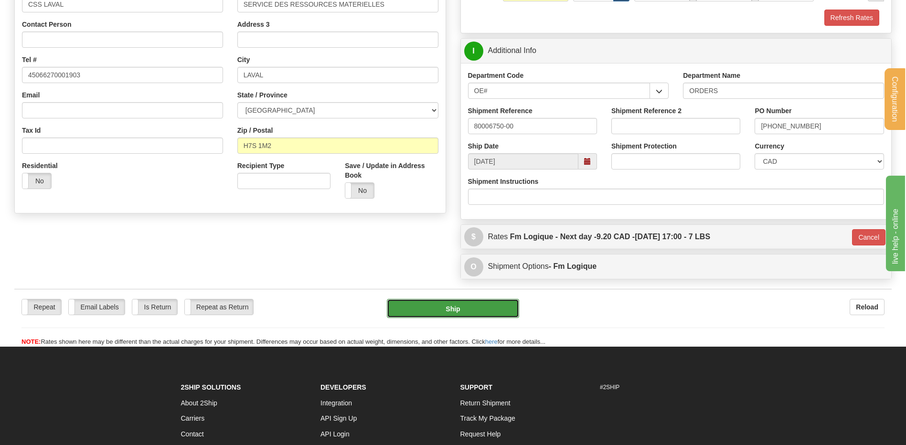
click at [432, 305] on button "Ship" at bounding box center [453, 308] width 132 height 19
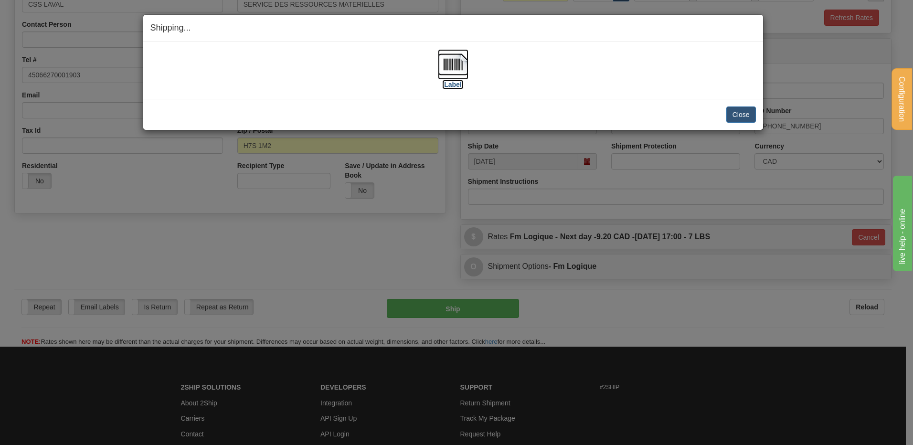
click at [459, 58] on img at bounding box center [453, 64] width 31 height 31
click at [750, 114] on button "Close" at bounding box center [741, 114] width 30 height 16
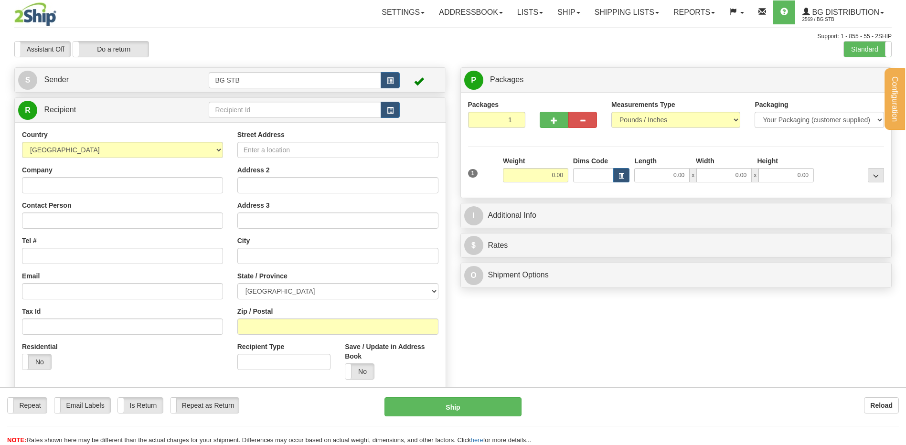
click at [225, 106] on div at bounding box center [453, 222] width 906 height 445
click at [226, 110] on input "text" at bounding box center [295, 110] width 172 height 16
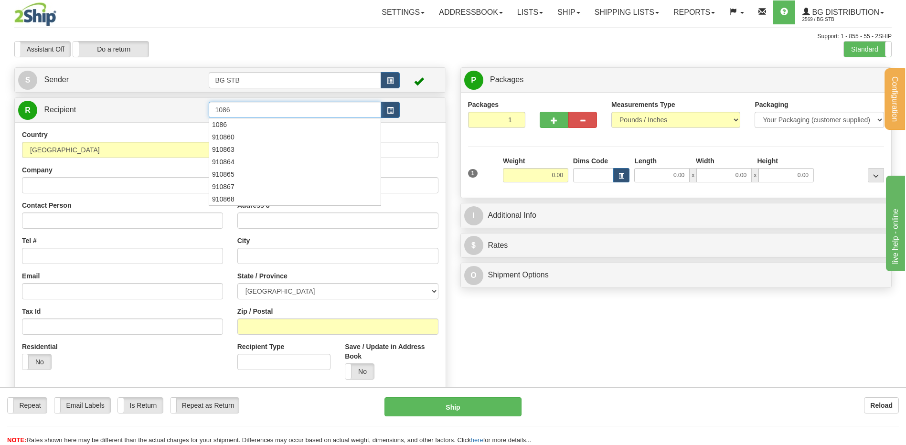
type input "1086"
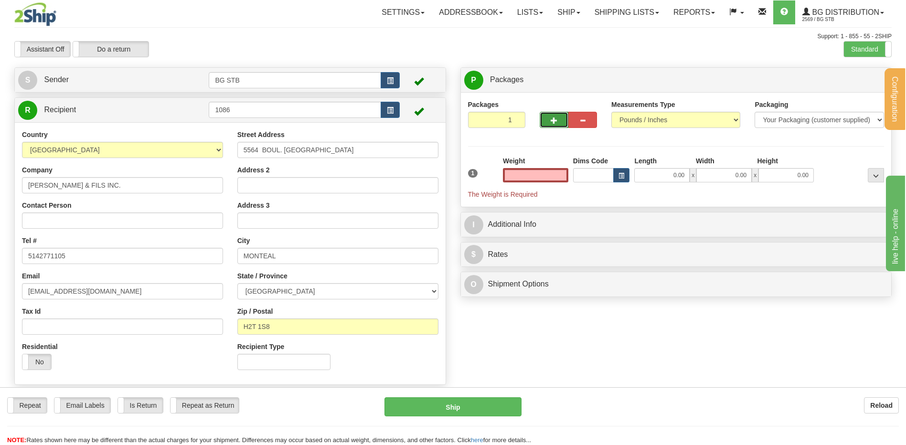
type input "0.00"
click at [554, 117] on span "button" at bounding box center [553, 120] width 7 height 6
type input "2"
drag, startPoint x: 859, startPoint y: 79, endPoint x: 822, endPoint y: 90, distance: 38.8
click at [859, 79] on span "Package Level" at bounding box center [864, 80] width 38 height 7
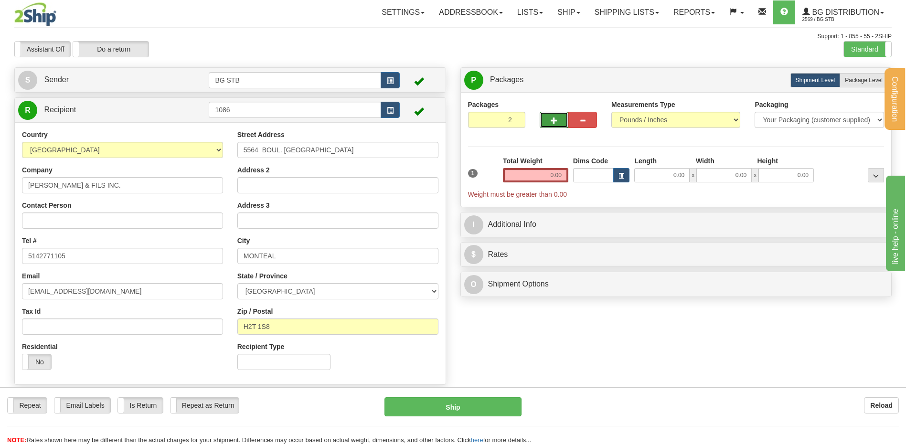
radio input "true"
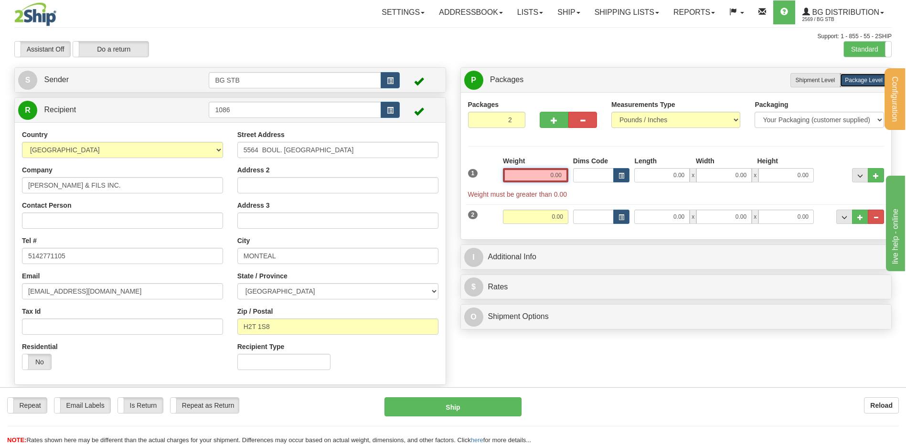
click at [544, 173] on input "0.00" at bounding box center [535, 175] width 65 height 14
type input "0.00"
click at [551, 216] on input "0.00" at bounding box center [535, 217] width 65 height 14
type input "43.00"
type input "16.00"
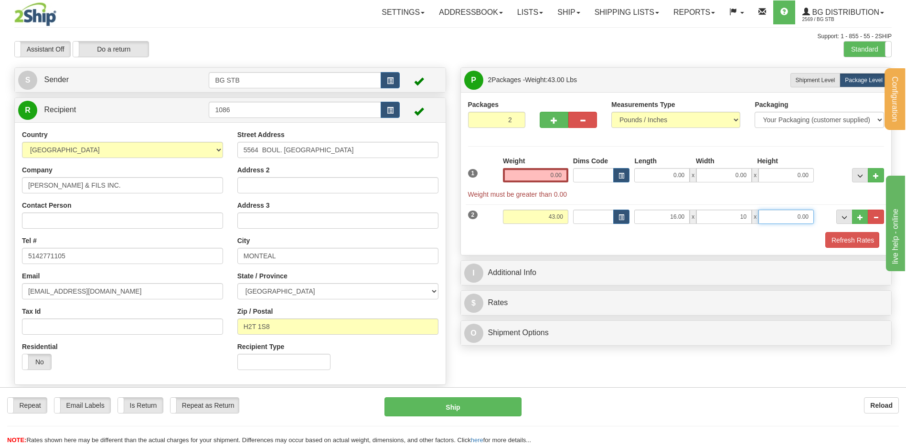
type input "10.00"
type input "8.00"
click at [560, 168] on input "0.00" at bounding box center [535, 175] width 65 height 14
type input "18.00"
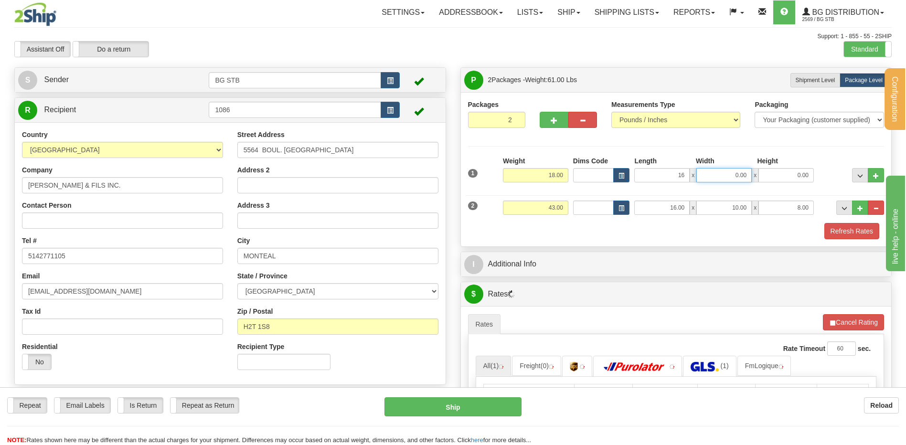
type input "16.00"
type input "12.00"
drag, startPoint x: 680, startPoint y: 174, endPoint x: 778, endPoint y: 175, distance: 97.9
click at [773, 172] on div "16.00 x 12.00 x 0.00" at bounding box center [724, 175] width 180 height 14
type input "13.00"
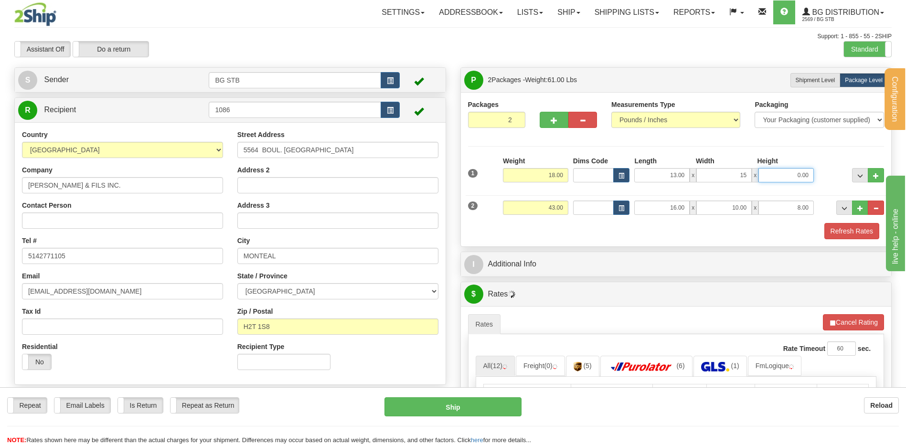
type input "15.00"
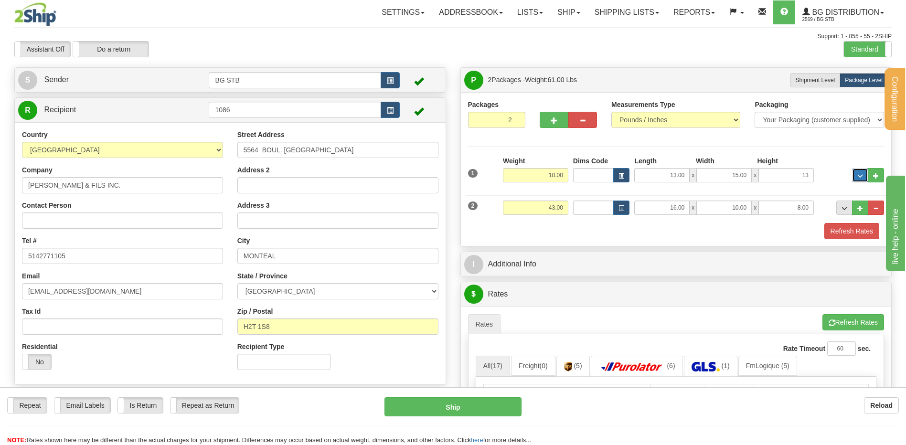
type input "13.00"
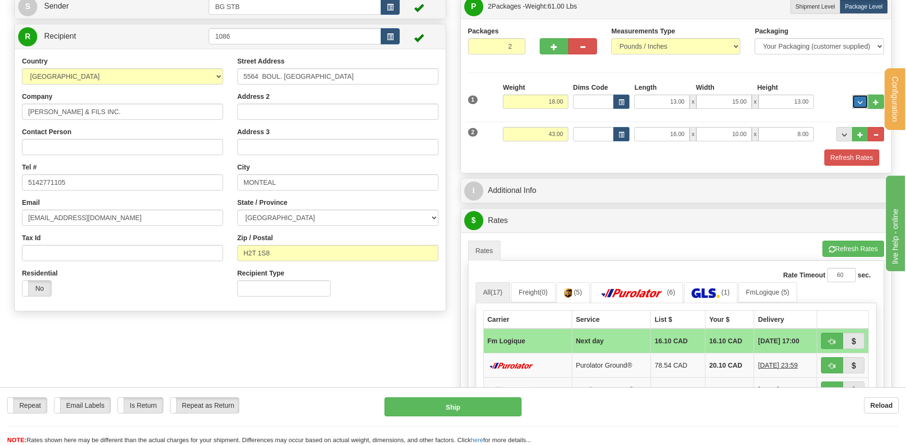
scroll to position [191, 0]
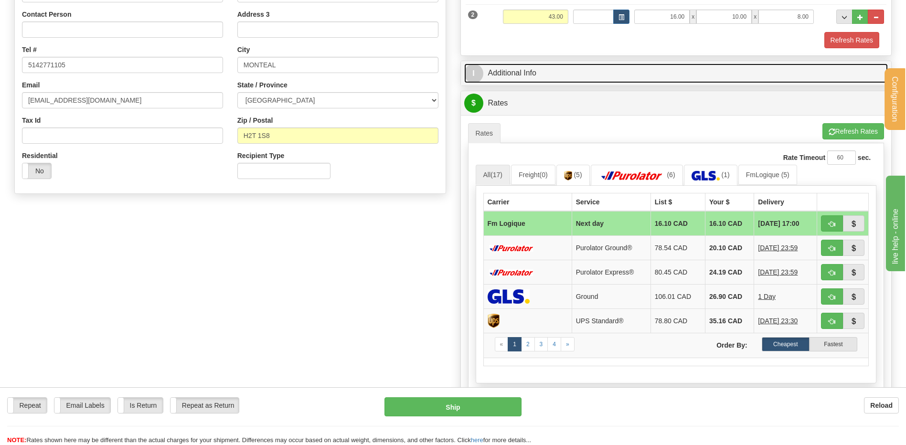
click at [508, 74] on link "I Additional Info" at bounding box center [676, 73] width 424 height 20
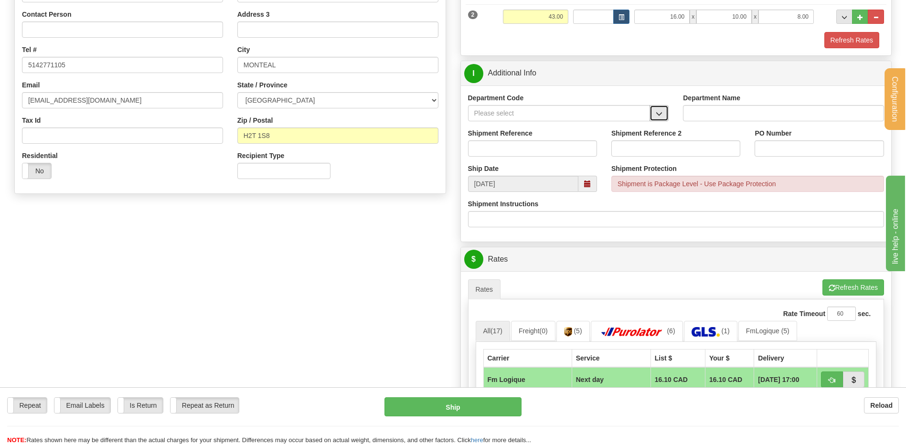
click at [657, 116] on span "button" at bounding box center [658, 114] width 7 height 6
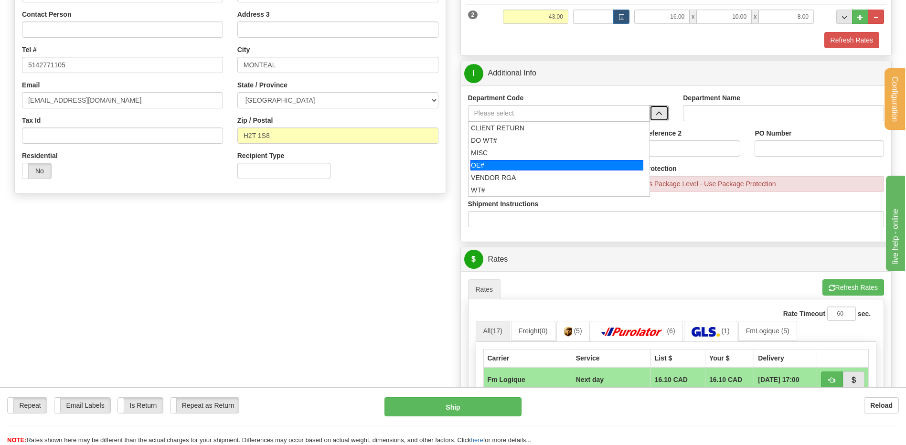
drag, startPoint x: 542, startPoint y: 160, endPoint x: 541, endPoint y: 150, distance: 10.5
click at [540, 159] on li "OE#" at bounding box center [558, 165] width 181 height 12
type input "OE#"
type input "ORDERS"
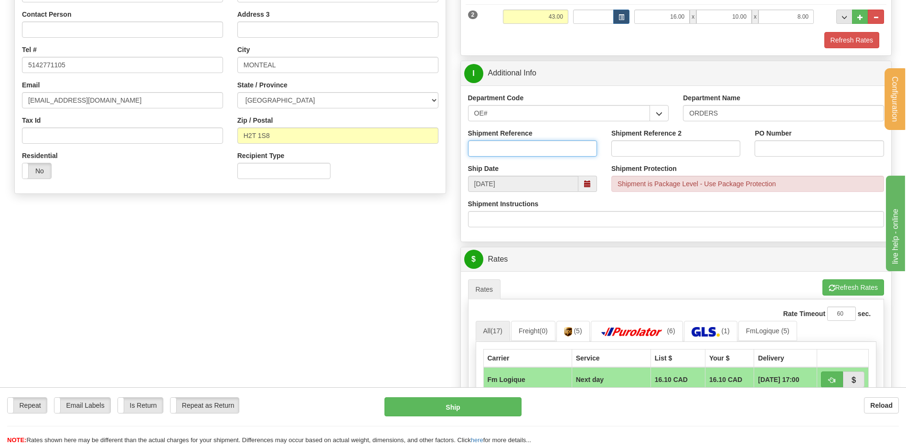
click at [542, 150] on input "Shipment Reference" at bounding box center [532, 148] width 129 height 16
click at [541, 146] on input "80006729-00 // 80004337" at bounding box center [532, 148] width 129 height 16
click at [541, 149] on input "80006729-00 // 80004337" at bounding box center [532, 148] width 129 height 16
click at [556, 146] on input "80006729-00 // 80004637" at bounding box center [532, 148] width 129 height 16
type input "80006729-00 // 80004637-00"
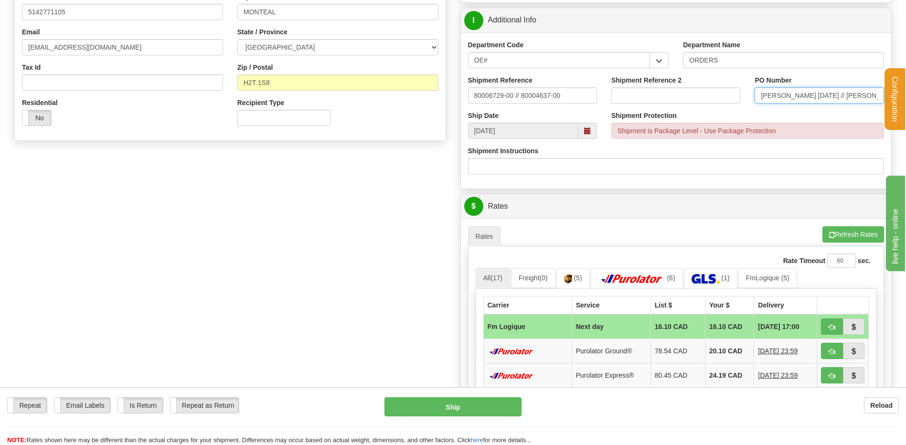
scroll to position [334, 0]
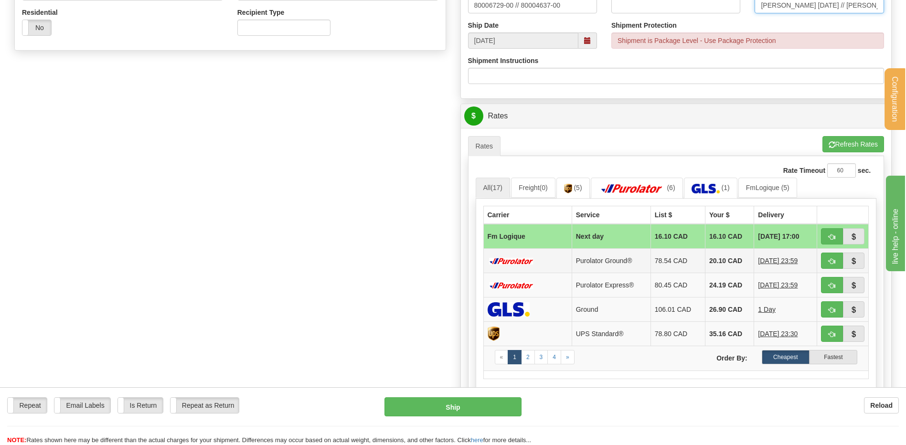
type input "michel 25/09/25 // etienne 15/08/25"
click at [833, 238] on span "button" at bounding box center [831, 237] width 7 height 6
type input "jour"
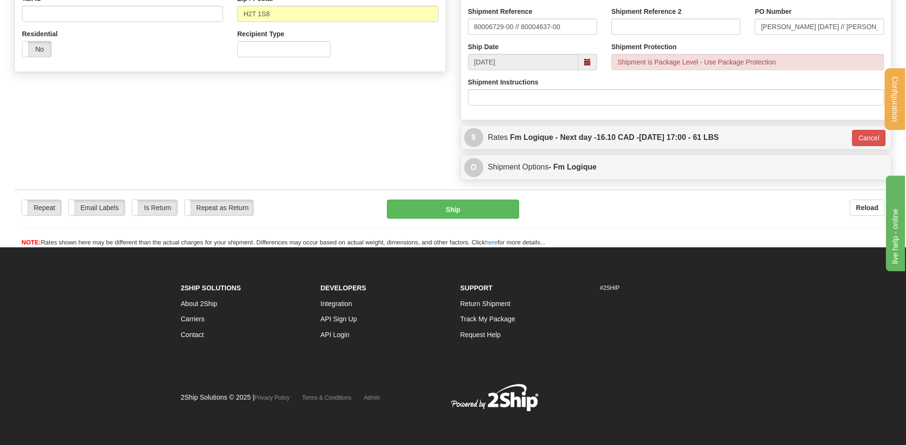
scroll to position [313, 0]
click at [423, 210] on button "Ship" at bounding box center [453, 209] width 132 height 19
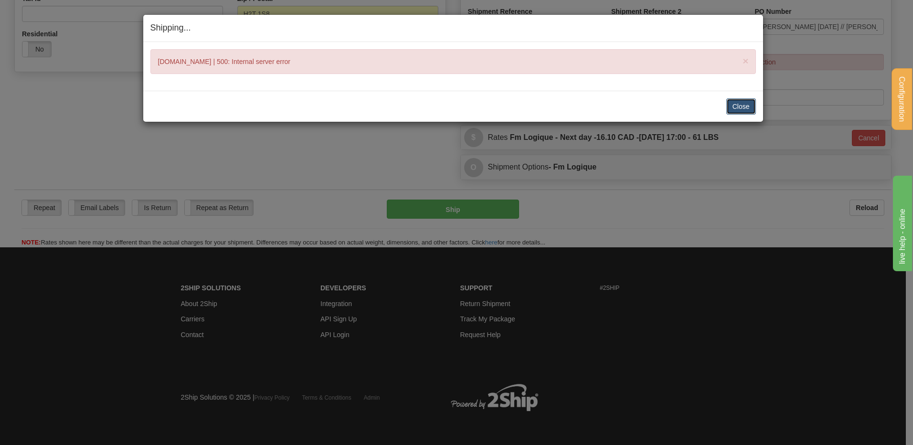
click at [733, 103] on button "Close" at bounding box center [741, 106] width 30 height 16
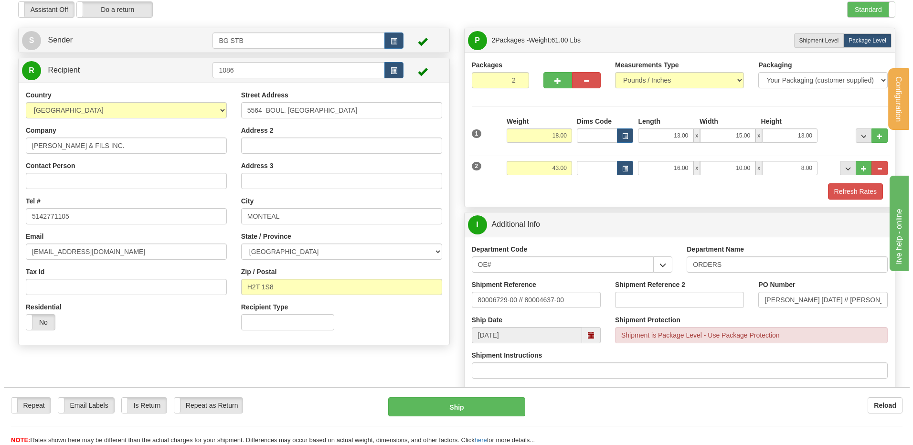
scroll to position [27, 0]
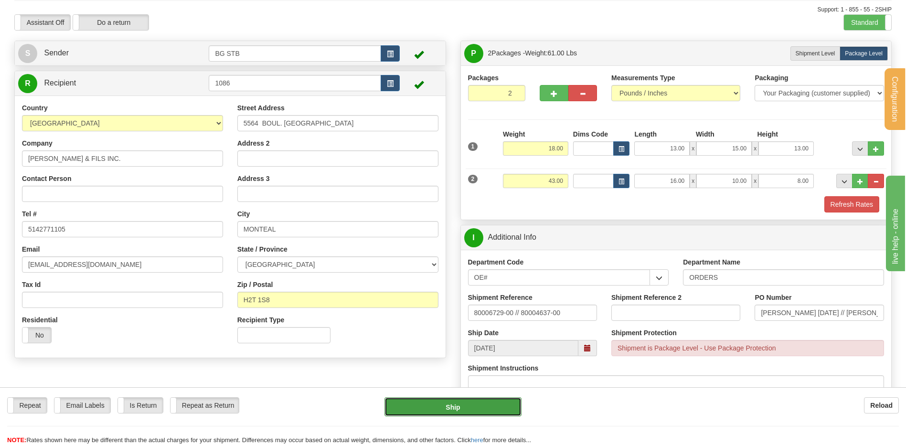
click at [447, 412] on button "Ship" at bounding box center [452, 406] width 137 height 19
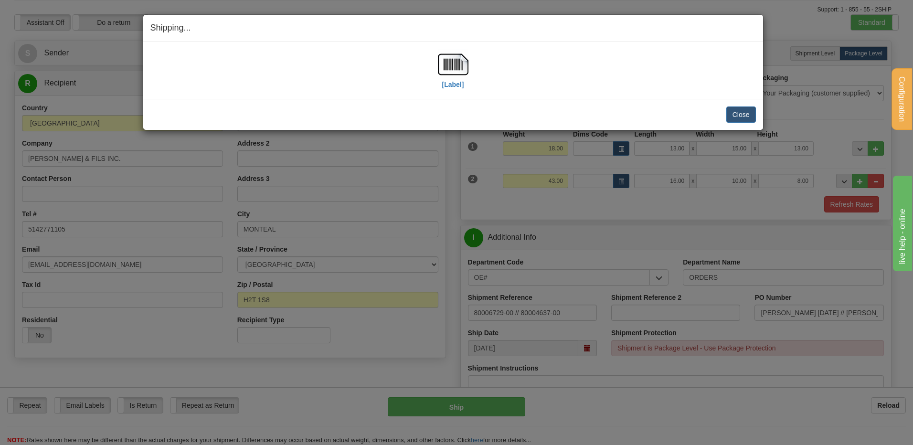
click at [470, 64] on div "[Label]" at bounding box center [452, 70] width 605 height 42
click at [467, 63] on div "[Label]" at bounding box center [452, 70] width 605 height 42
click at [466, 63] on img at bounding box center [453, 64] width 31 height 31
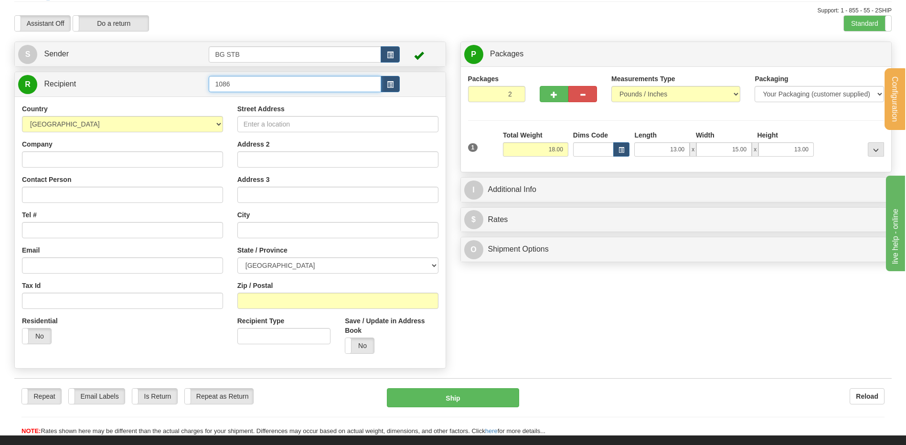
click at [243, 83] on input "1086" at bounding box center [295, 84] width 172 height 16
type input "1226"
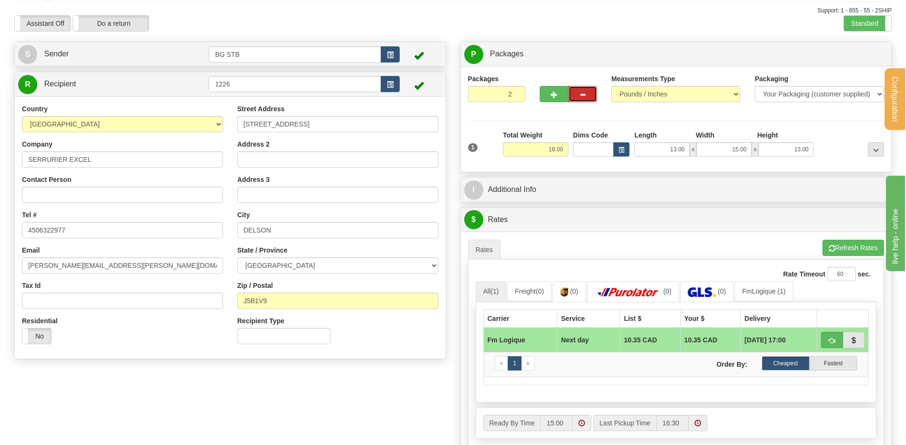
click at [584, 96] on span "button" at bounding box center [582, 95] width 7 height 6
type input "1"
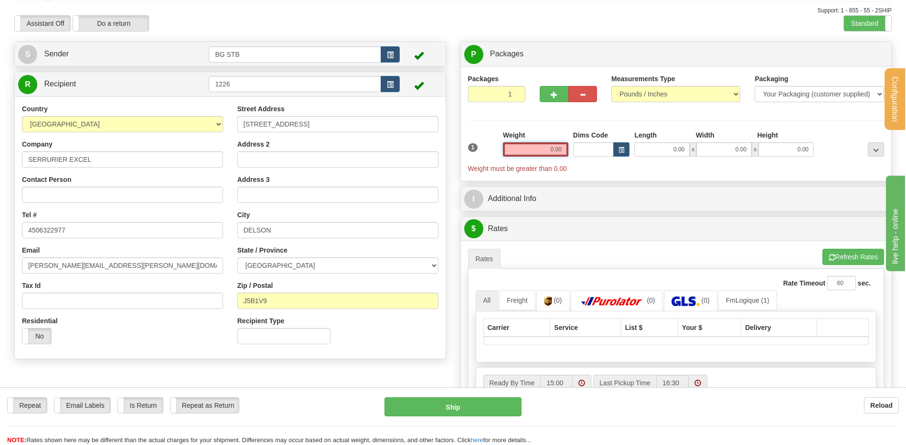
click at [544, 146] on input "0.00" at bounding box center [535, 149] width 65 height 14
type input "0.00"
click at [540, 90] on button "button" at bounding box center [553, 94] width 29 height 16
click at [560, 93] on button "button" at bounding box center [553, 94] width 29 height 16
type input "3"
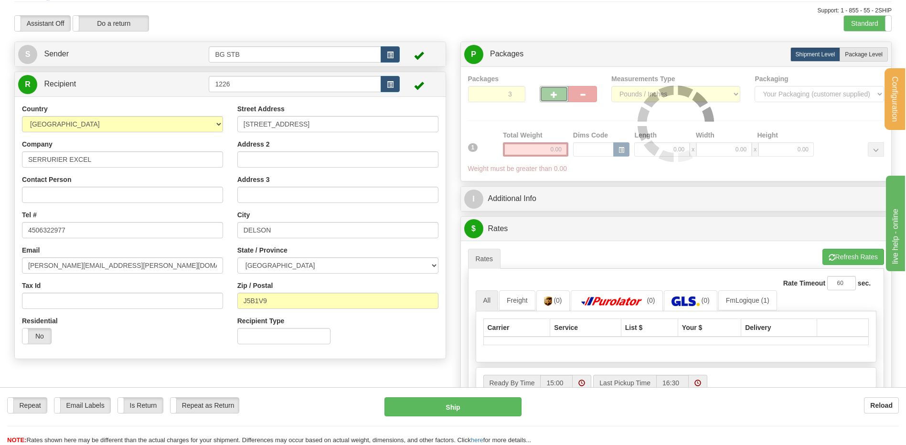
click at [550, 95] on div "Packages 3 1 Measurements Type" at bounding box center [676, 124] width 416 height 100
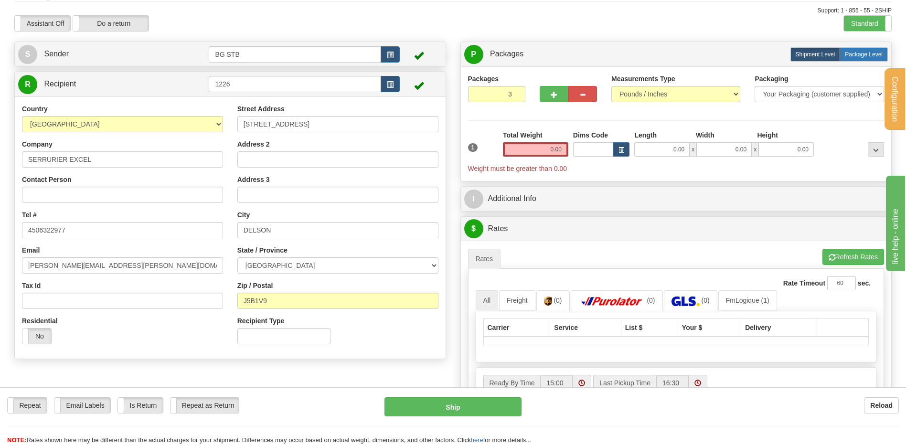
click at [871, 53] on span "Package Level" at bounding box center [864, 54] width 38 height 7
radio input "true"
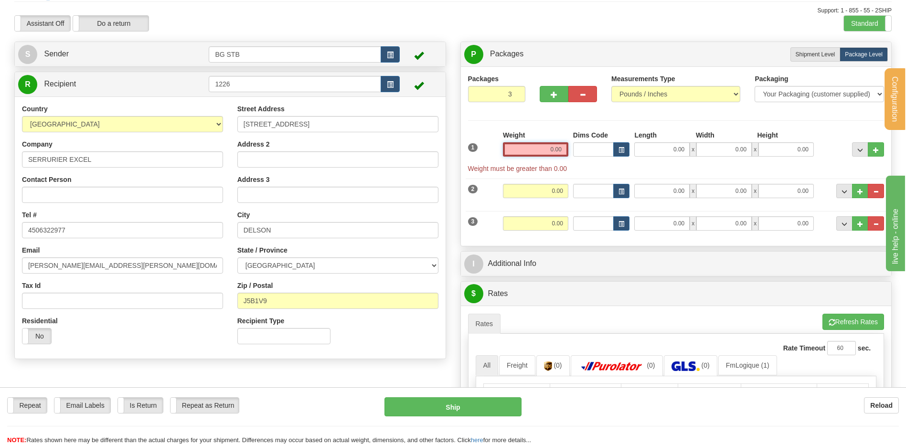
click at [543, 148] on input "0.00" at bounding box center [535, 149] width 65 height 14
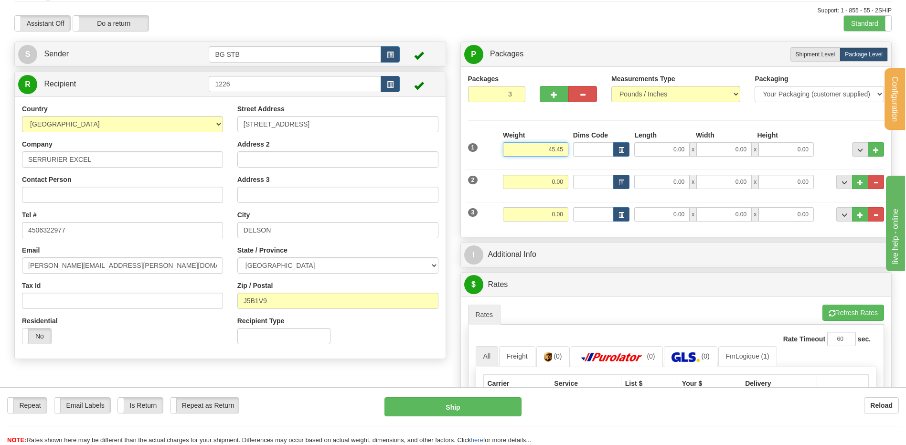
type input "45.45"
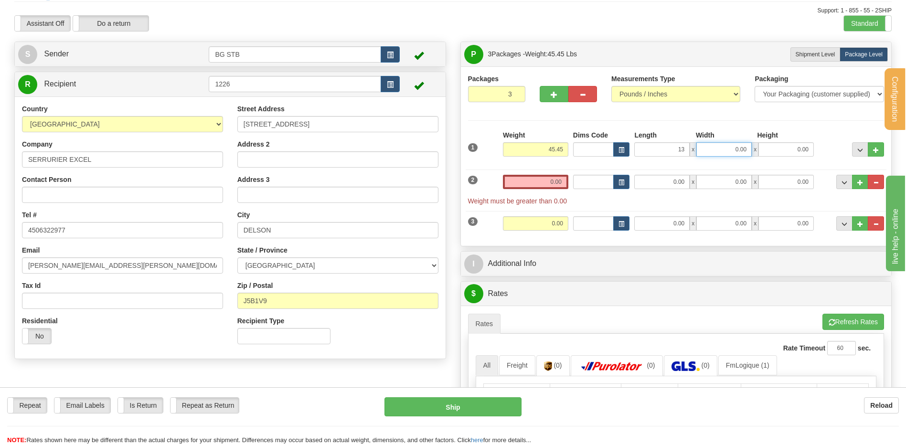
type input "13.00"
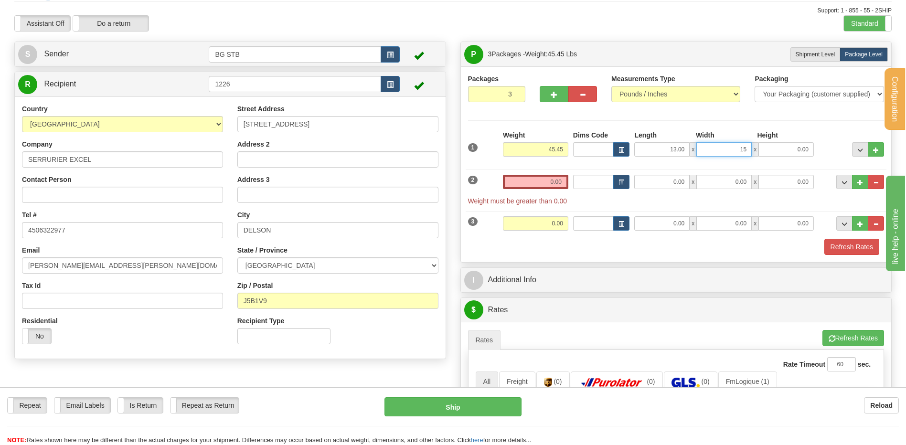
type input "15.00"
type input "13.00"
click at [558, 180] on input "0.00" at bounding box center [535, 182] width 65 height 14
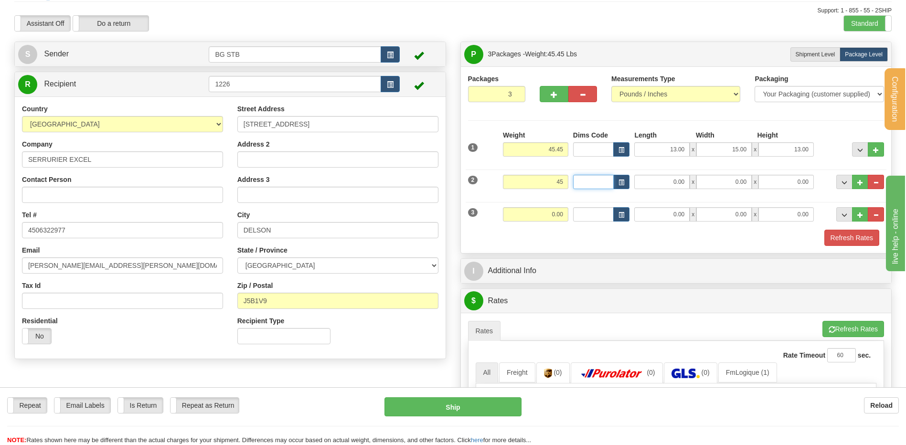
type input "45.00"
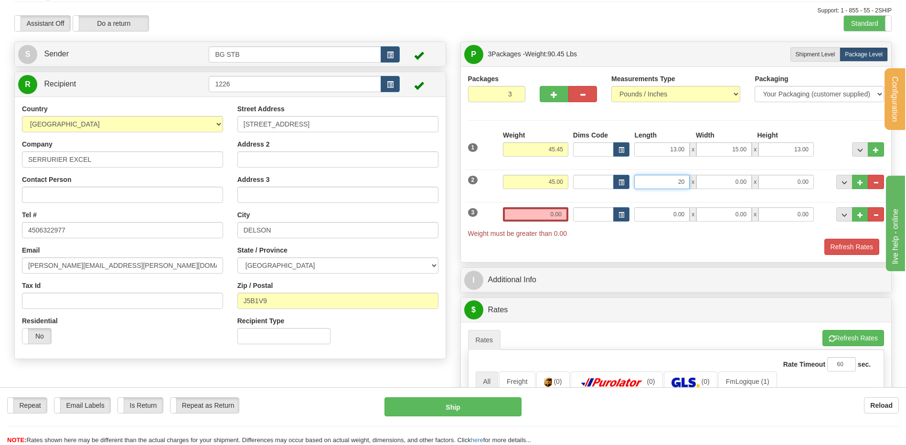
type input "20.00"
type input "11.00"
type input "7.00"
click at [583, 92] on span "button" at bounding box center [582, 95] width 7 height 6
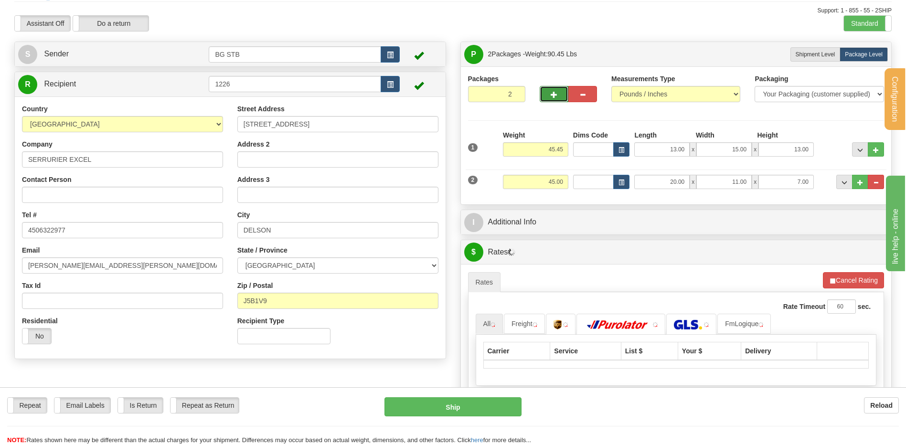
click at [550, 95] on span "button" at bounding box center [553, 95] width 7 height 6
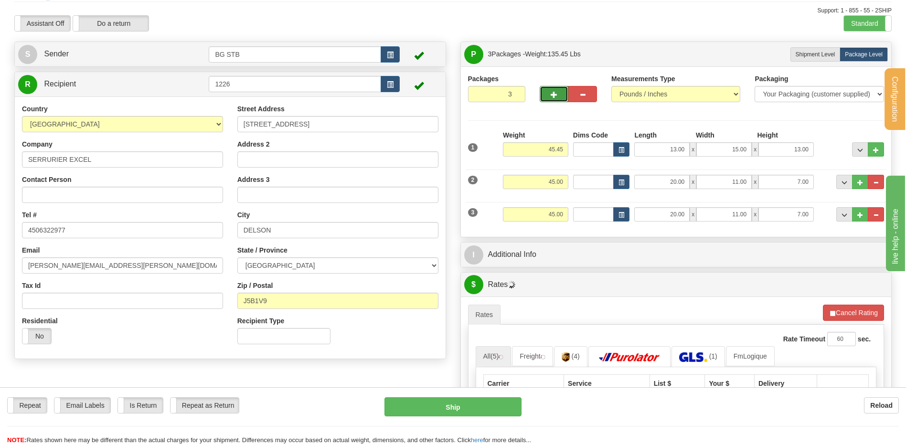
click at [550, 96] on span "button" at bounding box center [553, 95] width 7 height 6
type input "4"
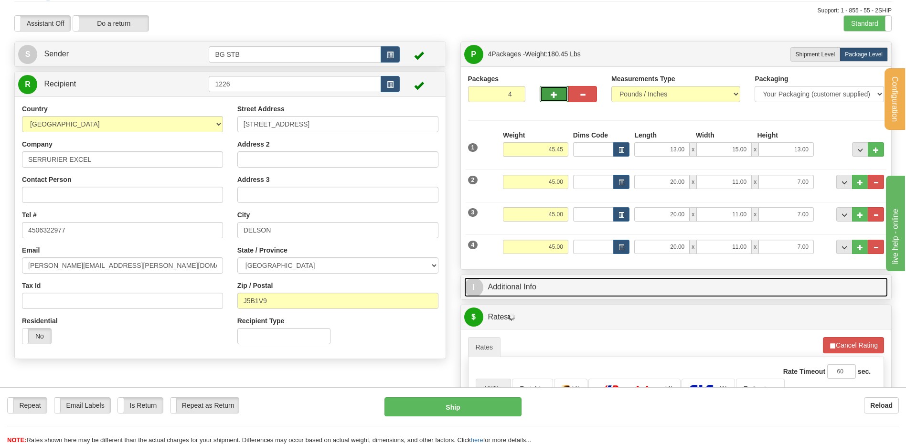
click at [548, 284] on link "I Additional Info" at bounding box center [676, 287] width 424 height 20
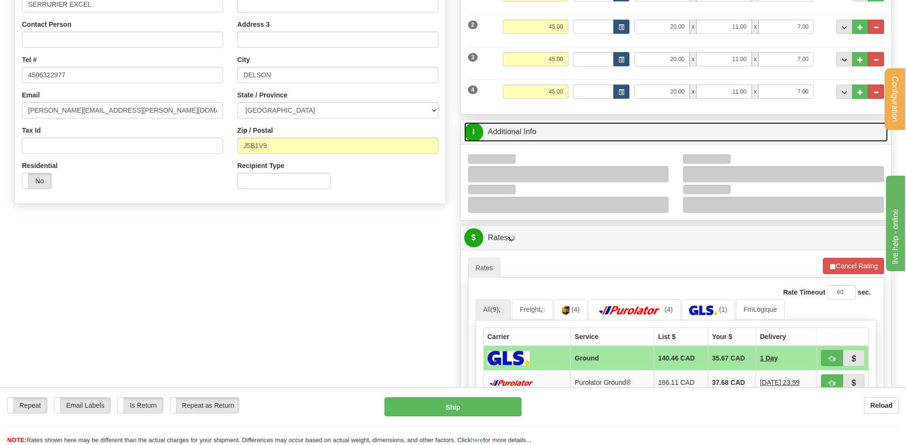
scroll to position [217, 0]
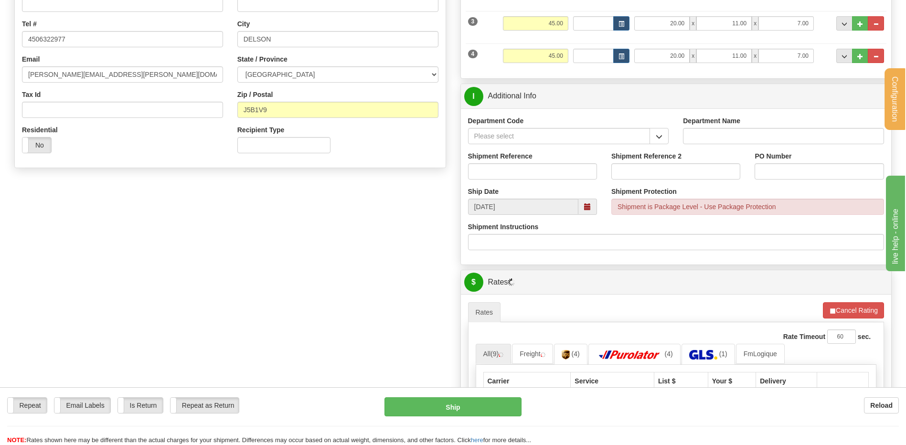
click at [659, 134] on span "button" at bounding box center [658, 137] width 7 height 6
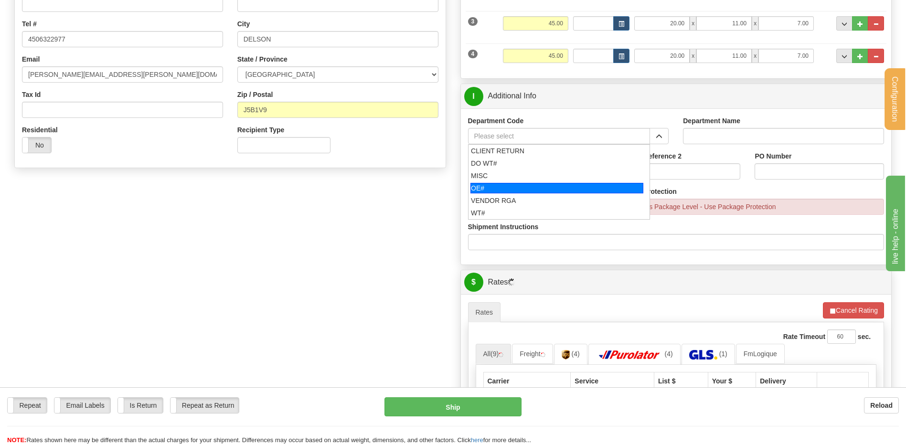
drag, startPoint x: 493, startPoint y: 191, endPoint x: 499, endPoint y: 175, distance: 17.8
click at [493, 190] on div "OE#" at bounding box center [556, 188] width 173 height 11
type input "OE#"
type input "ORDERS"
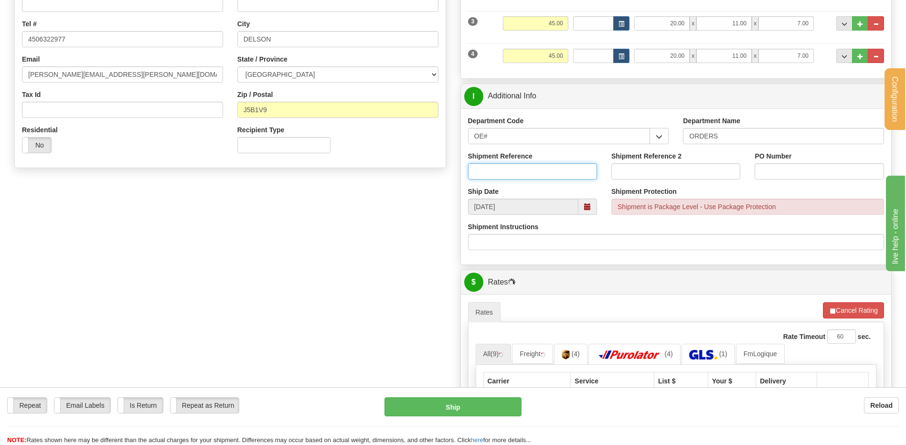
click at [499, 175] on input "Shipment Reference" at bounding box center [532, 171] width 129 height 16
type input "80006798-00"
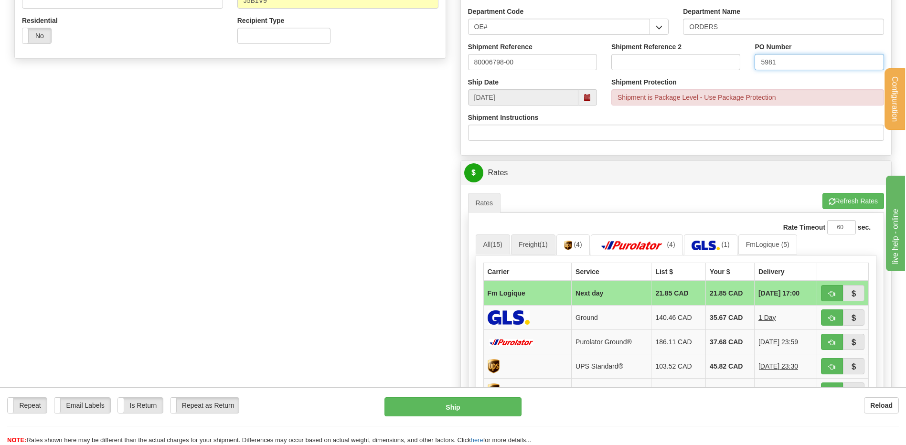
scroll to position [408, 0]
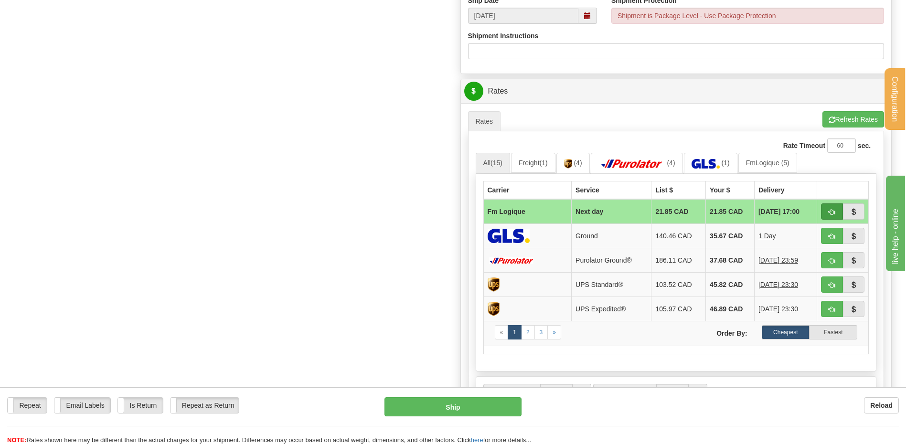
type input "5981"
click at [832, 210] on span "button" at bounding box center [831, 212] width 7 height 6
type input "jour"
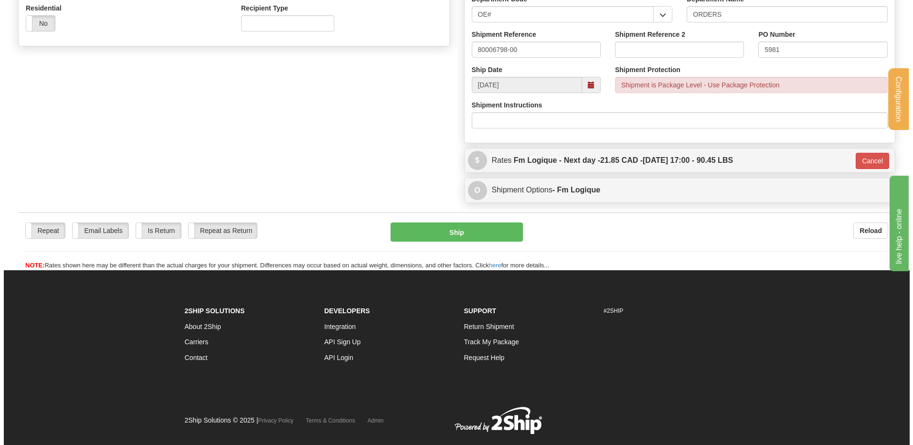
scroll to position [206, 0]
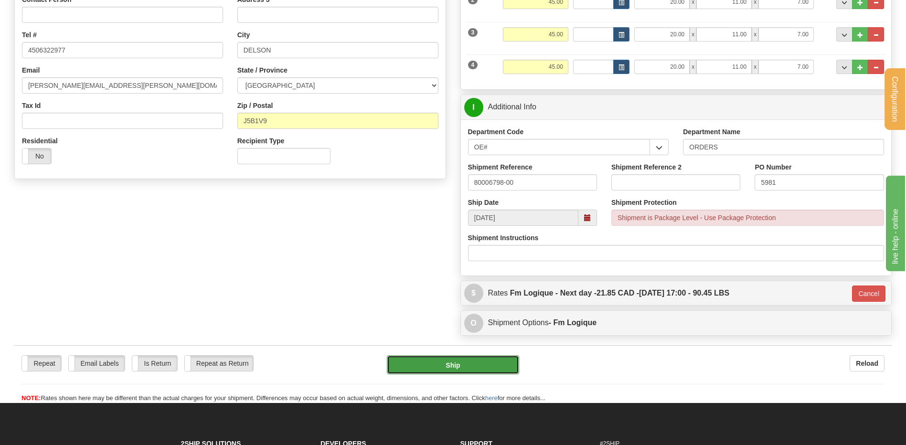
click at [442, 363] on button "Ship" at bounding box center [453, 364] width 132 height 19
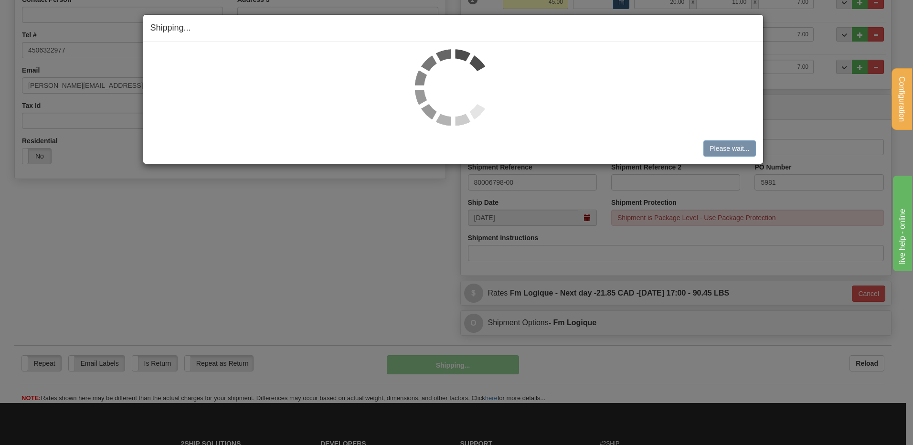
click at [500, 414] on div "Shipping... Your SHIPMENT will EXPIRE in Please wait... [PERSON_NAME] Shipment …" at bounding box center [456, 222] width 913 height 445
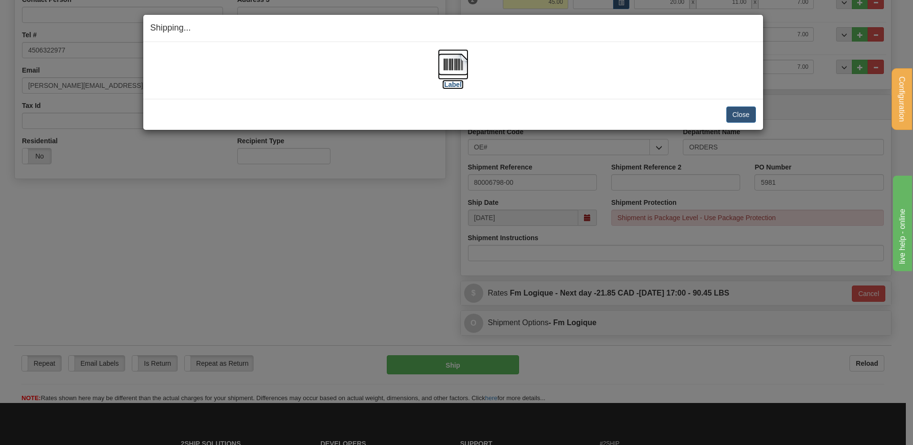
click at [442, 61] on img at bounding box center [453, 64] width 31 height 31
click at [733, 113] on button "Close" at bounding box center [741, 114] width 30 height 16
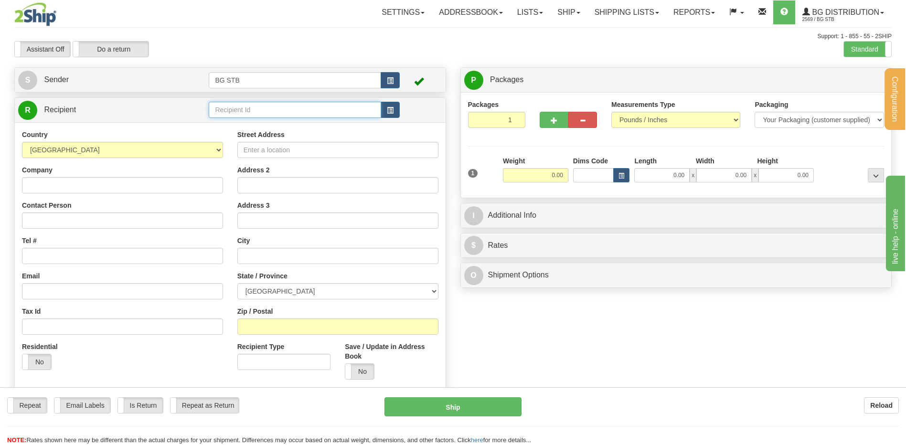
click at [252, 110] on input "text" at bounding box center [295, 110] width 172 height 16
type input "5009"
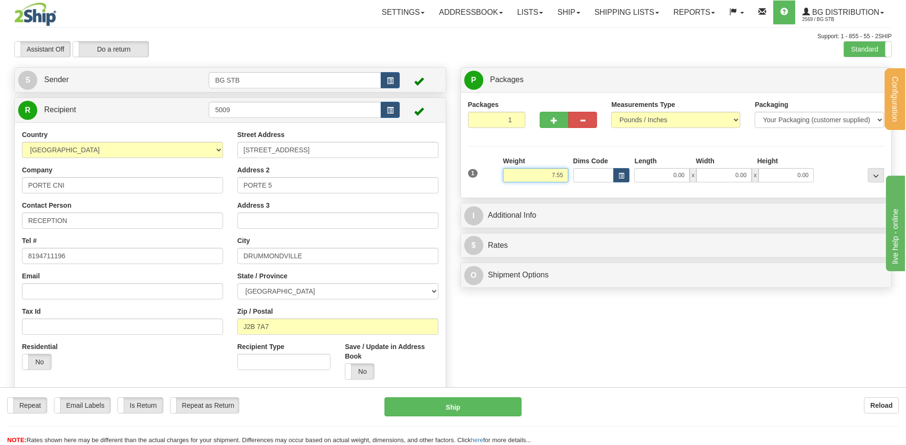
type input "7.55"
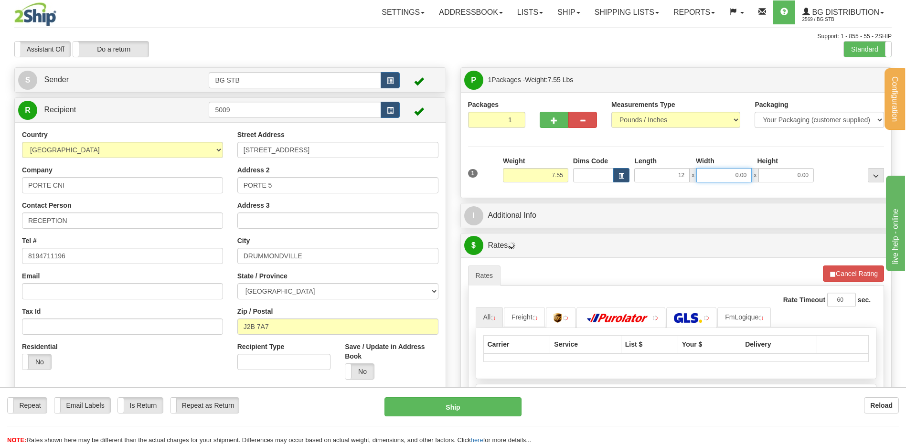
type input "12.00"
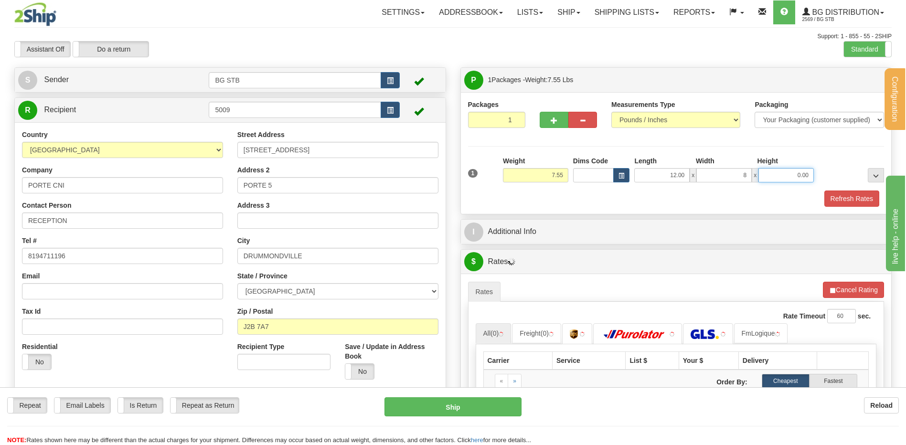
type input "8.00"
type input "6.00"
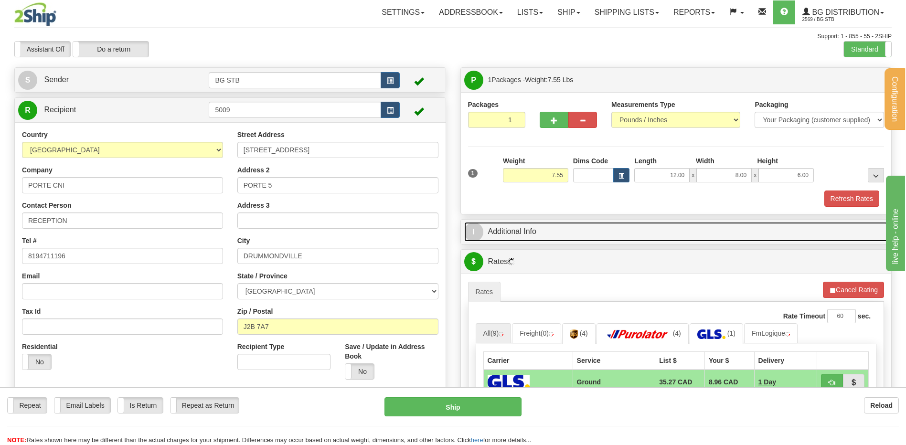
click at [617, 230] on link "I Additional Info" at bounding box center [676, 232] width 424 height 20
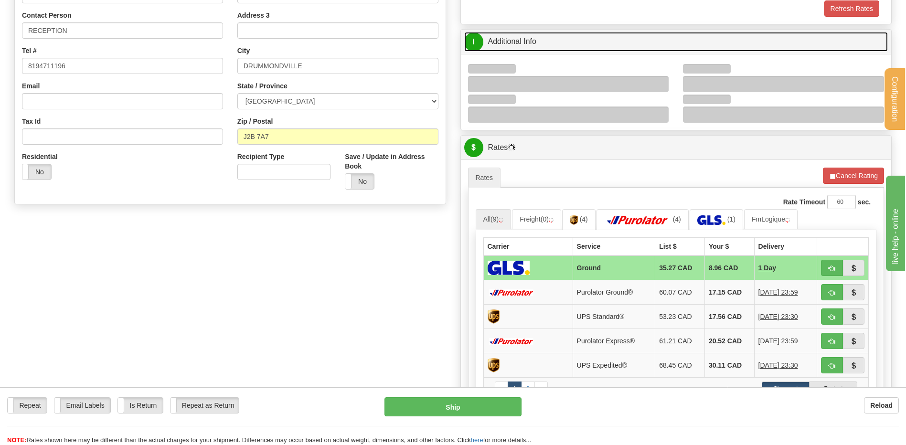
scroll to position [191, 0]
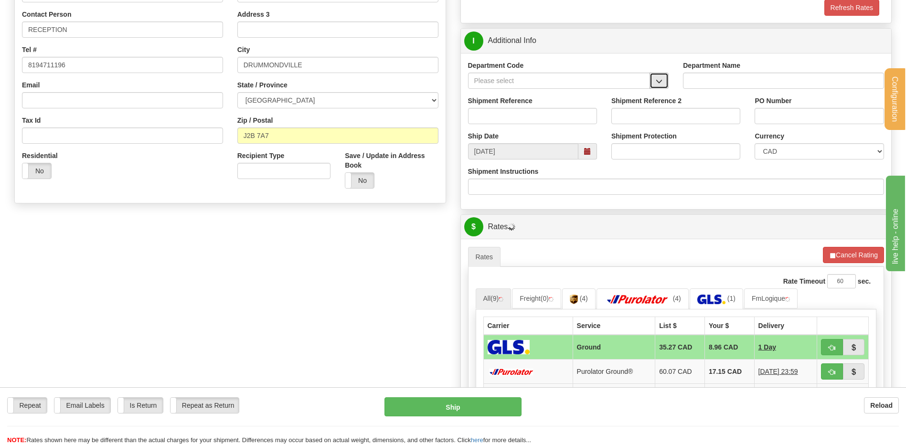
click at [653, 80] on button "button" at bounding box center [658, 81] width 19 height 16
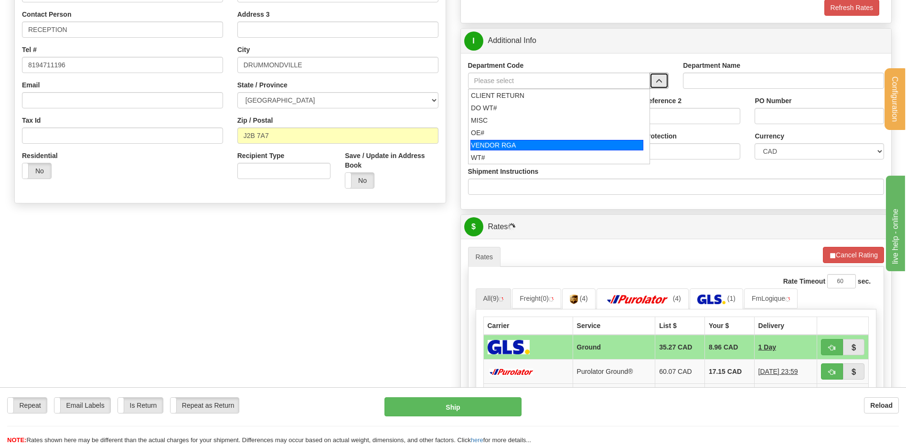
click at [502, 135] on div "OE#" at bounding box center [557, 133] width 172 height 10
type input "OE#"
type input "ORDERS"
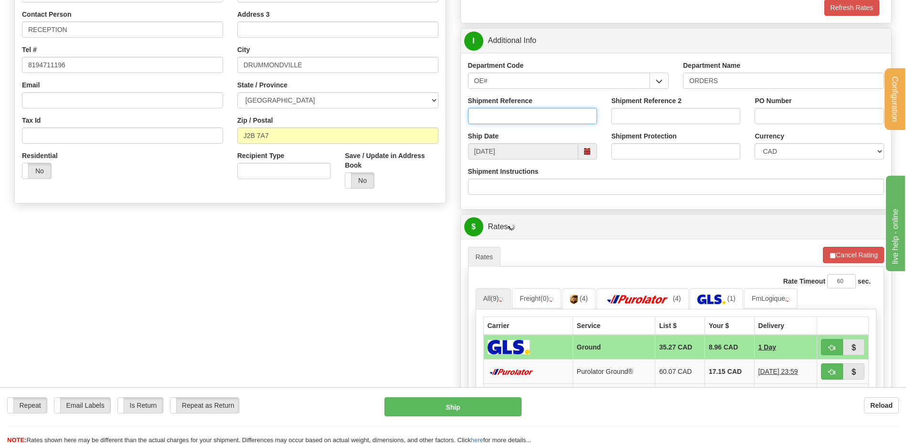
click at [508, 113] on input "Shipment Reference" at bounding box center [532, 116] width 129 height 16
type input "80006820-00"
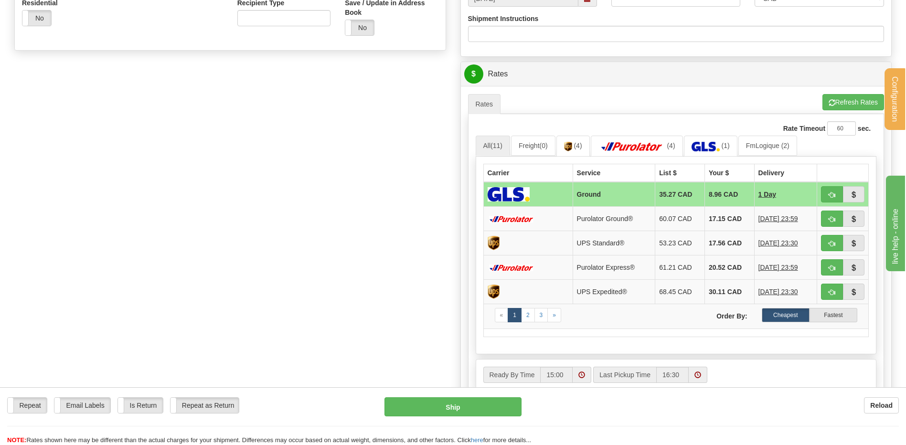
scroll to position [382, 0]
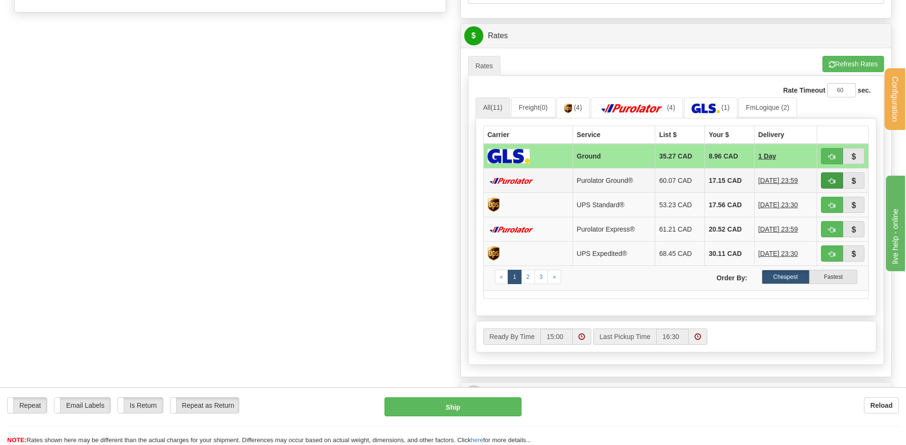
type input "PROMO 29SEPT25"
drag, startPoint x: 832, startPoint y: 180, endPoint x: 819, endPoint y: 183, distance: 13.3
click at [832, 180] on span "button" at bounding box center [831, 181] width 7 height 6
type input "260"
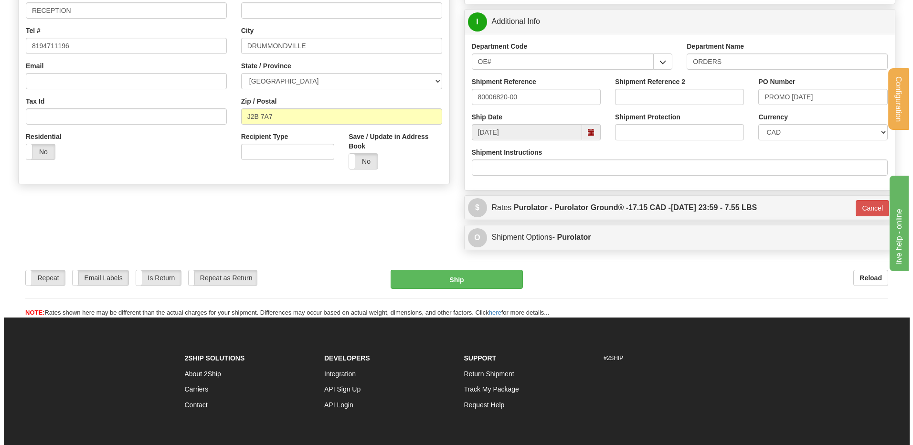
scroll to position [268, 0]
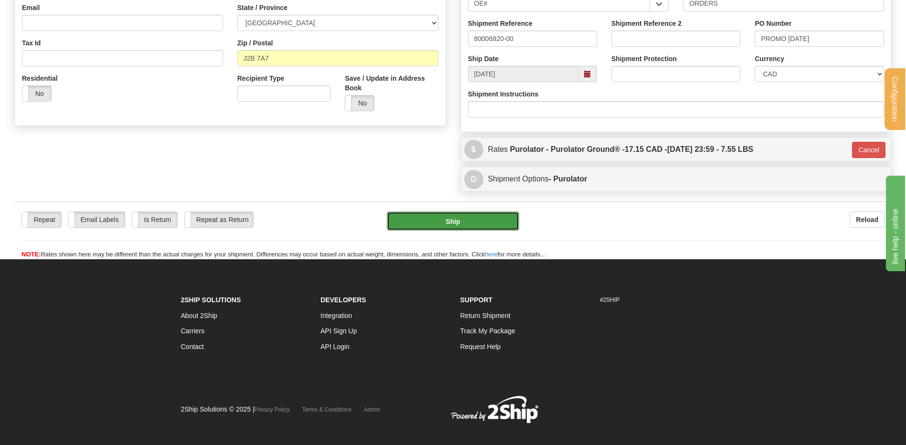
click at [484, 225] on button "Ship" at bounding box center [453, 220] width 132 height 19
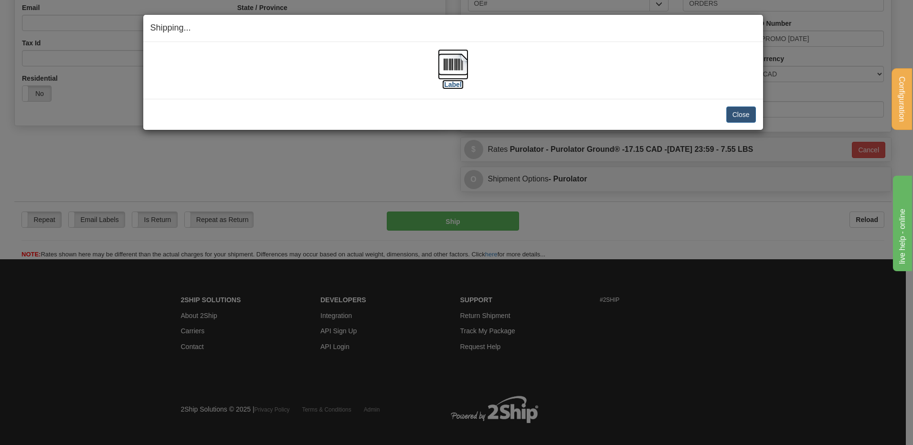
click at [453, 59] on img at bounding box center [453, 64] width 31 height 31
click at [739, 115] on button "Close" at bounding box center [741, 114] width 30 height 16
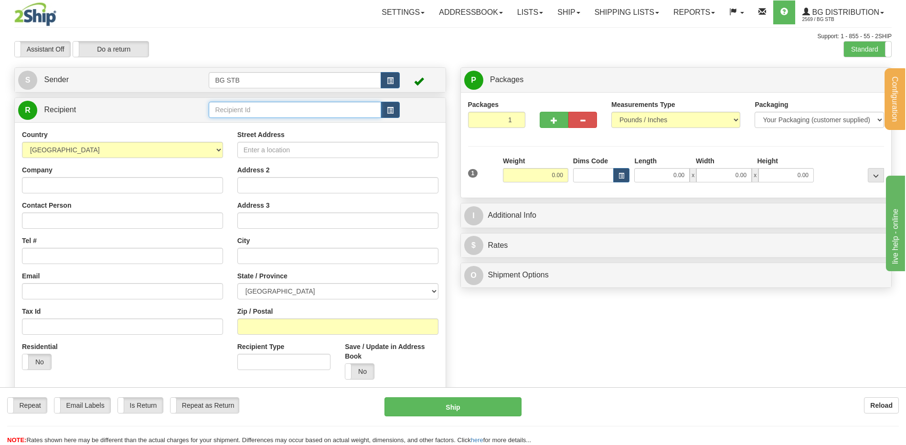
click at [264, 102] on input "text" at bounding box center [295, 110] width 172 height 16
type input "4080"
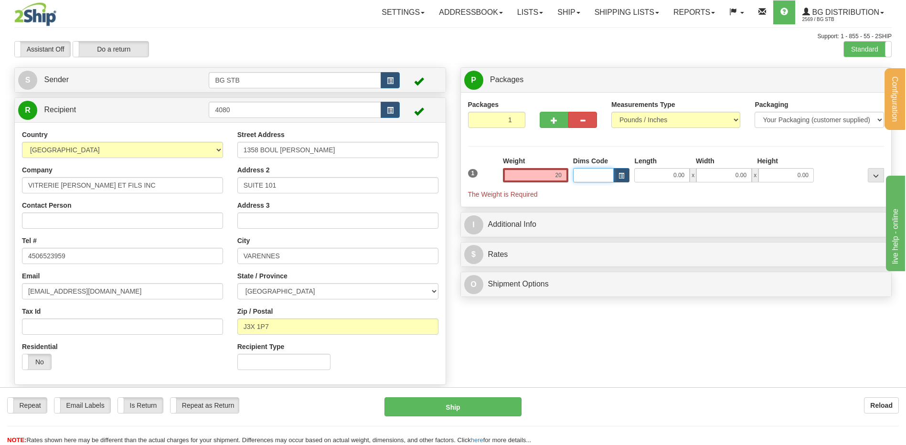
type input "20.00"
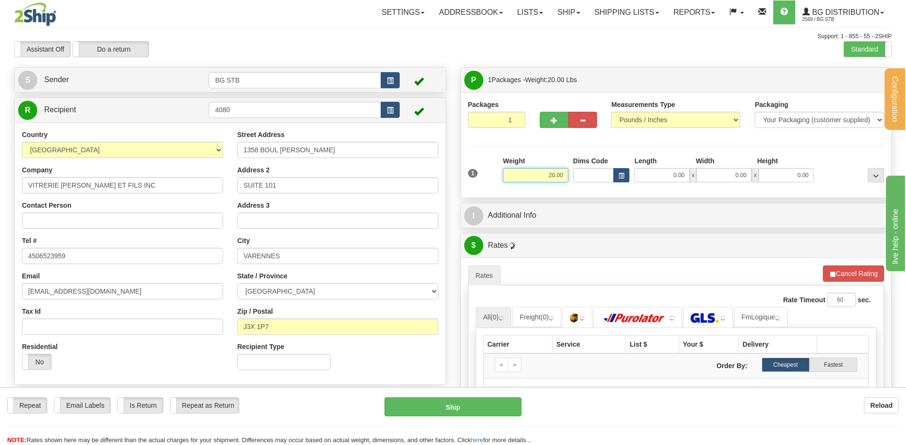
drag, startPoint x: 543, startPoint y: 174, endPoint x: 695, endPoint y: 191, distance: 152.8
click at [690, 191] on div "Packages 1 1 Measurements Type" at bounding box center [676, 145] width 431 height 106
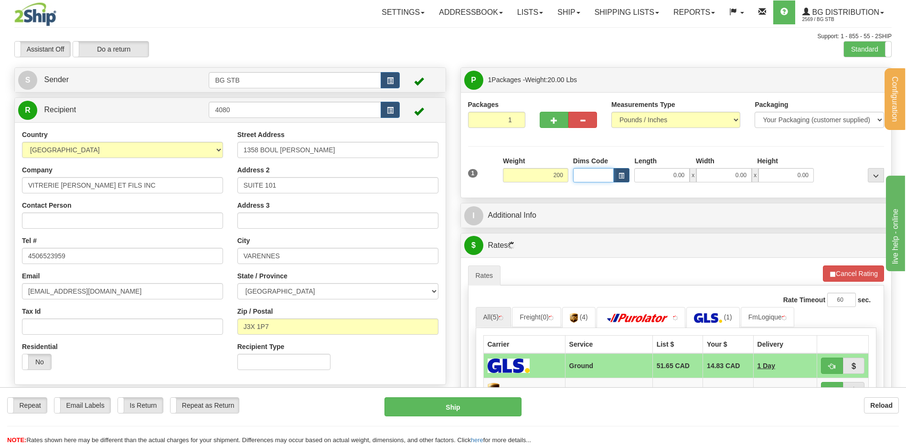
type input "200.00"
type input "36.00"
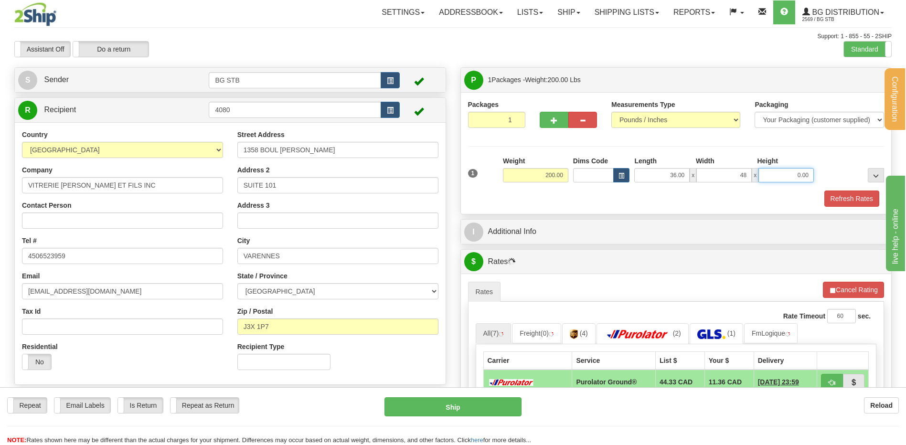
type input "48.00"
type input "30.00"
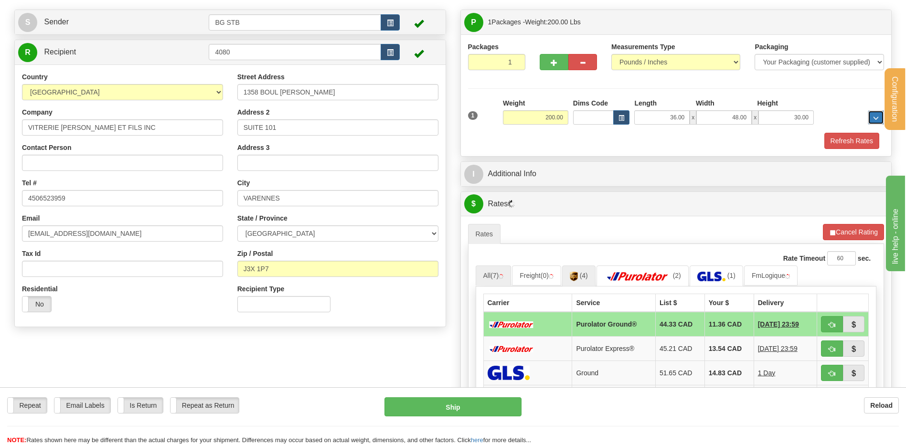
scroll to position [191, 0]
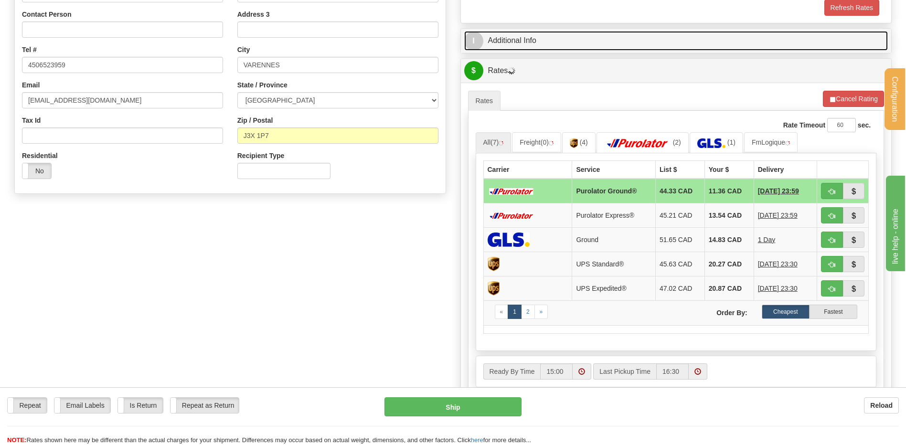
click at [566, 50] on link "I Additional Info" at bounding box center [676, 41] width 424 height 20
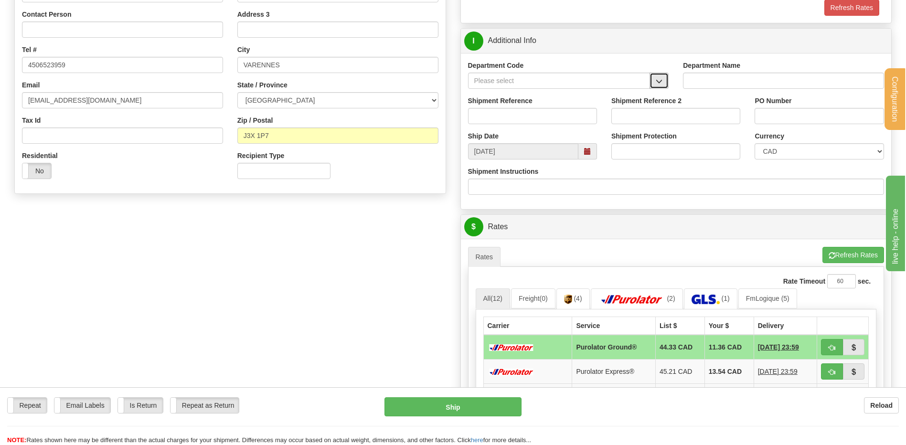
drag, startPoint x: 659, startPoint y: 82, endPoint x: 655, endPoint y: 83, distance: 4.9
click at [658, 83] on span "button" at bounding box center [658, 81] width 7 height 6
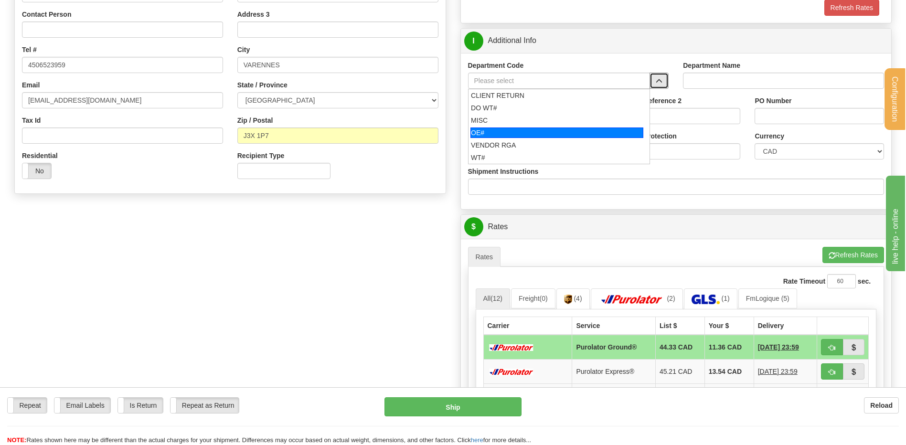
click at [511, 132] on div "OE#" at bounding box center [556, 132] width 173 height 11
type input "OE#"
type input "ORDERS"
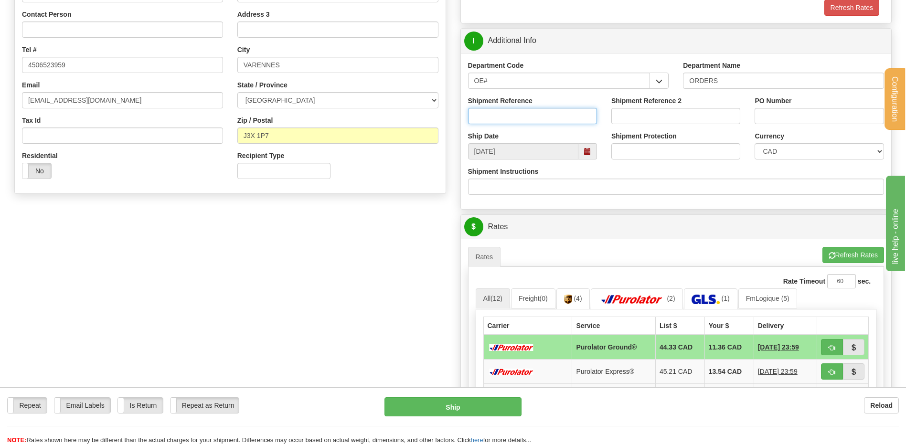
click at [510, 117] on input "Shipment Reference" at bounding box center [532, 116] width 129 height 16
type input "80003901-00 // 80005448-00 // 80003667-02"
click at [805, 118] on input "PO Number" at bounding box center [818, 116] width 129 height 16
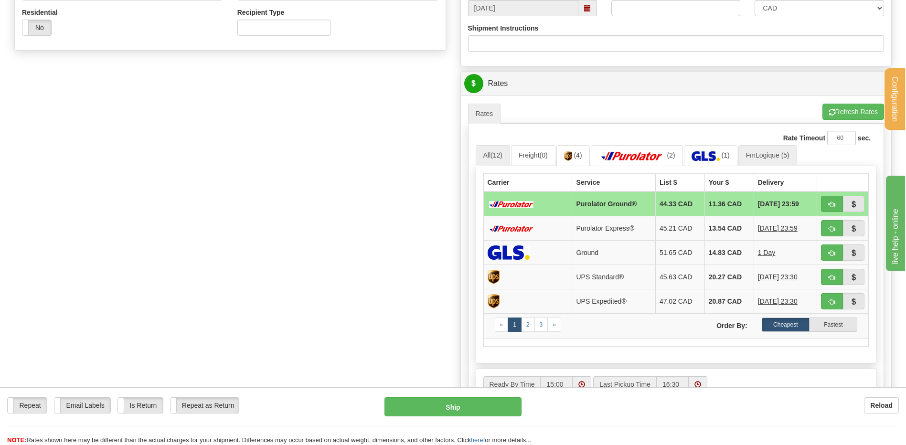
type input "25-17 // 24-28 // 25-24"
click at [771, 150] on link "FmLogique (5)" at bounding box center [767, 155] width 59 height 20
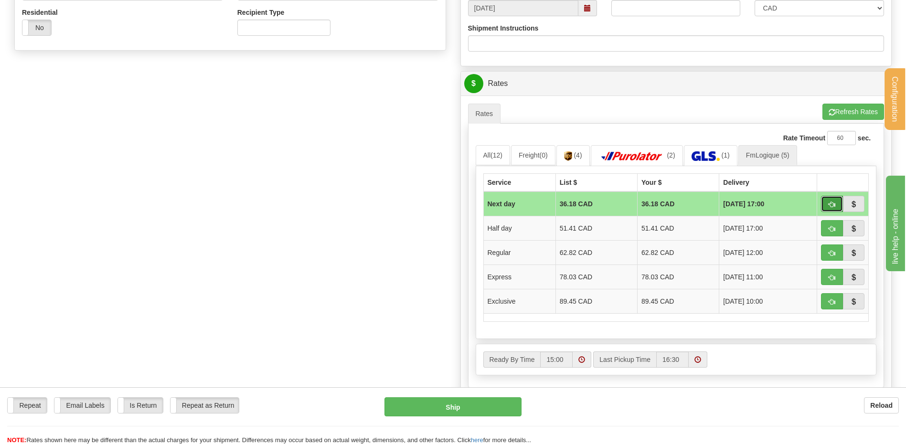
click at [831, 200] on button "button" at bounding box center [832, 204] width 22 height 16
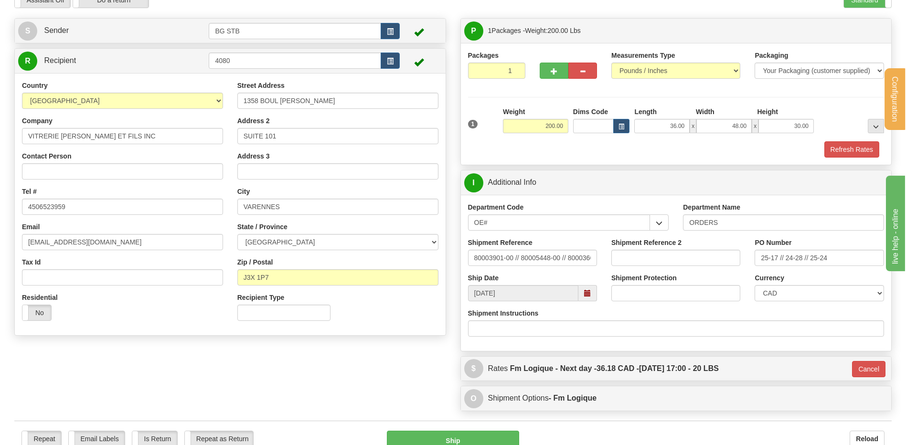
scroll to position [143, 0]
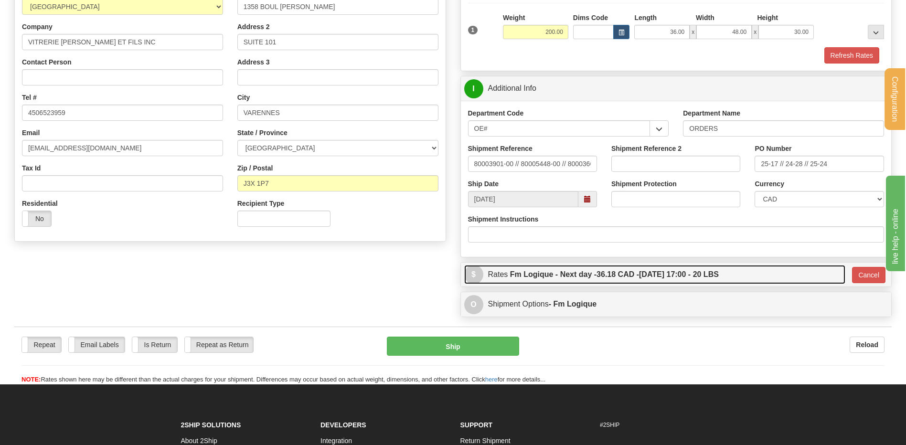
click at [791, 276] on link "$ Rates Fm Logique - Next day - 36.18 CAD - 10/01/2025 17:00 - 20 LBS" at bounding box center [654, 275] width 381 height 20
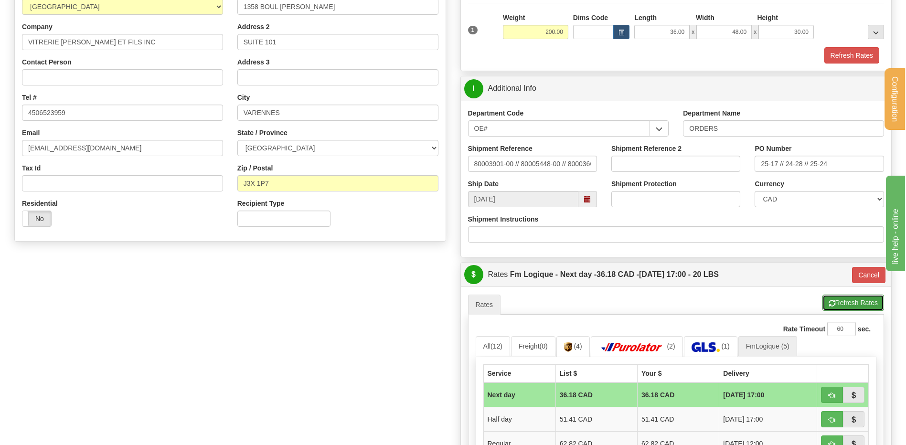
click at [844, 305] on button "Refresh Rates" at bounding box center [853, 303] width 62 height 16
type input "jour"
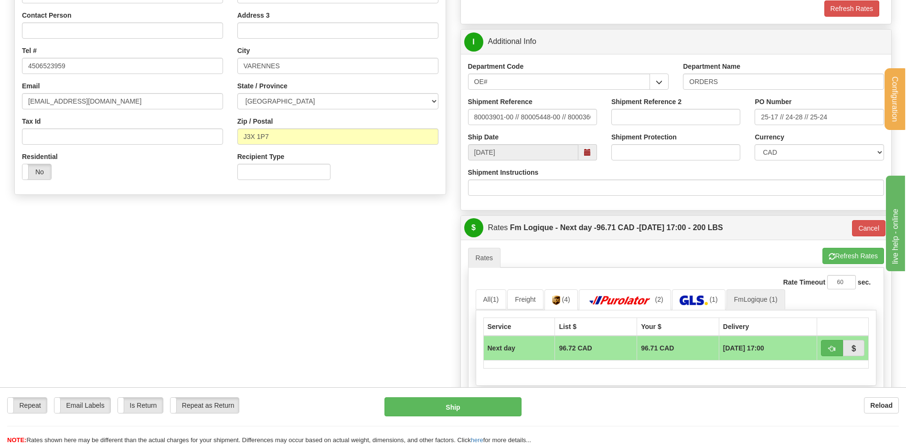
scroll to position [334, 0]
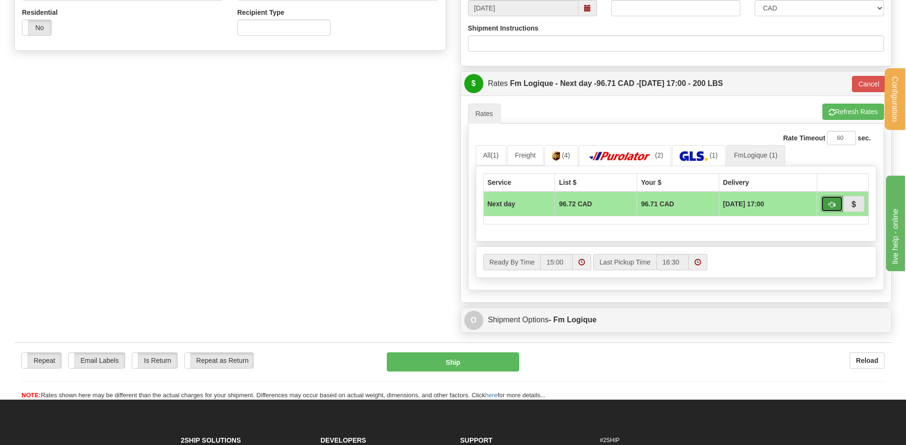
click at [826, 199] on button "button" at bounding box center [832, 204] width 22 height 16
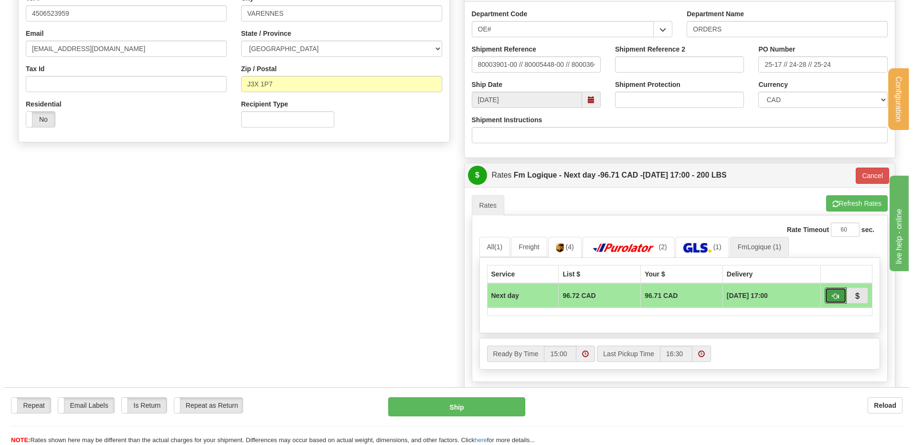
scroll to position [239, 0]
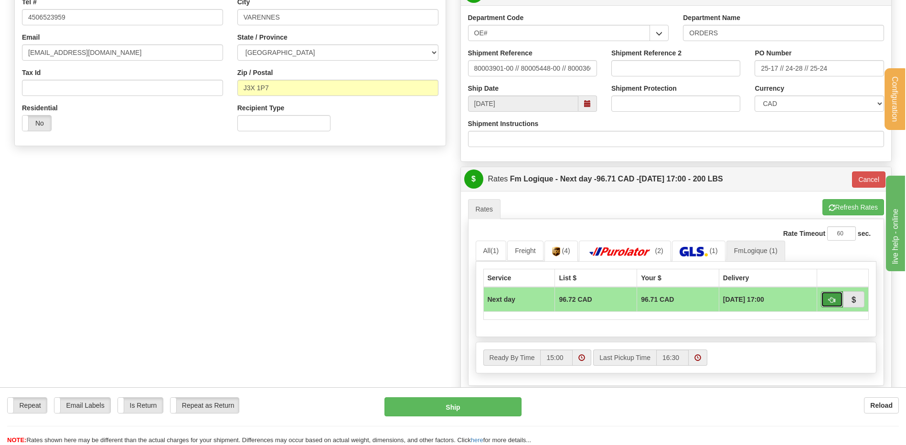
click at [823, 298] on button "button" at bounding box center [832, 299] width 22 height 16
click at [838, 301] on button "button" at bounding box center [832, 299] width 22 height 16
click at [482, 412] on button "Ship" at bounding box center [452, 406] width 137 height 19
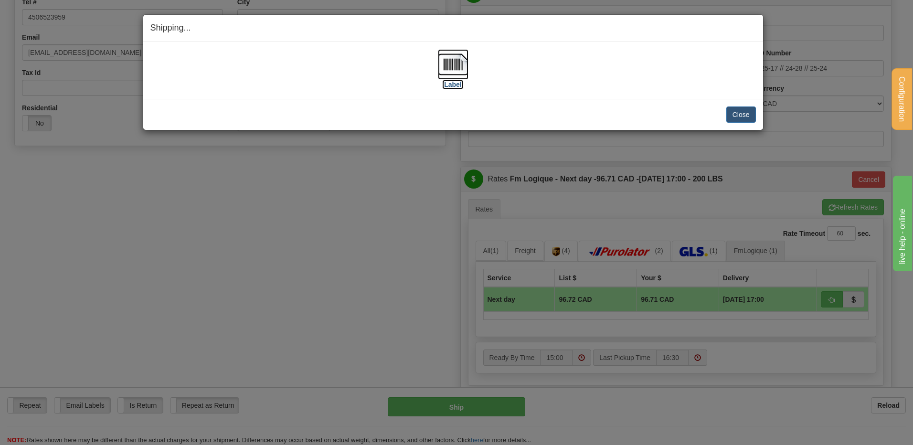
click at [460, 69] on img at bounding box center [453, 64] width 31 height 31
click at [733, 114] on button "Close" at bounding box center [741, 114] width 30 height 16
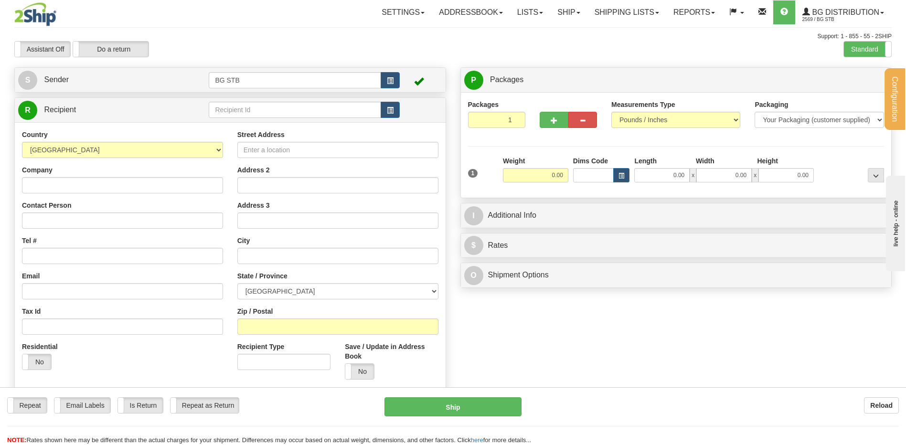
click at [231, 118] on td at bounding box center [304, 110] width 190 height 20
click at [231, 114] on input "text" at bounding box center [295, 110] width 172 height 16
type input "4025"
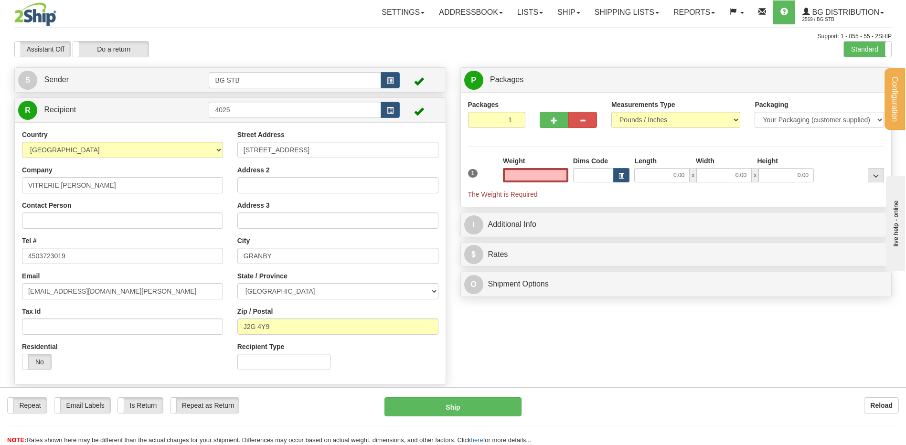
type input "0.00"
click at [531, 177] on input "0.00" at bounding box center [535, 175] width 65 height 14
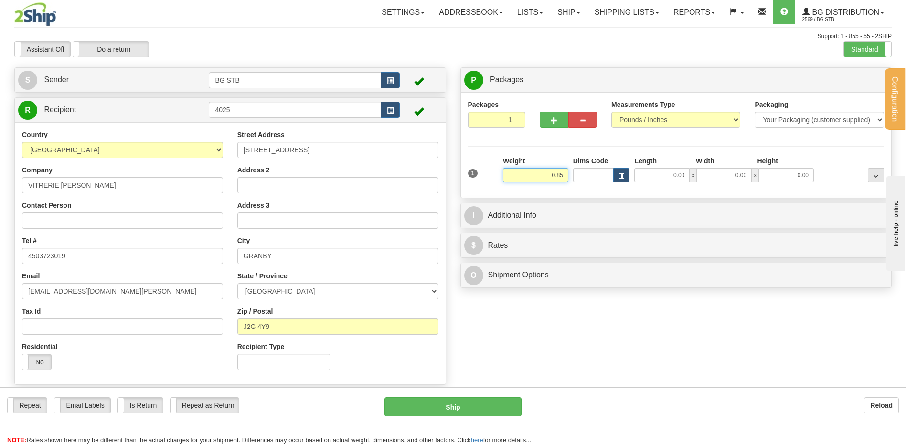
type input "0.85"
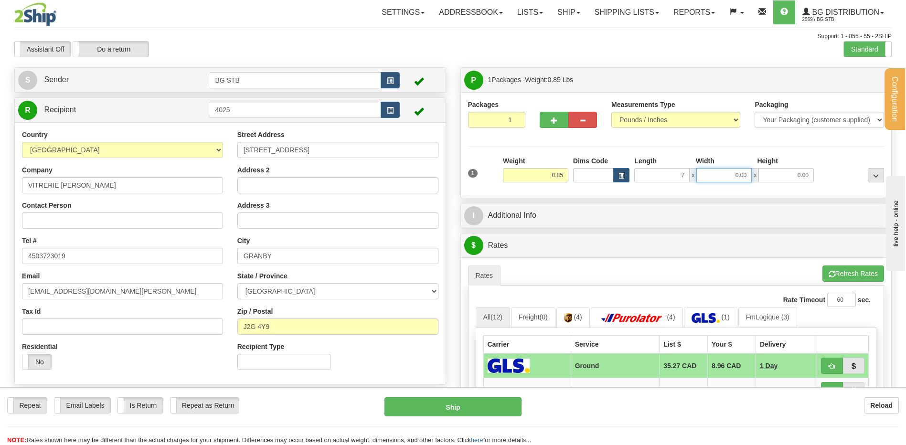
type input "7.00"
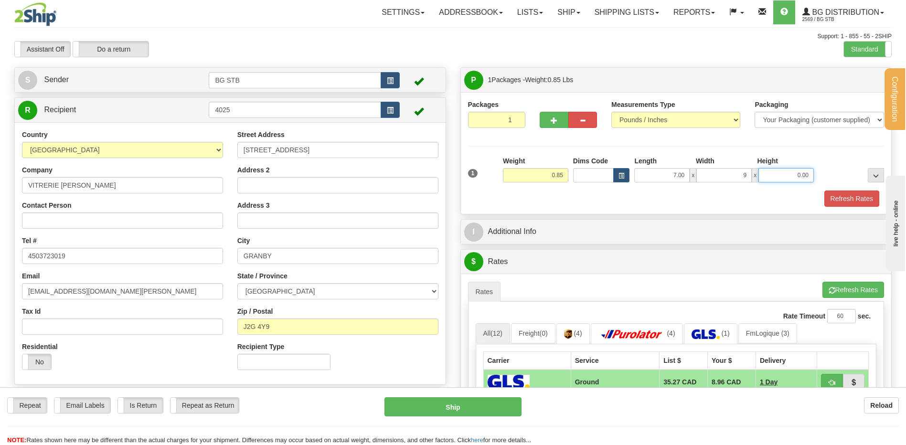
type input "9.00"
type input "3.00"
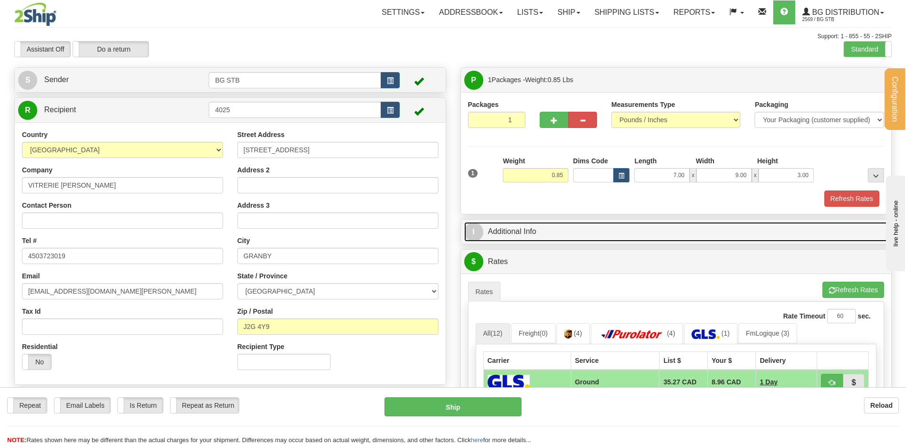
click at [566, 227] on link "I Additional Info" at bounding box center [676, 232] width 424 height 20
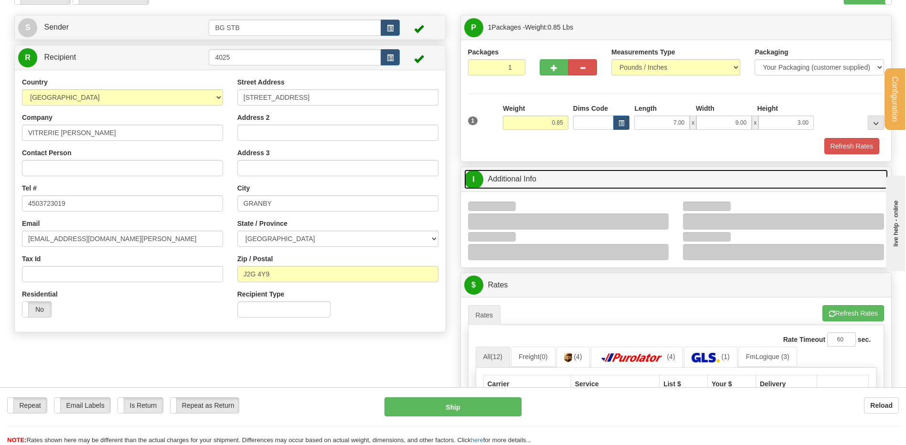
scroll to position [143, 0]
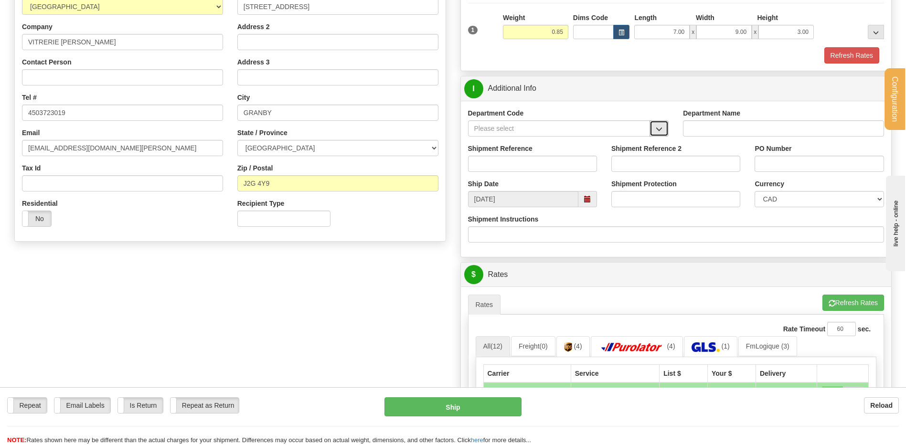
click at [663, 129] on button "button" at bounding box center [658, 128] width 19 height 16
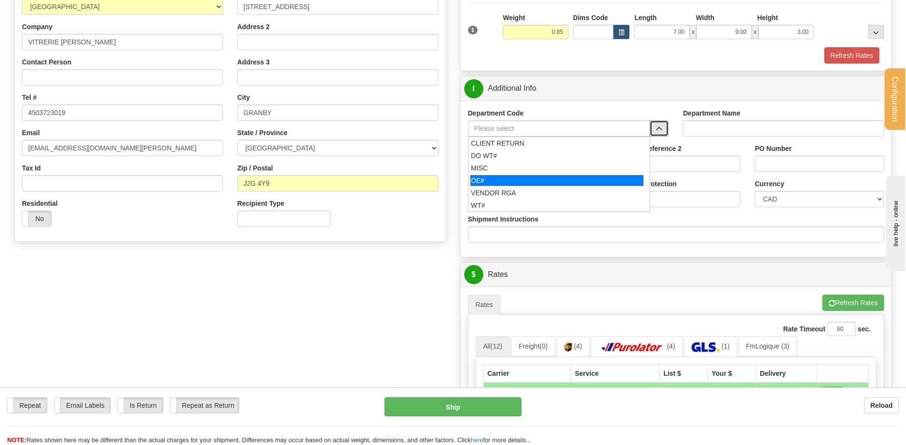
drag, startPoint x: 510, startPoint y: 184, endPoint x: 508, endPoint y: 168, distance: 16.8
click at [508, 183] on div "OE#" at bounding box center [556, 180] width 173 height 11
type input "OE#"
type input "ORDERS"
click at [508, 168] on input "Shipment Reference" at bounding box center [532, 164] width 129 height 16
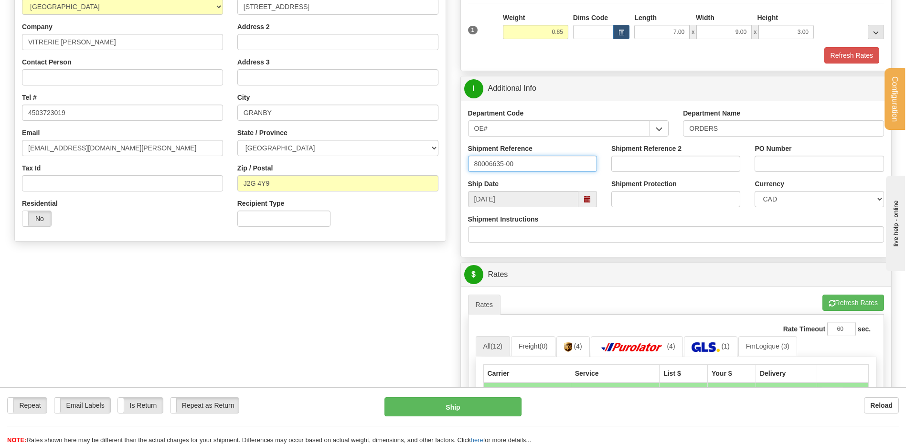
type input "80006635-00"
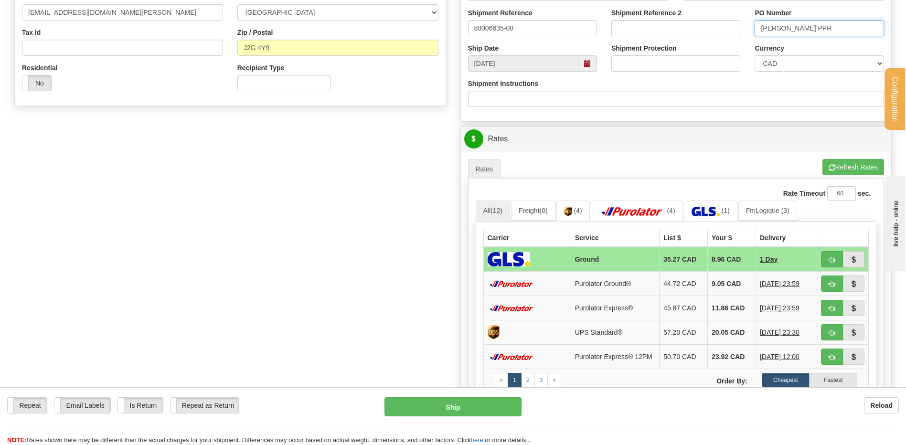
scroll to position [382, 0]
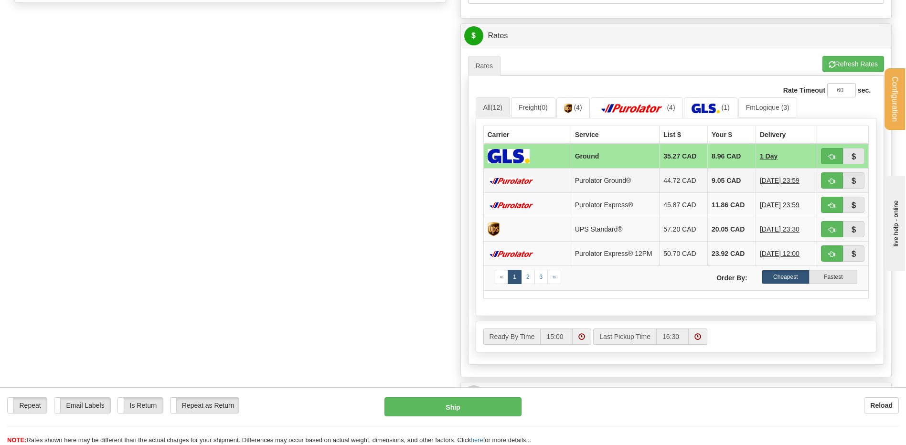
type input "DESJARDIN BROMONT PPR"
click at [826, 181] on button "button" at bounding box center [832, 180] width 22 height 16
type input "260"
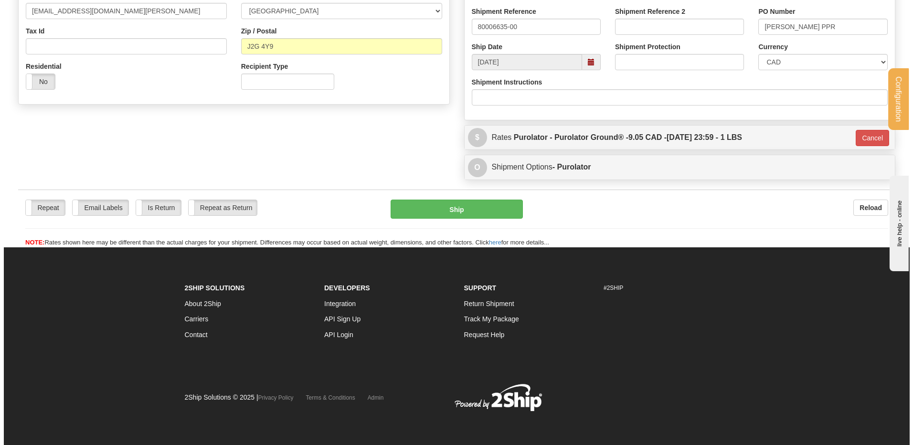
scroll to position [281, 0]
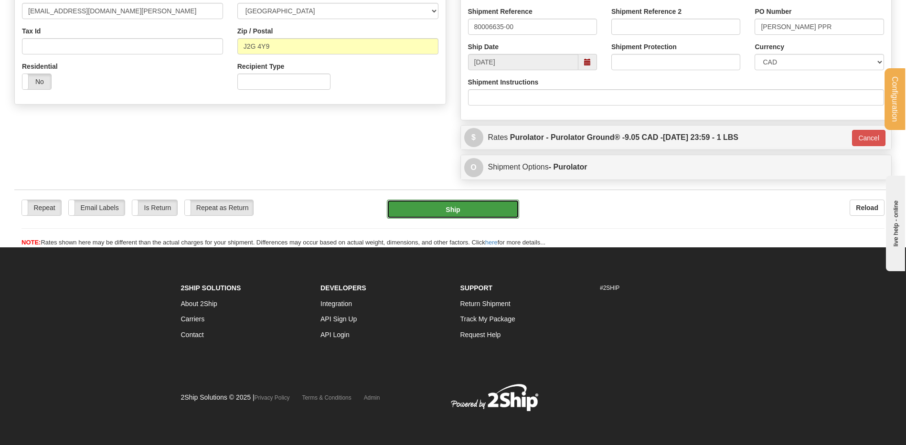
click at [454, 214] on button "Ship" at bounding box center [453, 209] width 132 height 19
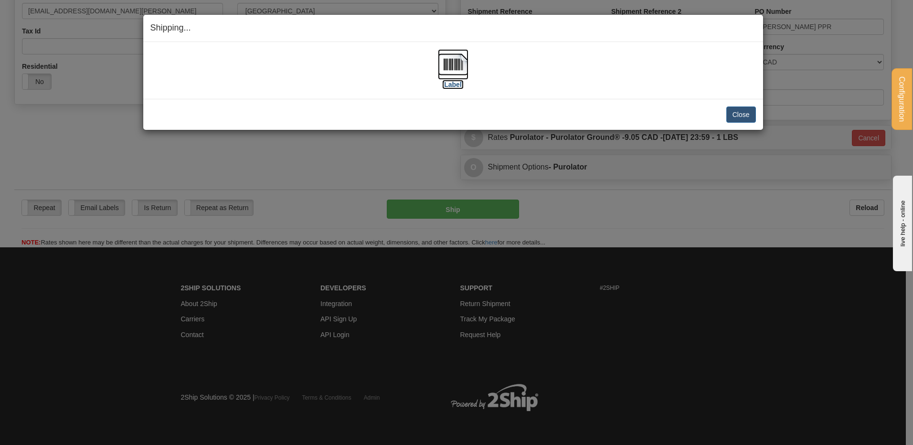
click at [457, 62] on img at bounding box center [453, 64] width 31 height 31
drag, startPoint x: 737, startPoint y: 115, endPoint x: 723, endPoint y: 114, distance: 13.9
click at [736, 115] on button "Close" at bounding box center [741, 114] width 30 height 16
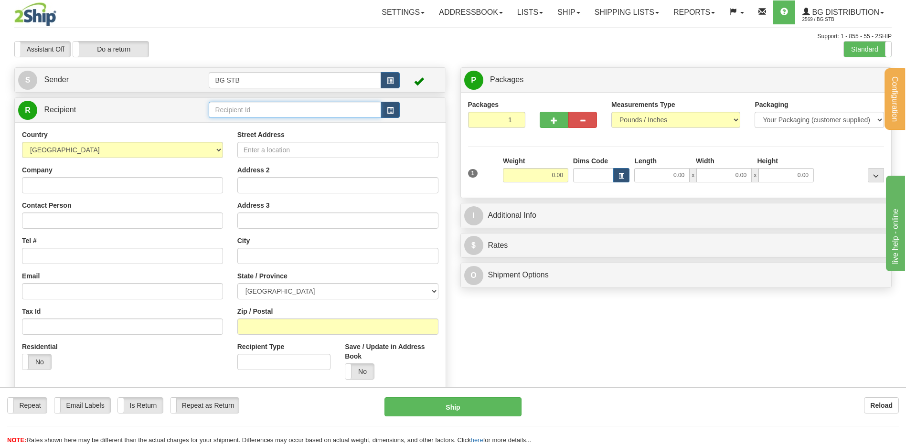
click at [209, 112] on input "text" at bounding box center [295, 110] width 172 height 16
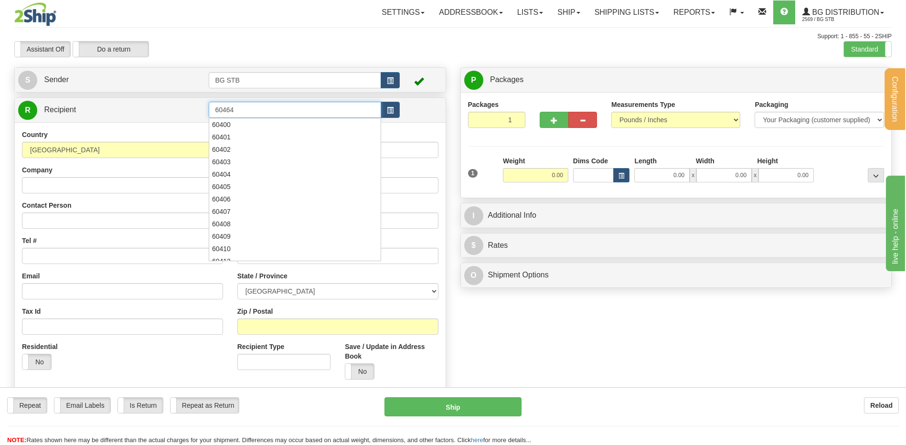
type input "60464"
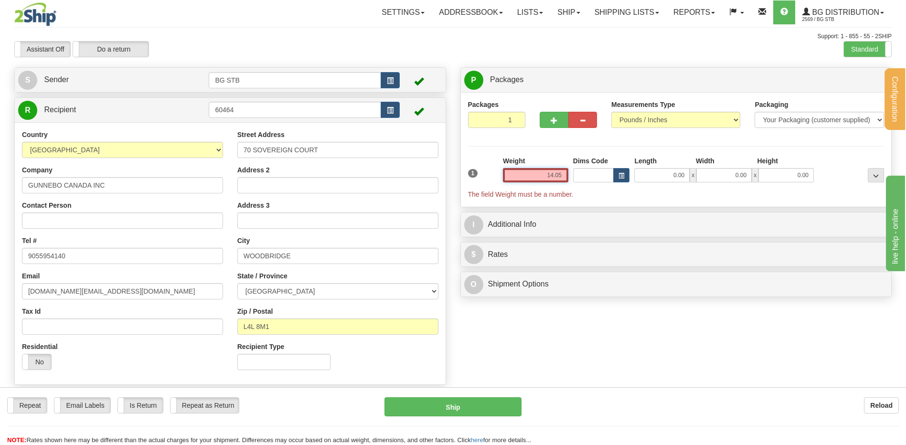
type input "14.05"
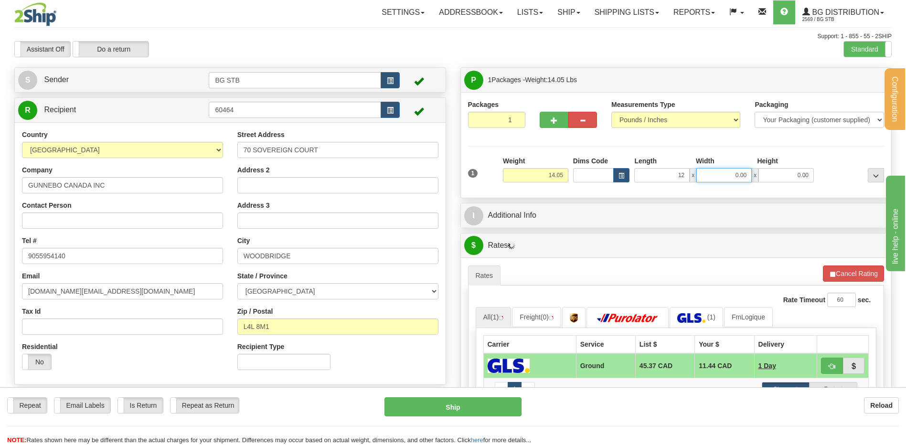
type input "12.00"
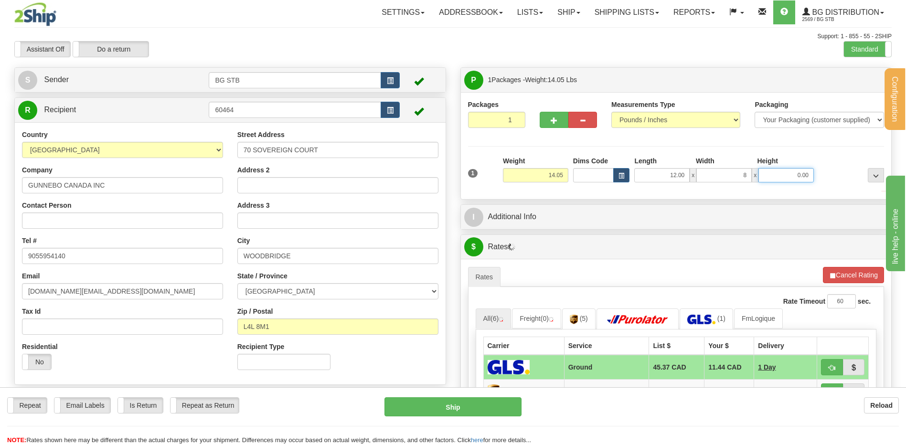
type input "8.00"
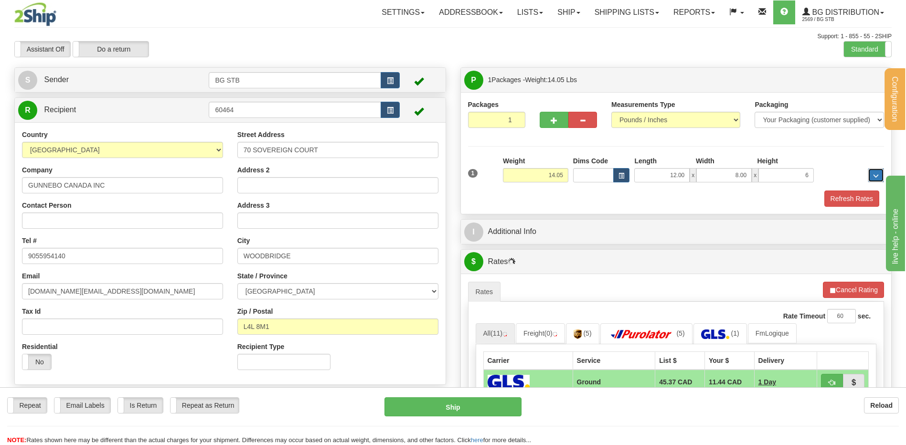
type input "6.00"
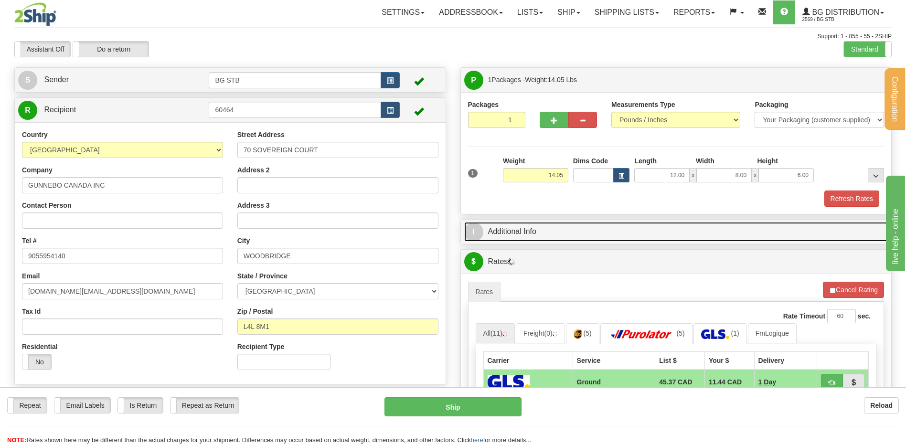
click at [530, 232] on link "I Additional Info" at bounding box center [676, 232] width 424 height 20
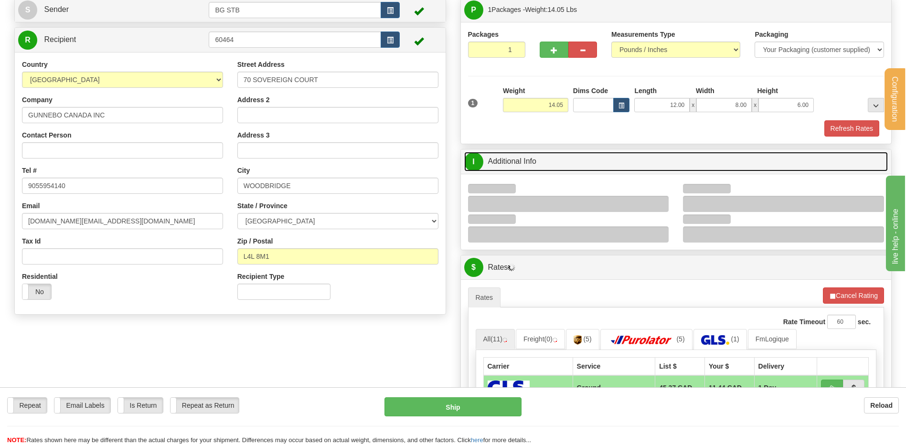
scroll to position [143, 0]
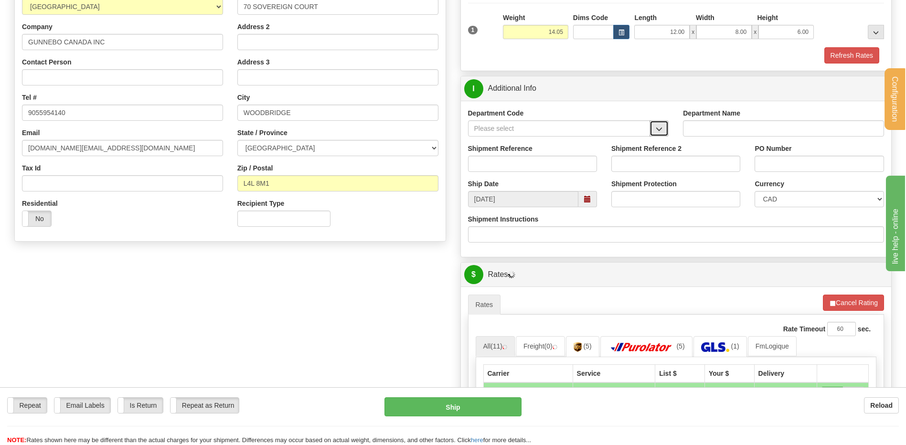
click at [656, 129] on span "button" at bounding box center [658, 129] width 7 height 6
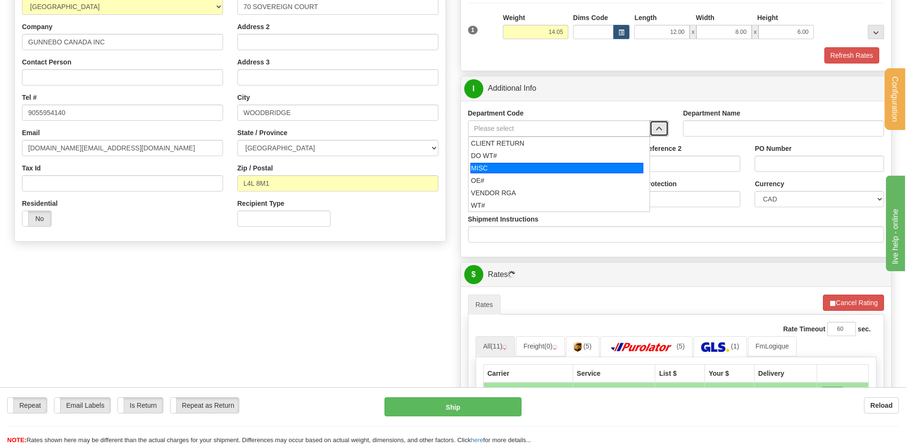
click at [519, 175] on ul "CLIENT RETURN DO WT# MISC OE# VENDOR RGA WT#" at bounding box center [559, 174] width 182 height 75
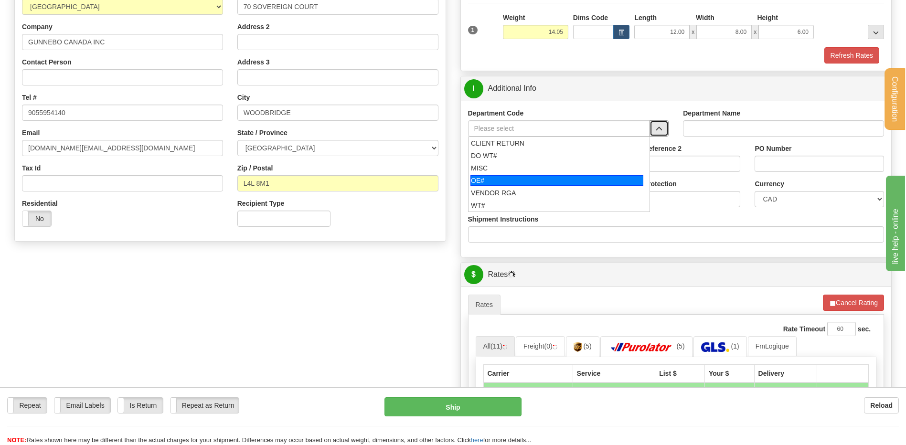
drag, startPoint x: 514, startPoint y: 178, endPoint x: 479, endPoint y: 162, distance: 37.6
click at [513, 178] on div "OE#" at bounding box center [556, 180] width 173 height 11
type input "OE#"
type input "ORDERS"
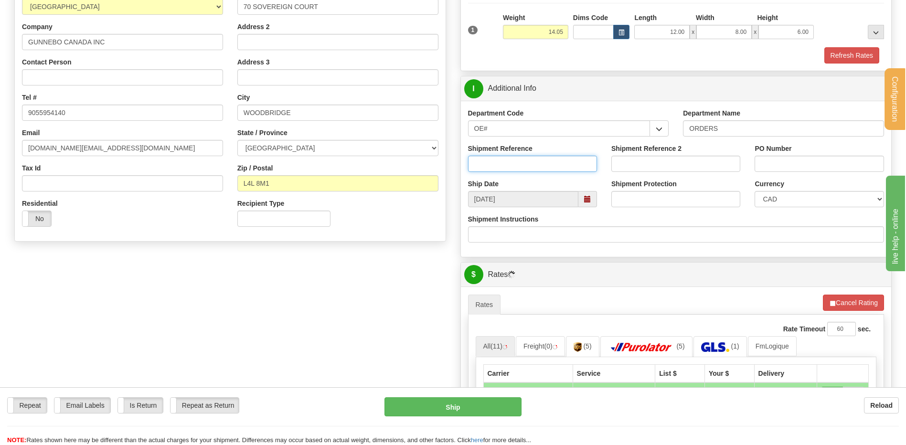
click at [477, 159] on input "Shipment Reference" at bounding box center [532, 164] width 129 height 16
click at [529, 158] on input "Shipment Reference" at bounding box center [532, 164] width 129 height 16
paste input "70185263-01"
type input "70185263-01 // 167182-00"
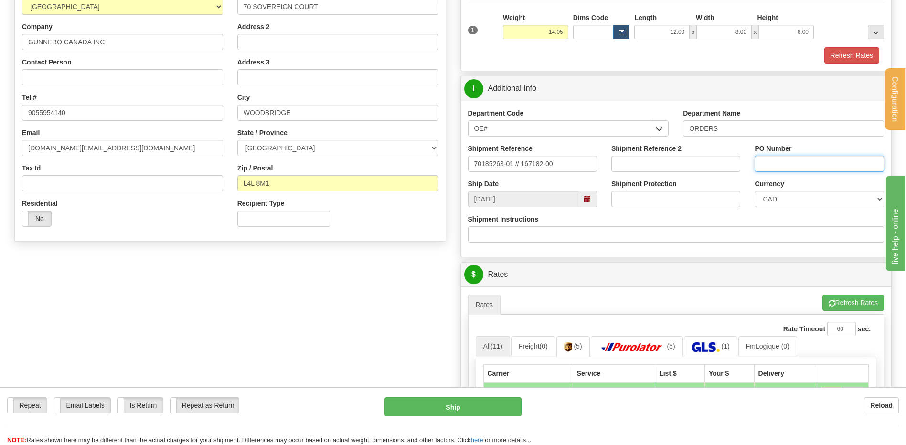
click at [772, 160] on input "PO Number" at bounding box center [818, 164] width 129 height 16
click at [769, 164] on input "PO Number" at bounding box center [818, 164] width 129 height 16
paste input "IPN11942"
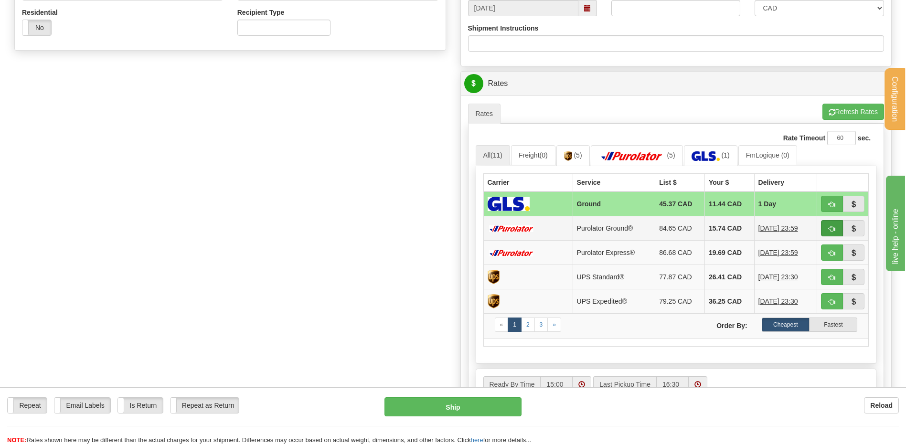
type input "IPN11942"
click at [831, 231] on span "button" at bounding box center [831, 229] width 7 height 6
type input "260"
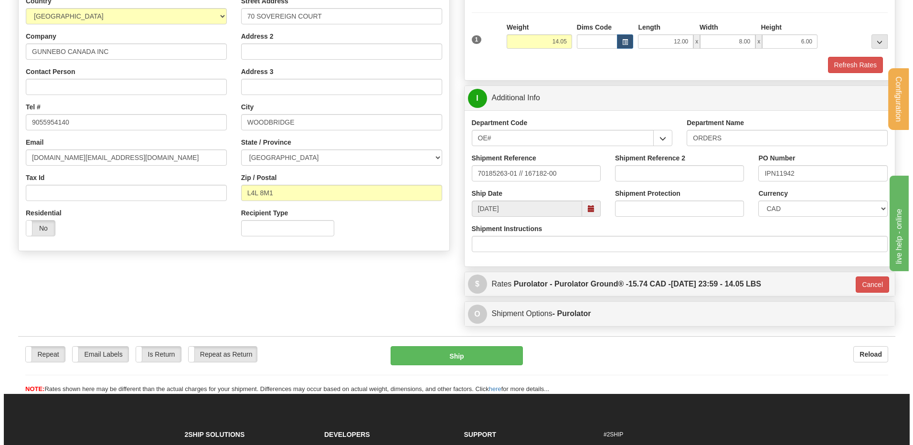
scroll to position [103, 0]
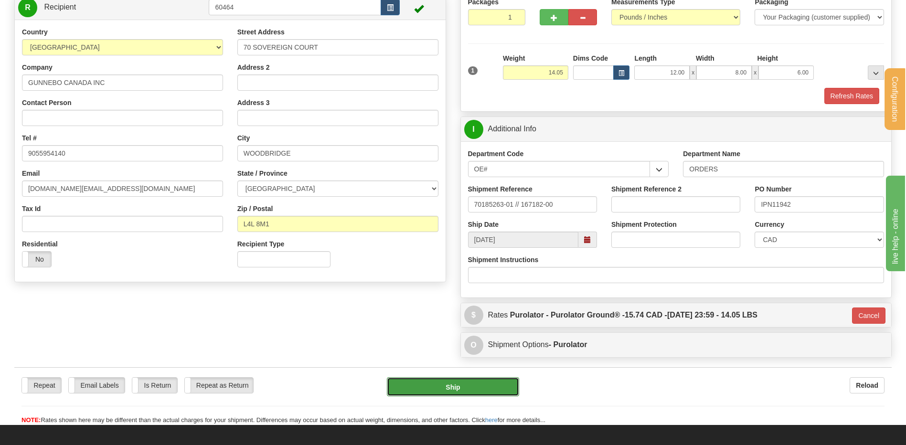
click at [429, 383] on button "Ship" at bounding box center [453, 386] width 132 height 19
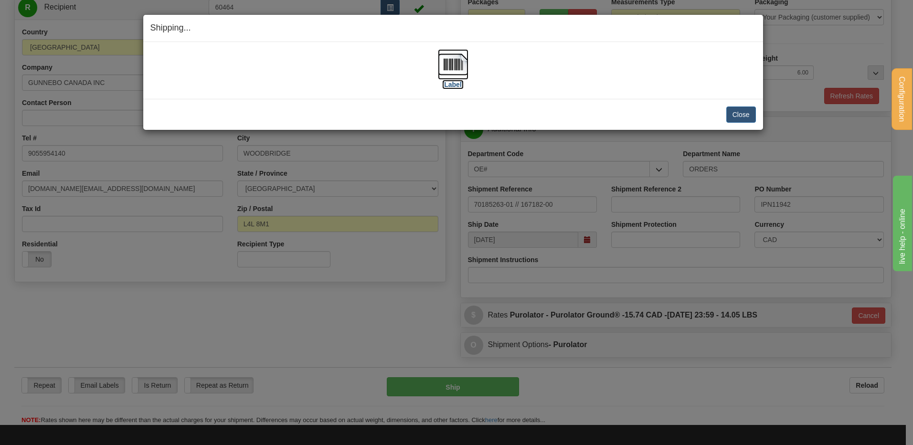
click at [452, 65] on img at bounding box center [453, 64] width 31 height 31
click at [749, 113] on button "Close" at bounding box center [741, 114] width 30 height 16
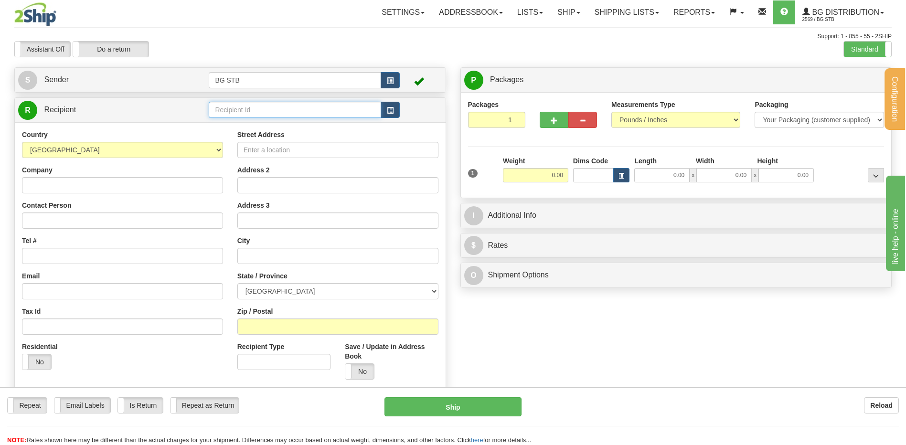
click at [343, 110] on input "text" at bounding box center [295, 110] width 172 height 16
type input "4096"
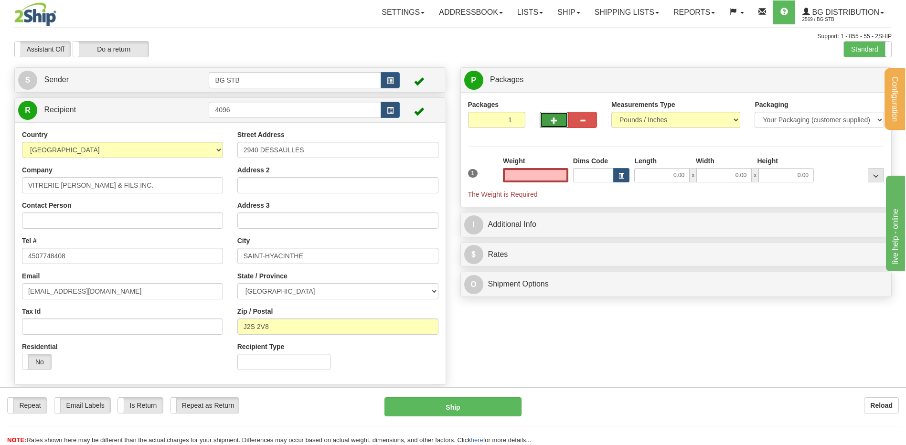
type input "0.00"
click at [554, 122] on span "button" at bounding box center [553, 120] width 7 height 6
type input "2"
click at [870, 77] on span "Package Level" at bounding box center [864, 80] width 38 height 7
radio input "true"
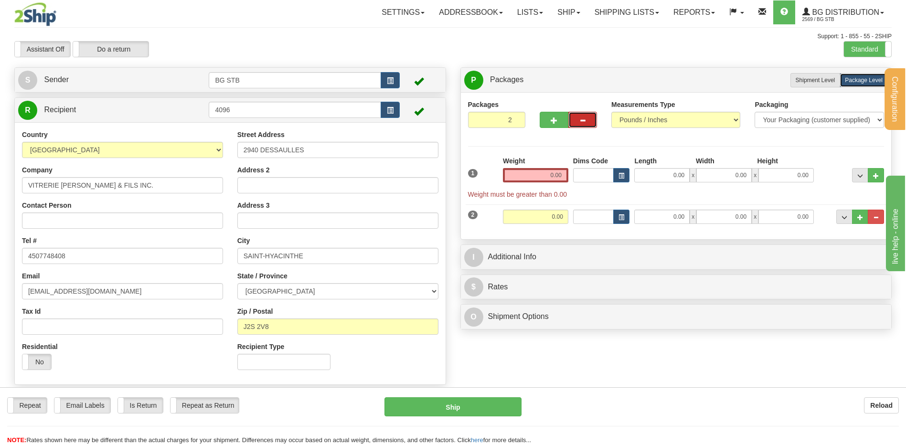
click at [589, 119] on button "button" at bounding box center [582, 120] width 29 height 16
type input "1"
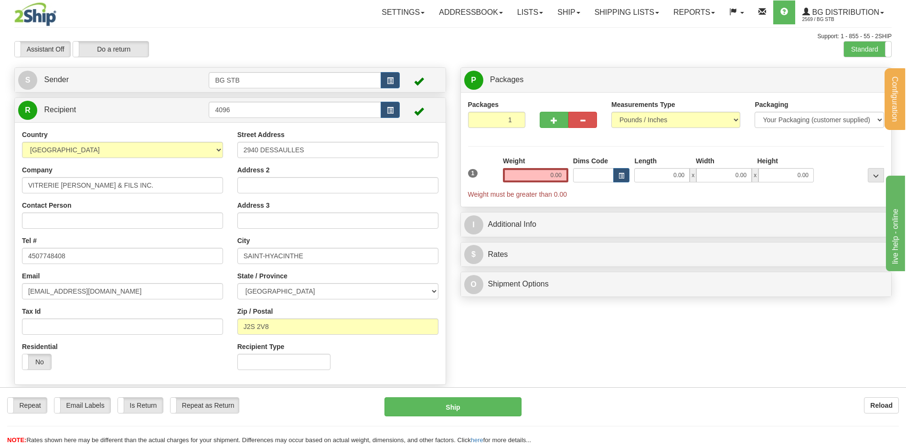
click at [543, 170] on input "0.00" at bounding box center [535, 175] width 65 height 14
type input "0.00"
click at [676, 172] on input "0.00" at bounding box center [661, 175] width 55 height 14
type input "37.00"
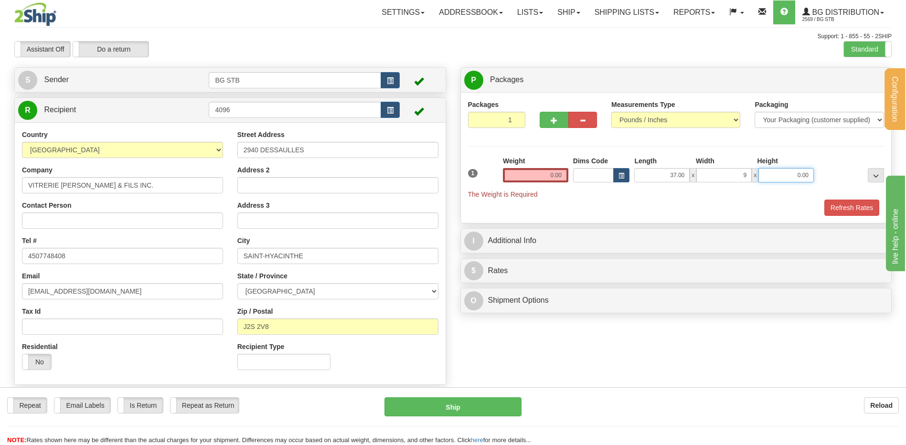
type input "9.00"
type input "10.00"
click at [556, 171] on input "0.00" at bounding box center [535, 175] width 65 height 14
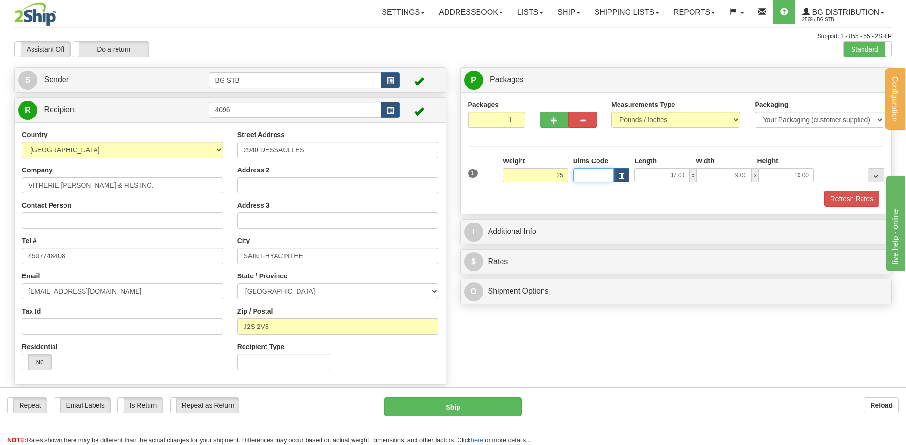
type input "25.00"
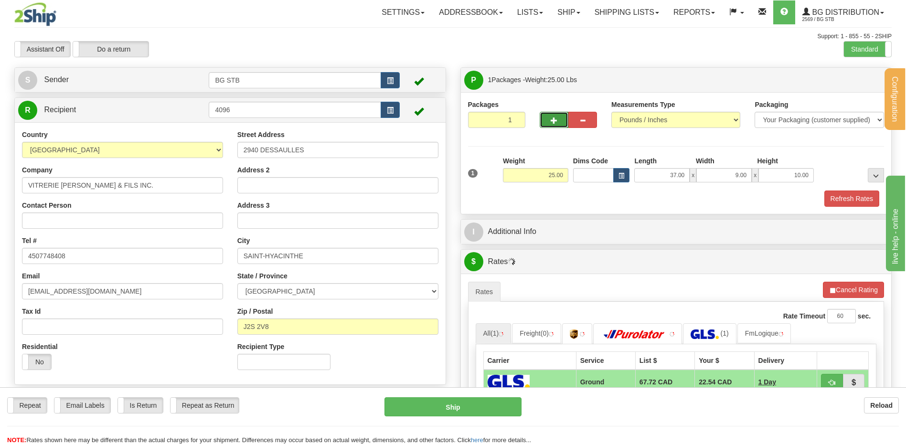
click at [550, 123] on span "button" at bounding box center [553, 120] width 7 height 6
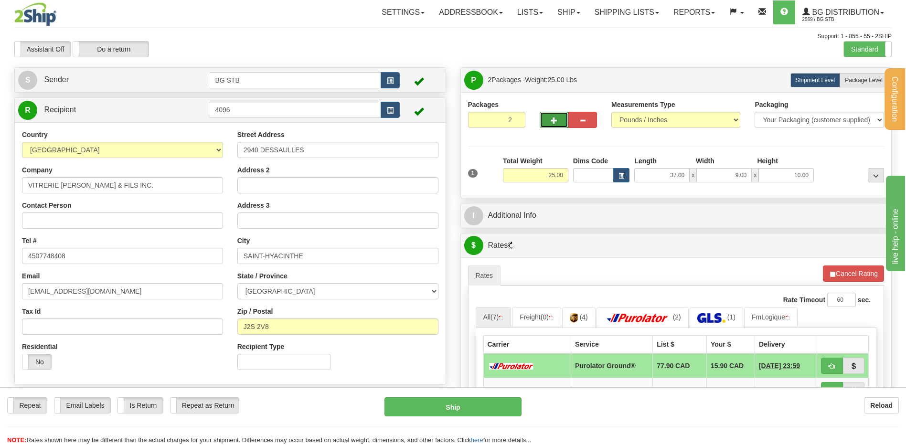
click at [555, 115] on button "button" at bounding box center [553, 120] width 29 height 16
click at [550, 118] on span "button" at bounding box center [553, 120] width 7 height 6
type input "4"
click at [845, 81] on span "Package Level" at bounding box center [864, 80] width 38 height 7
radio input "true"
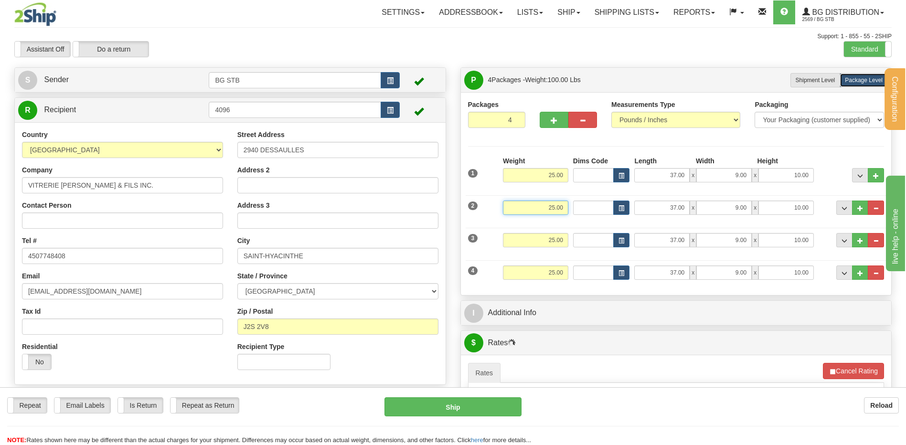
click at [539, 202] on input "25.00" at bounding box center [535, 208] width 65 height 14
drag, startPoint x: 540, startPoint y: 210, endPoint x: 590, endPoint y: 196, distance: 51.5
click at [590, 196] on div "2 Weight 25.00 Dims Code Length Width Height" at bounding box center [675, 206] width 421 height 32
type input "33.00"
drag, startPoint x: 543, startPoint y: 243, endPoint x: 670, endPoint y: 230, distance: 127.6
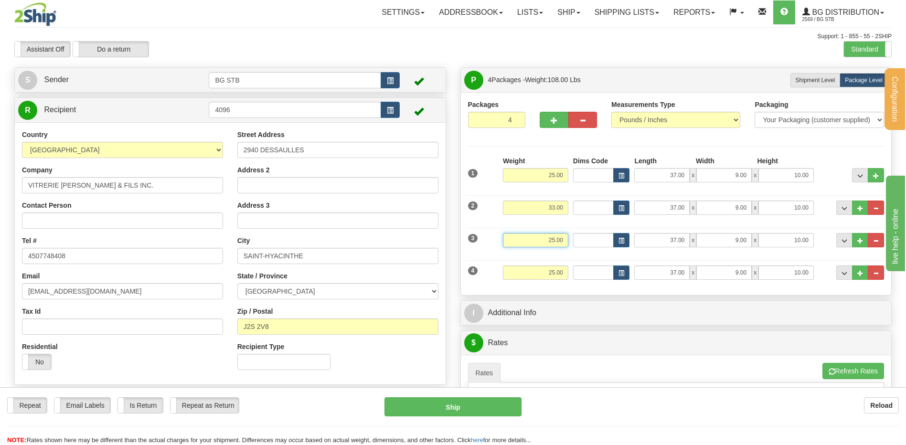
click at [644, 234] on div "3 Weight 25.00 Dims Code Length Width Height" at bounding box center [675, 239] width 421 height 32
type input "14.00"
type input "49.00"
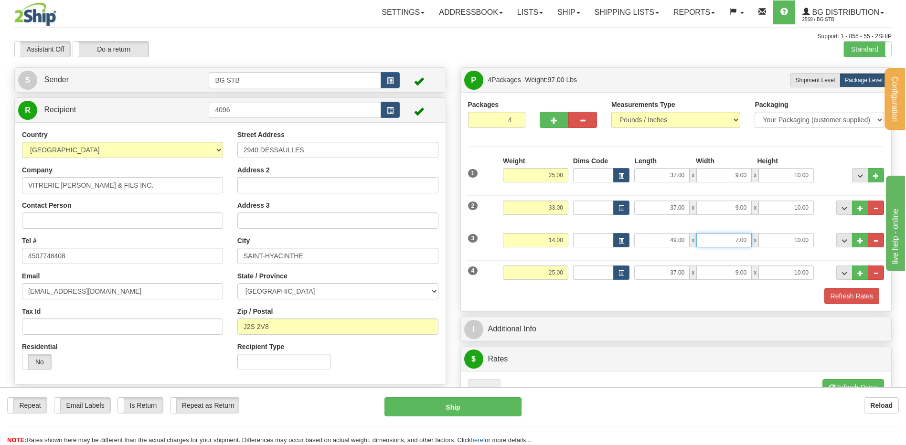
drag, startPoint x: 722, startPoint y: 240, endPoint x: 912, endPoint y: 240, distance: 190.0
click at [905, 240] on html "Training Course Close Configuration My Configuration Panel Close" at bounding box center [453, 222] width 906 height 445
type input "8.00"
type input "3.00"
drag, startPoint x: 658, startPoint y: 269, endPoint x: 753, endPoint y: 282, distance: 95.9
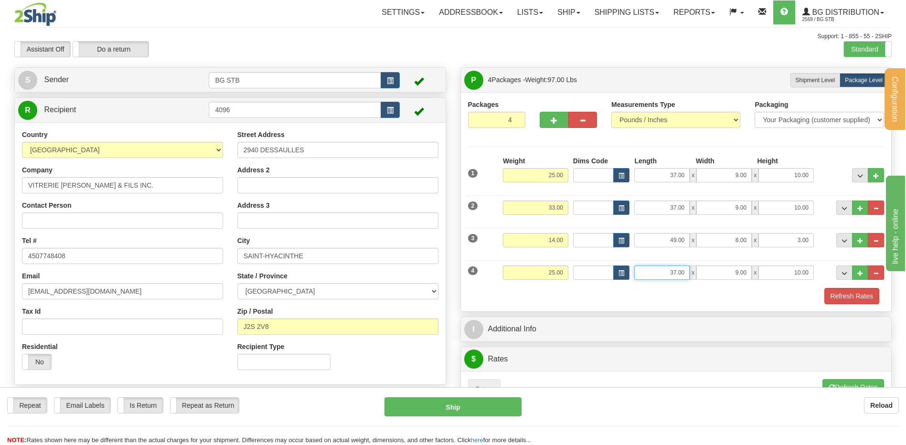
click at [753, 282] on div "4 Weight 25.00 Dims Code Length Width Height" at bounding box center [675, 271] width 421 height 32
type input "49.00"
type input "8.00"
type input "3.00"
drag, startPoint x: 559, startPoint y: 268, endPoint x: 631, endPoint y: 261, distance: 71.9
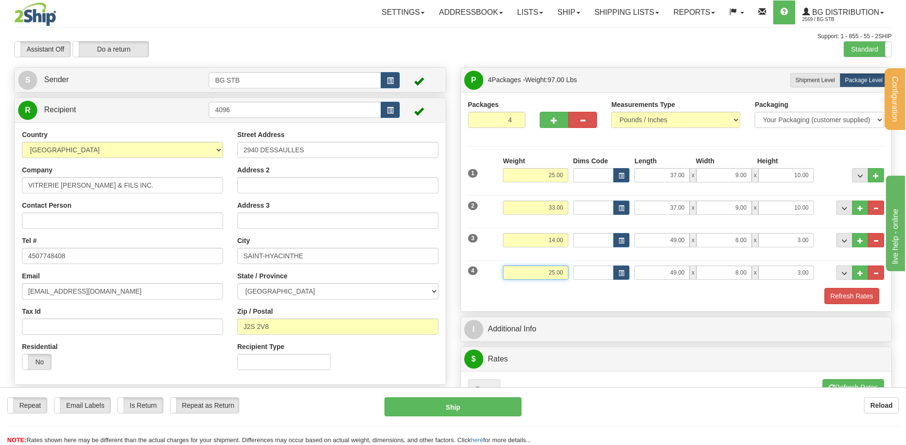
click at [611, 259] on div "4 Weight 25.00 Dims Code Length Width Height" at bounding box center [675, 271] width 421 height 32
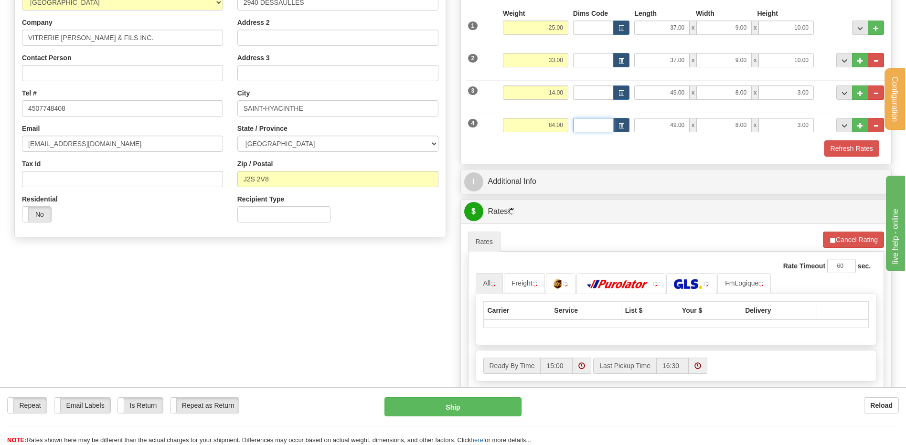
scroll to position [239, 0]
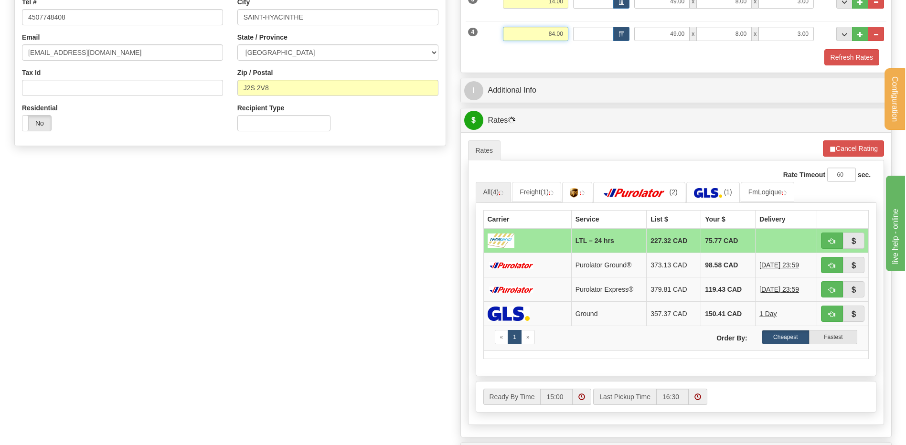
drag, startPoint x: 583, startPoint y: 36, endPoint x: 609, endPoint y: 33, distance: 25.9
click at [600, 34] on div "4 Weight 84.00 Dims Code Length Width Height" at bounding box center [675, 33] width 421 height 32
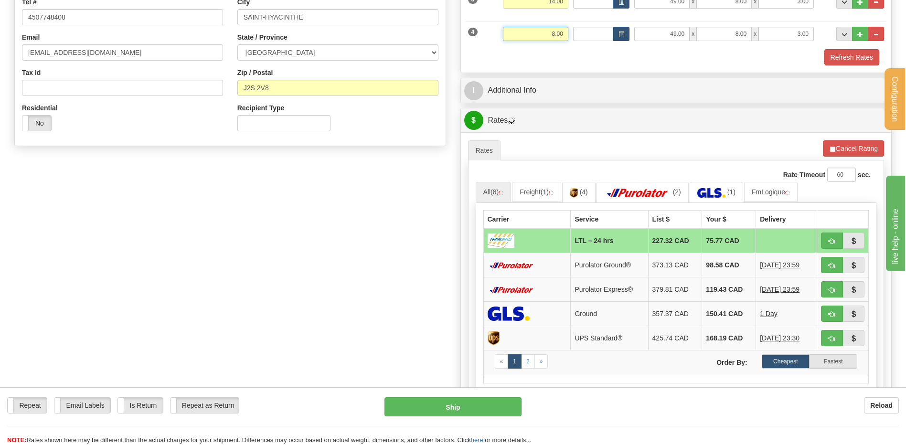
type input "8.00"
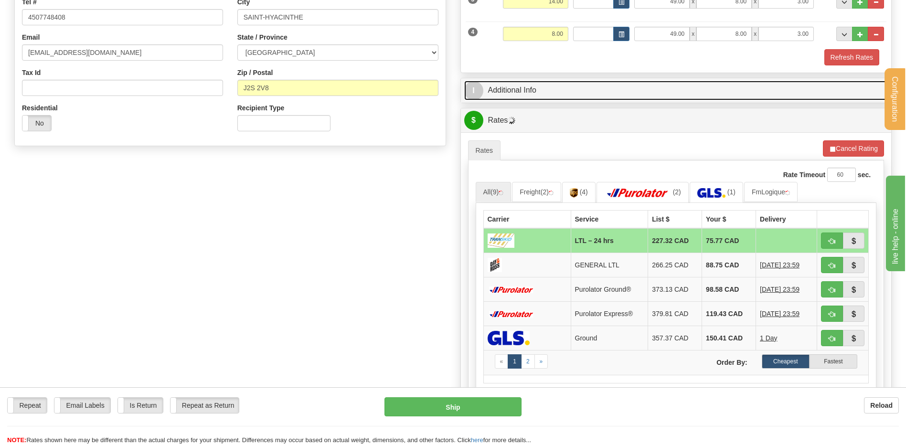
click at [539, 96] on link "I Additional Info" at bounding box center [676, 91] width 424 height 20
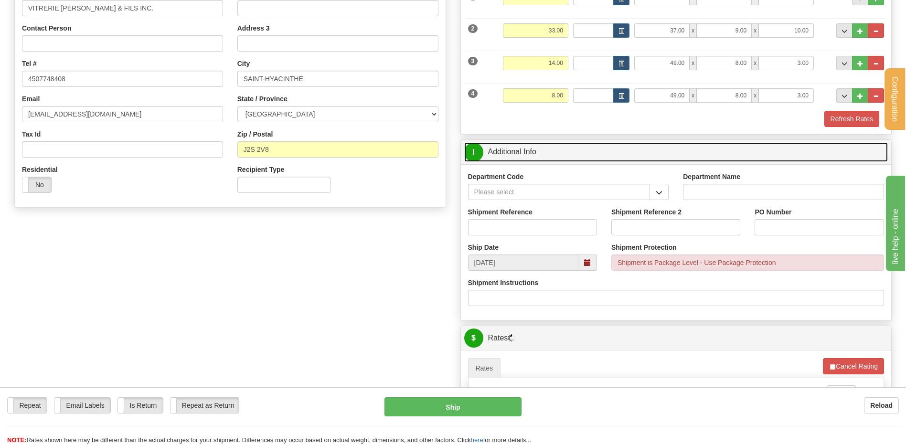
scroll to position [143, 0]
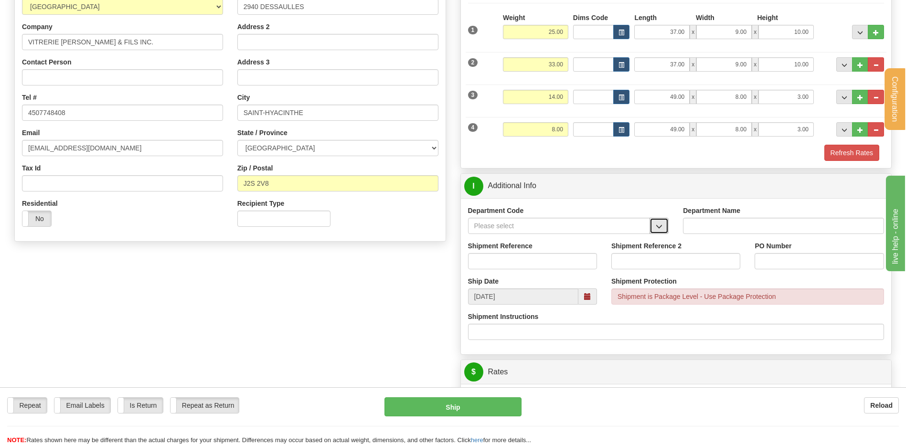
drag, startPoint x: 662, startPoint y: 227, endPoint x: 615, endPoint y: 233, distance: 47.7
click at [662, 227] on span "button" at bounding box center [658, 226] width 7 height 6
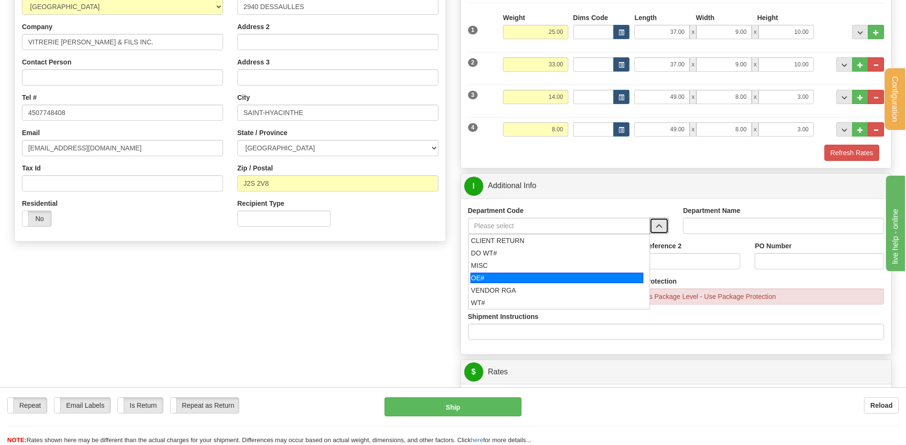
click at [481, 278] on div "OE#" at bounding box center [556, 278] width 173 height 11
type input "OE#"
type input "ORDERS"
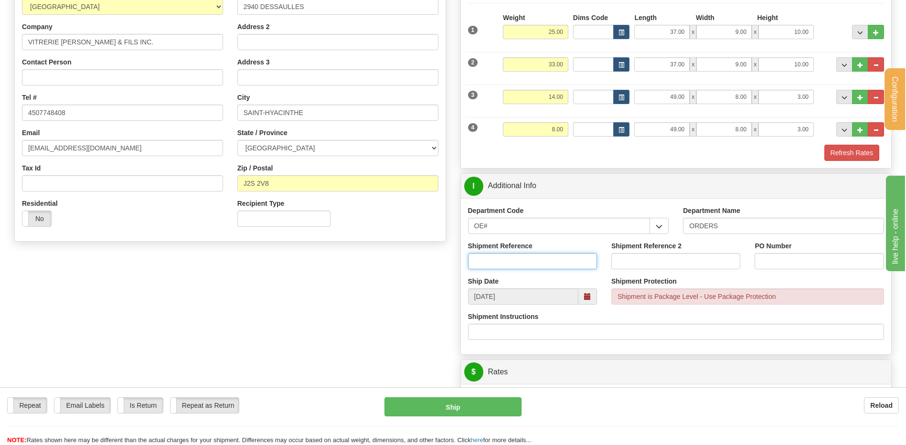
click at [494, 255] on input "Shipment Reference" at bounding box center [532, 261] width 129 height 16
click at [541, 259] on input "80004664-00 // 80006997-00" at bounding box center [532, 261] width 129 height 16
click at [543, 266] on input "80004664-00 // 80006997-00" at bounding box center [532, 261] width 129 height 16
type input "80004664-00 // 80006797-00"
click at [767, 257] on input "PO Number" at bounding box center [818, 261] width 129 height 16
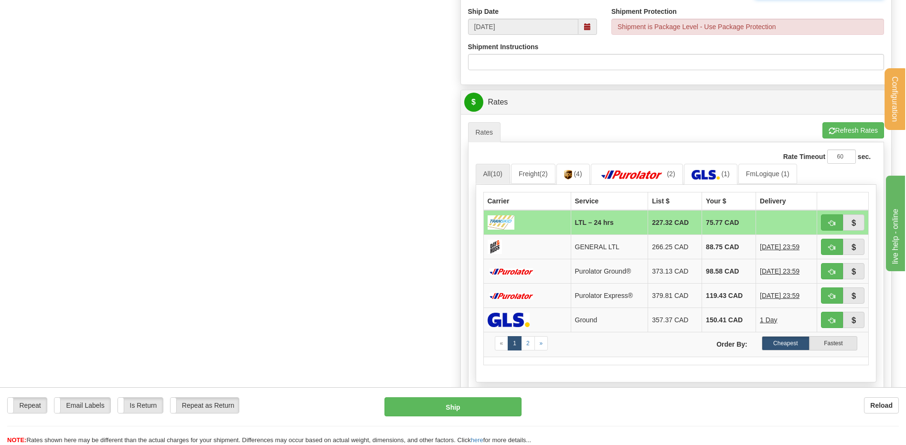
scroll to position [430, 0]
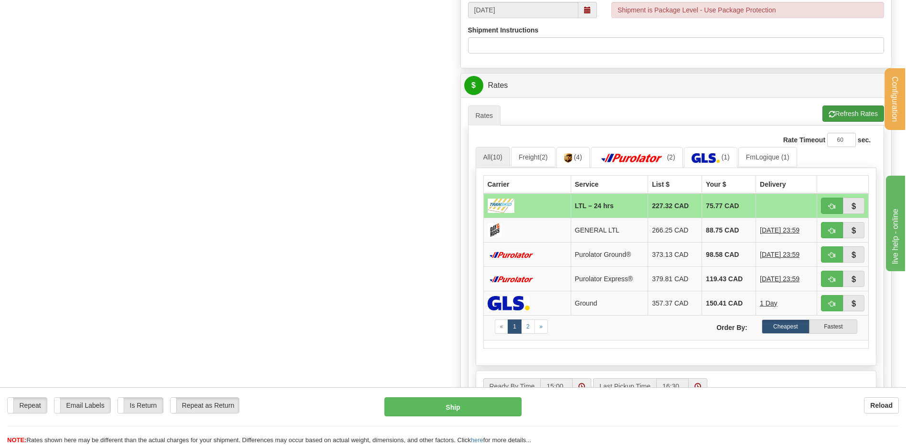
type input "ESCAPADE 18AOUT25 // DUBREUIL PHASE 4-5-6"
click at [840, 119] on button "Refresh Rates" at bounding box center [853, 114] width 62 height 16
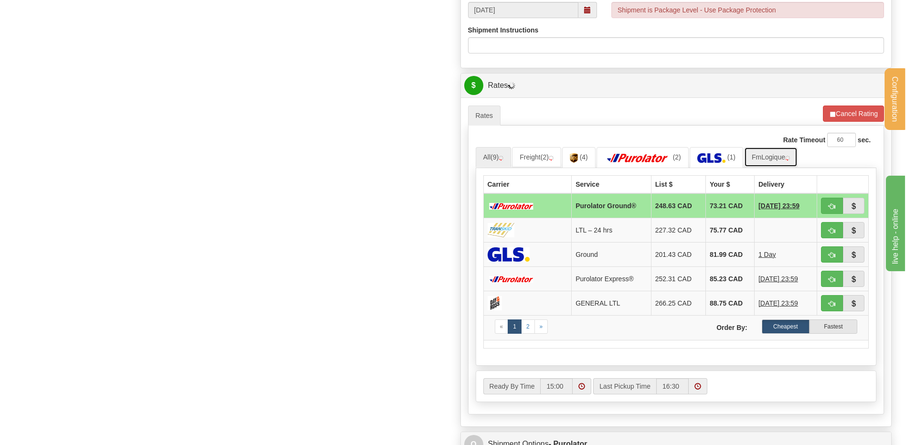
click at [759, 162] on link "FmLogique" at bounding box center [770, 157] width 53 height 20
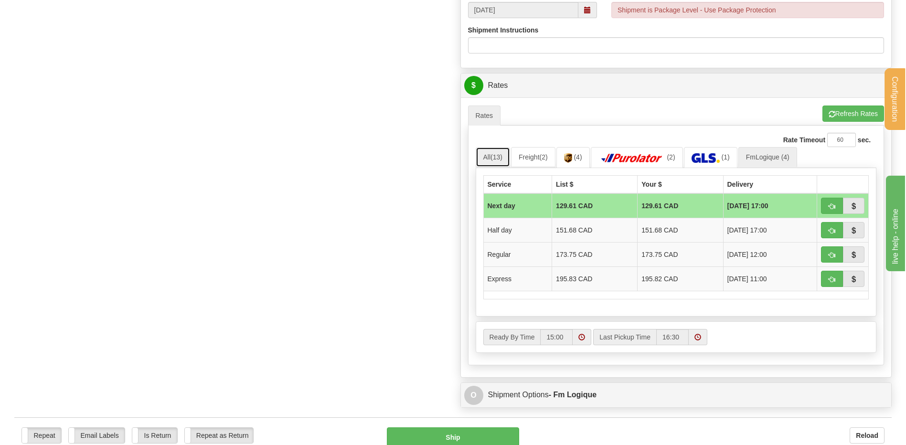
click at [497, 156] on span "(13)" at bounding box center [496, 157] width 12 height 8
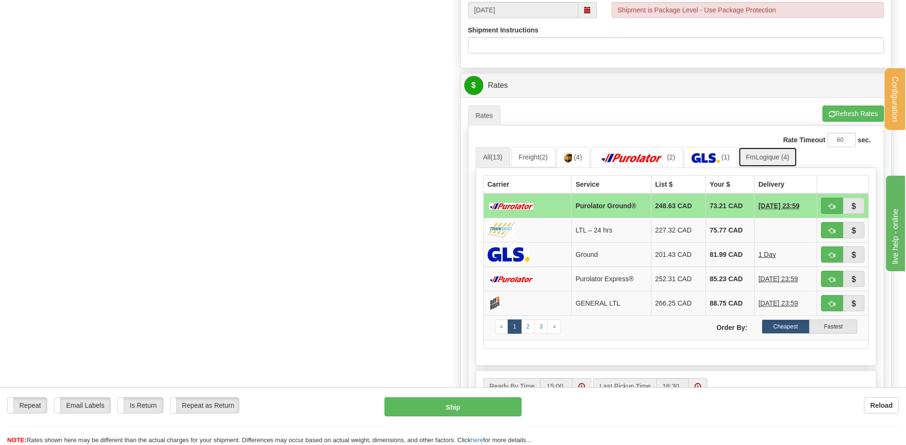
click at [783, 165] on link "FmLogique (4)" at bounding box center [767, 157] width 59 height 20
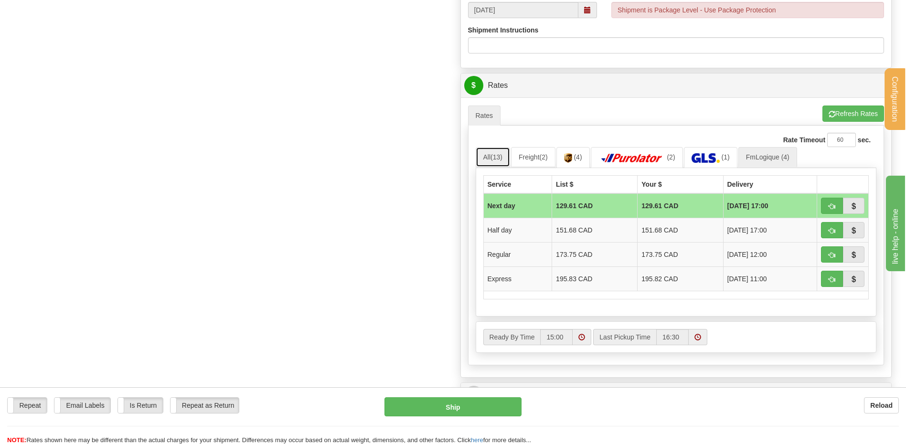
click at [499, 161] on span "(13)" at bounding box center [496, 157] width 12 height 8
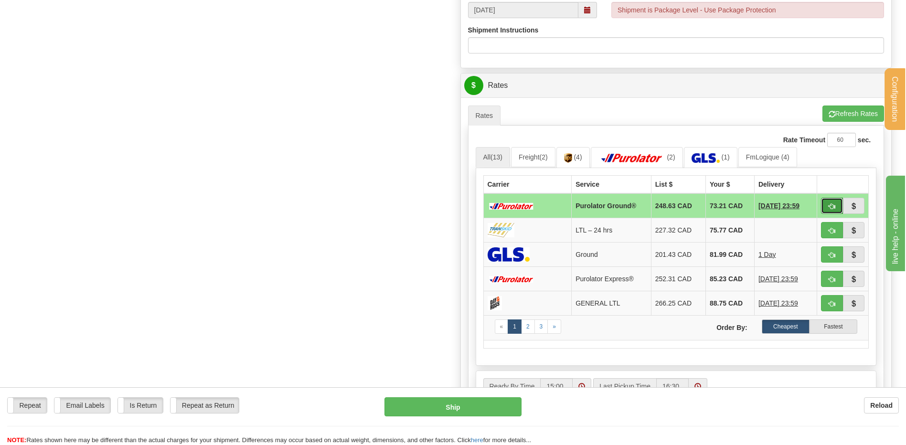
click at [833, 203] on span "button" at bounding box center [831, 206] width 7 height 6
type input "260"
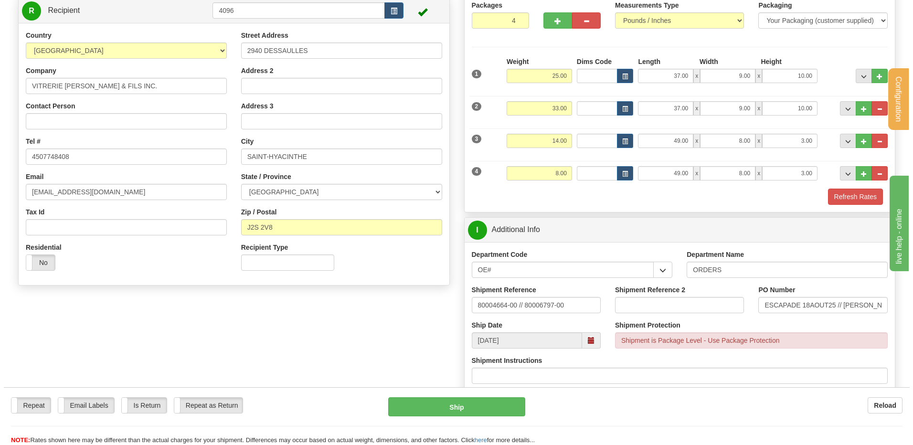
scroll to position [92, 0]
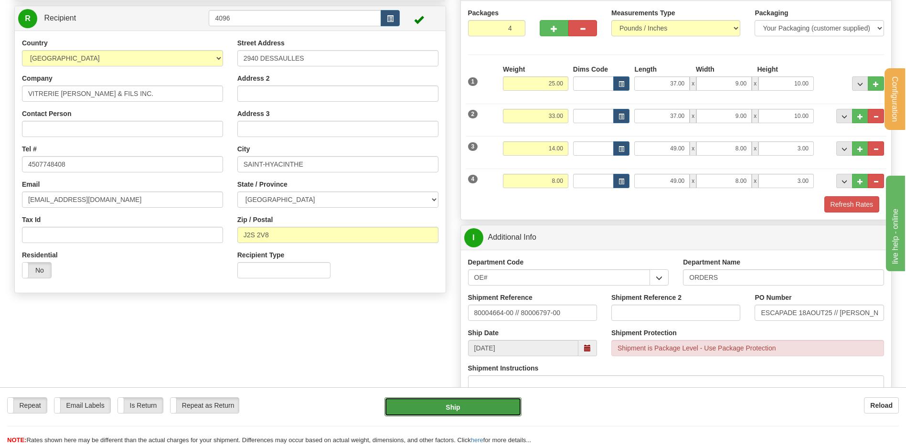
click at [469, 401] on button "Ship" at bounding box center [452, 406] width 137 height 19
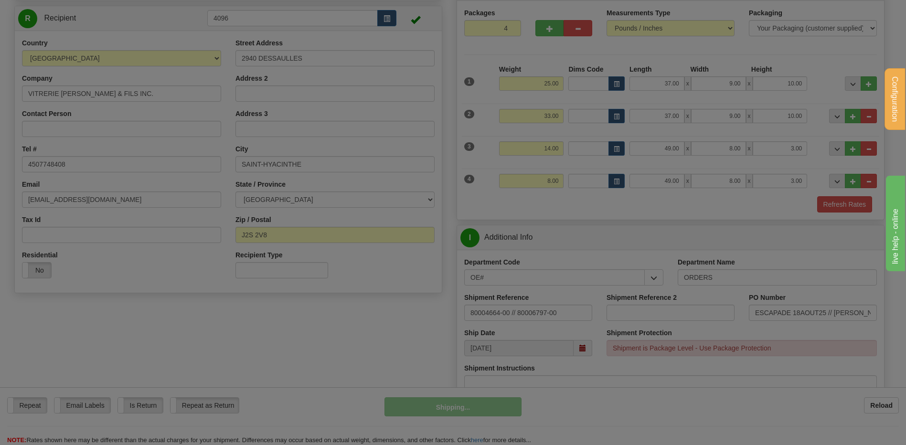
click at [468, 406] on div at bounding box center [453, 222] width 906 height 445
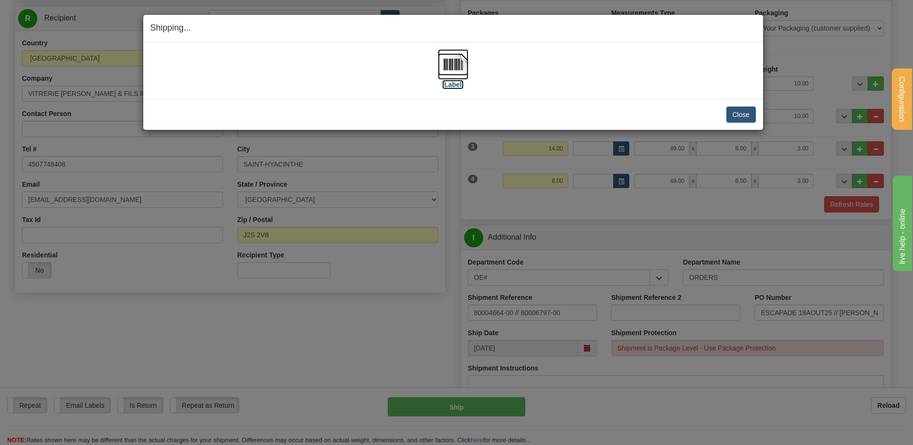
click at [453, 65] on img at bounding box center [453, 64] width 31 height 31
click at [732, 110] on button "Close" at bounding box center [741, 114] width 30 height 16
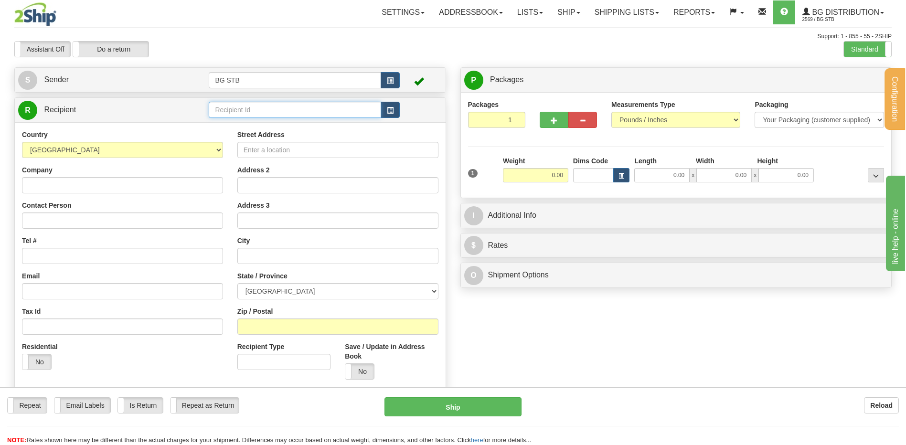
click at [240, 110] on input "text" at bounding box center [295, 110] width 172 height 16
type input "5916"
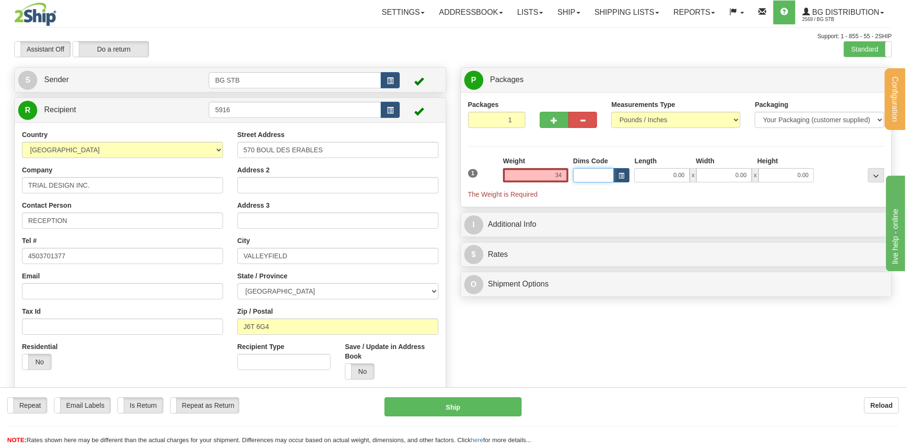
type input "34.00"
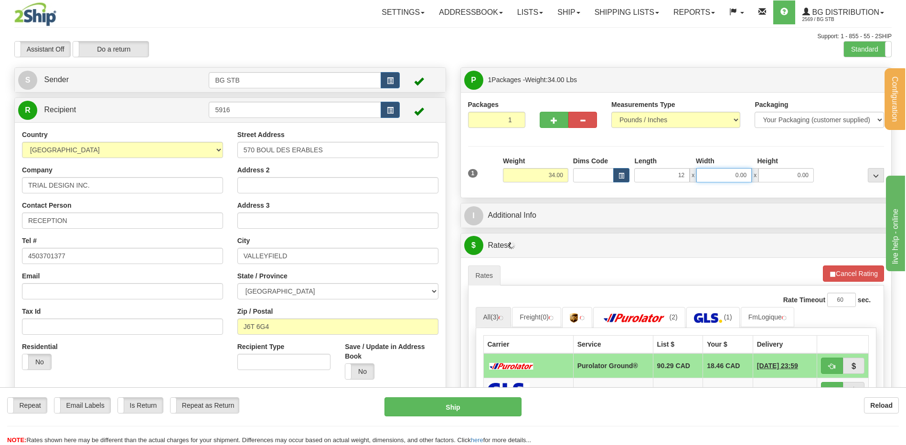
type input "12.00"
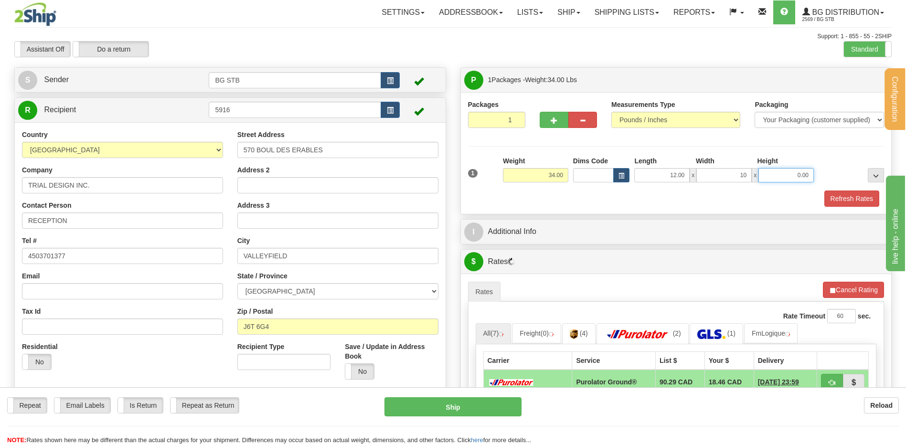
type input "10.00"
type input "8.00"
click at [503, 243] on div "I Additional Info" at bounding box center [676, 232] width 431 height 24
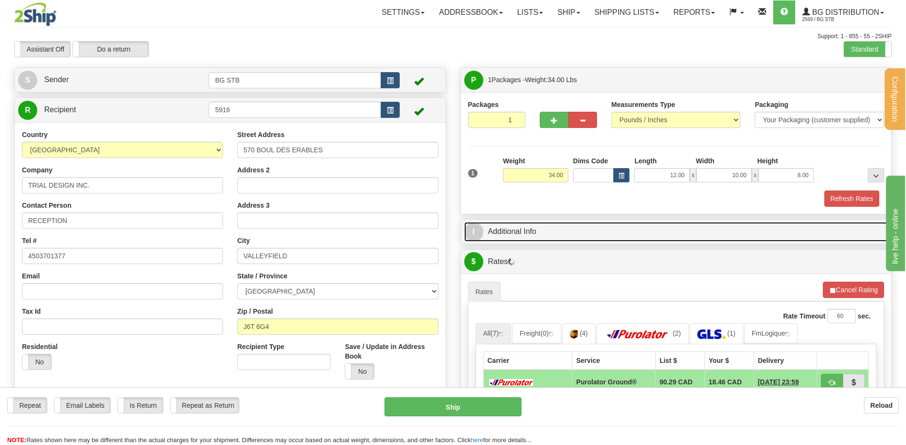
click at [510, 232] on link "I Additional Info" at bounding box center [676, 232] width 424 height 20
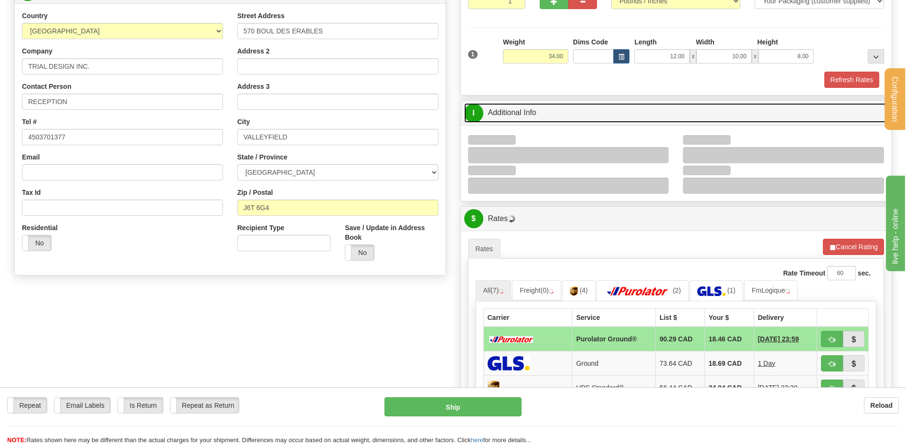
scroll to position [191, 0]
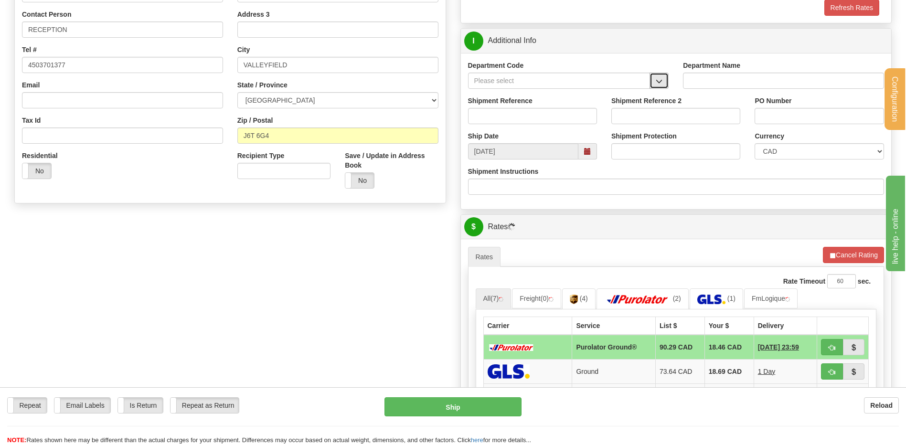
click at [652, 85] on button "button" at bounding box center [658, 81] width 19 height 16
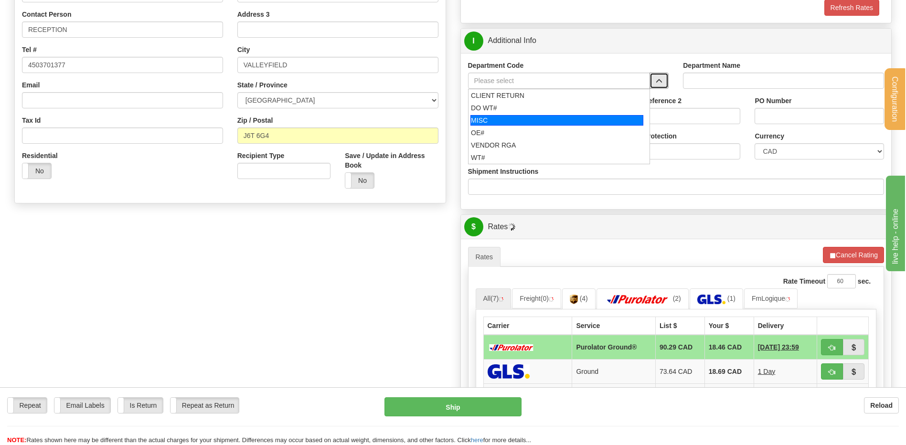
click at [561, 126] on li "MISC" at bounding box center [558, 120] width 181 height 12
type input "MISC"
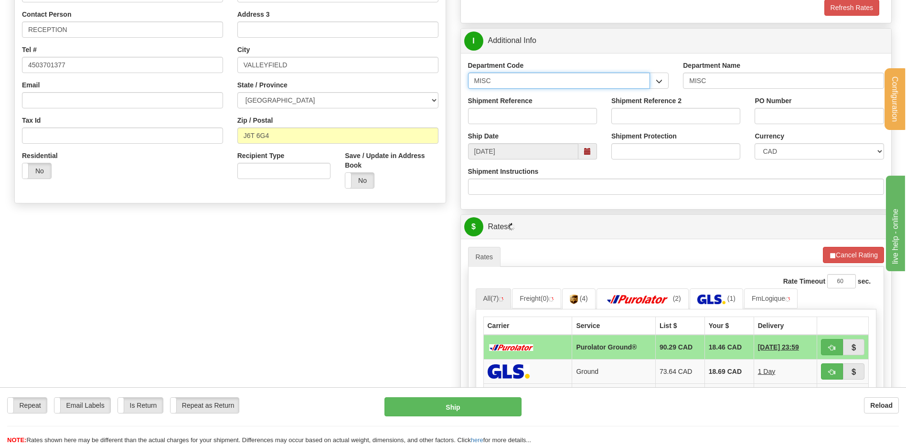
drag, startPoint x: 493, startPoint y: 82, endPoint x: 451, endPoint y: 85, distance: 42.1
click at [458, 86] on div "P Packages 1 Packages - Weight: 34.00 Lbs Shipment Level Shipm. Package Level P…" at bounding box center [676, 239] width 446 height 726
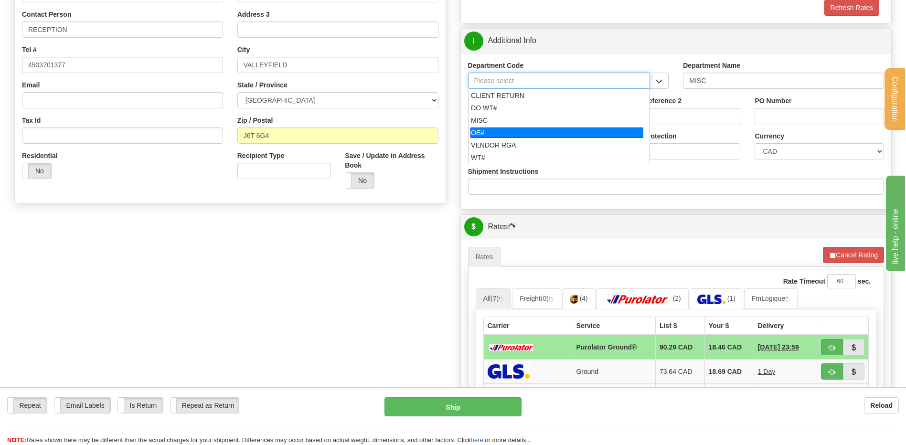
drag, startPoint x: 509, startPoint y: 133, endPoint x: 507, endPoint y: 116, distance: 17.4
click at [508, 133] on div "OE#" at bounding box center [556, 132] width 173 height 11
type input "OE#"
type input "ORDERS"
type input "OE#"
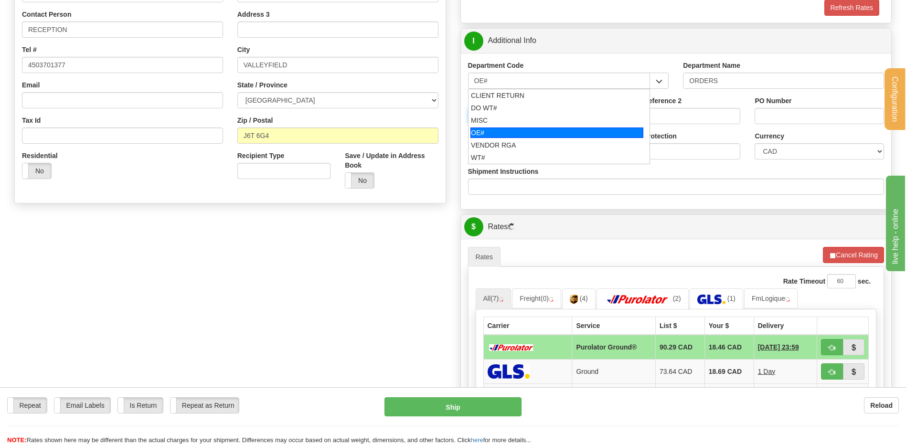
click at [507, 116] on input "Shipment Reference" at bounding box center [532, 116] width 129 height 16
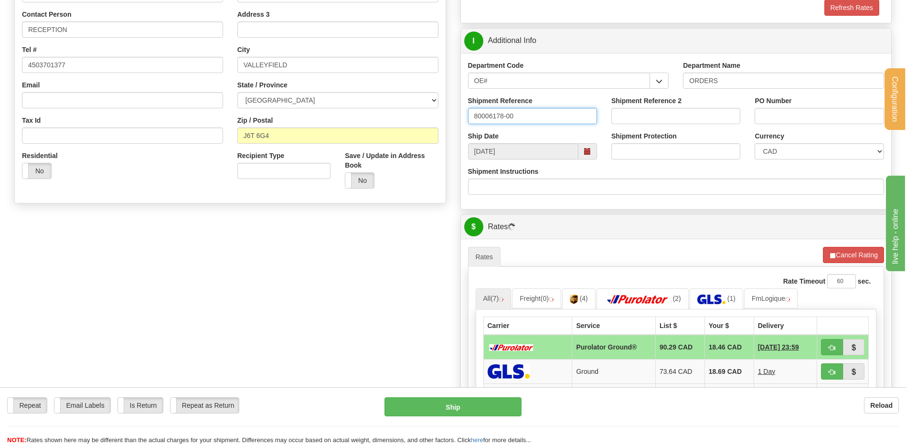
type input "80006178-00"
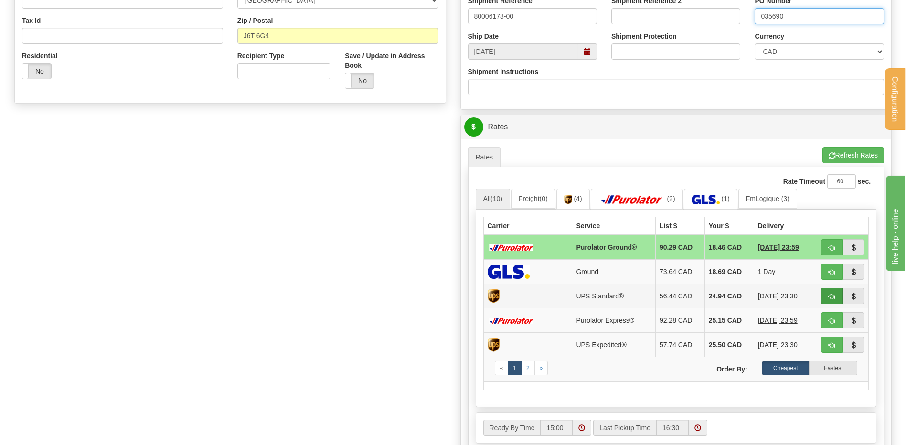
scroll to position [430, 0]
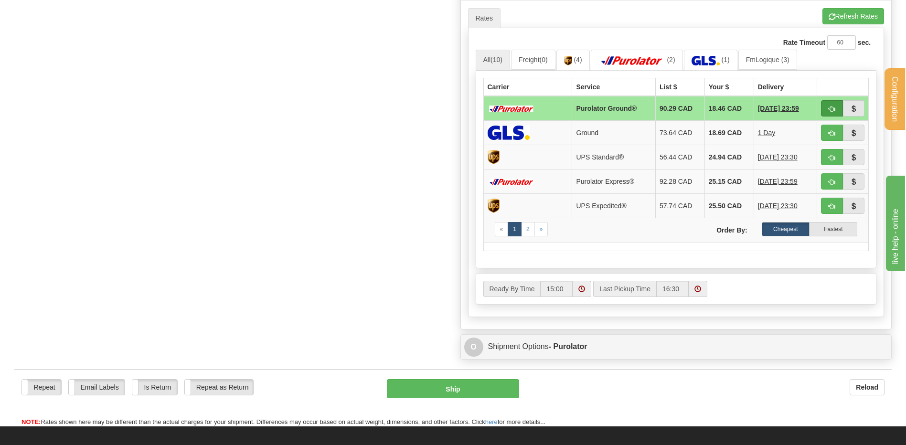
type input "035690"
click at [824, 106] on button "button" at bounding box center [832, 108] width 22 height 16
type input "260"
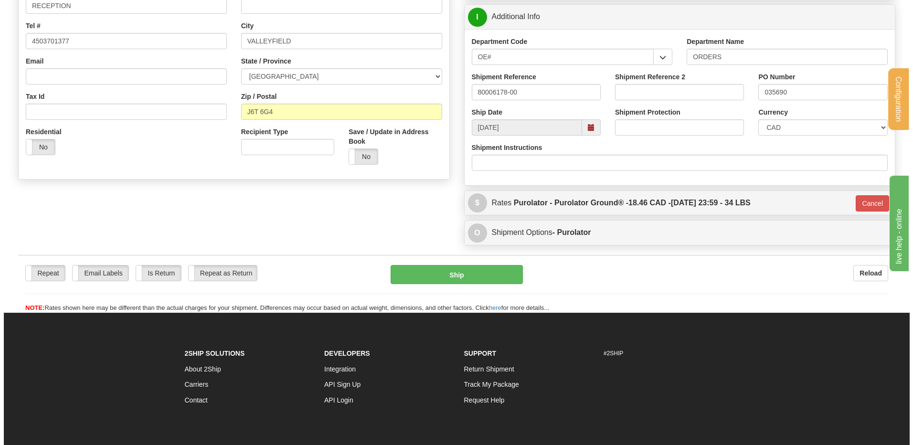
scroll to position [139, 0]
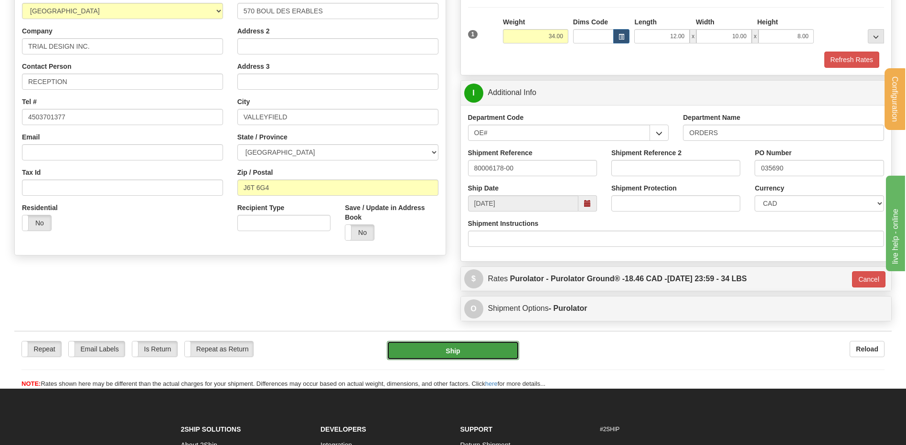
click at [437, 349] on button "Ship" at bounding box center [453, 350] width 132 height 19
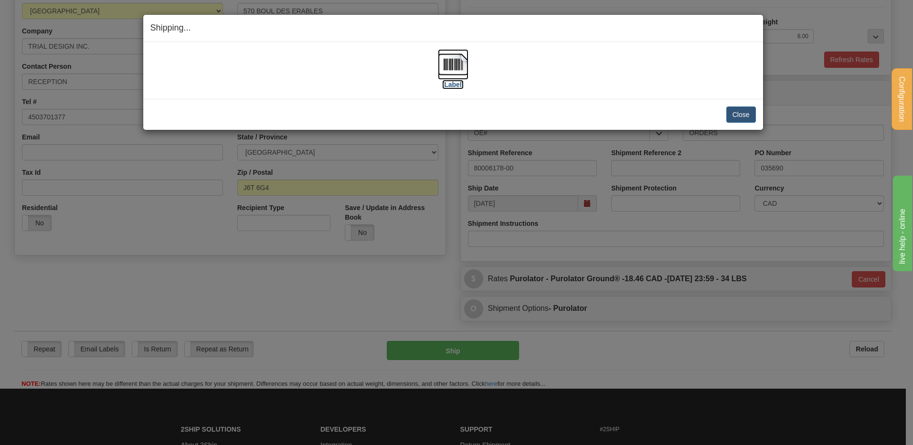
click at [443, 67] on img at bounding box center [453, 64] width 31 height 31
click at [738, 115] on button "Close" at bounding box center [741, 114] width 30 height 16
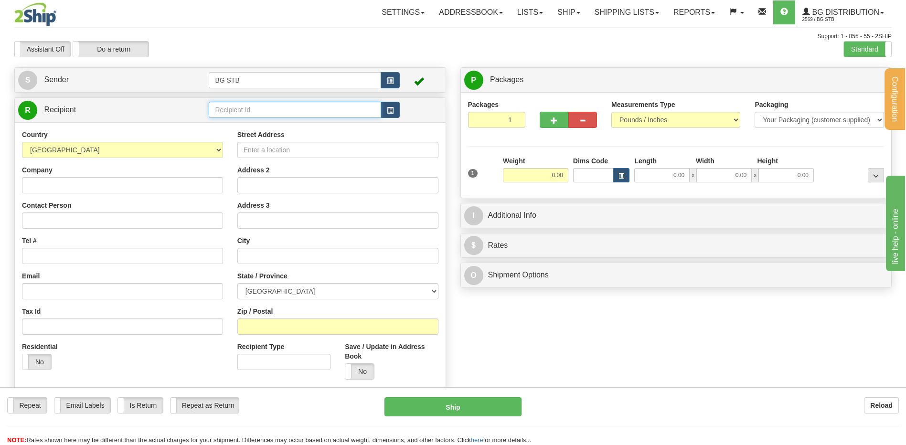
click at [267, 105] on input "text" at bounding box center [295, 110] width 172 height 16
type input "BG QUE"
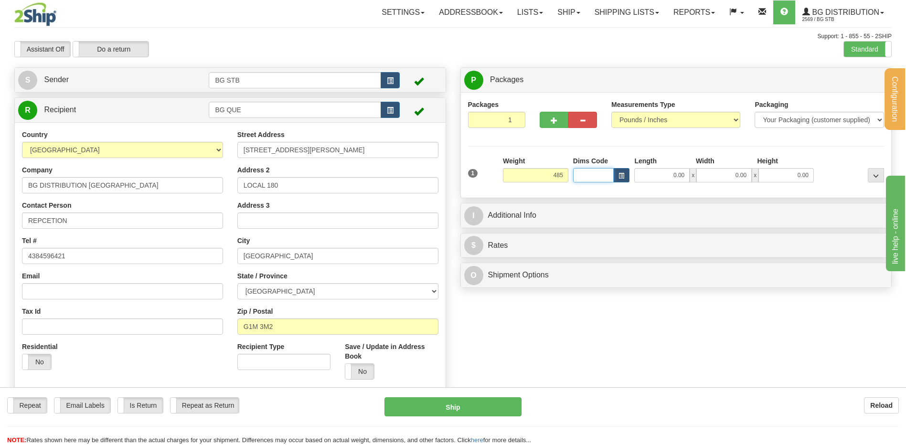
type input "485.00"
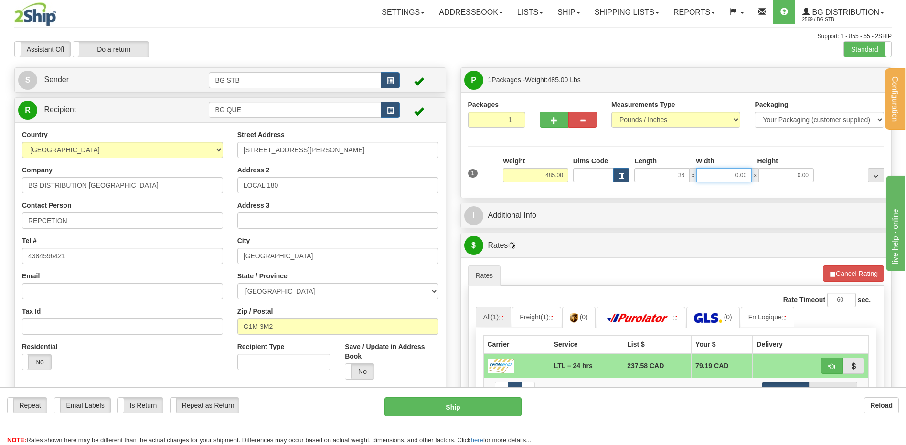
type input "36.00"
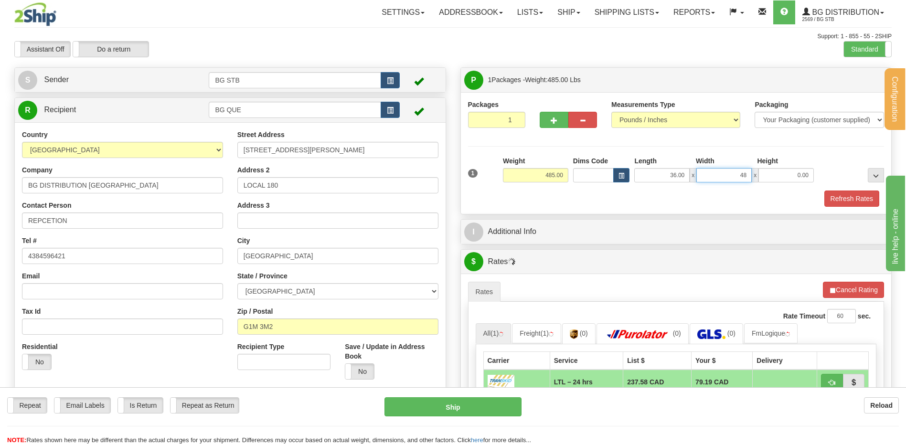
type input "48.00"
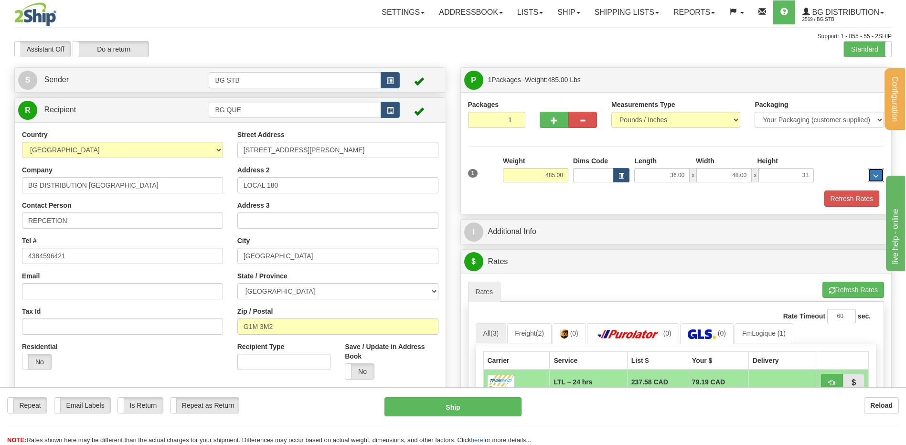
type input "33.00"
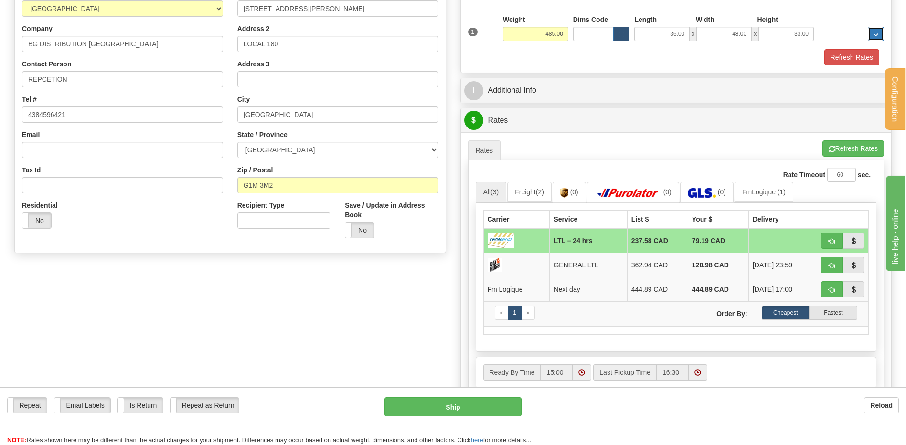
scroll to position [143, 0]
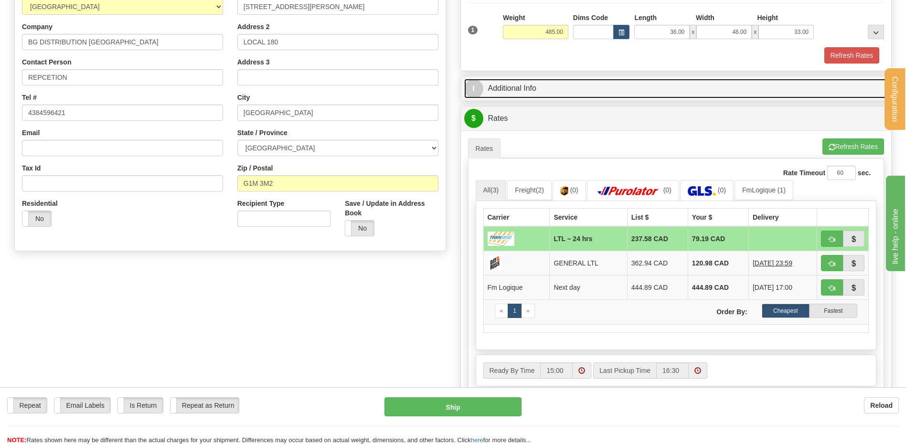
click at [520, 92] on link "I Additional Info" at bounding box center [676, 89] width 424 height 20
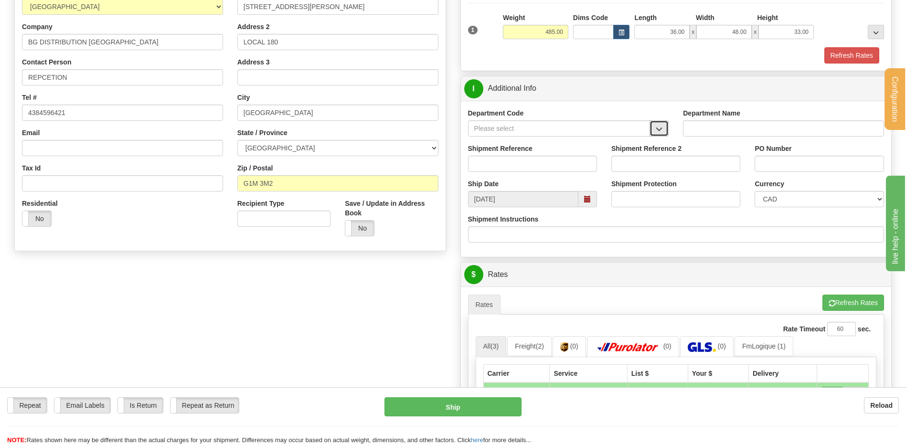
click at [660, 131] on span "button" at bounding box center [658, 129] width 7 height 6
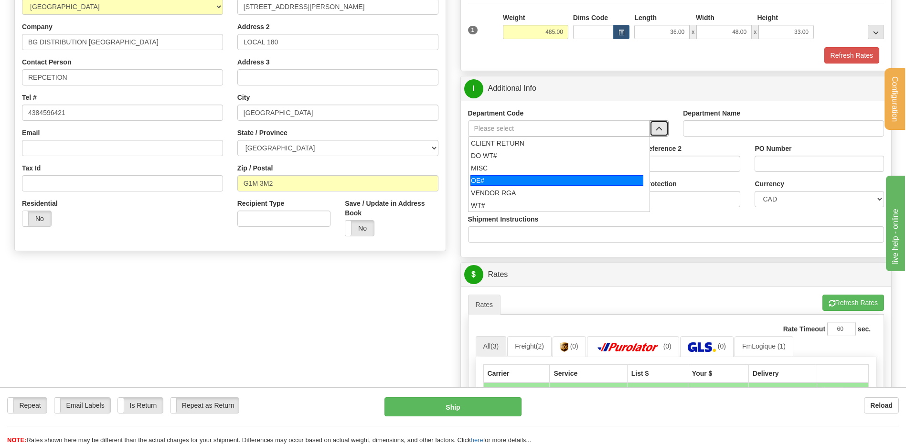
drag, startPoint x: 535, startPoint y: 175, endPoint x: 528, endPoint y: 161, distance: 14.9
click at [534, 175] on div "OE#" at bounding box center [556, 180] width 173 height 11
type input "OE#"
type input "ORDERS"
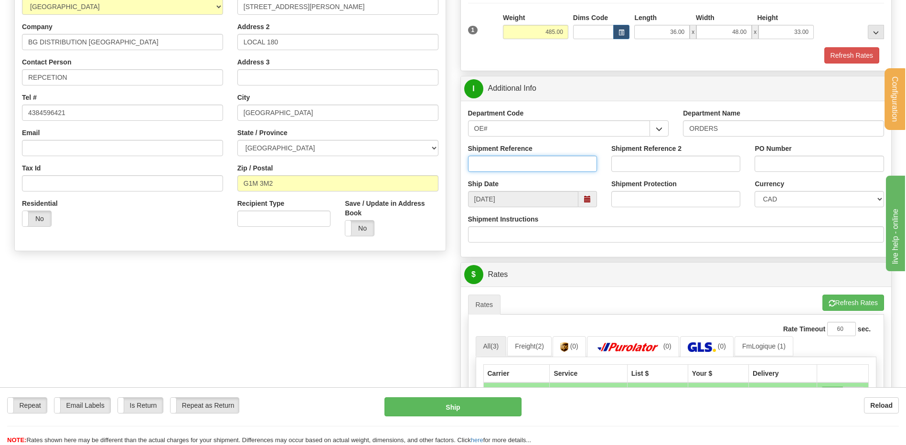
click at [528, 161] on input "Shipment Reference" at bounding box center [532, 164] width 129 height 16
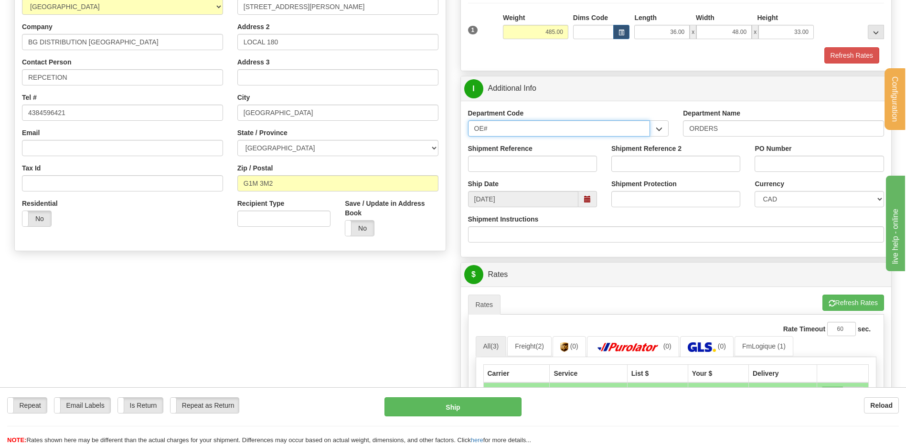
click at [456, 125] on div "P Packages 1 Packages - Weight: 485.00 Lbs Shipment Level Shipm. Package Level …" at bounding box center [676, 262] width 446 height 677
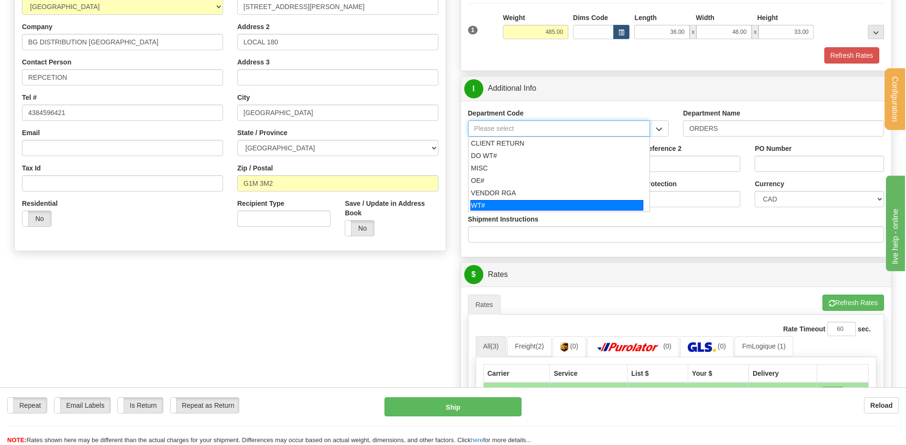
click at [530, 202] on div "WT#" at bounding box center [556, 205] width 173 height 11
type input "WT#"
type input "WAREHOUSE TRANSFERS"
type input "WT#"
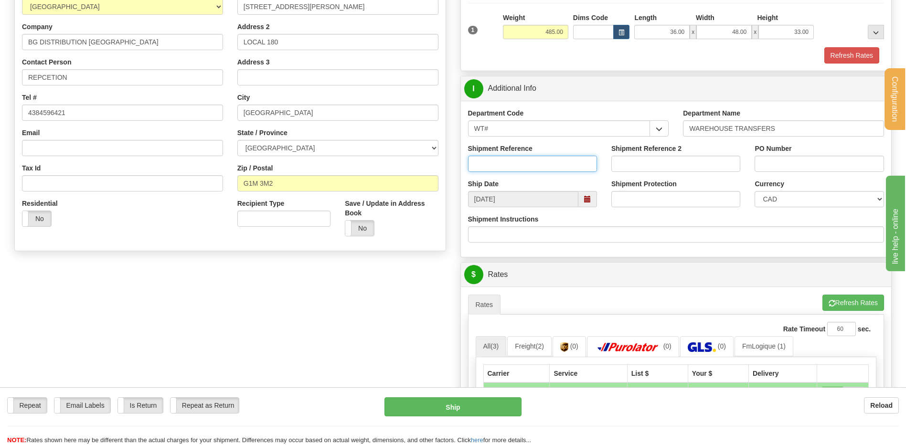
click at [525, 163] on input "Shipment Reference" at bounding box center [532, 164] width 129 height 16
click at [520, 161] on input "Shipment Reference" at bounding box center [532, 164] width 129 height 16
type input "TRANSFERT 09"
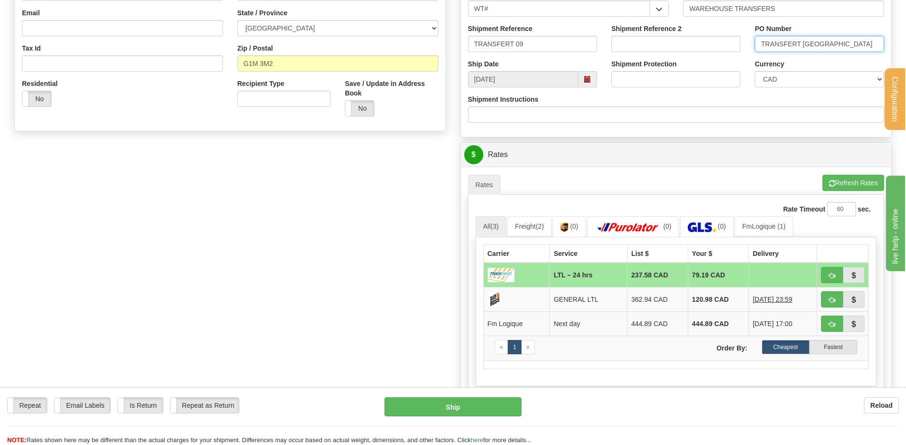
scroll to position [334, 0]
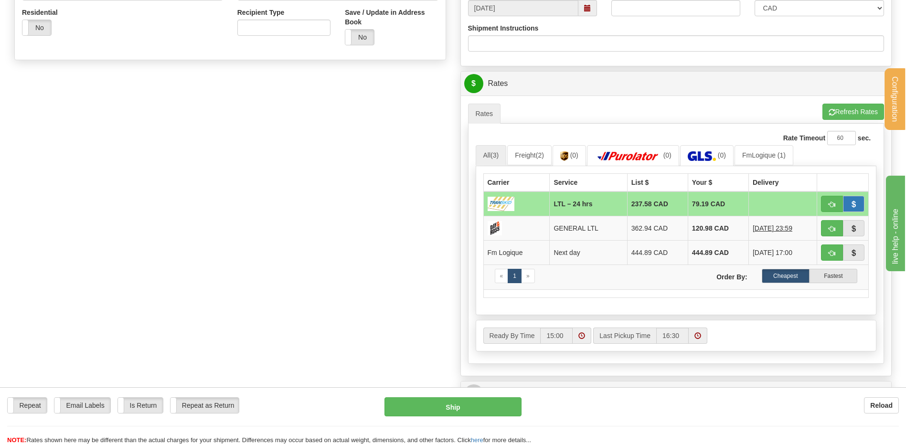
type input "TRANSFERT [GEOGRAPHIC_DATA]"
drag, startPoint x: 843, startPoint y: 200, endPoint x: 836, endPoint y: 201, distance: 6.8
click at [839, 200] on div at bounding box center [842, 204] width 43 height 16
click at [835, 201] on button "button" at bounding box center [832, 204] width 22 height 16
type input "24 hrs"
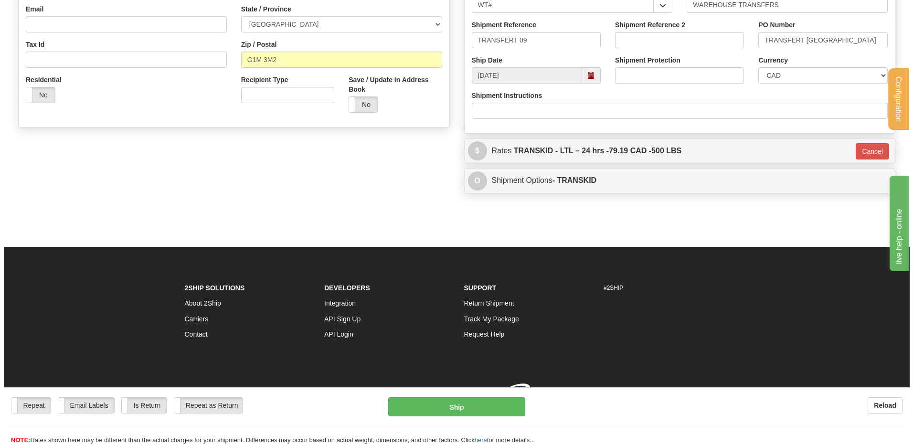
scroll to position [281, 0]
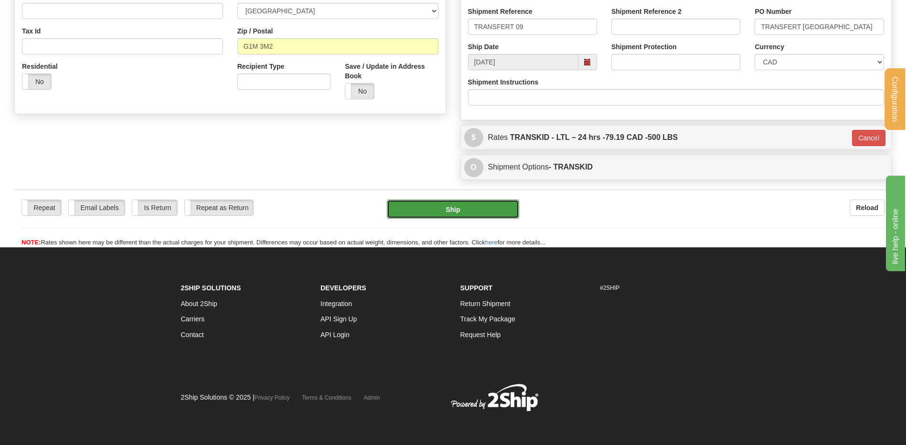
click at [490, 208] on button "Ship" at bounding box center [453, 209] width 132 height 19
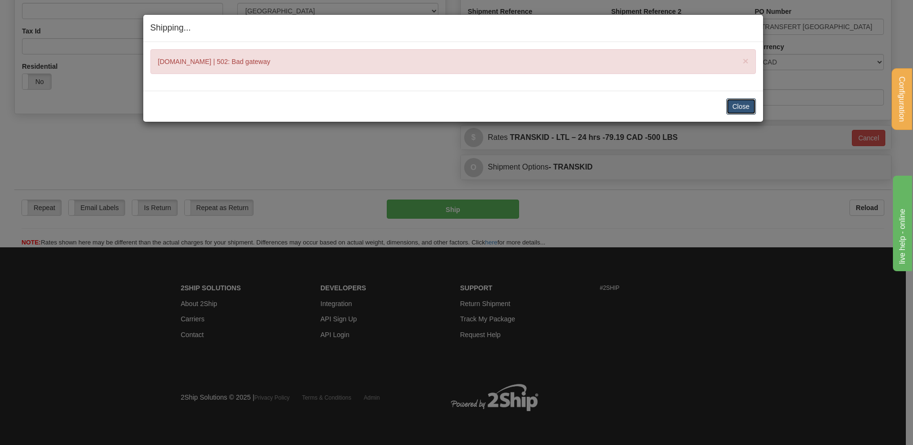
drag, startPoint x: 735, startPoint y: 105, endPoint x: 717, endPoint y: 100, distance: 18.6
click at [717, 100] on div "Close Cancel" at bounding box center [452, 106] width 605 height 16
click at [293, 69] on div "× [DOMAIN_NAME] | 502: Bad gateway" at bounding box center [452, 61] width 605 height 25
click at [749, 105] on button "Close" at bounding box center [741, 106] width 30 height 16
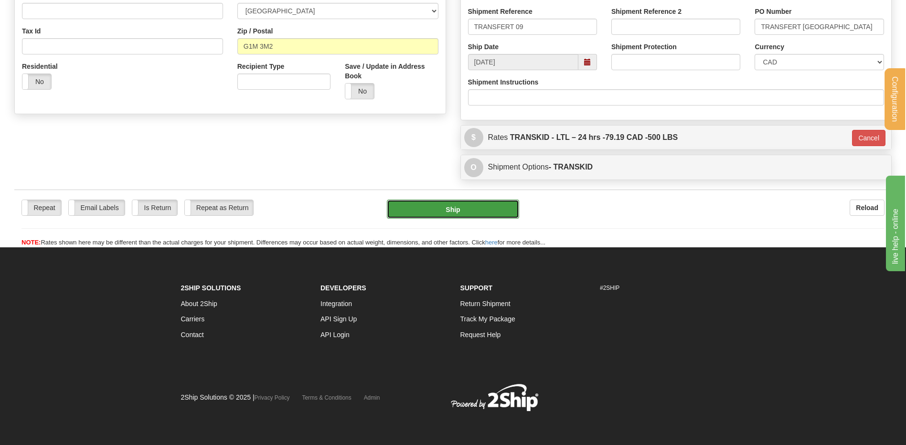
click at [444, 213] on button "Ship" at bounding box center [453, 209] width 132 height 19
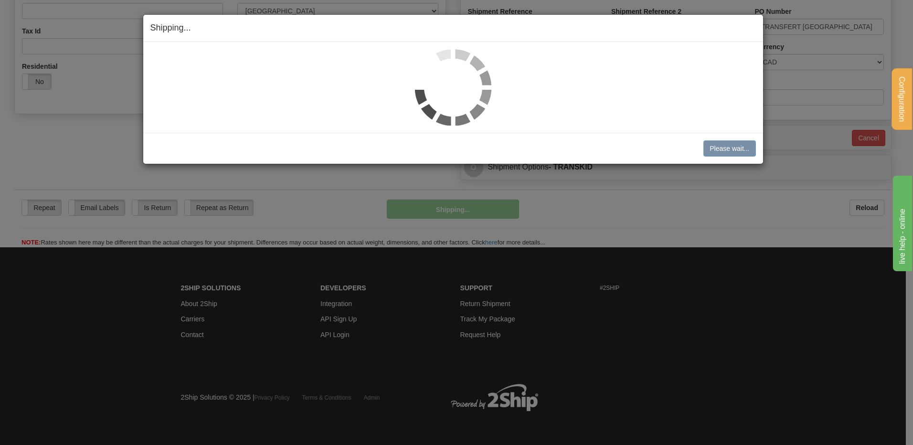
drag, startPoint x: 297, startPoint y: 70, endPoint x: 339, endPoint y: 85, distance: 44.4
click at [297, 70] on div at bounding box center [452, 87] width 605 height 76
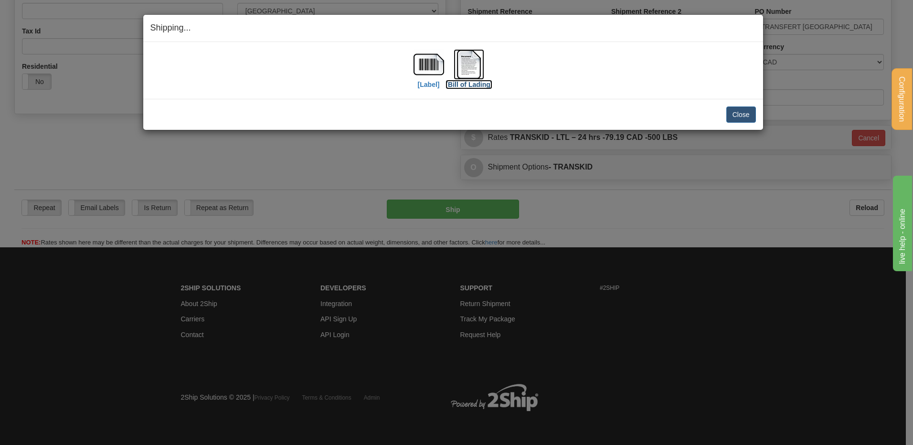
click at [467, 58] on img at bounding box center [469, 64] width 31 height 31
click at [742, 110] on button "Close" at bounding box center [741, 114] width 30 height 16
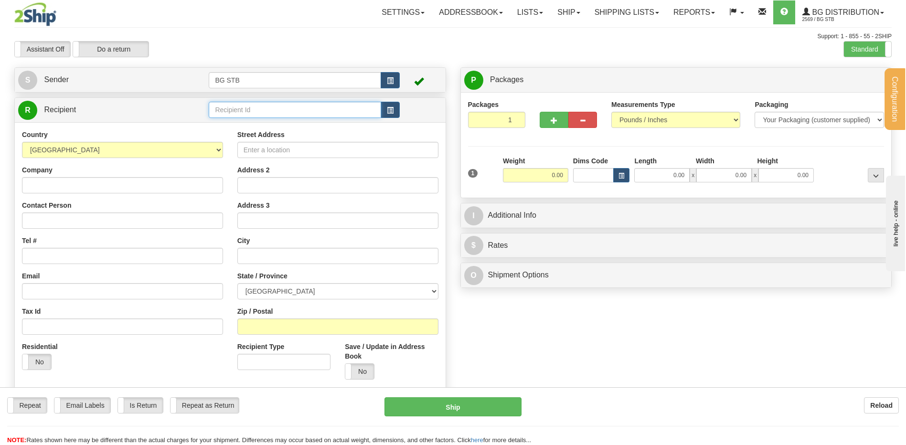
click at [231, 116] on input "text" at bounding box center [295, 110] width 172 height 16
type input "4172"
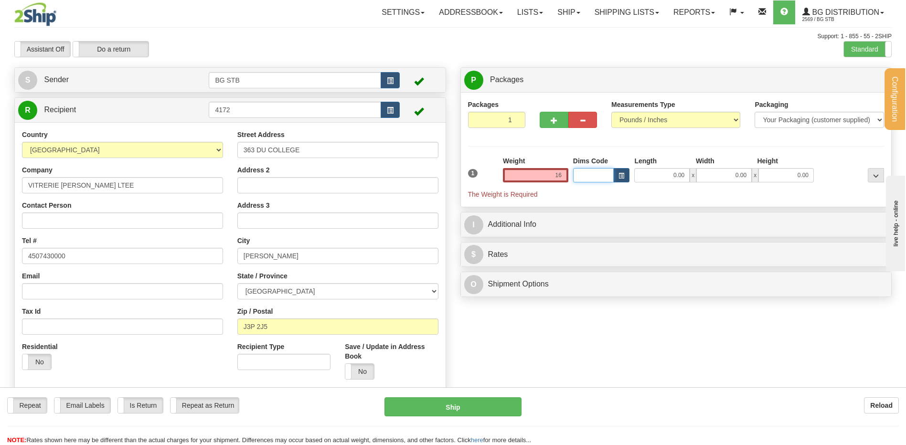
type input "16.00"
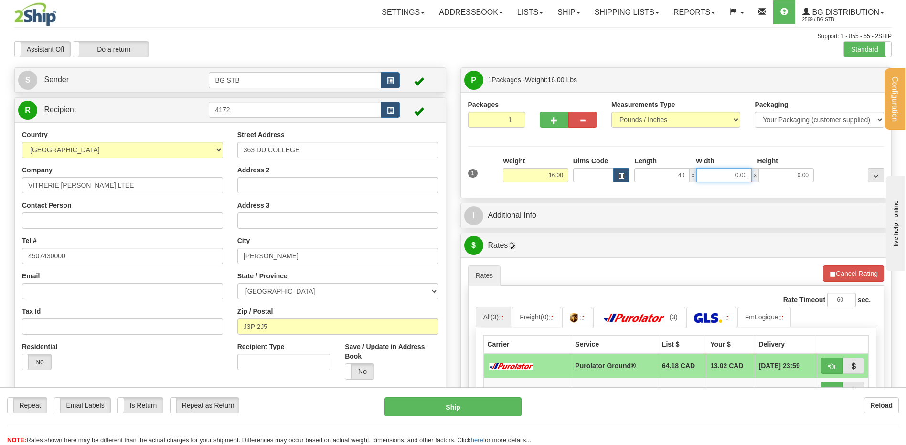
type input "40.00"
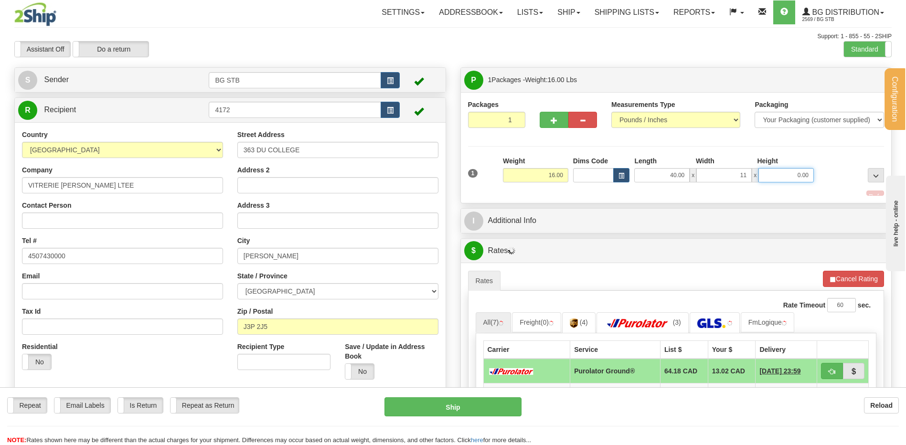
type input "11.00"
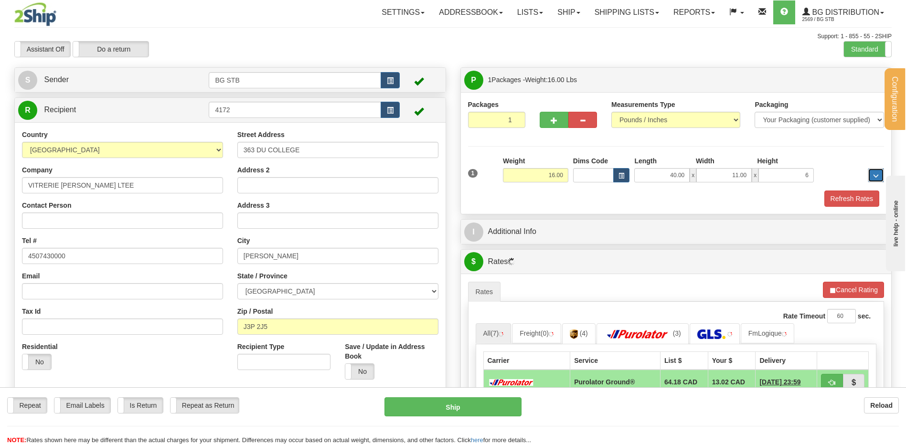
type input "6.00"
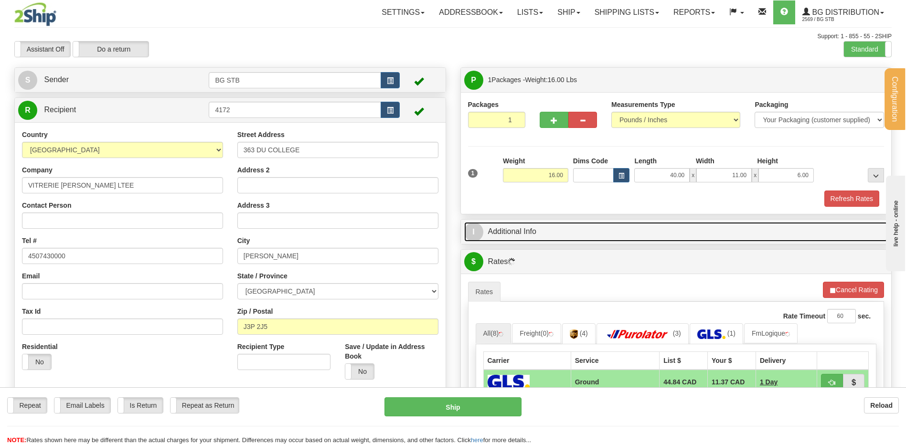
click at [525, 239] on link "I Additional Info" at bounding box center [676, 232] width 424 height 20
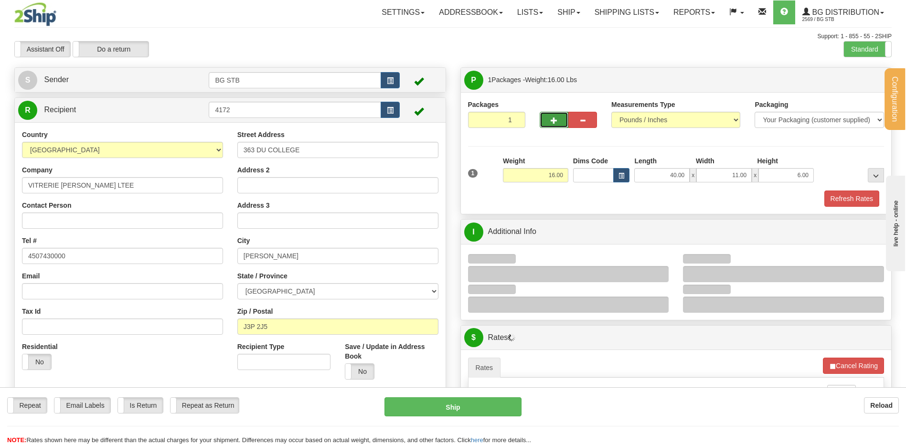
click at [558, 119] on button "button" at bounding box center [553, 120] width 29 height 16
type input "2"
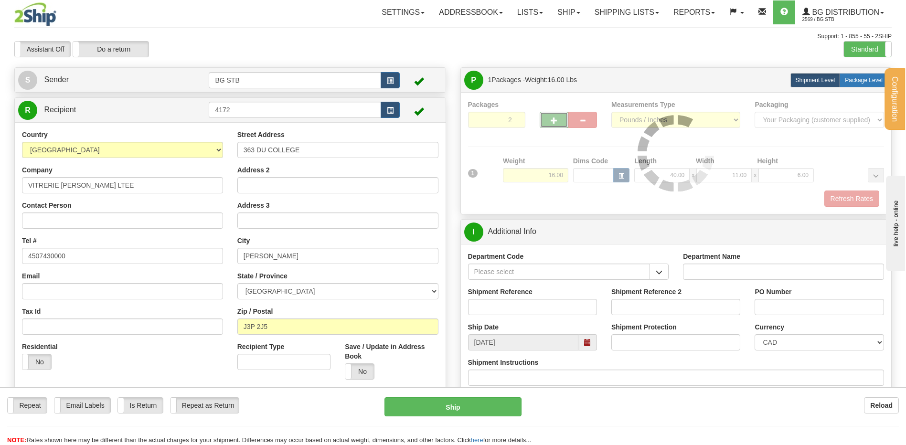
click at [846, 85] on label "Package Level Pack.." at bounding box center [863, 80] width 48 height 14
radio input "true"
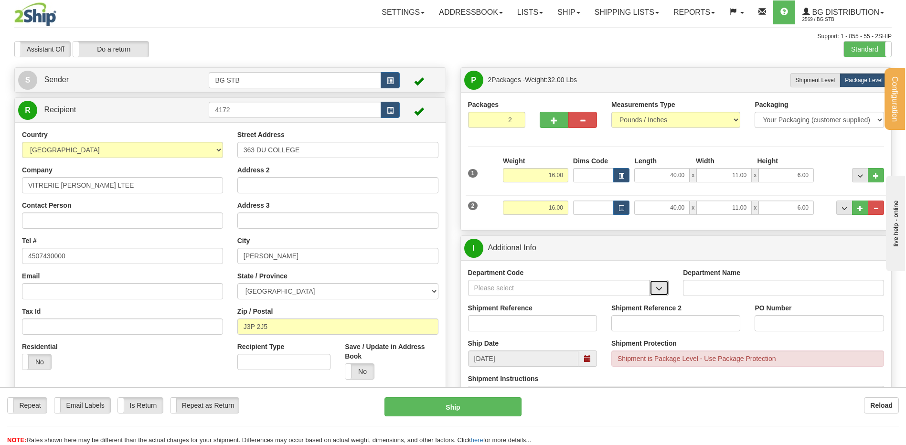
click at [665, 285] on button "button" at bounding box center [658, 288] width 19 height 16
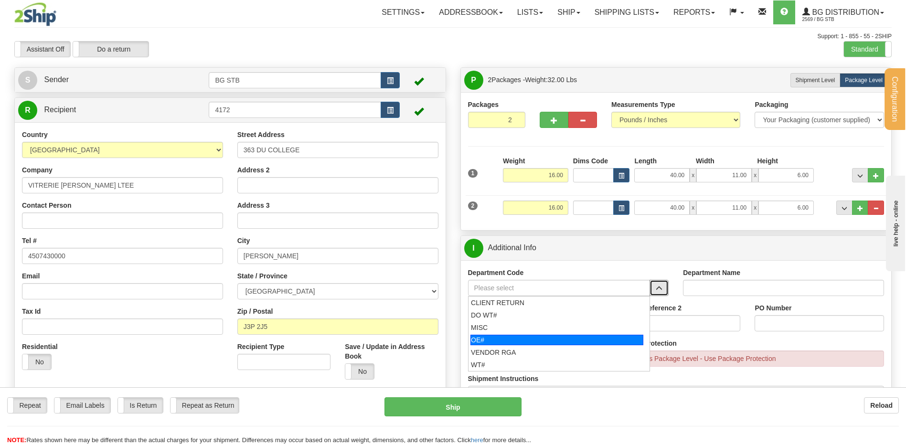
click at [526, 335] on div "OE#" at bounding box center [556, 340] width 173 height 11
type input "OE#"
type input "ORDERS"
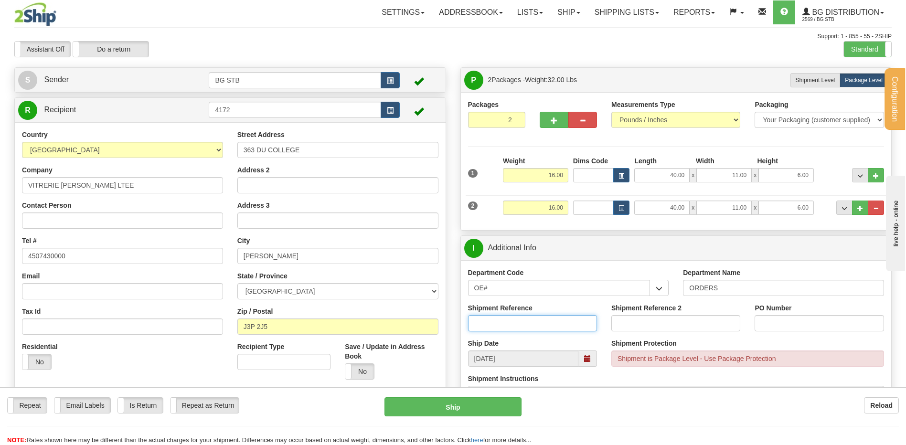
click at [524, 325] on input "Shipment Reference" at bounding box center [532, 323] width 129 height 16
type input "80004323-00"
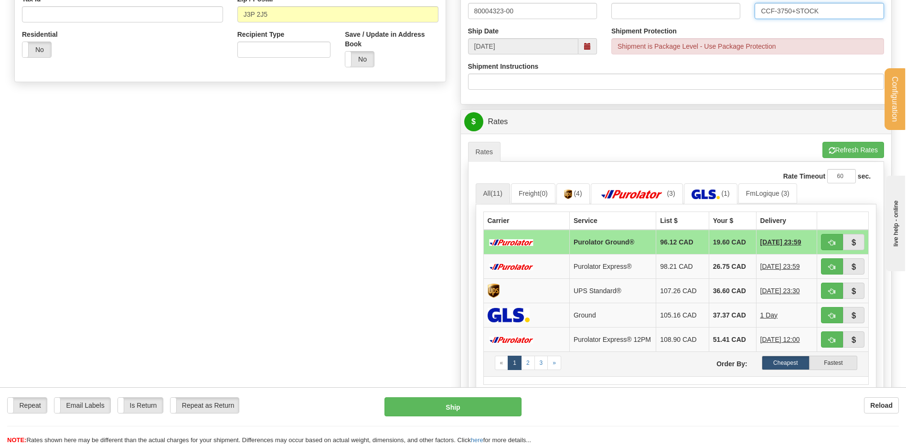
scroll to position [382, 0]
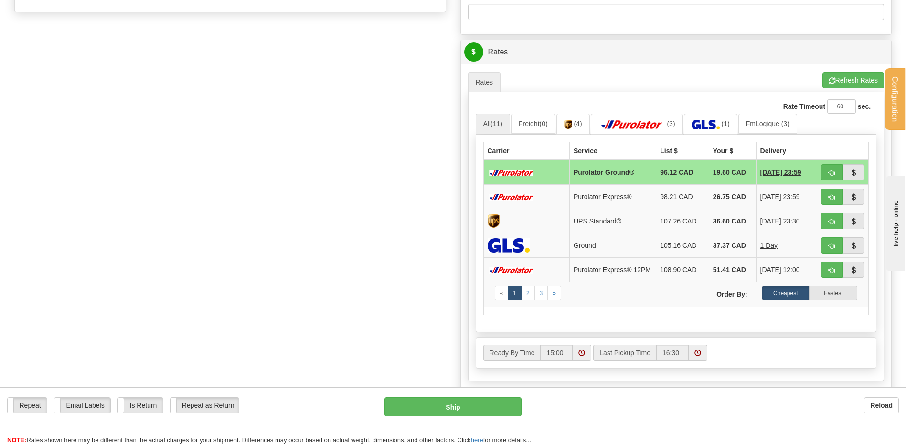
type input "CCF-3750+STOCK"
click at [823, 175] on button "button" at bounding box center [832, 172] width 22 height 16
type input "260"
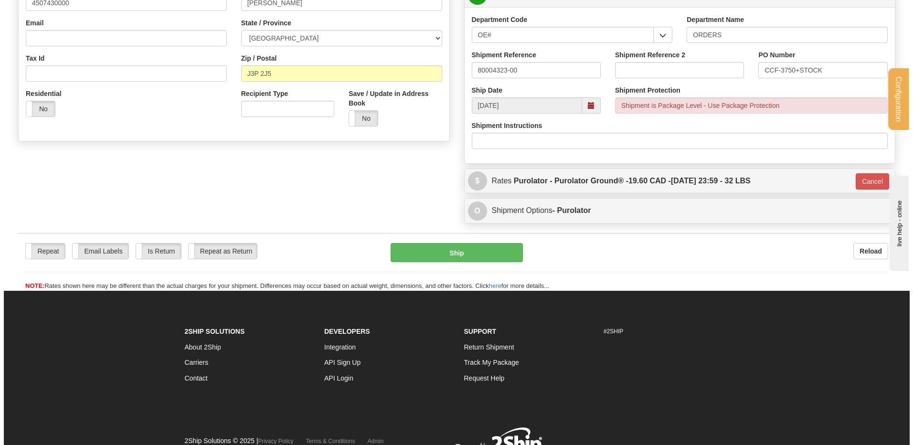
scroll to position [201, 0]
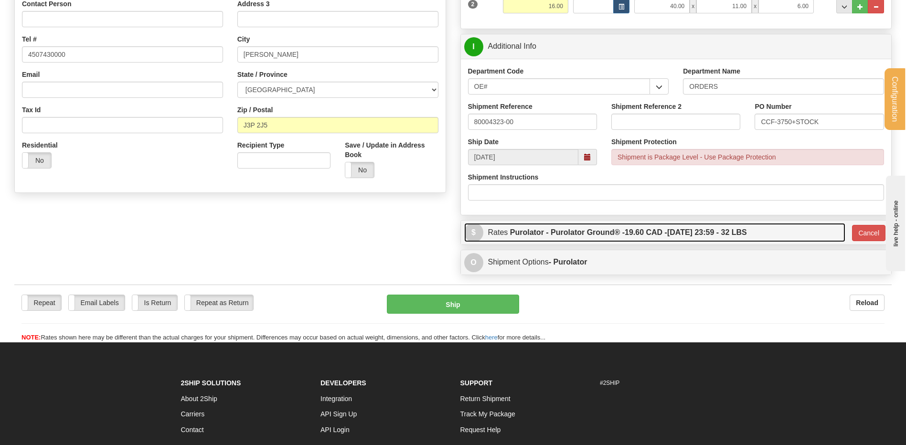
click at [651, 229] on span "19.60 CAD -" at bounding box center [645, 232] width 42 height 8
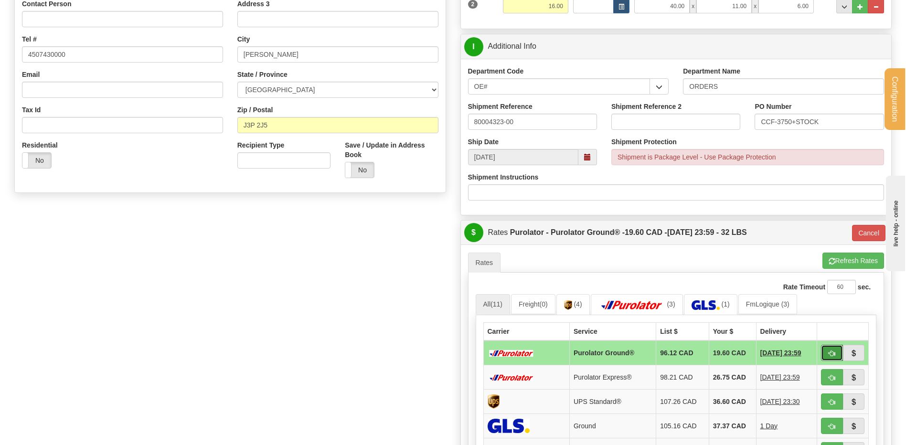
click at [835, 353] on button "button" at bounding box center [832, 353] width 22 height 16
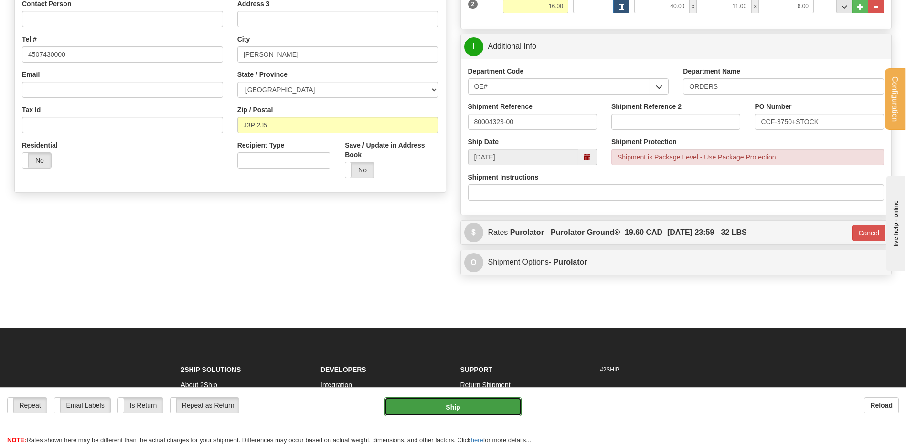
click at [490, 402] on button "Ship" at bounding box center [452, 406] width 137 height 19
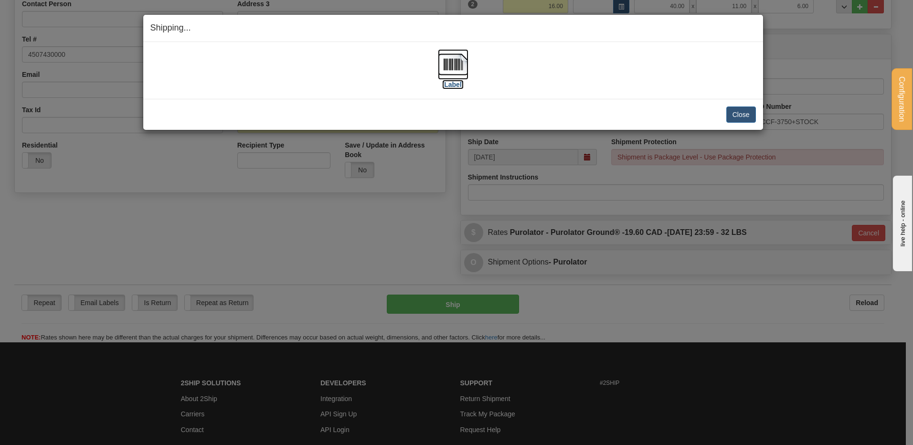
click at [447, 59] on img at bounding box center [453, 64] width 31 height 31
